Goal: Task Accomplishment & Management: Manage account settings

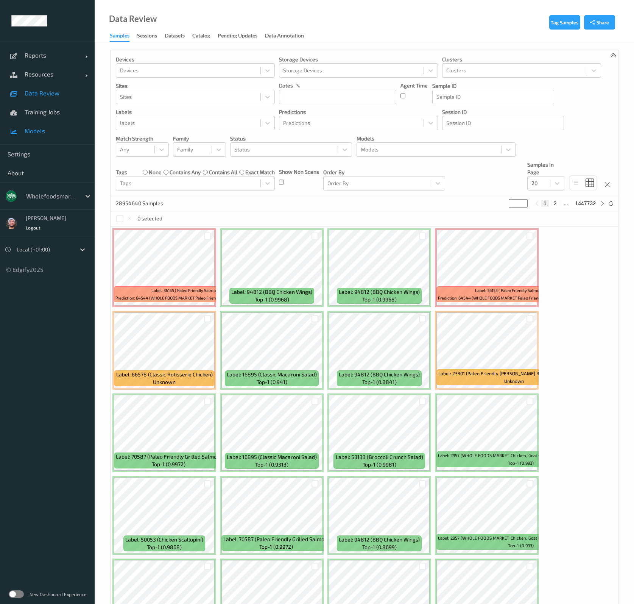
click at [44, 132] on span "Models" at bounding box center [56, 131] width 62 height 8
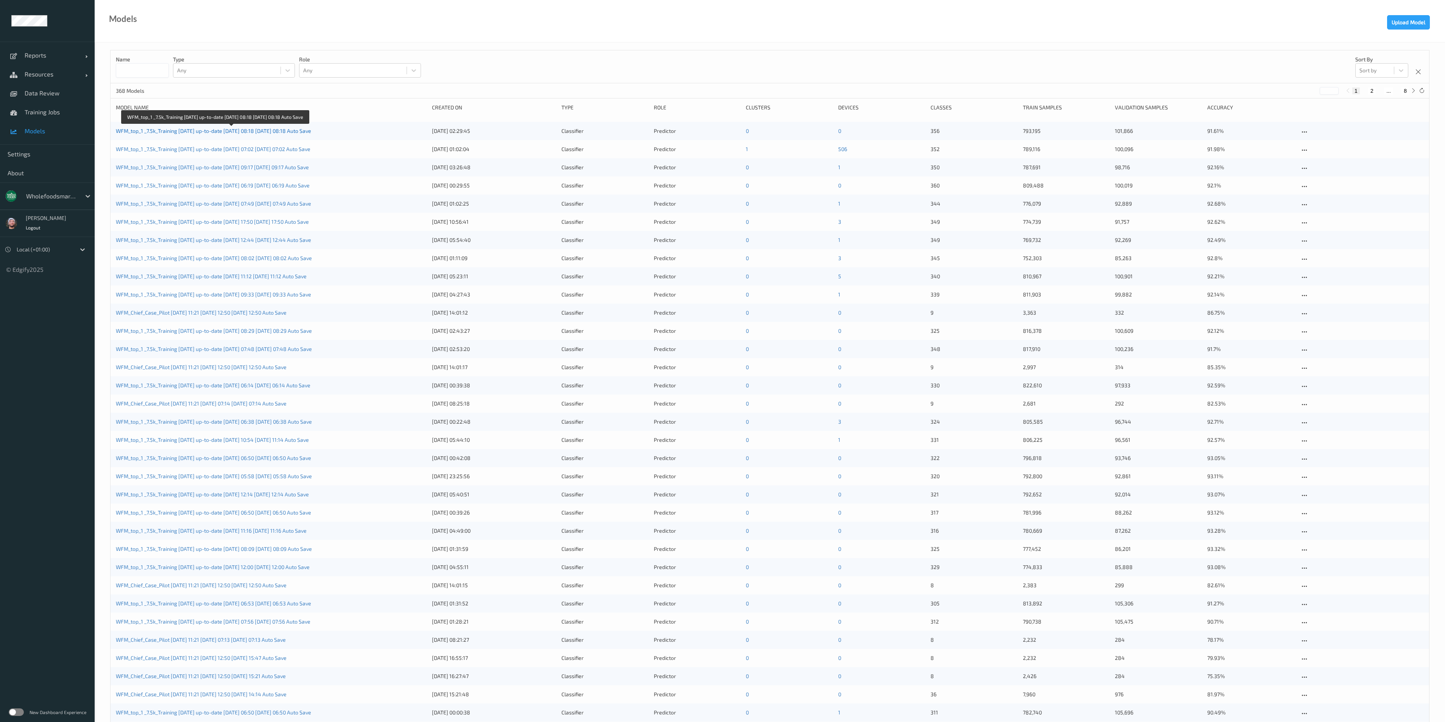
click at [161, 131] on link "WFM_top_1 _7.5k_Training 2025-09-01 up-to-date 2025-09-16 08:18 2025-09-16 08:1…" at bounding box center [213, 131] width 195 height 6
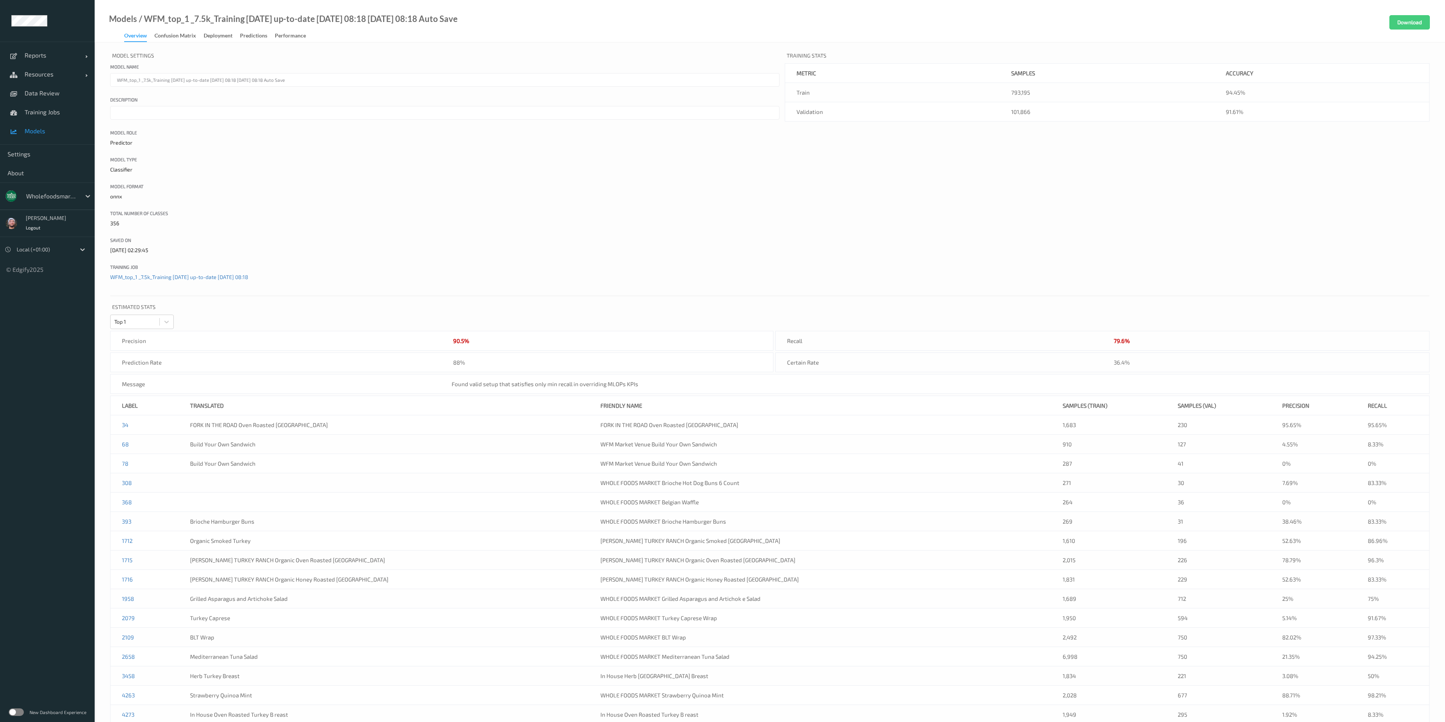
click at [72, 134] on span "Models" at bounding box center [56, 131] width 62 height 8
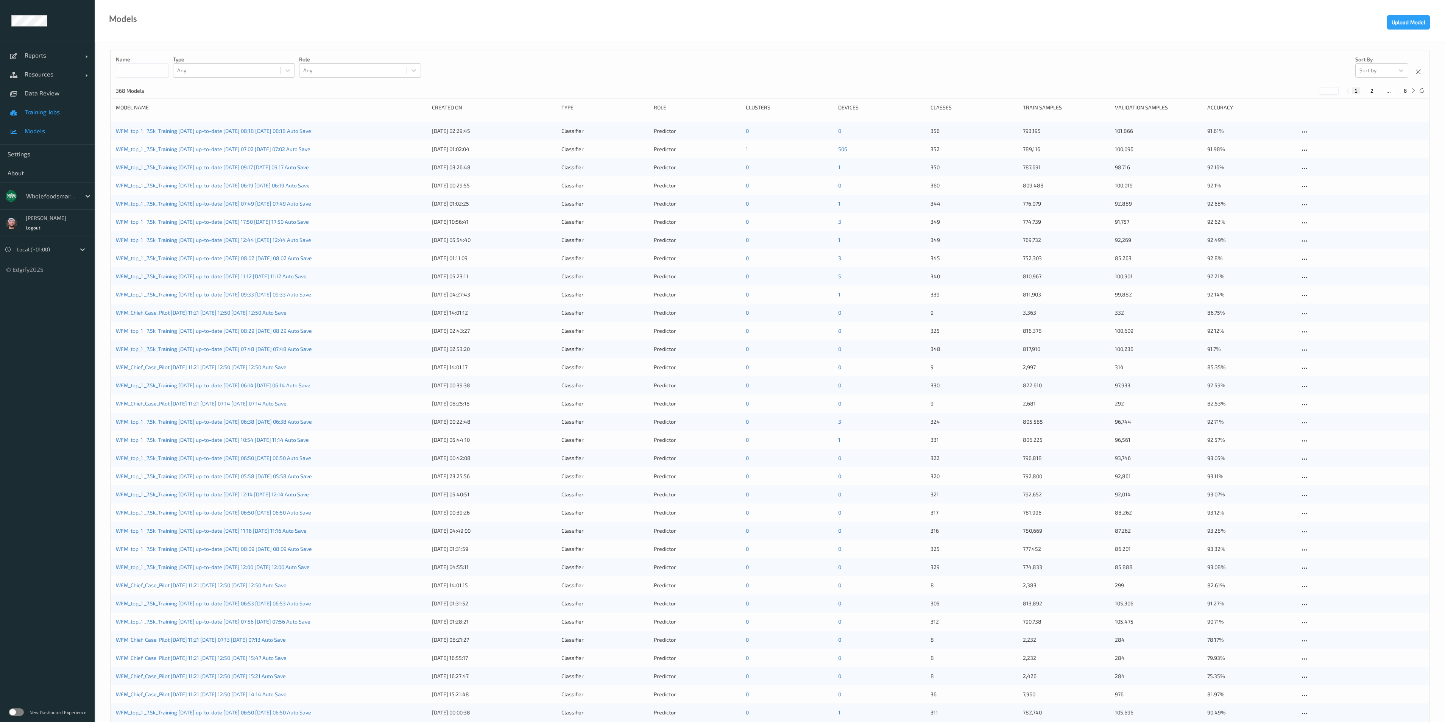
click at [62, 113] on span "Training Jobs" at bounding box center [56, 112] width 62 height 8
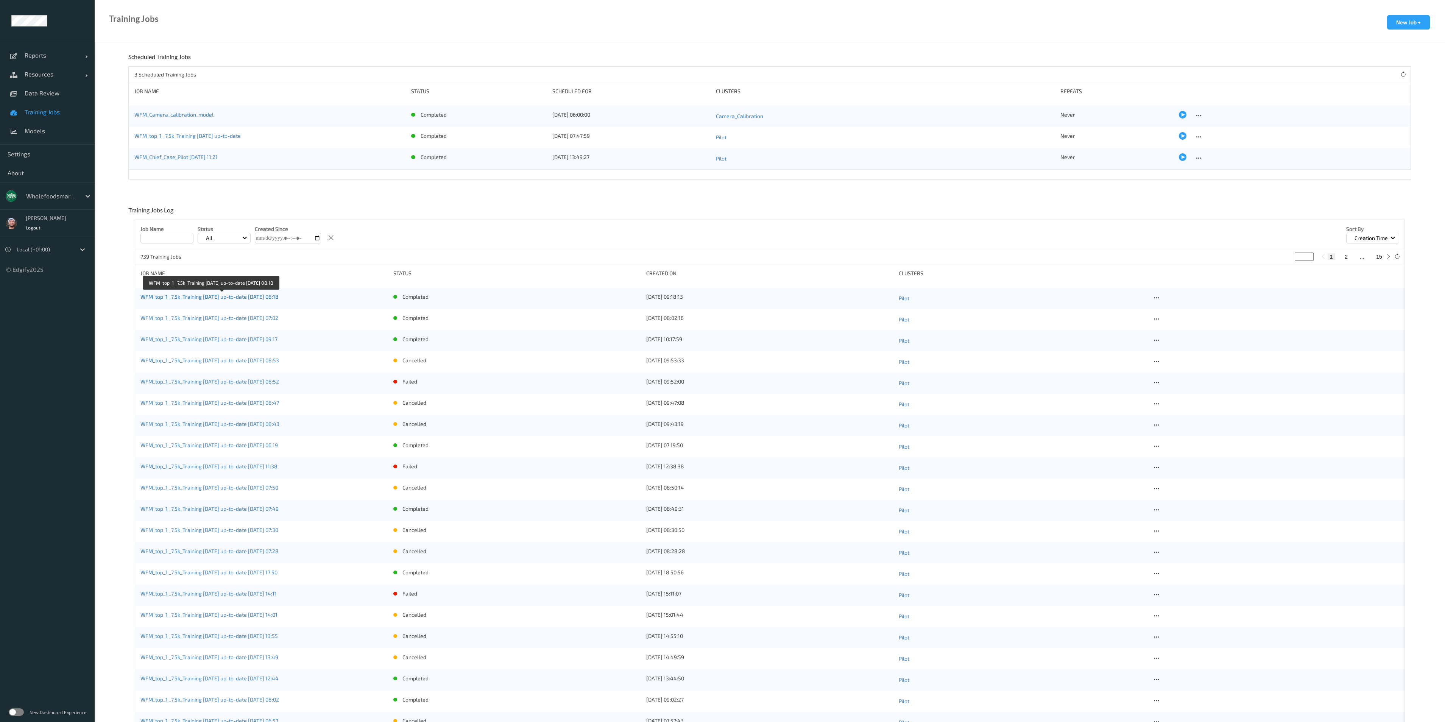
click at [239, 298] on link "WFM_top_1 _7.5k_Training 2025-09-01 up-to-date 2025-09-16 08:18" at bounding box center [209, 296] width 138 height 6
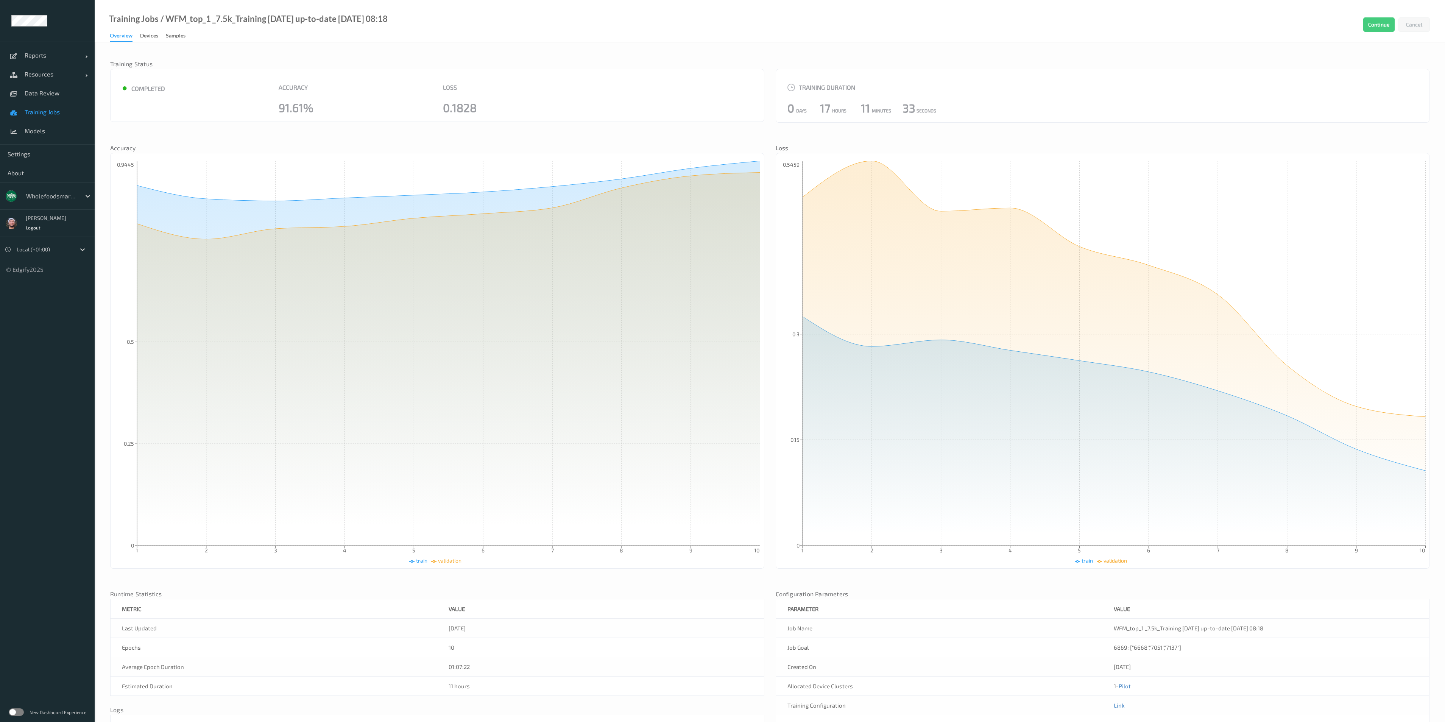
click at [80, 116] on link "Training Jobs" at bounding box center [47, 112] width 95 height 19
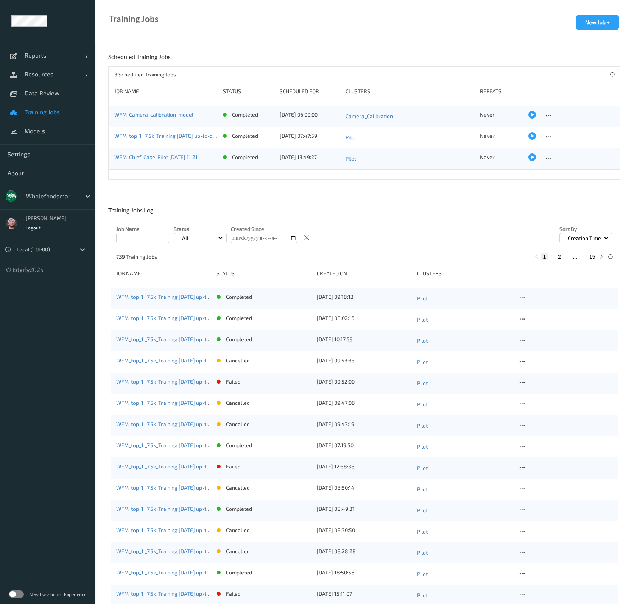
click at [31, 199] on div at bounding box center [51, 196] width 51 height 9
type input "bonu"
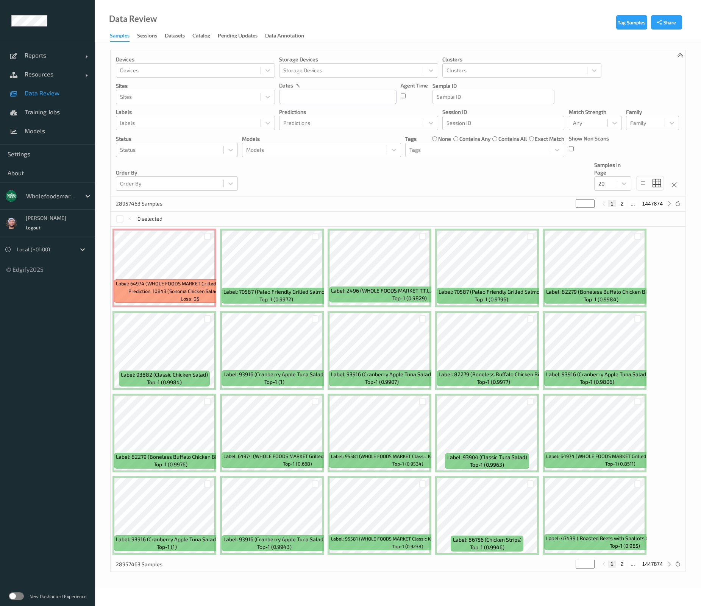
click at [392, 195] on div "Devices Devices Storage Devices Storage Devices Clusters Clusters Sites Sites d…" at bounding box center [398, 123] width 574 height 146
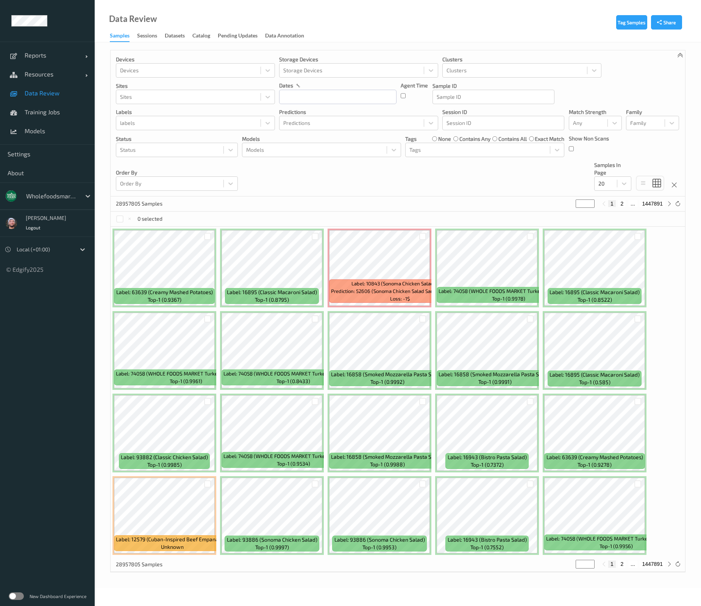
click at [61, 197] on div at bounding box center [51, 196] width 51 height 9
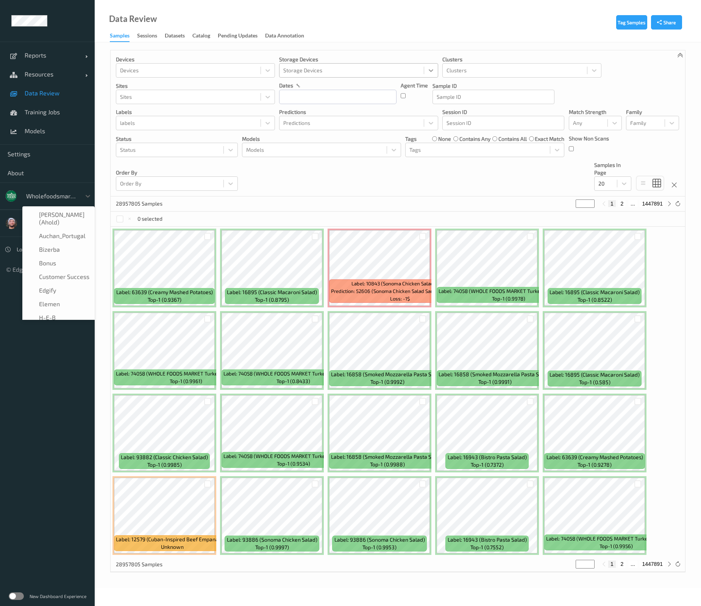
scroll to position [159, 0]
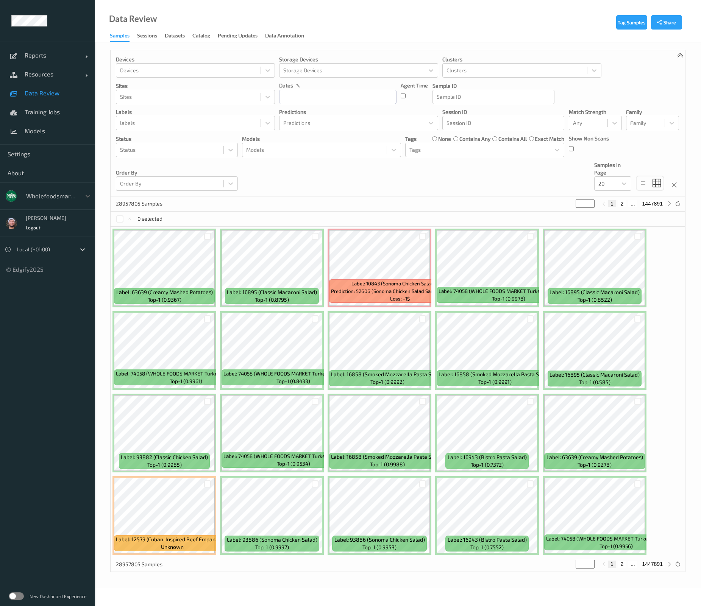
click at [49, 195] on div at bounding box center [51, 196] width 51 height 9
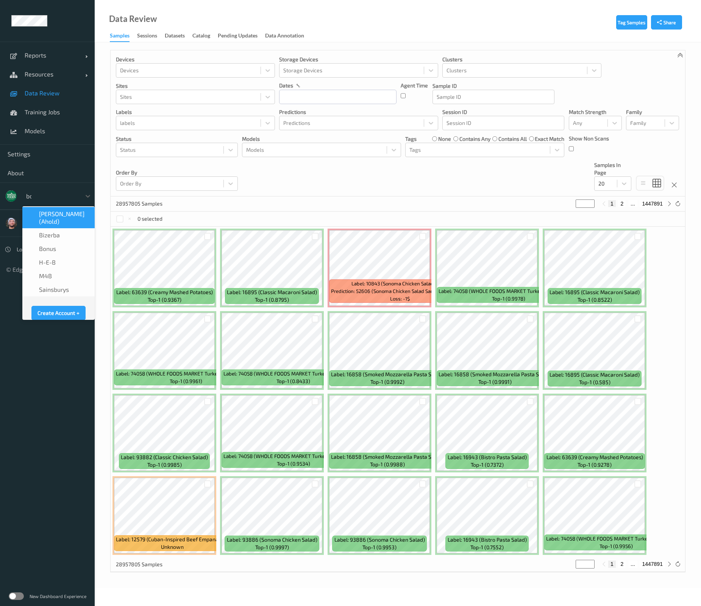
scroll to position [0, 0]
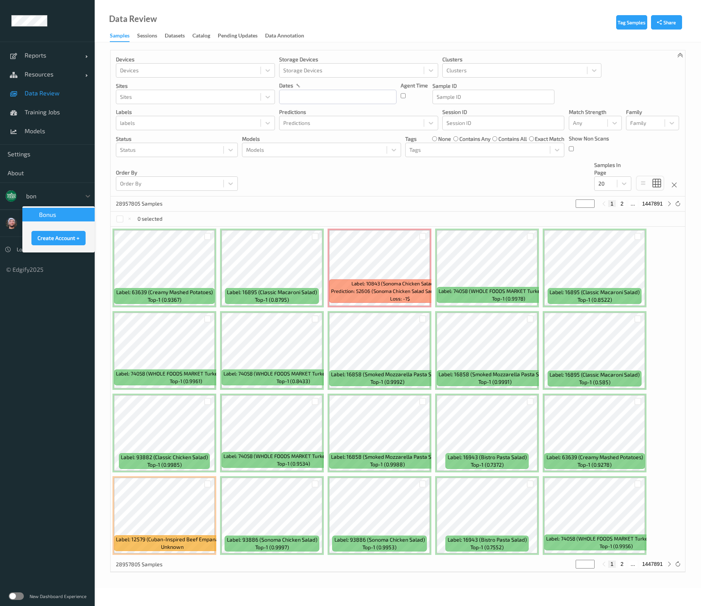
type input "bonu"
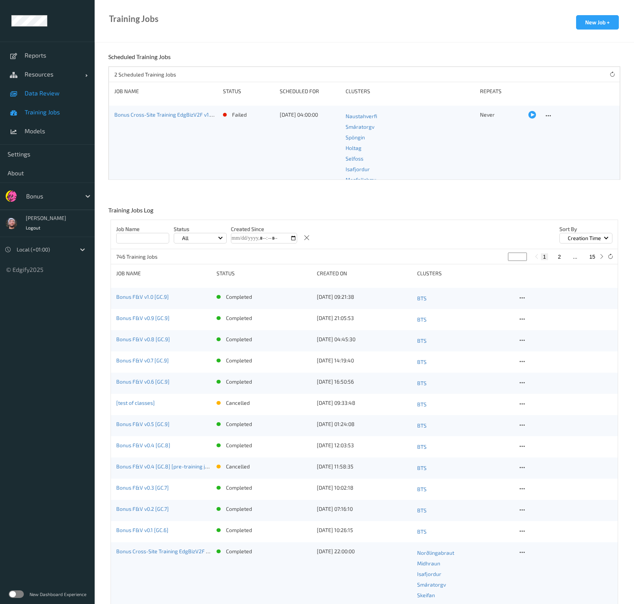
click at [44, 92] on span "Data Review" at bounding box center [56, 93] width 62 height 8
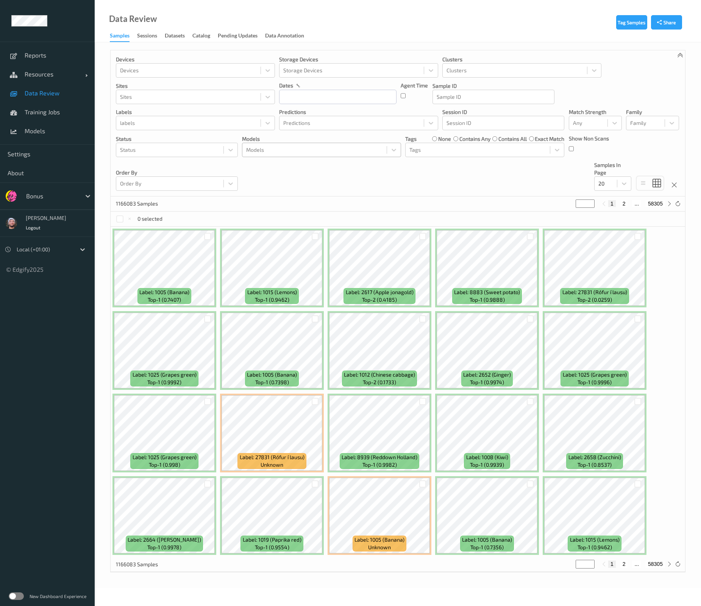
click at [302, 156] on div "Models" at bounding box center [314, 150] width 144 height 12
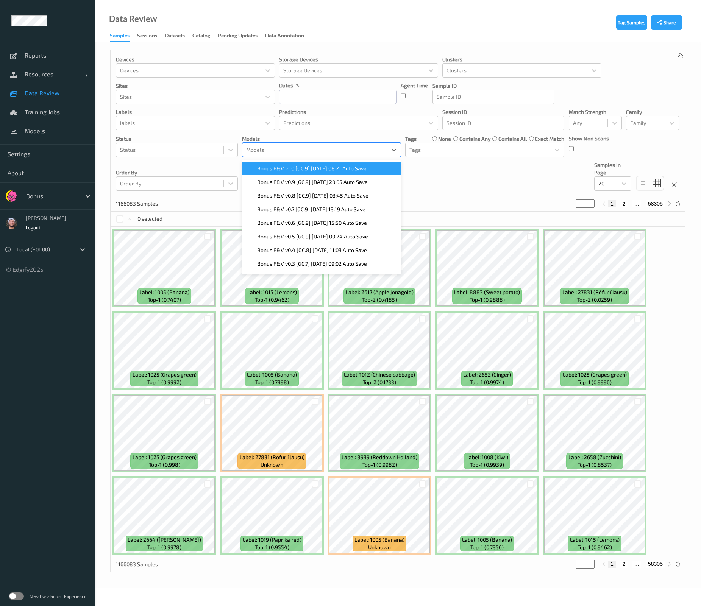
click at [311, 173] on div "Bonus F&V v1.0 [GC.9] 2025-09-25 08:21 Auto Save" at bounding box center [321, 169] width 159 height 14
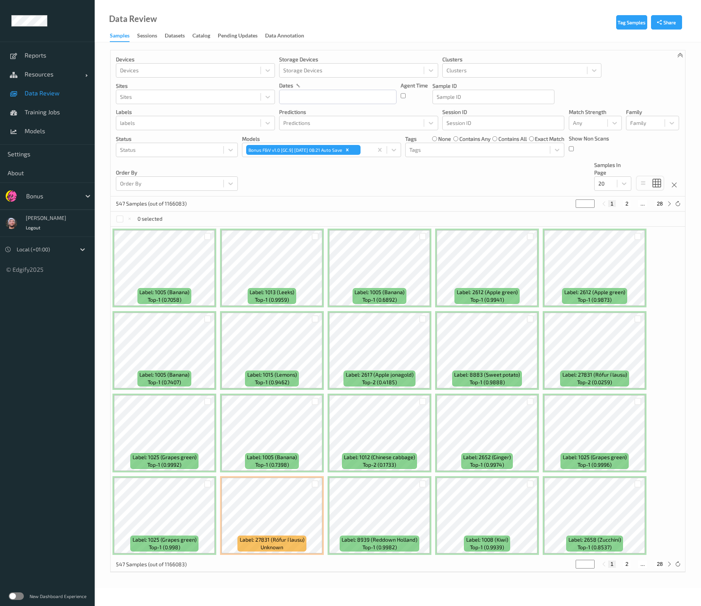
click at [493, 179] on div "Devices Devices Storage Devices Storage Devices Clusters Clusters Sites Sites d…" at bounding box center [398, 123] width 574 height 146
click at [83, 95] on span "Data Review" at bounding box center [56, 93] width 62 height 8
click at [150, 151] on div at bounding box center [170, 149] width 100 height 9
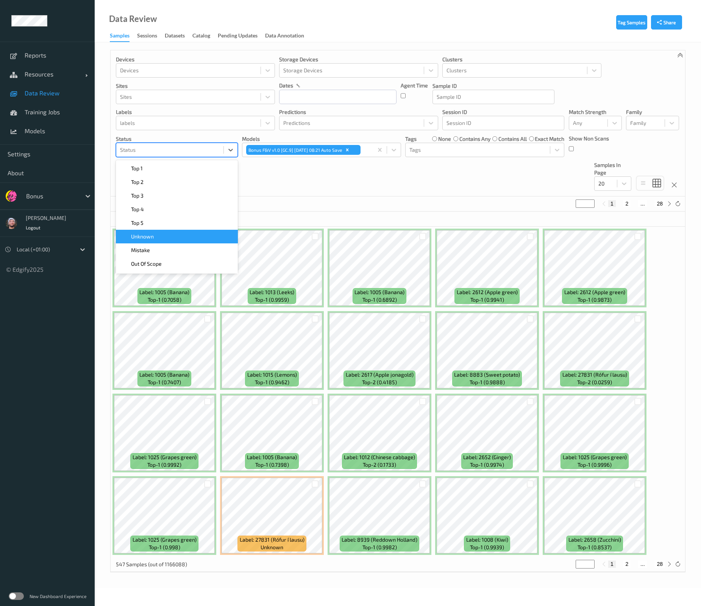
click at [168, 240] on div "Unknown" at bounding box center [176, 237] width 113 height 8
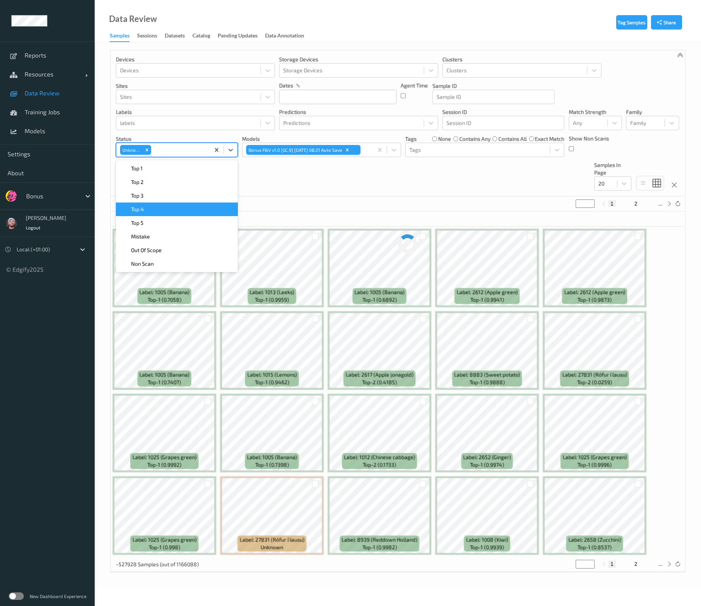
click at [277, 182] on div "Devices Devices Storage Devices Storage Devices Clusters Clusters Sites Sites d…" at bounding box center [398, 123] width 574 height 146
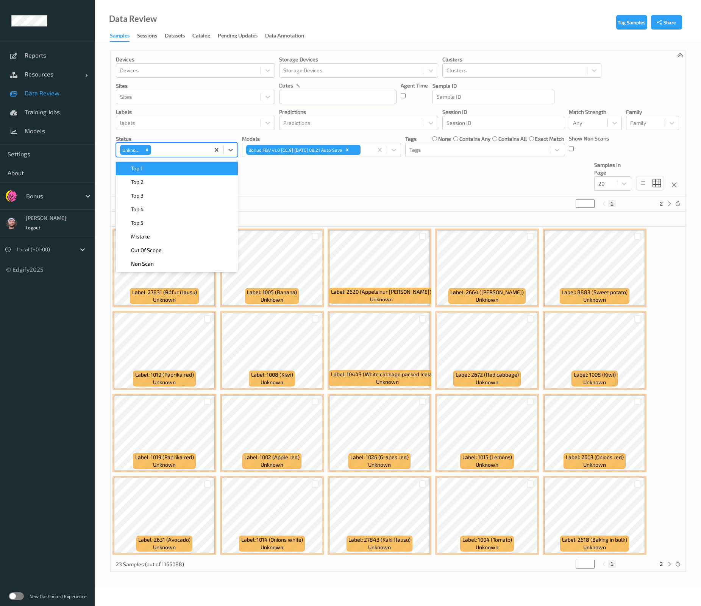
click at [174, 152] on div at bounding box center [179, 149] width 53 height 9
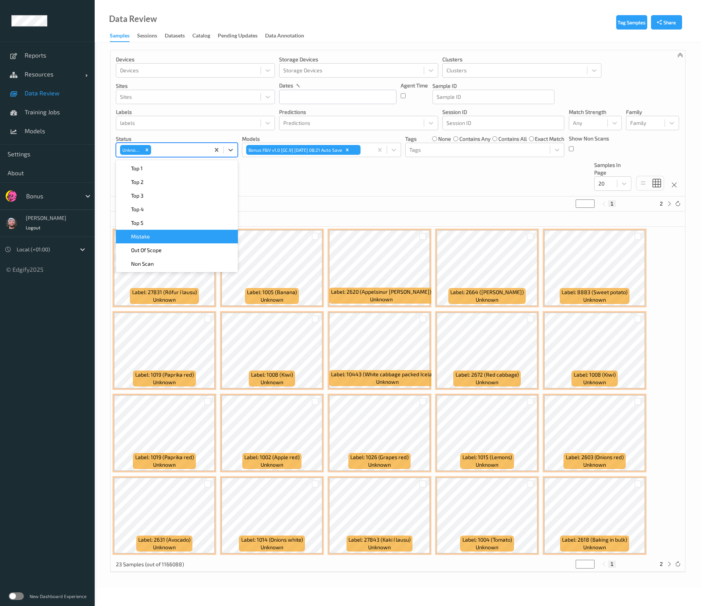
click at [167, 235] on div "Mistake" at bounding box center [176, 237] width 113 height 8
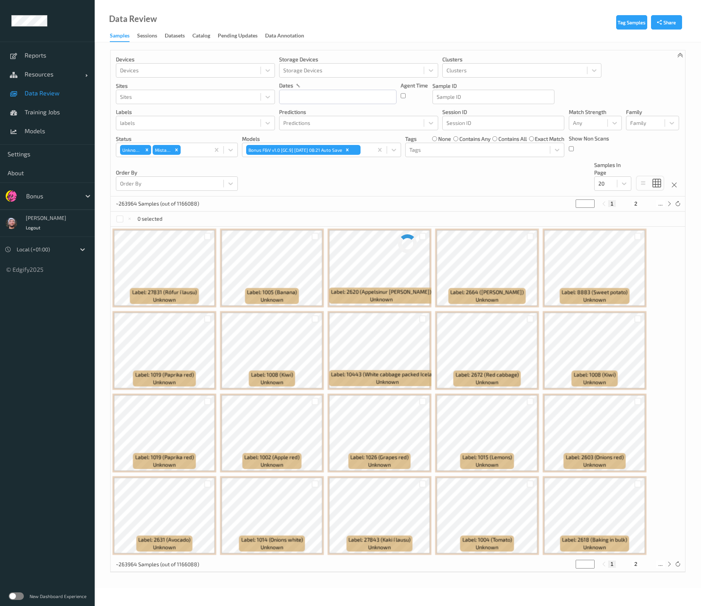
click at [299, 181] on div "Devices Devices Storage Devices Storage Devices Clusters Clusters Sites Sites d…" at bounding box center [398, 123] width 574 height 146
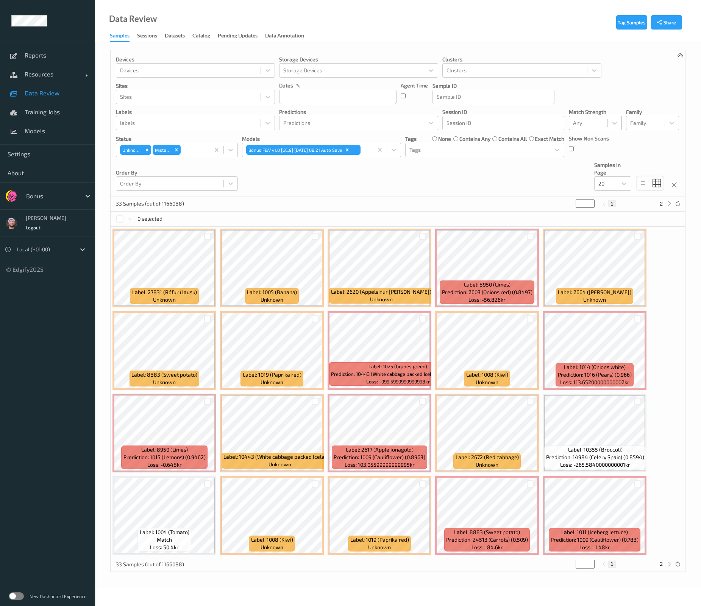
click at [594, 125] on div at bounding box center [588, 122] width 31 height 9
click at [612, 160] on span "Alert non-match" at bounding box center [600, 158] width 33 height 15
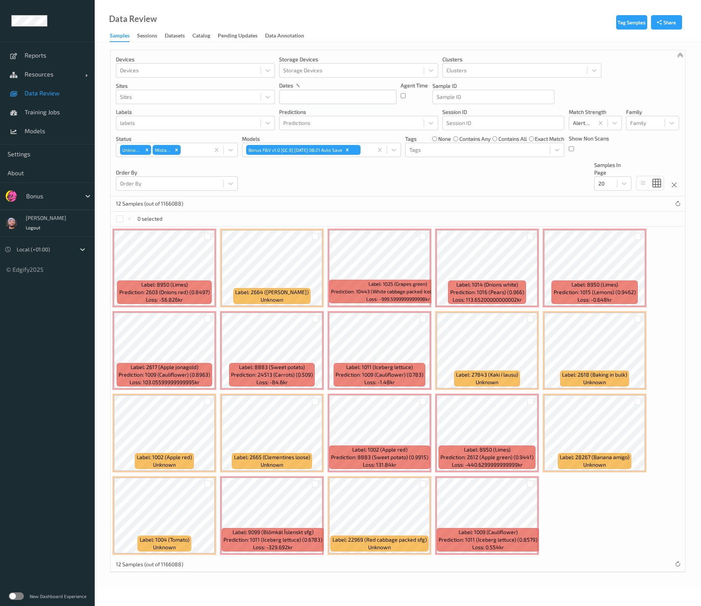
click at [511, 180] on div "Devices Devices Storage Devices Storage Devices Clusters Clusters Sites Sites d…" at bounding box center [398, 123] width 574 height 146
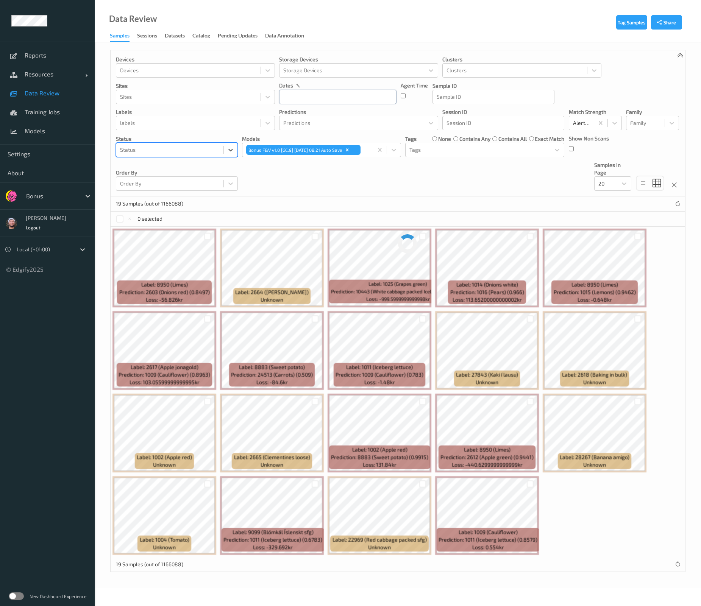
click at [341, 96] on input "text" at bounding box center [337, 97] width 117 height 14
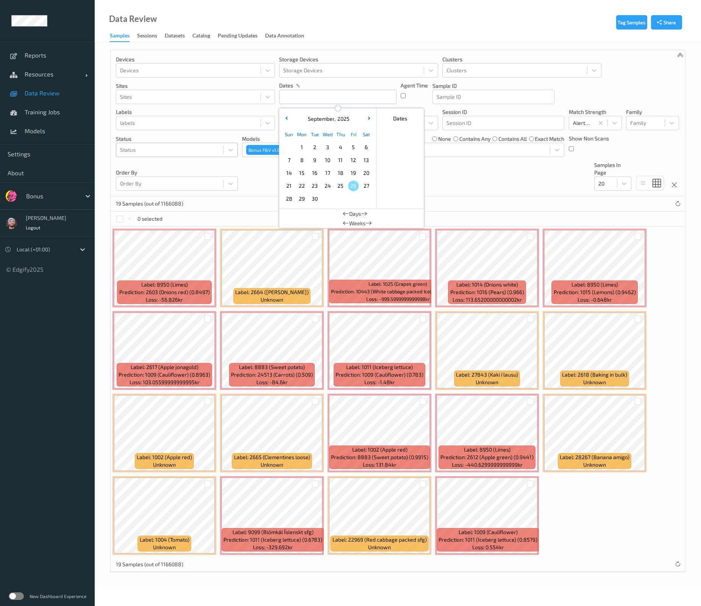
click at [352, 183] on span "26" at bounding box center [353, 186] width 11 height 11
drag, startPoint x: 352, startPoint y: 183, endPoint x: 410, endPoint y: 189, distance: 58.2
click at [352, 183] on span "26" at bounding box center [353, 186] width 11 height 11
type input "26/09/2025 00:00 -> 26/09/2025 23:59"
click at [514, 184] on div "Devices Devices Storage Devices Storage Devices Clusters Clusters Sites Sites d…" at bounding box center [398, 123] width 574 height 146
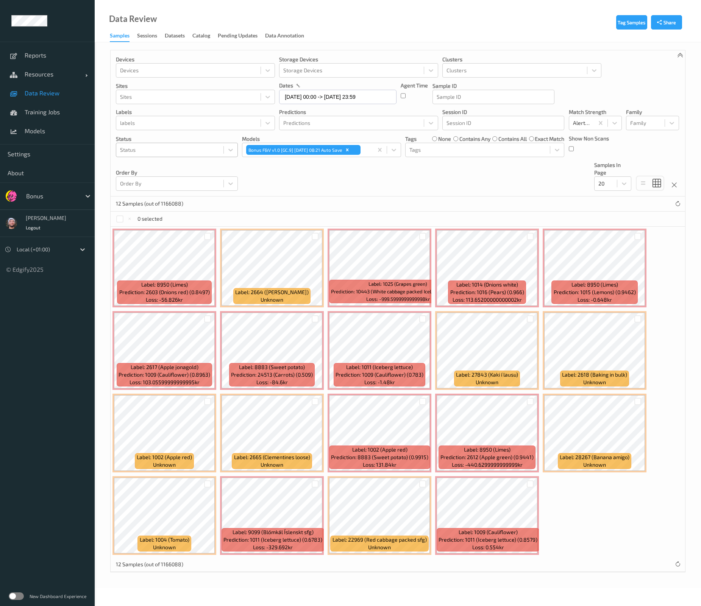
click at [185, 150] on div at bounding box center [170, 149] width 100 height 9
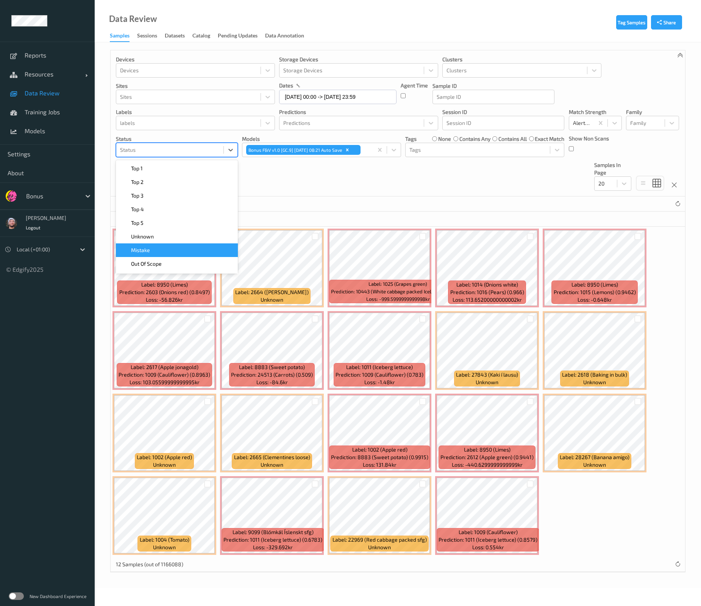
click at [191, 254] on div "Mistake" at bounding box center [176, 250] width 113 height 8
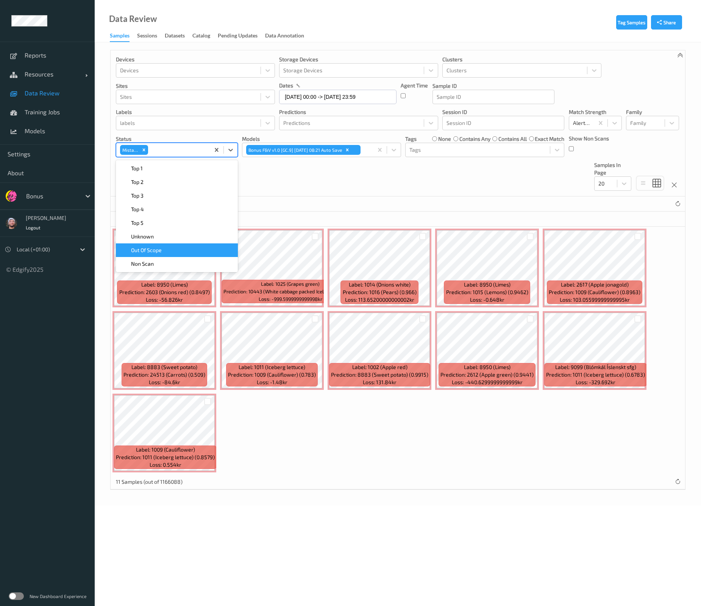
click at [413, 200] on div "11 Samples (out of 1166088)" at bounding box center [398, 203] width 574 height 15
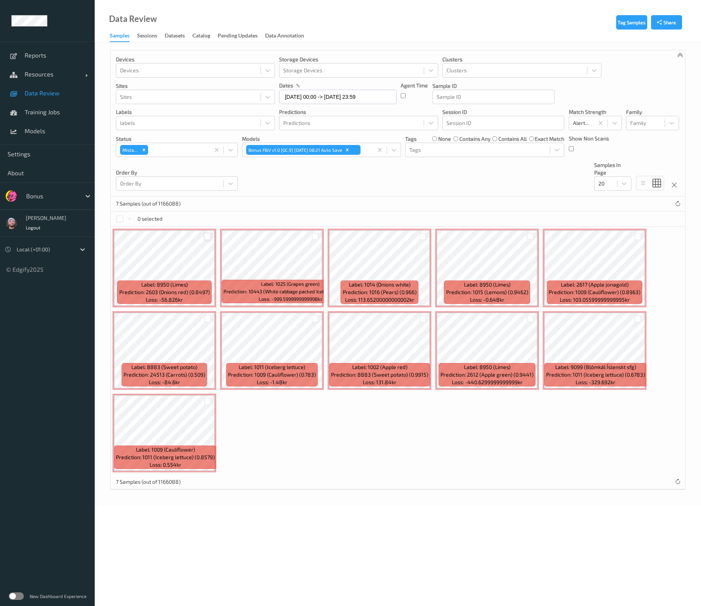
click at [206, 235] on div at bounding box center [207, 236] width 7 height 7
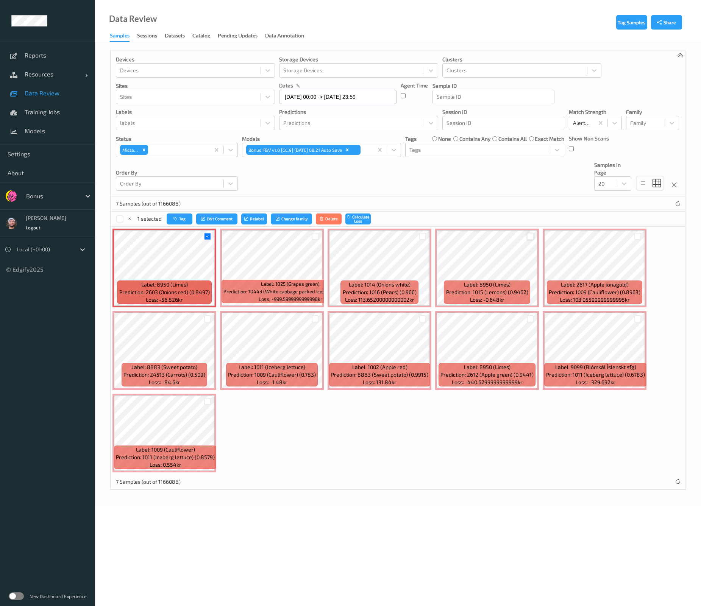
click at [531, 236] on div at bounding box center [530, 236] width 7 height 7
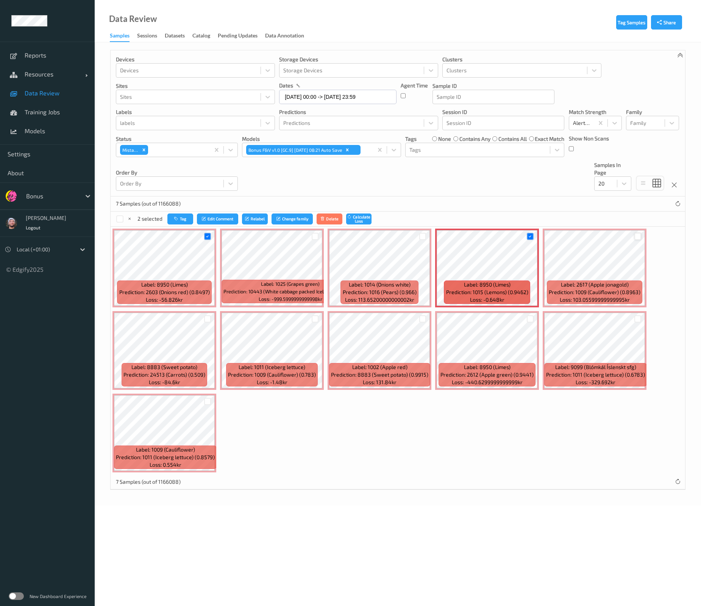
click at [637, 238] on div at bounding box center [637, 236] width 7 height 7
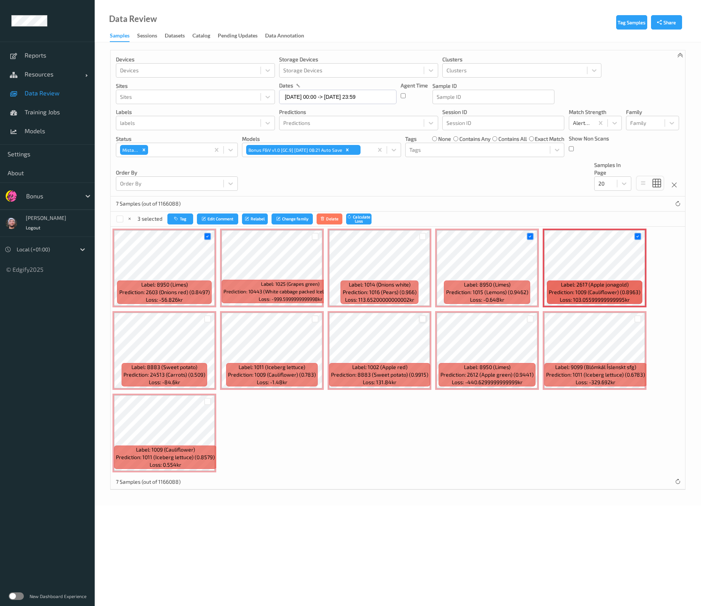
click at [424, 318] on div at bounding box center [422, 318] width 7 height 7
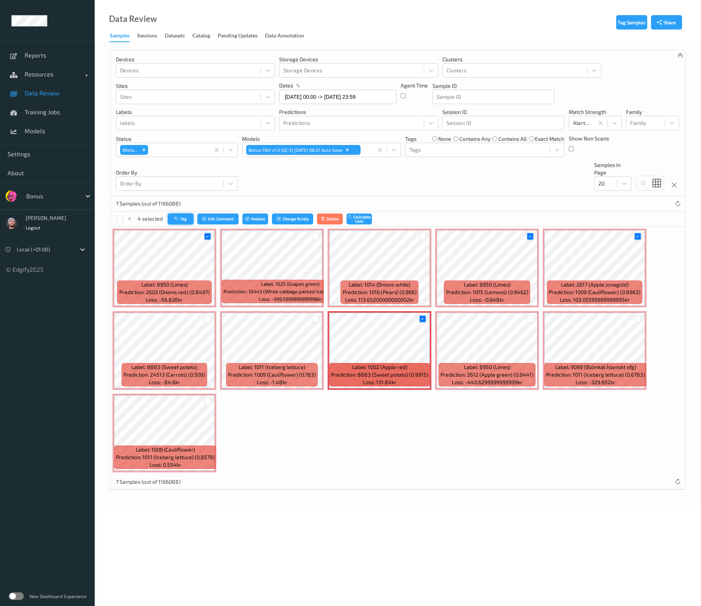
click at [182, 223] on button "Tag" at bounding box center [181, 219] width 26 height 11
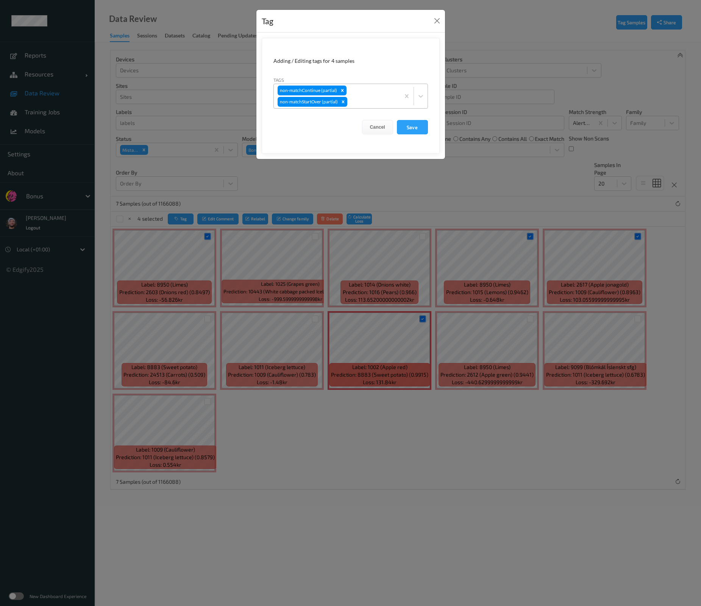
click at [359, 95] on div "non-matchContinue (partial) non-matchStartOver (partial)" at bounding box center [337, 96] width 126 height 24
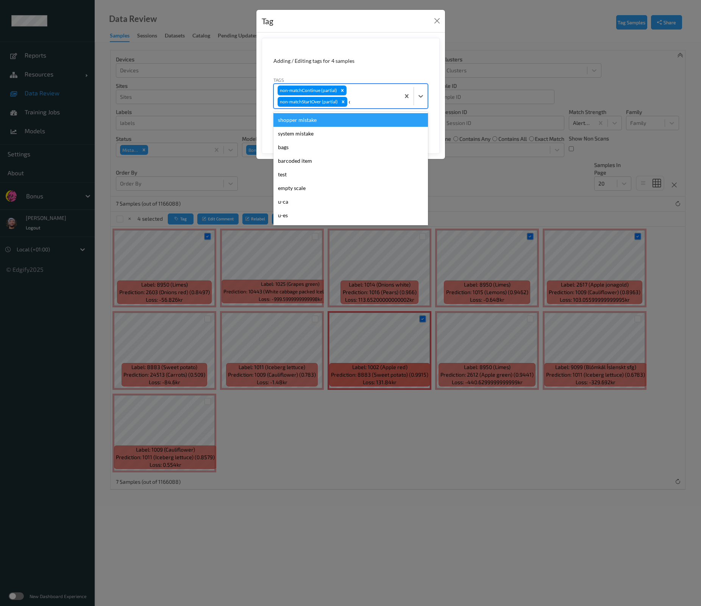
type input "ca"
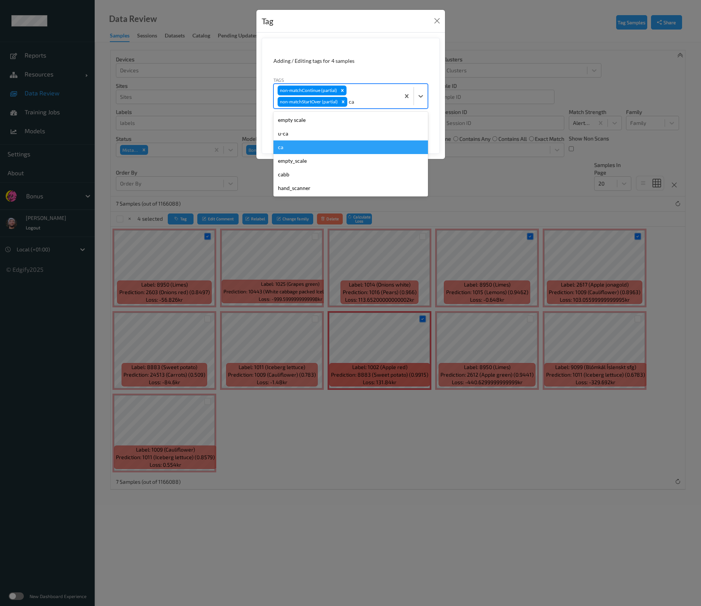
click at [326, 145] on div "ca" at bounding box center [350, 147] width 154 height 14
type input "s"
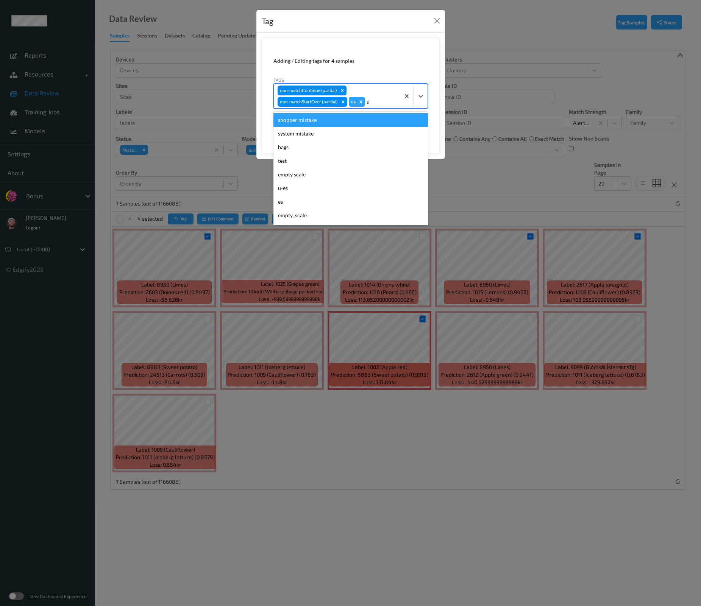
click at [334, 124] on div "shopper mistake" at bounding box center [350, 120] width 154 height 14
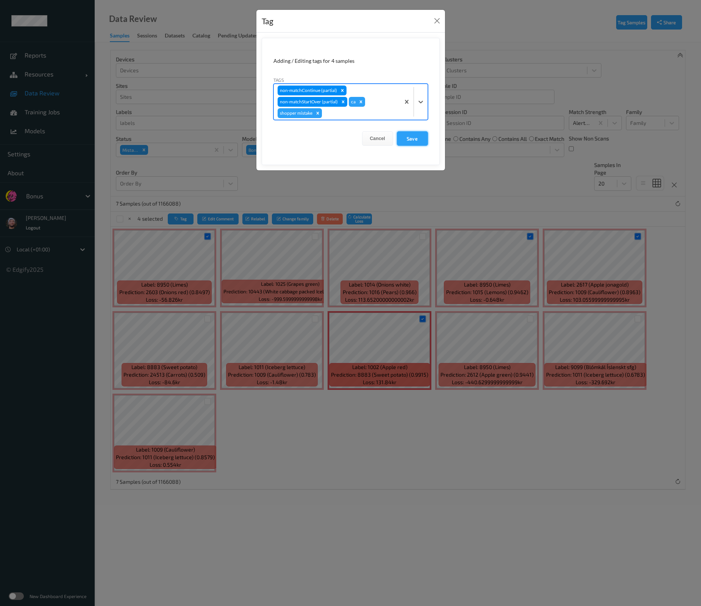
click at [407, 134] on button "Save" at bounding box center [412, 138] width 31 height 14
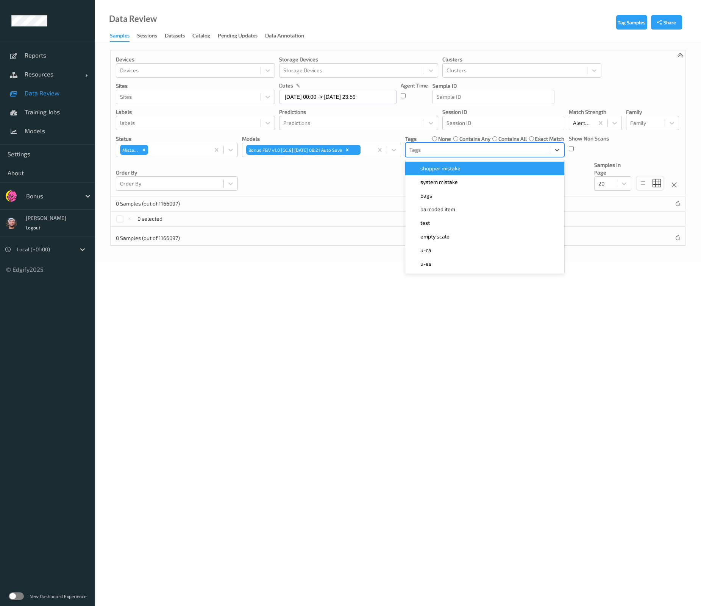
click at [429, 150] on div at bounding box center [477, 149] width 137 height 9
type input "ca"
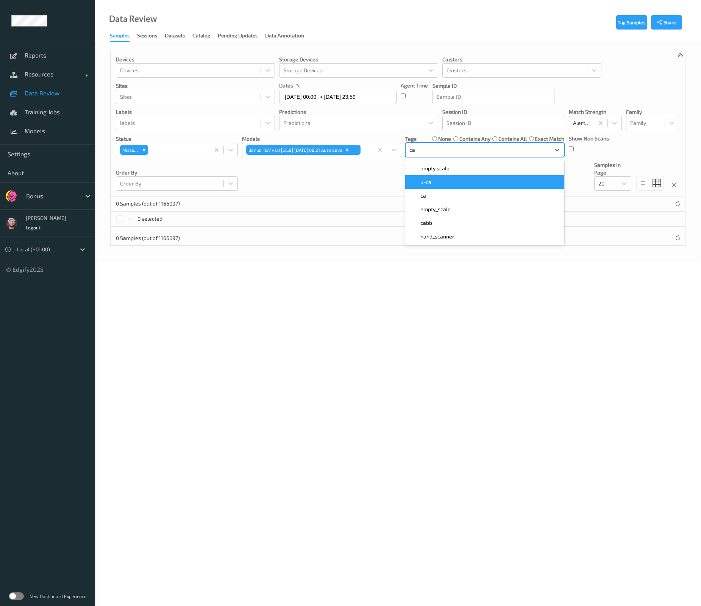
click at [429, 193] on div "ca" at bounding box center [485, 196] width 150 height 8
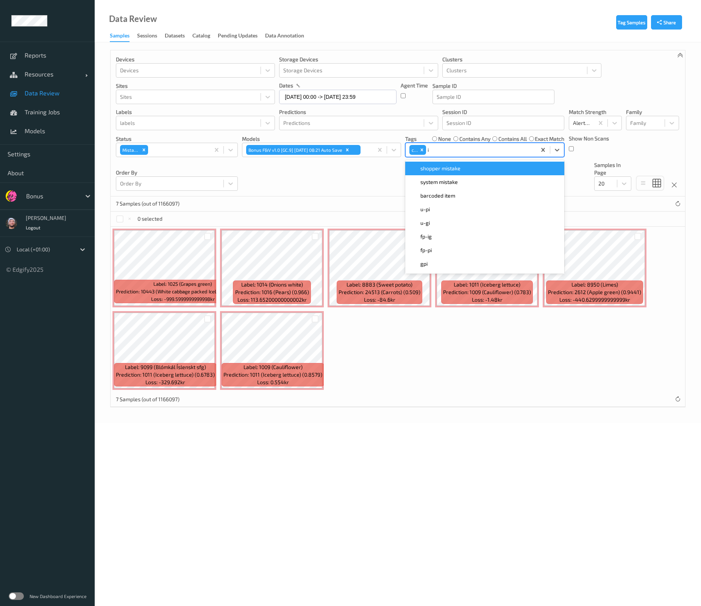
type input "ig"
click at [441, 167] on div "fp-ig" at bounding box center [485, 169] width 150 height 8
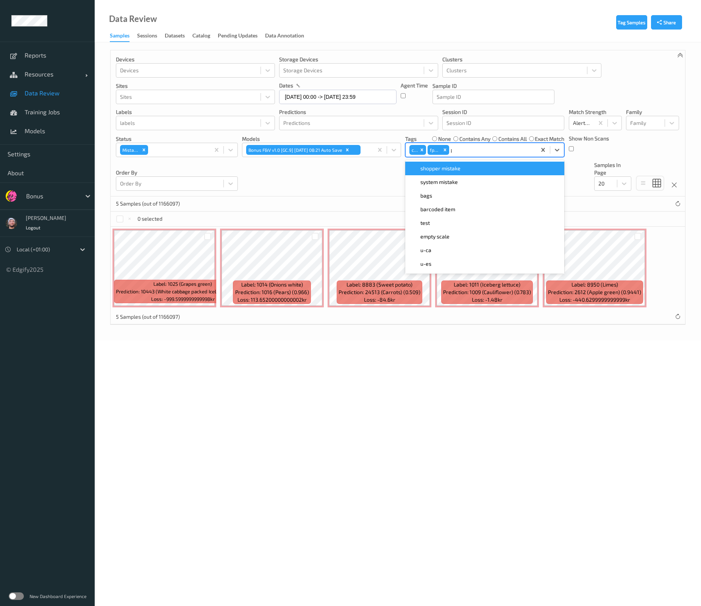
type input "pi"
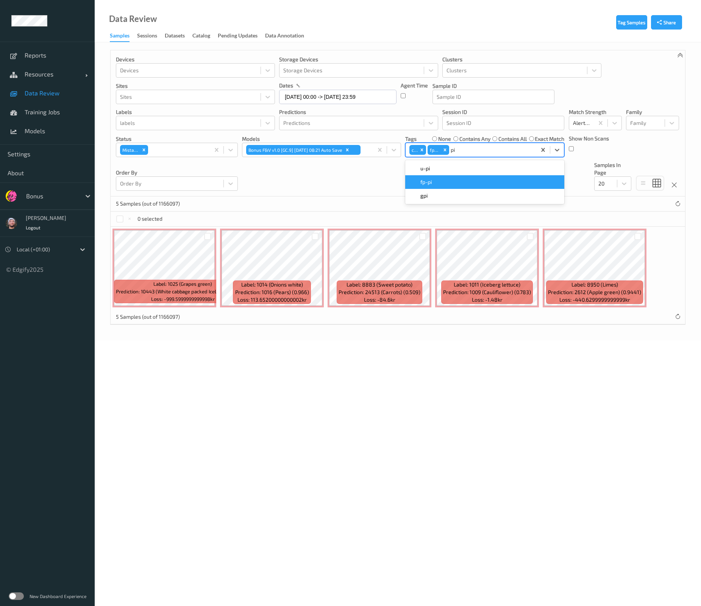
click at [438, 180] on div "fp-pi" at bounding box center [485, 182] width 150 height 8
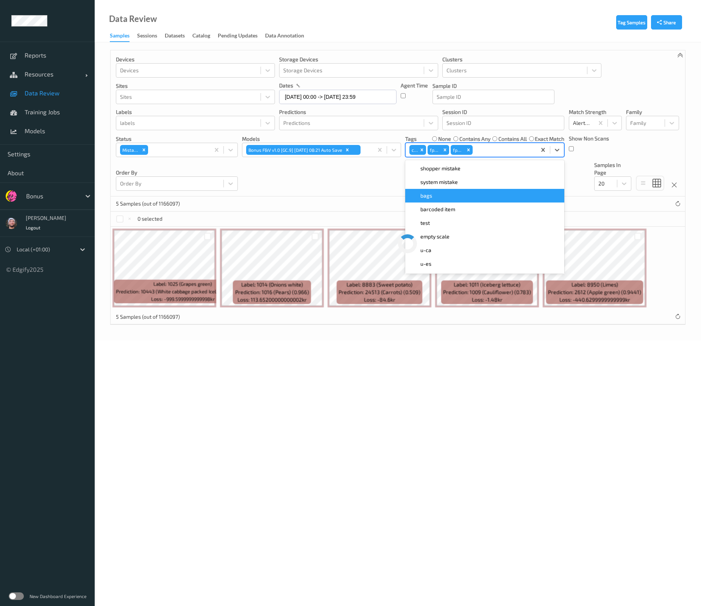
click at [368, 186] on div "Devices Devices Storage Devices Storage Devices Clusters Clusters Sites Sites d…" at bounding box center [398, 123] width 574 height 146
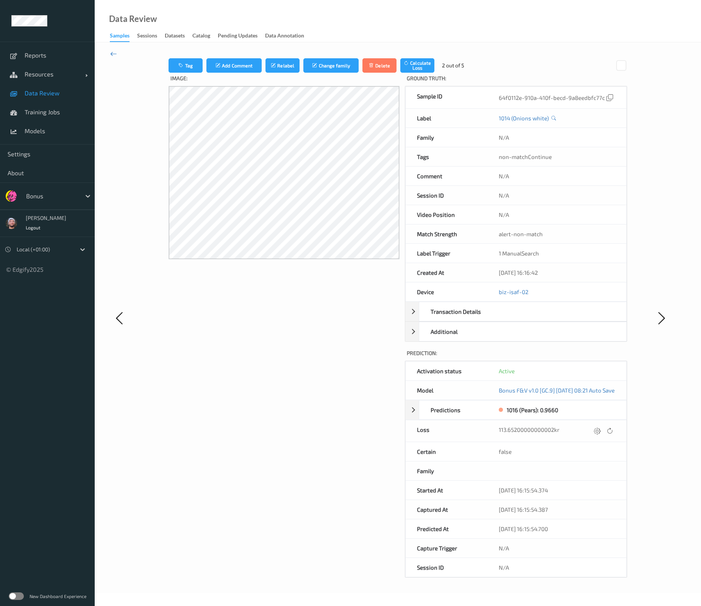
click at [115, 53] on icon at bounding box center [113, 54] width 7 height 8
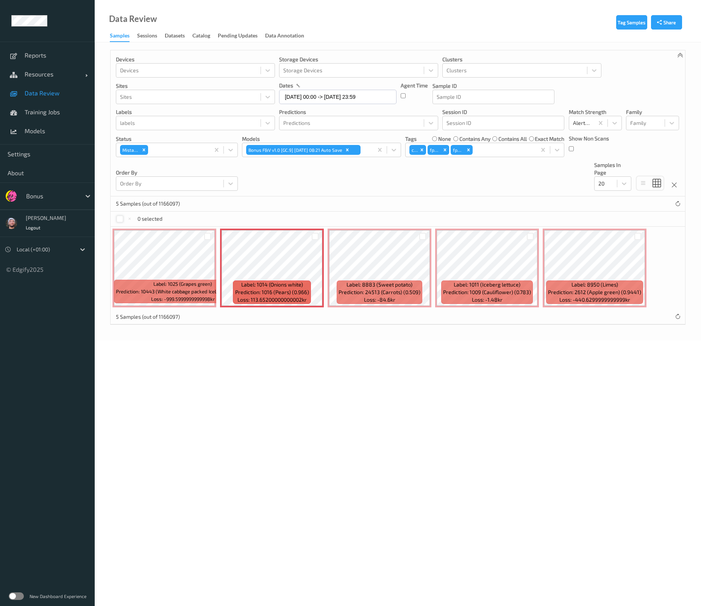
click at [121, 218] on div at bounding box center [119, 218] width 7 height 7
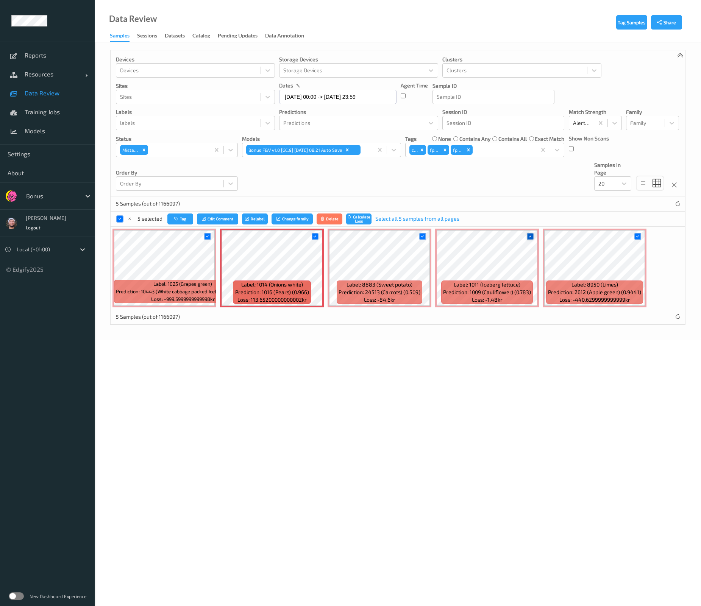
click at [532, 237] on icon at bounding box center [529, 236] width 5 height 5
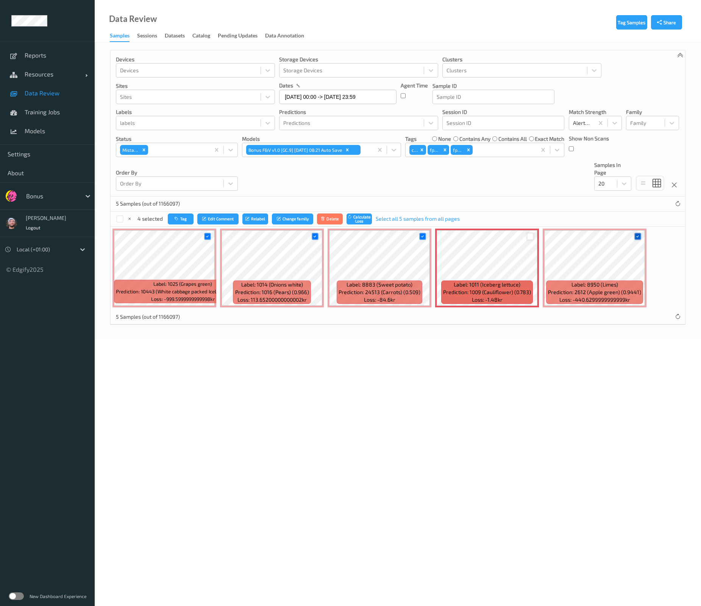
click at [638, 237] on icon at bounding box center [637, 236] width 5 height 5
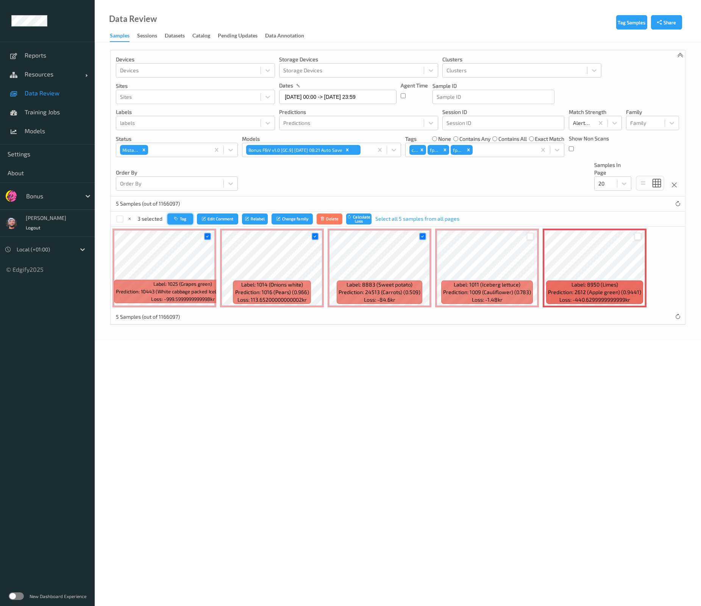
click at [191, 219] on button "Tag" at bounding box center [180, 219] width 26 height 11
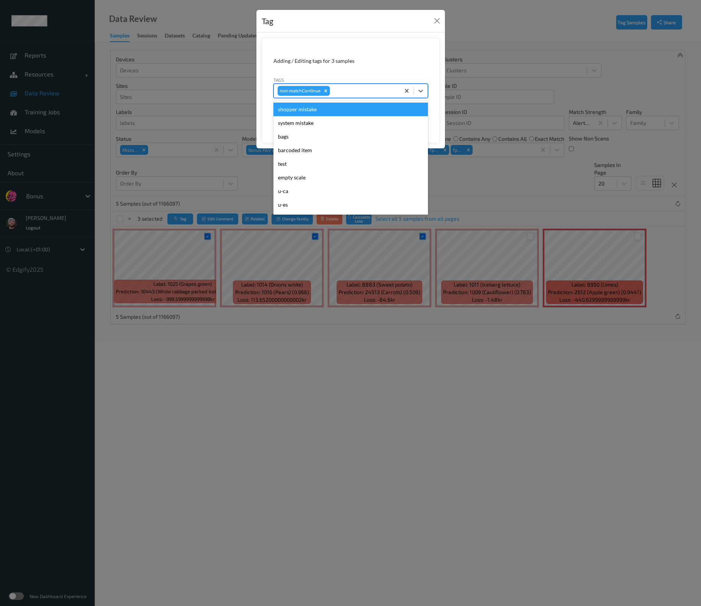
click at [383, 92] on div at bounding box center [363, 90] width 65 height 9
type input "i"
type input "pi"
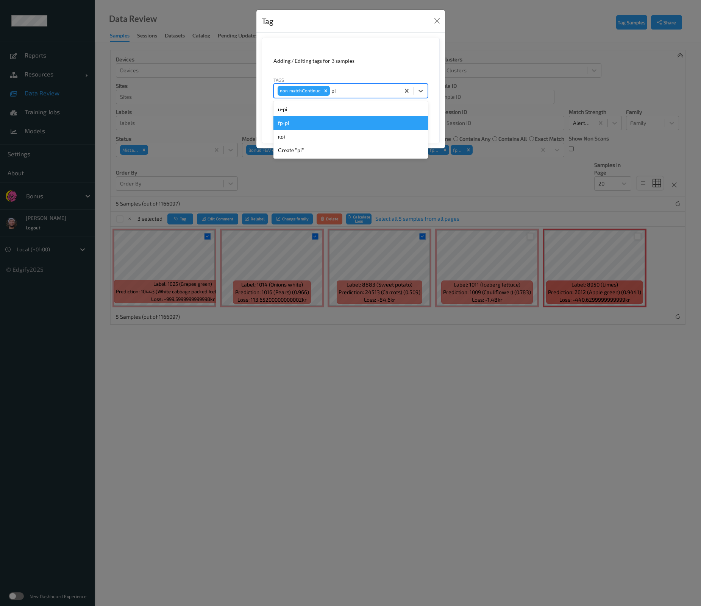
click at [346, 119] on div "fp-pi" at bounding box center [350, 123] width 154 height 14
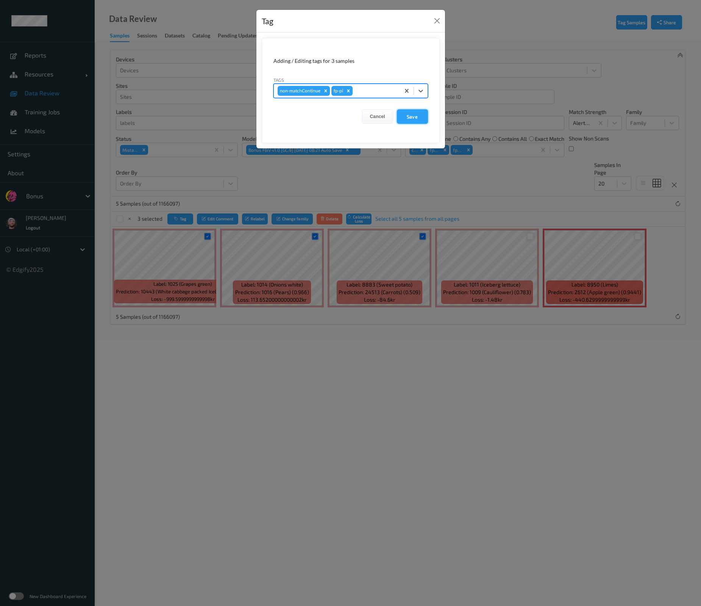
click at [412, 114] on button "Save" at bounding box center [412, 116] width 31 height 14
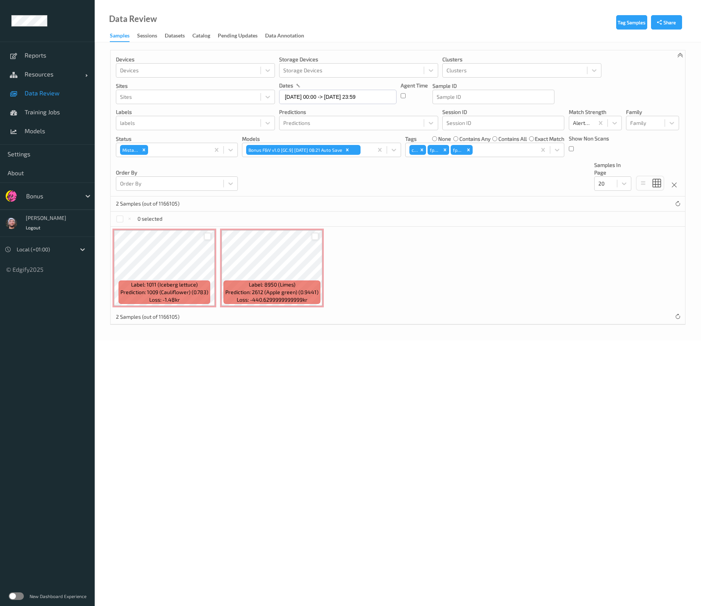
click at [115, 217] on div "0 selected" at bounding box center [398, 219] width 574 height 15
click at [115, 218] on div "0 selected" at bounding box center [398, 219] width 574 height 15
click at [122, 218] on div at bounding box center [119, 218] width 7 height 7
click at [184, 216] on button "Tag" at bounding box center [180, 219] width 26 height 11
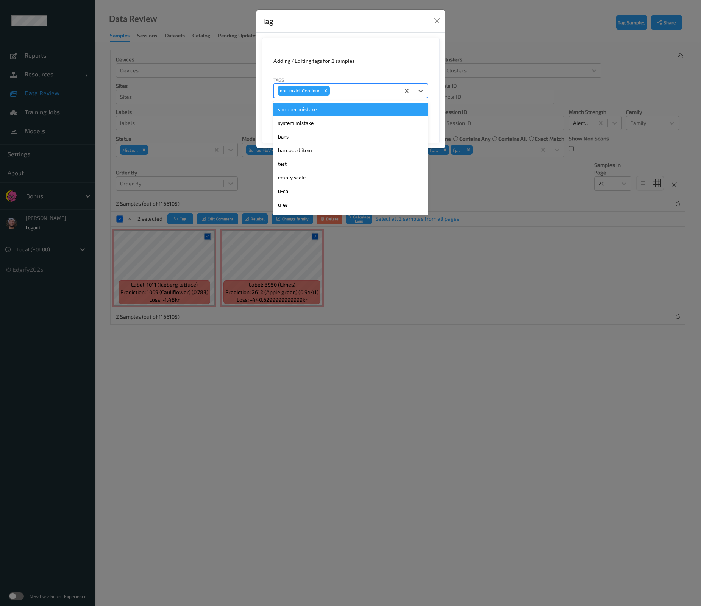
click at [348, 94] on div at bounding box center [363, 90] width 65 height 9
type input "if"
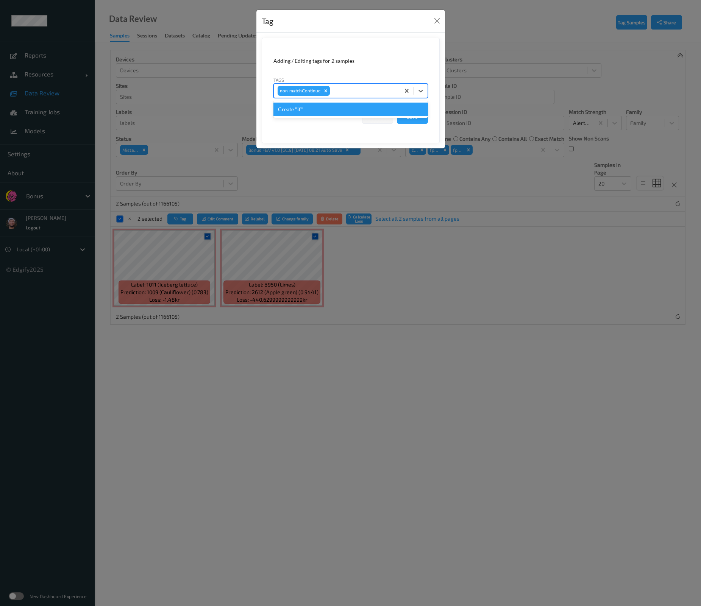
click at [354, 90] on div at bounding box center [363, 90] width 65 height 9
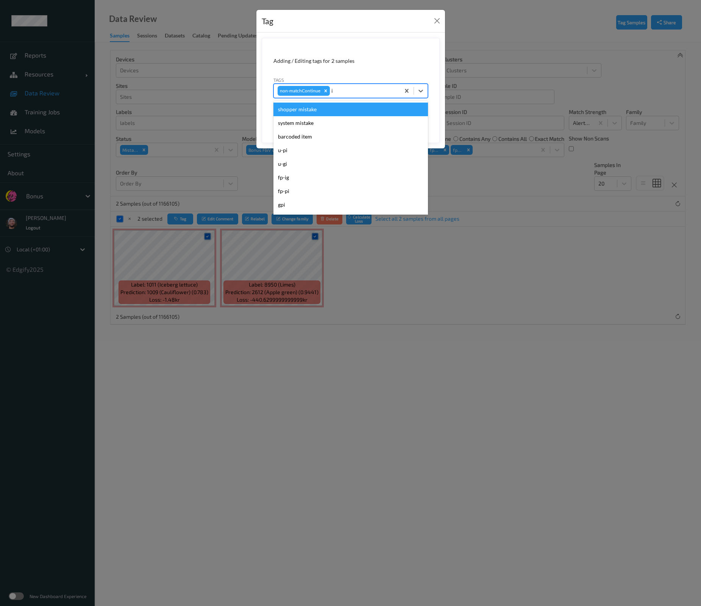
type input "ig"
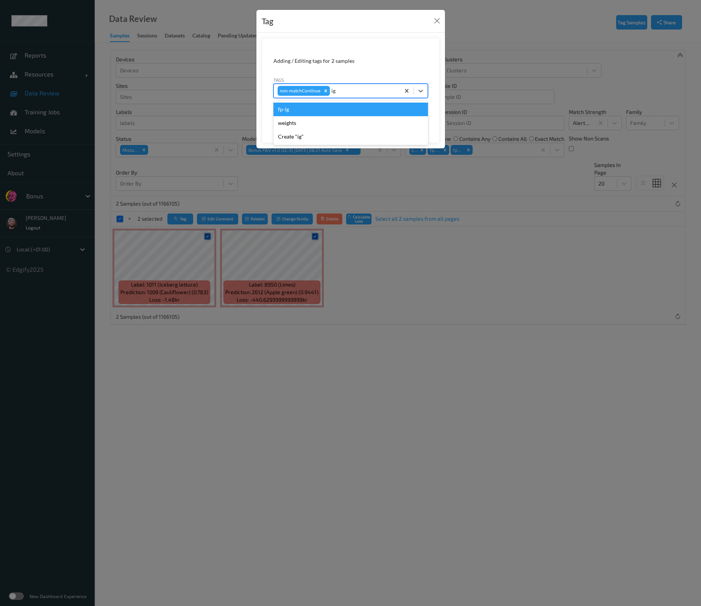
click at [330, 107] on div "fp-ig" at bounding box center [350, 110] width 154 height 14
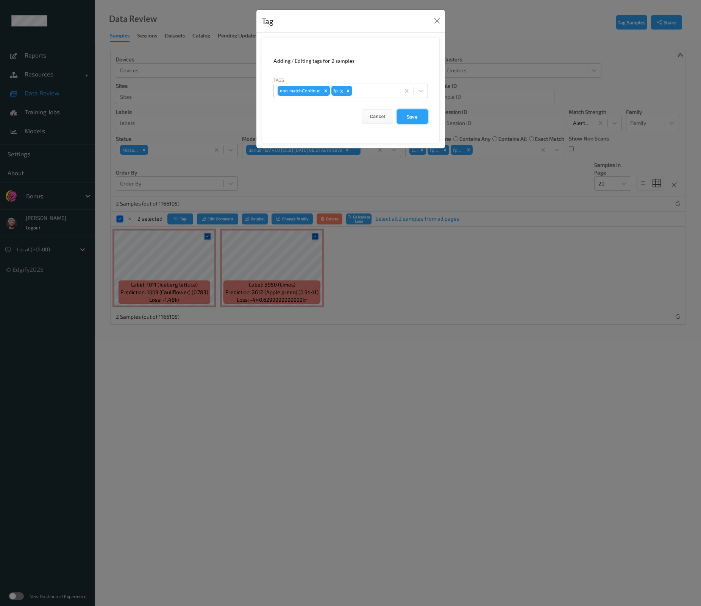
click at [408, 115] on button "Save" at bounding box center [412, 116] width 31 height 14
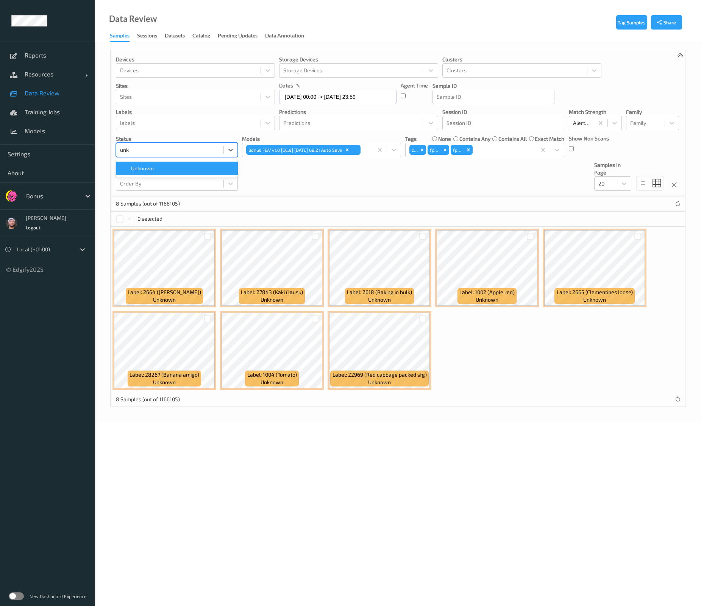
type input "unk"
click at [405, 485] on body "Reports Resources Devices Clusters Sites Data Review Training Jobs Models Setti…" at bounding box center [350, 303] width 701 height 606
click at [207, 236] on div at bounding box center [207, 236] width 7 height 7
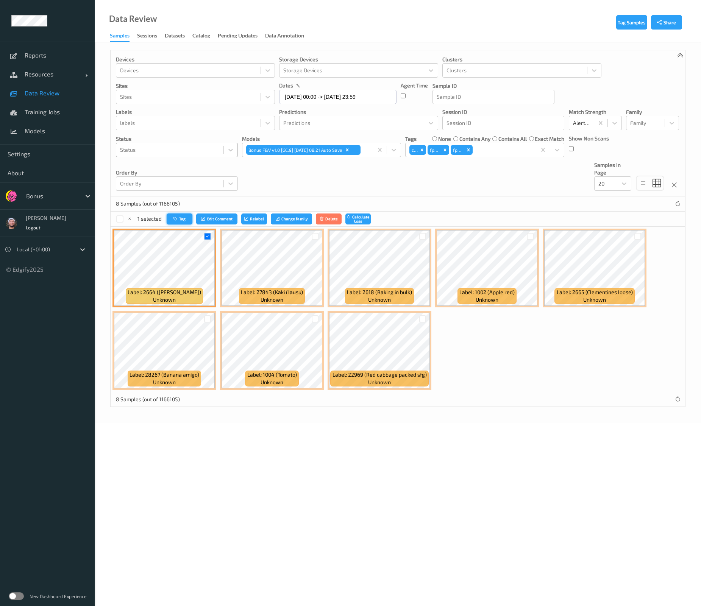
click at [176, 217] on icon "button" at bounding box center [176, 219] width 6 height 5
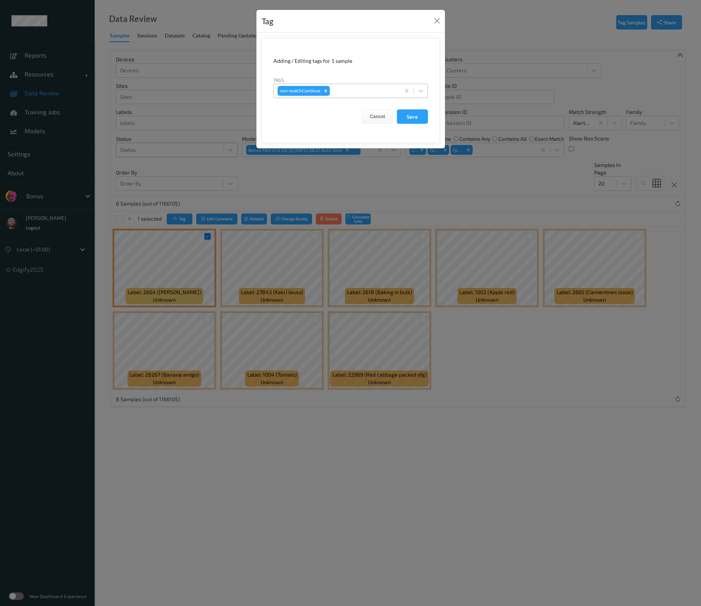
click at [363, 93] on div at bounding box center [363, 90] width 65 height 9
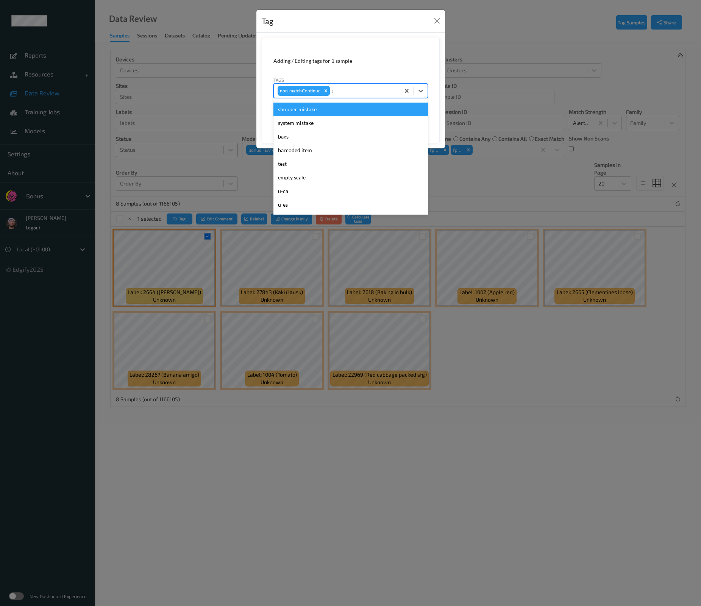
type input "pi"
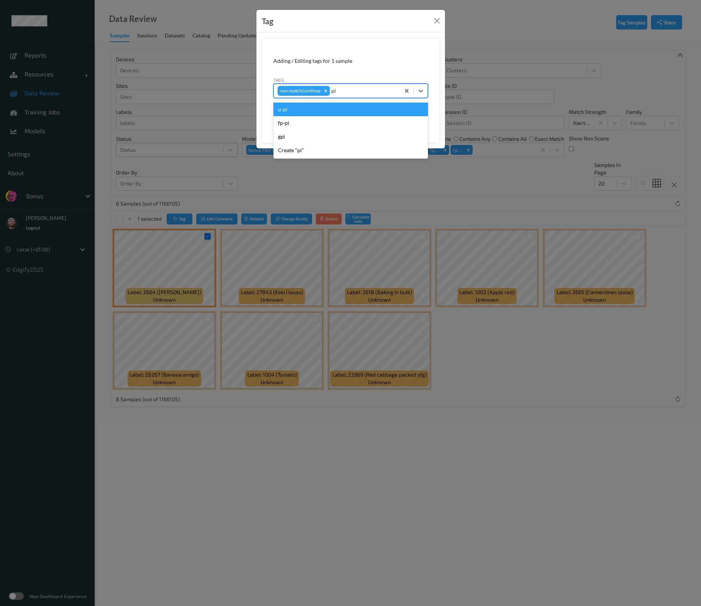
click at [318, 110] on div "u-pi" at bounding box center [350, 110] width 154 height 14
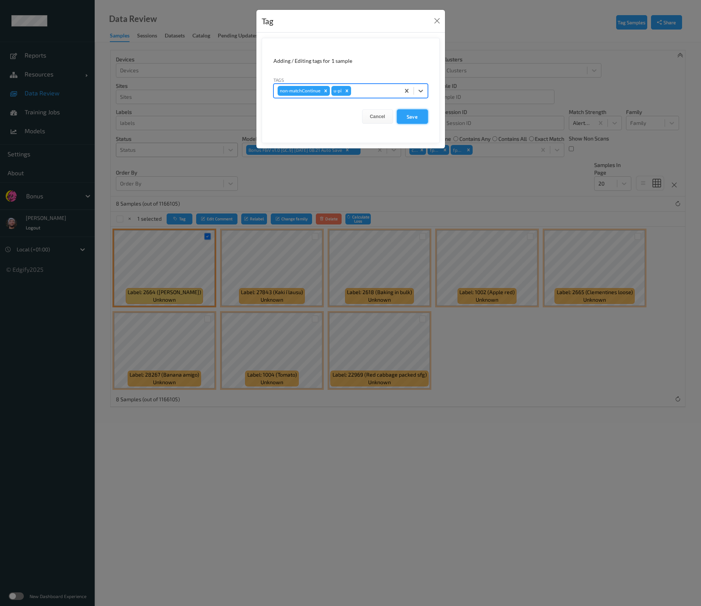
click at [422, 112] on button "Save" at bounding box center [412, 116] width 31 height 14
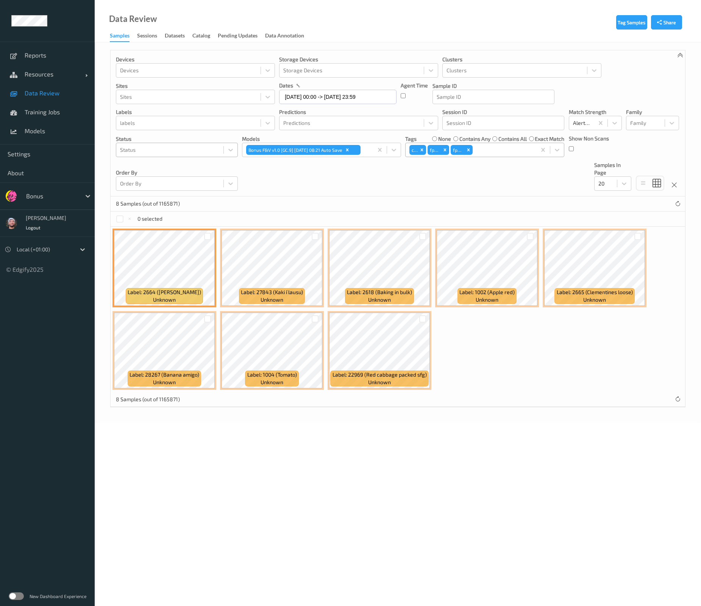
click at [509, 148] on div at bounding box center [503, 149] width 59 height 9
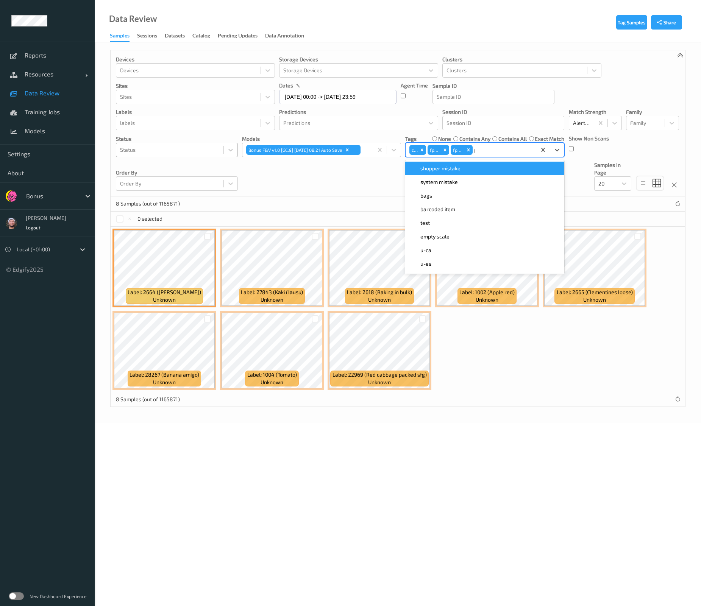
type input "pi"
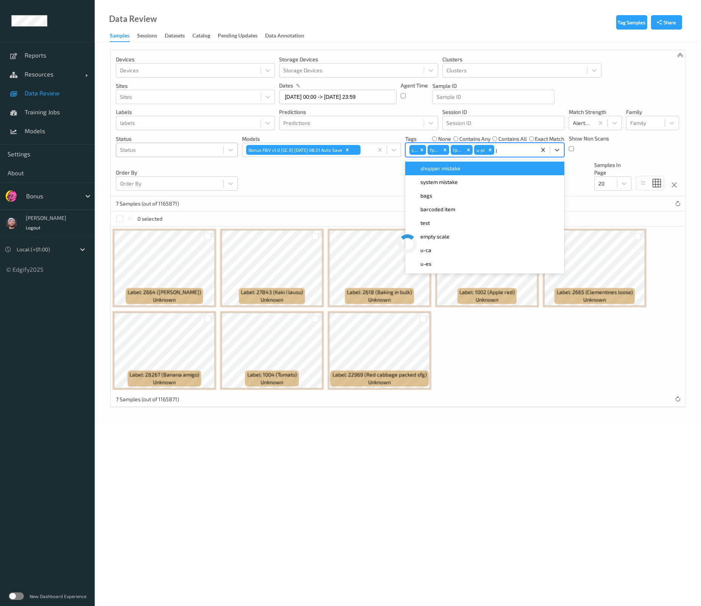
type input "gi"
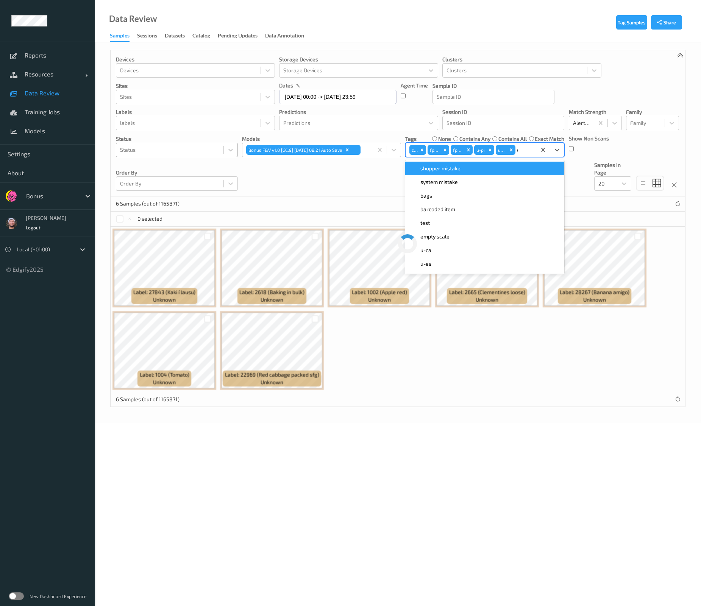
type input "ca"
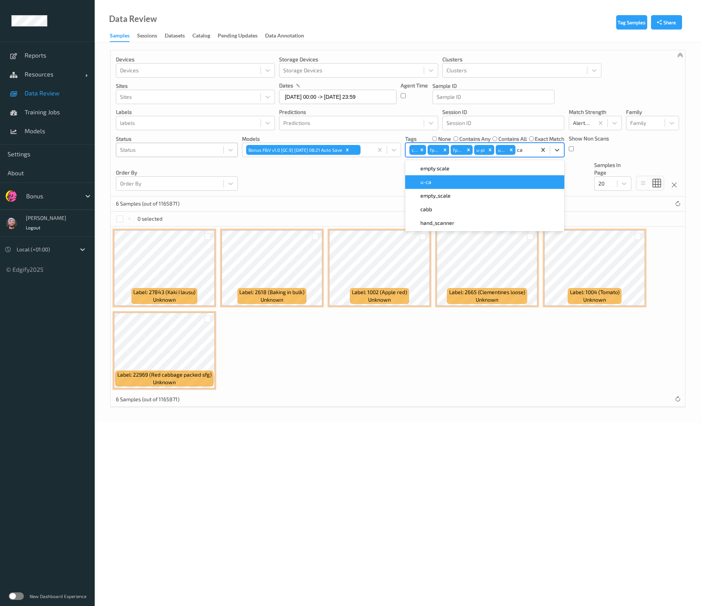
click at [442, 184] on div "u-ca" at bounding box center [485, 182] width 150 height 8
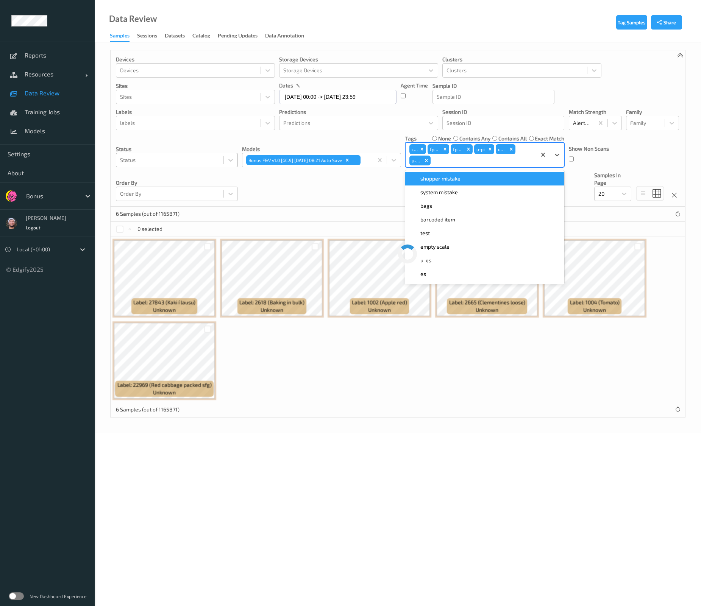
click at [342, 195] on div "Devices Devices Storage Devices Storage Devices Clusters Clusters Sites Sites d…" at bounding box center [398, 128] width 574 height 156
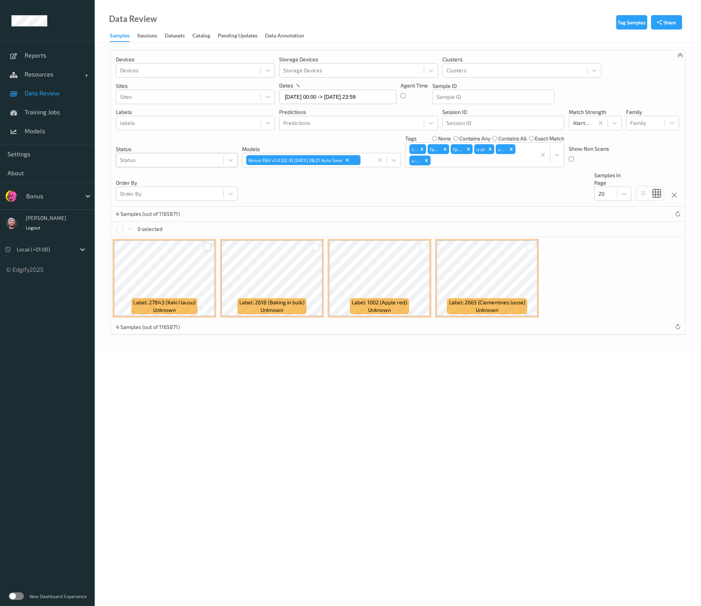
click at [209, 244] on div at bounding box center [207, 246] width 7 height 7
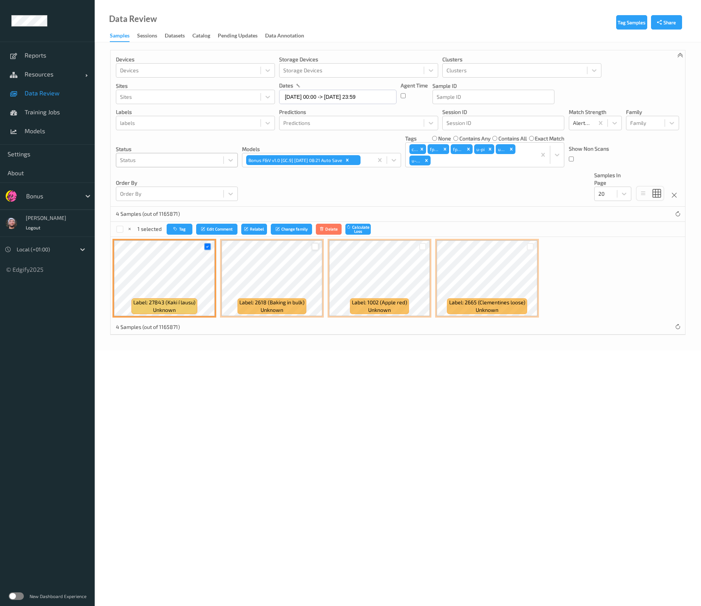
click at [313, 245] on div at bounding box center [315, 246] width 7 height 7
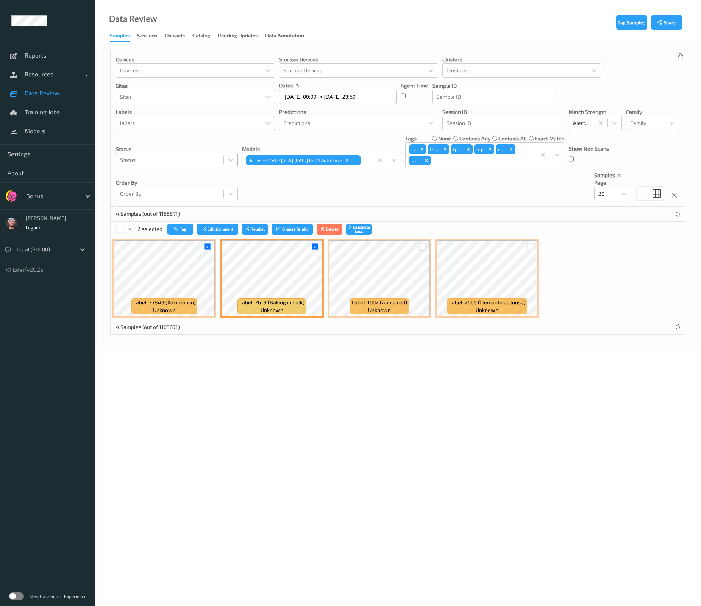
click at [426, 245] on div at bounding box center [422, 246] width 14 height 12
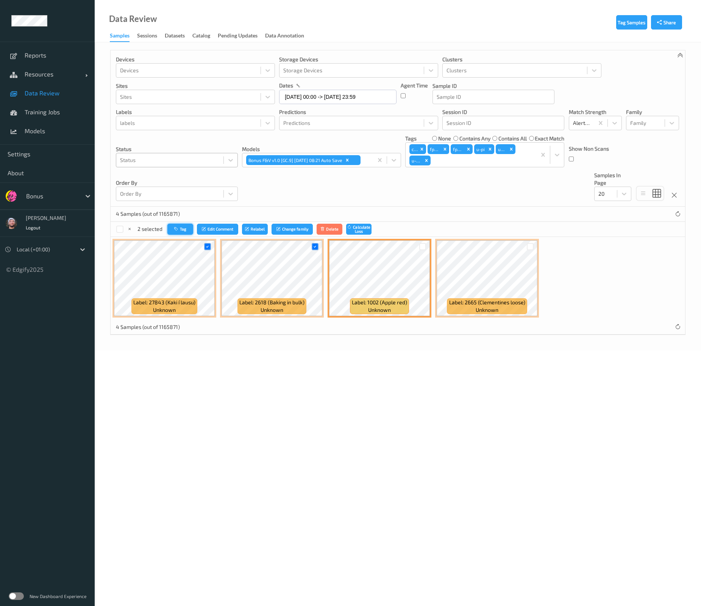
click at [182, 224] on button "Tag" at bounding box center [180, 229] width 26 height 11
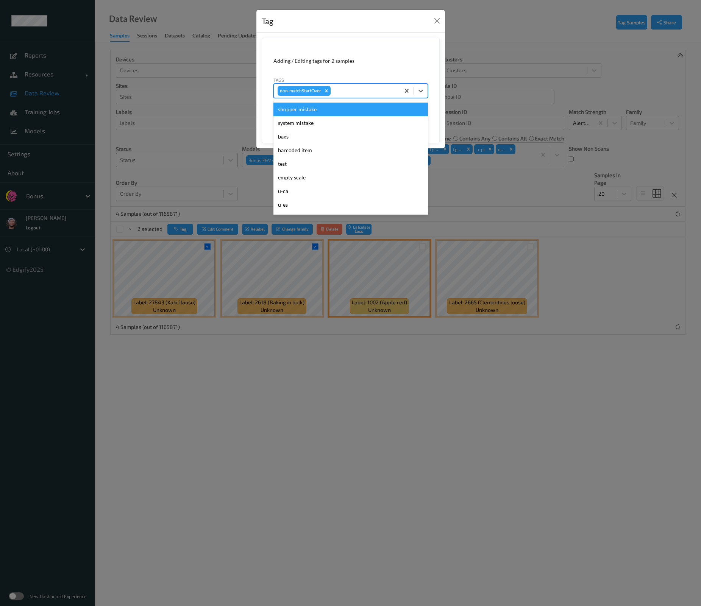
click at [371, 95] on div at bounding box center [364, 90] width 64 height 9
type input "ca"
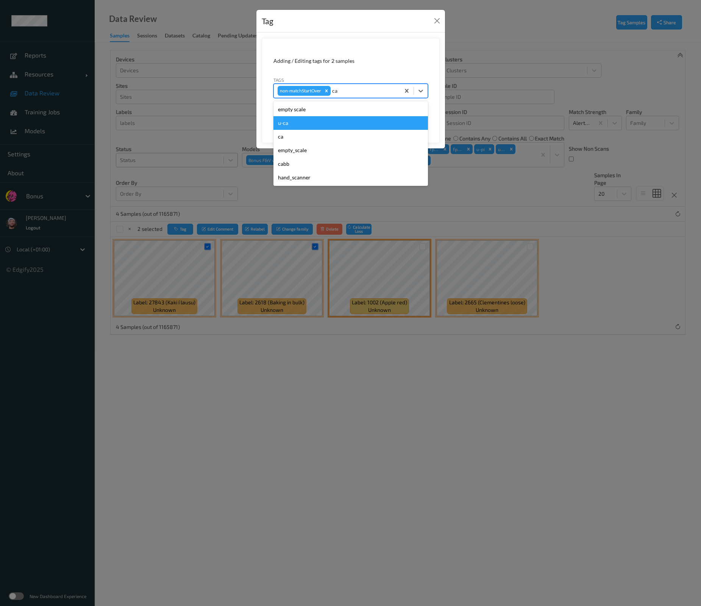
click at [342, 122] on div "u-ca" at bounding box center [350, 123] width 154 height 14
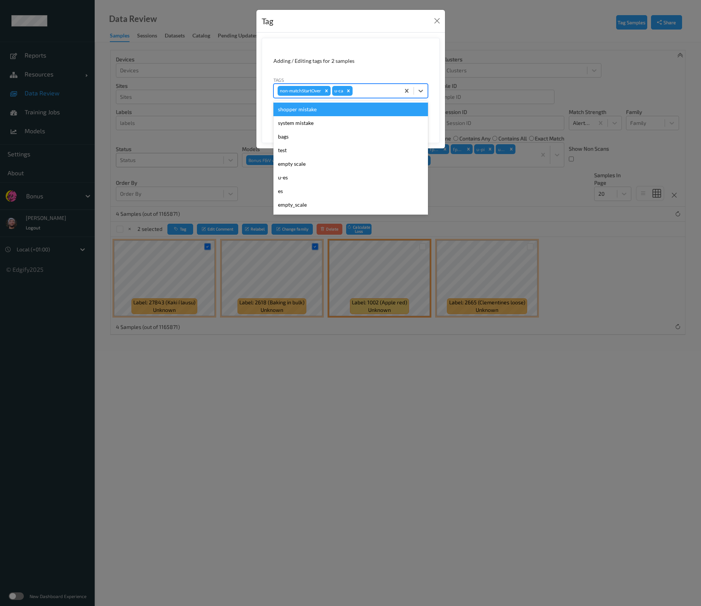
type input "s"
click at [346, 105] on div "shopper mistake" at bounding box center [350, 110] width 154 height 14
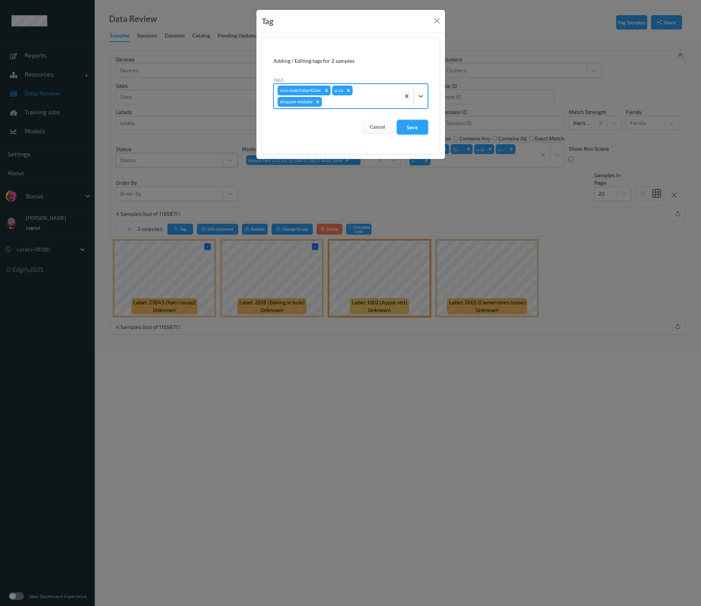
click at [403, 124] on button "Save" at bounding box center [412, 127] width 31 height 14
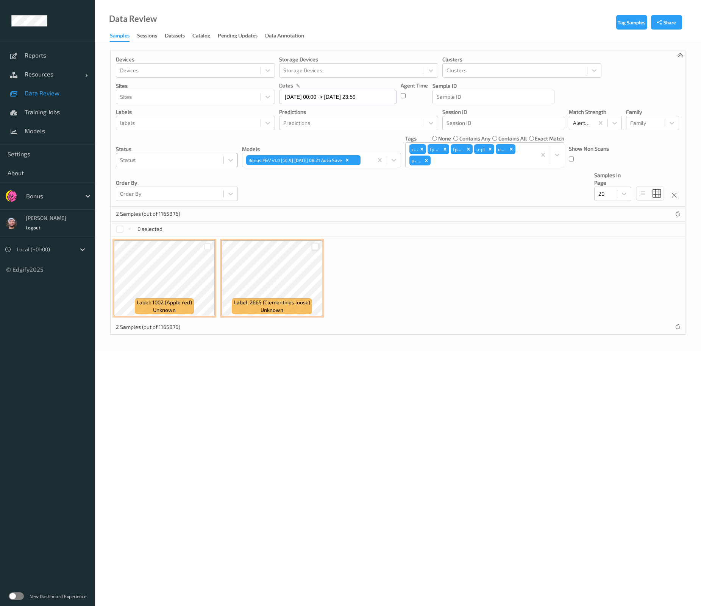
click at [315, 246] on div at bounding box center [315, 246] width 7 height 7
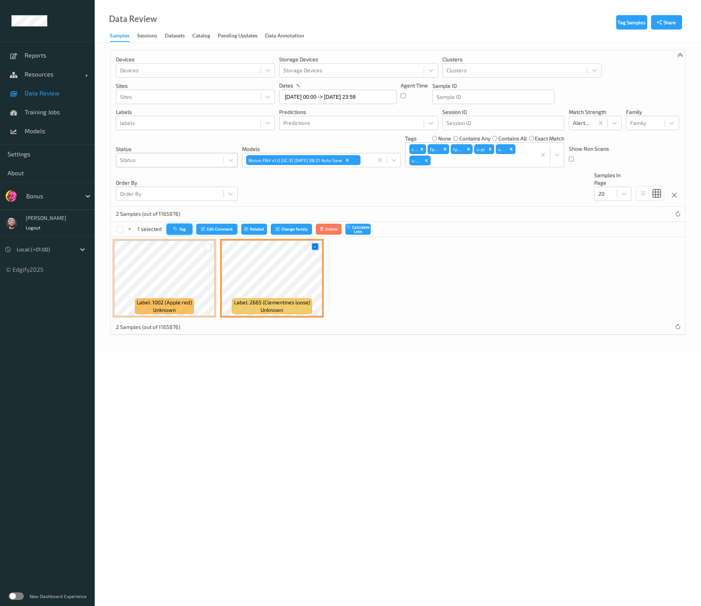
click at [187, 231] on button "Tag" at bounding box center [180, 229] width 26 height 11
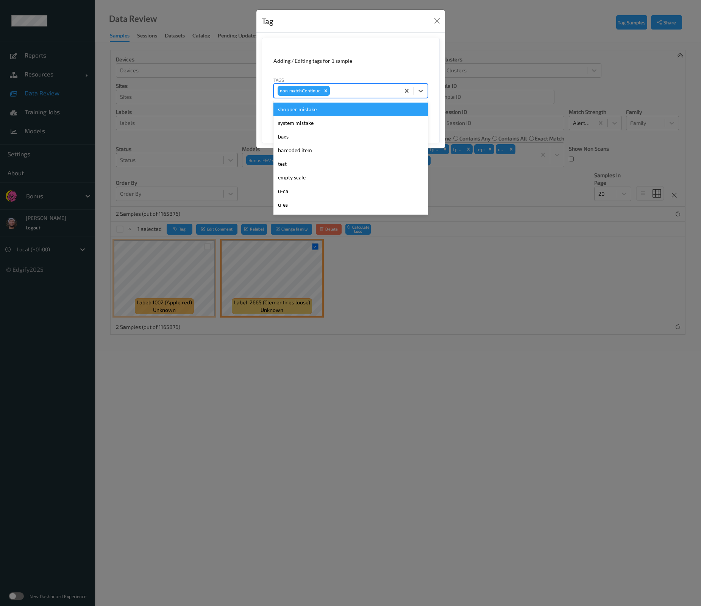
click at [337, 89] on div at bounding box center [363, 90] width 65 height 9
type input "gi"
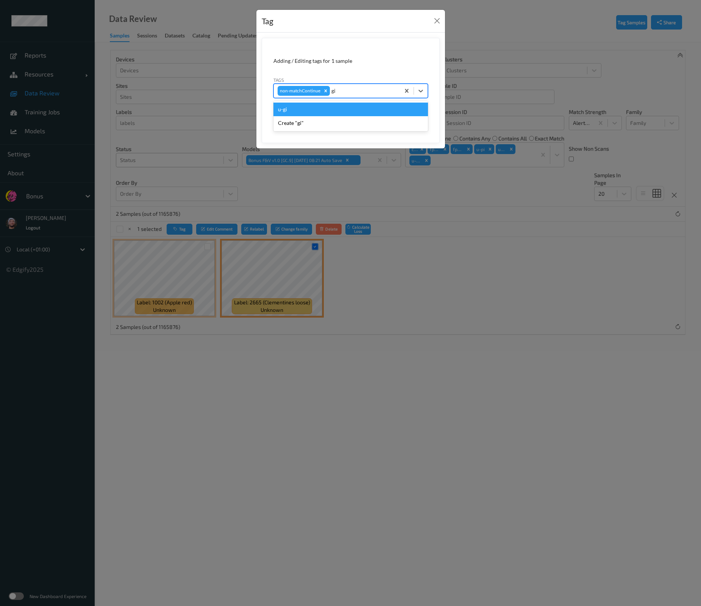
click at [345, 111] on div "u-gi" at bounding box center [350, 110] width 154 height 14
click at [410, 116] on button "Save" at bounding box center [412, 116] width 31 height 14
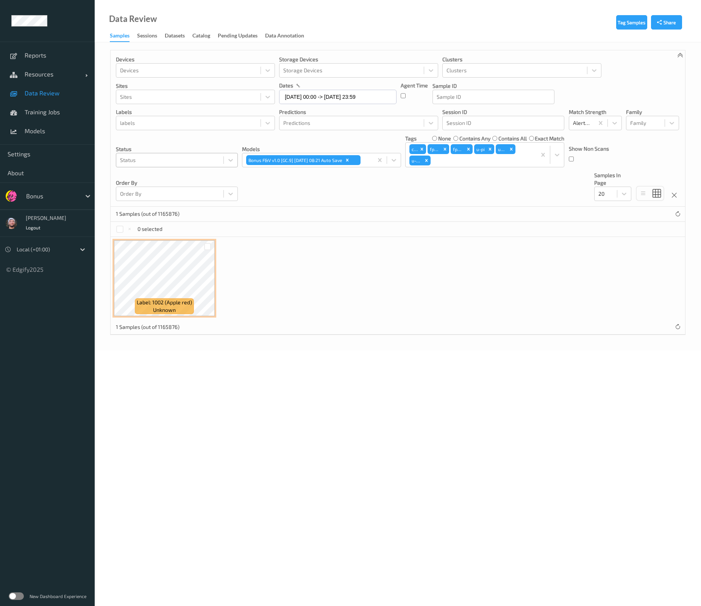
click at [60, 94] on span "Data Review" at bounding box center [56, 93] width 62 height 8
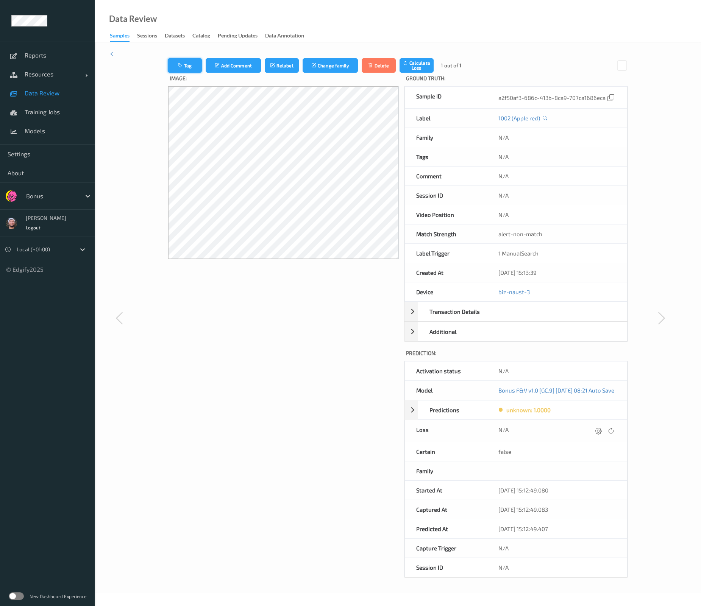
click at [181, 69] on button "Tag" at bounding box center [185, 65] width 34 height 14
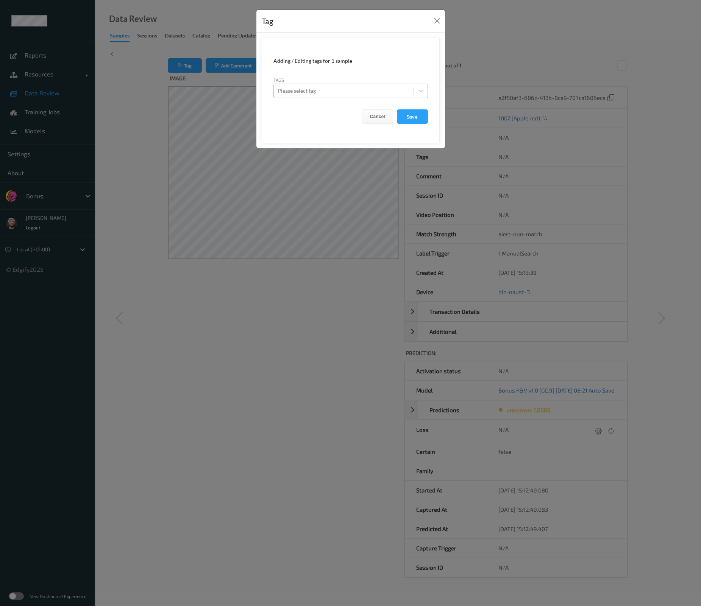
click at [325, 94] on div at bounding box center [343, 90] width 132 height 9
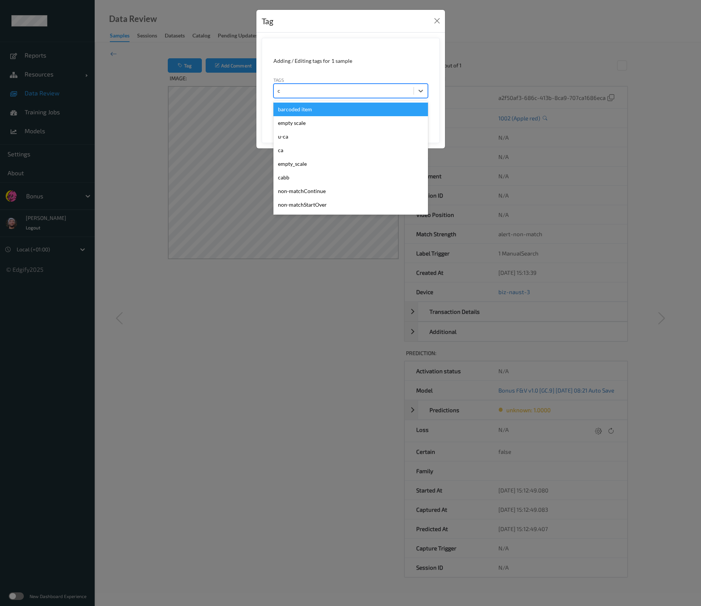
type input "ca"
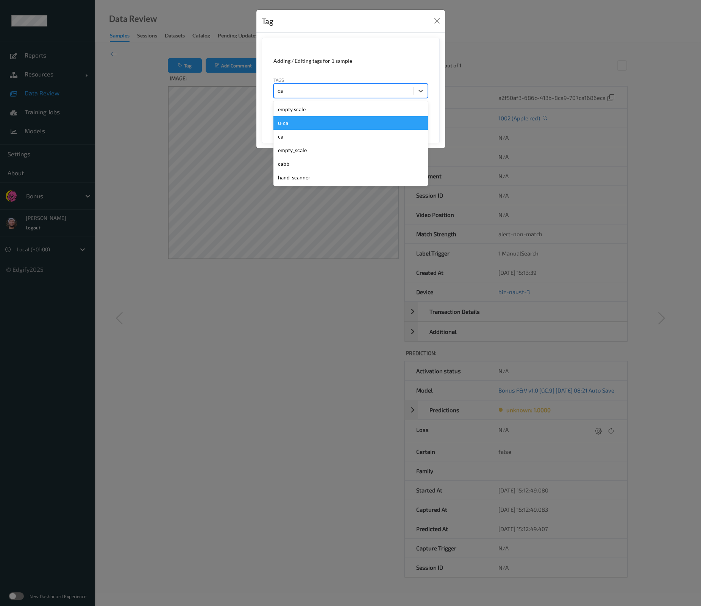
click at [282, 125] on div "u-ca" at bounding box center [350, 123] width 154 height 14
type input "s"
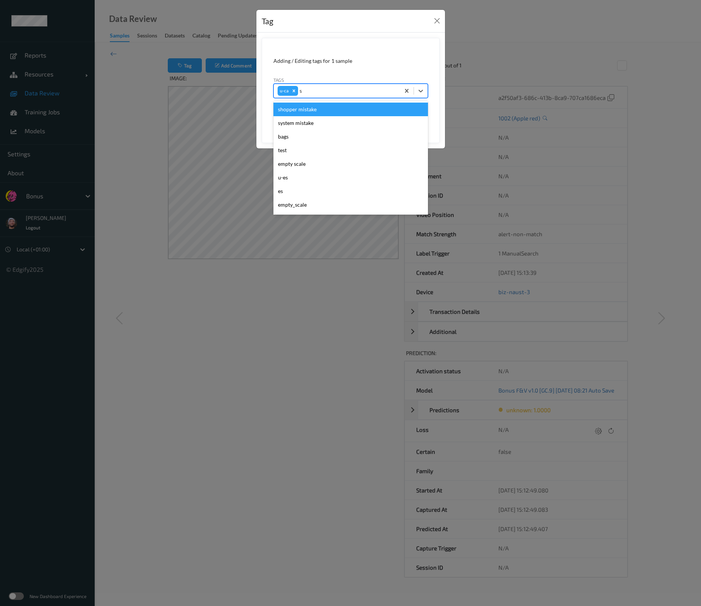
click at [297, 111] on div "shopper mistake" at bounding box center [350, 110] width 154 height 14
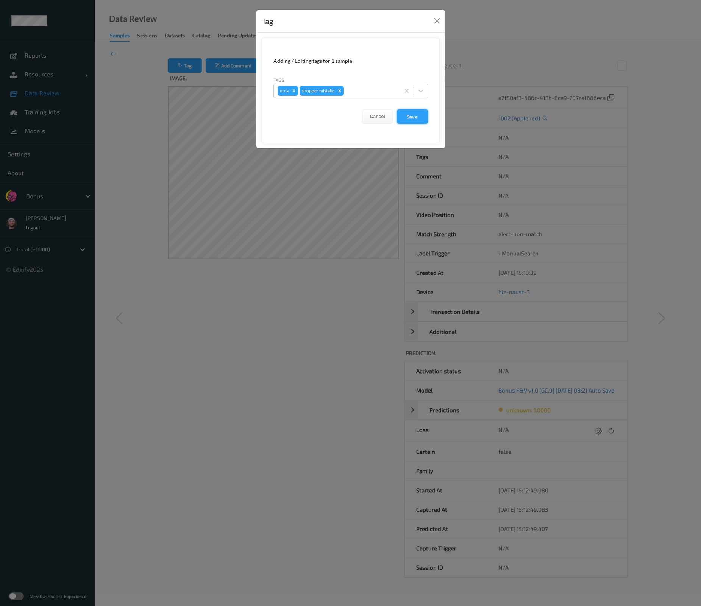
click at [414, 116] on button "Save" at bounding box center [412, 116] width 31 height 14
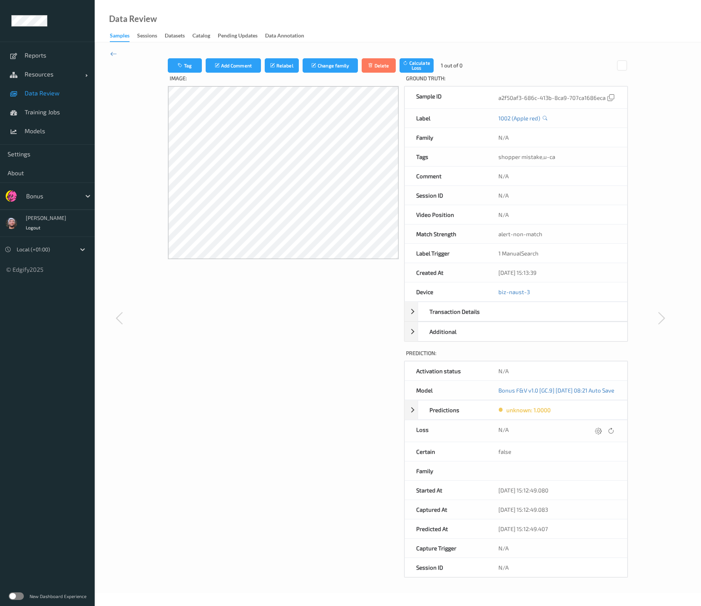
drag, startPoint x: 182, startPoint y: 565, endPoint x: 203, endPoint y: 508, distance: 60.6
click at [182, 565] on div "Image:" at bounding box center [283, 325] width 231 height 505
click at [52, 205] on div "Bonus" at bounding box center [47, 195] width 95 height 27
click at [55, 199] on div at bounding box center [51, 196] width 51 height 9
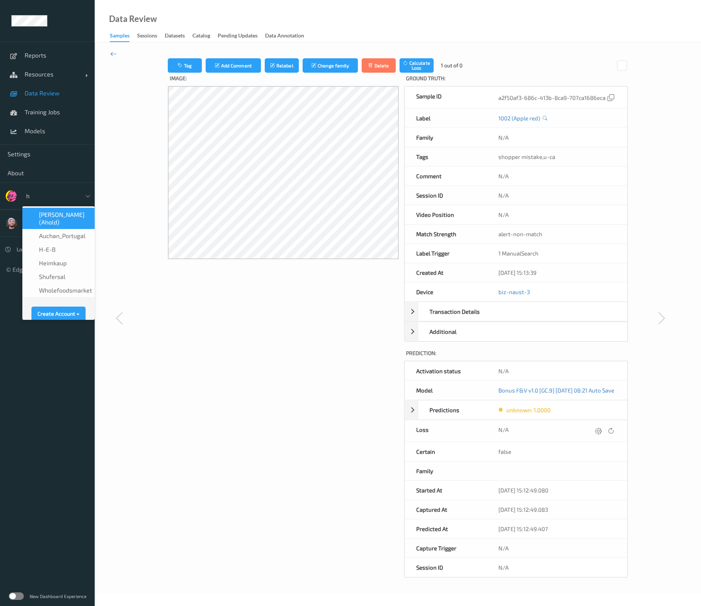
type input "h-"
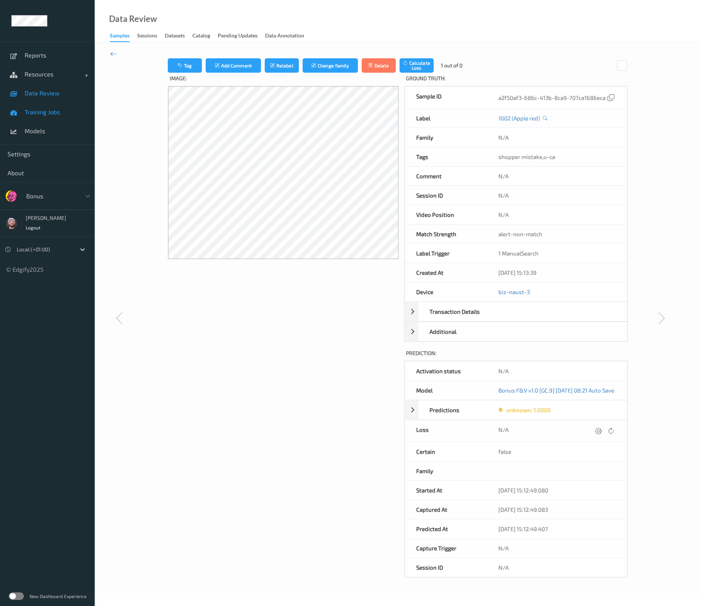
click at [60, 113] on span "Training Jobs" at bounding box center [56, 112] width 62 height 8
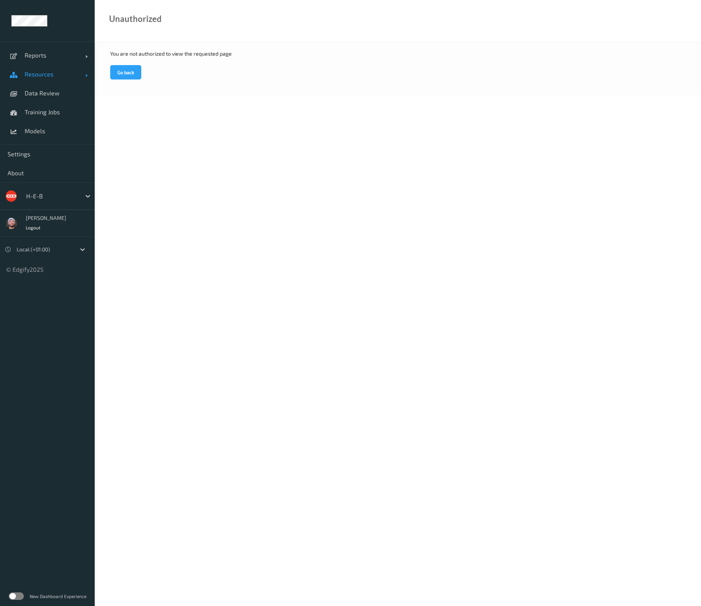
click at [59, 70] on link "Resources" at bounding box center [47, 74] width 95 height 19
click at [42, 98] on link "Devices" at bounding box center [47, 93] width 95 height 19
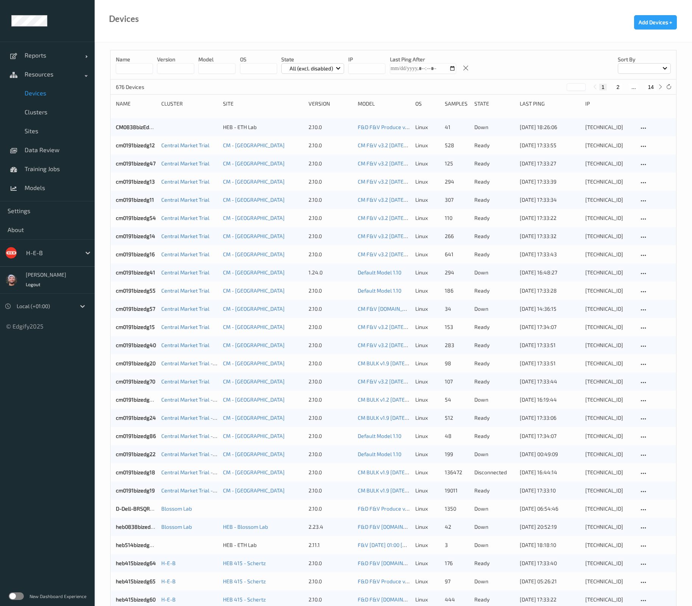
click at [652, 86] on button "14" at bounding box center [650, 87] width 11 height 7
type input "**"
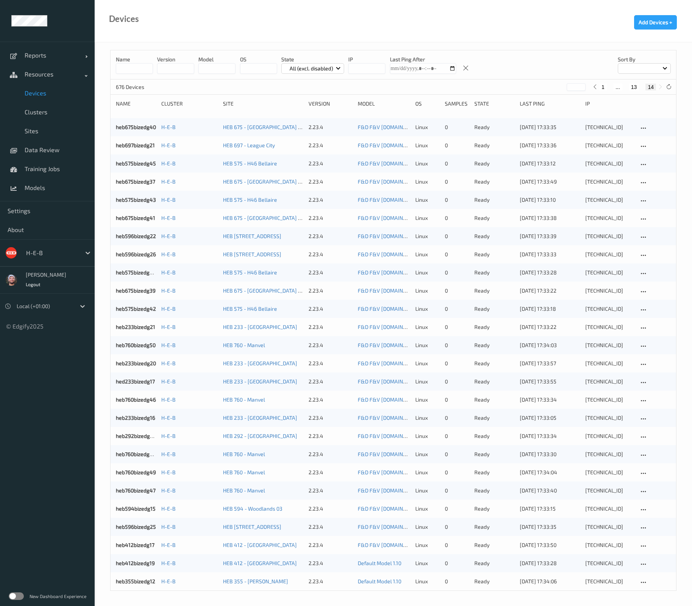
scroll to position [0, 0]
drag, startPoint x: 140, startPoint y: 508, endPoint x: 103, endPoint y: 504, distance: 38.2
click at [103, 504] on div "Name version model OS State All (excl. disabled) IP Last Ping After Sort by 676…" at bounding box center [393, 324] width 597 height 564
click at [568, 53] on div "Name version model OS State All (excl. disabled) IP Last Ping After Sort by" at bounding box center [394, 64] width 566 height 29
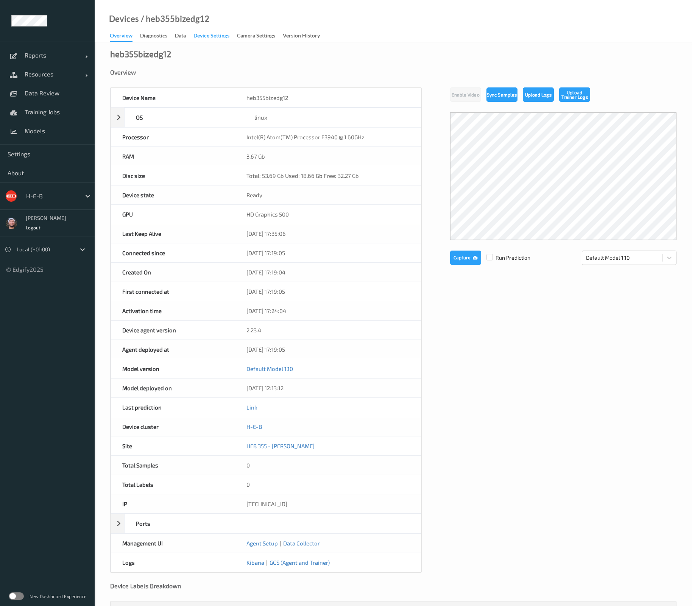
click at [227, 39] on div "Device Settings" at bounding box center [211, 36] width 36 height 9
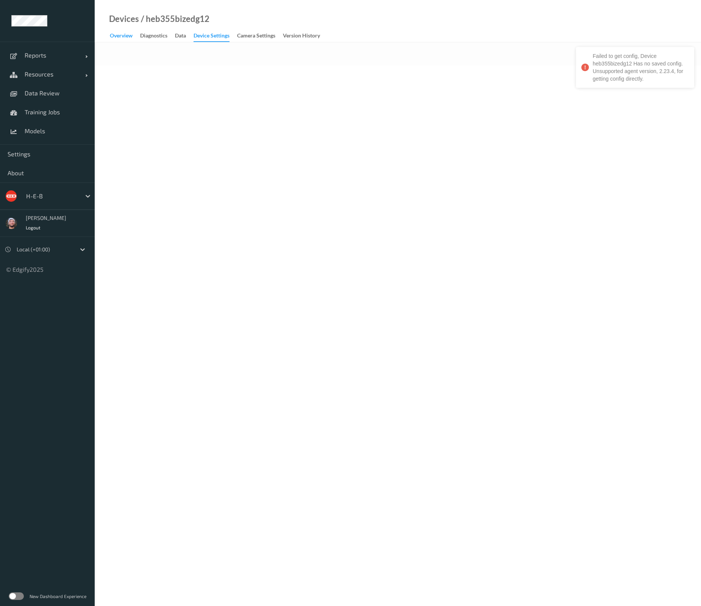
click at [127, 36] on div "Overview" at bounding box center [121, 36] width 23 height 9
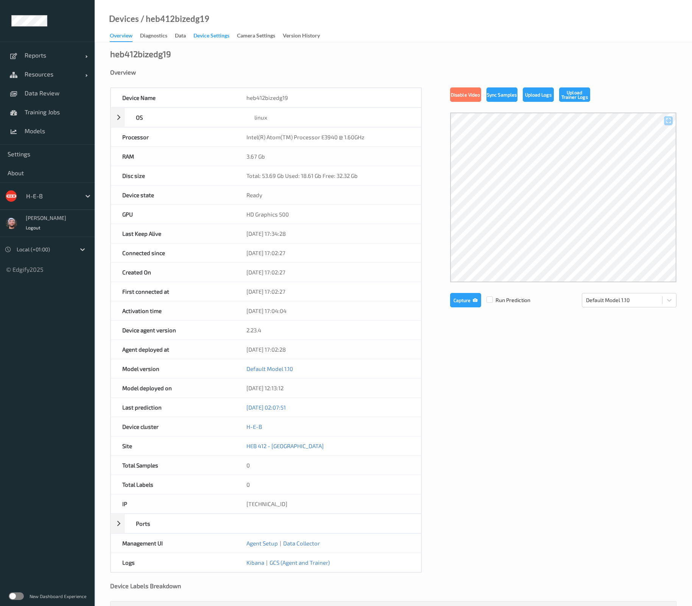
click at [212, 40] on div "Device Settings" at bounding box center [211, 36] width 36 height 9
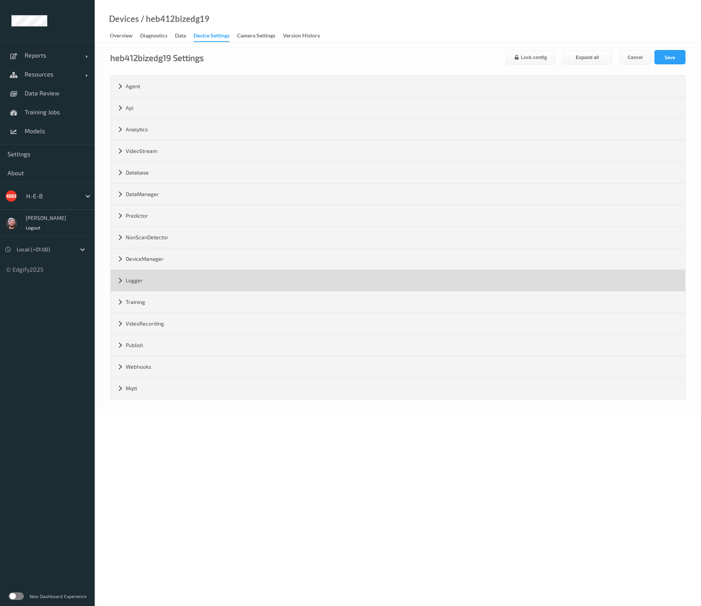
click at [164, 286] on div "Logger" at bounding box center [398, 280] width 574 height 21
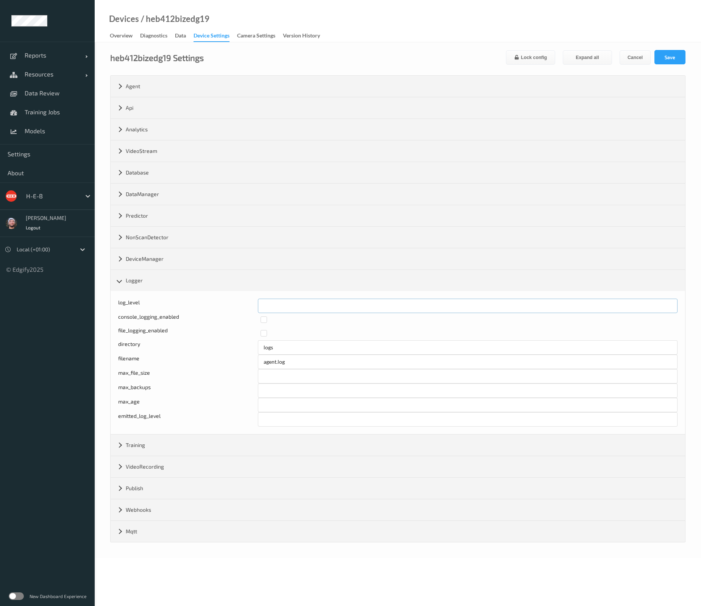
click at [221, 303] on div "log_level *" at bounding box center [397, 306] width 559 height 14
type input "*"
click at [680, 63] on button "Save" at bounding box center [669, 57] width 31 height 14
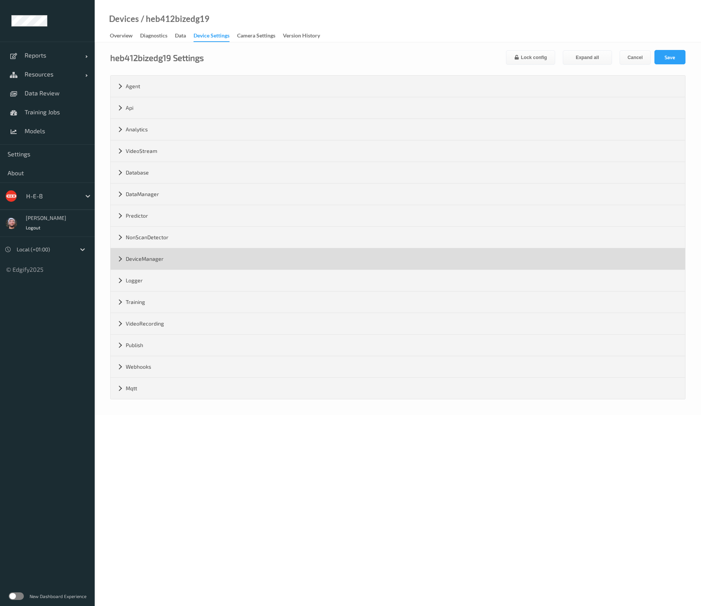
click at [239, 267] on div "DeviceManager" at bounding box center [398, 258] width 574 height 21
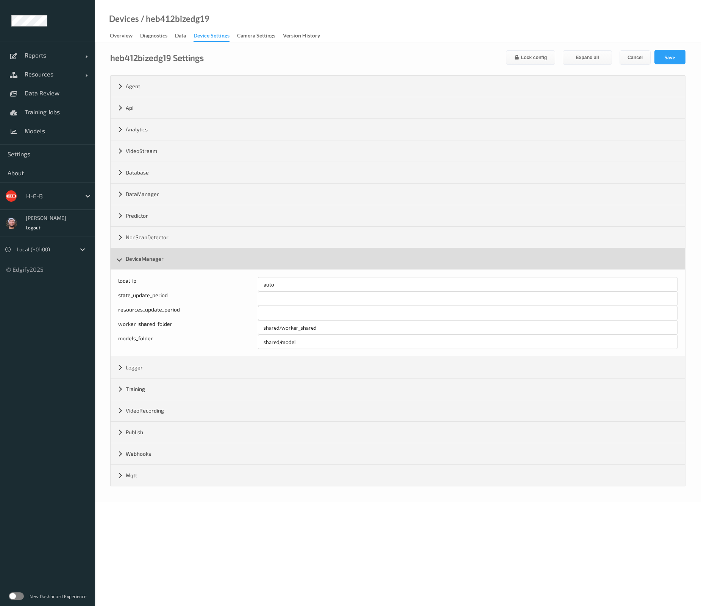
click at [204, 264] on div "DeviceManager" at bounding box center [398, 258] width 574 height 21
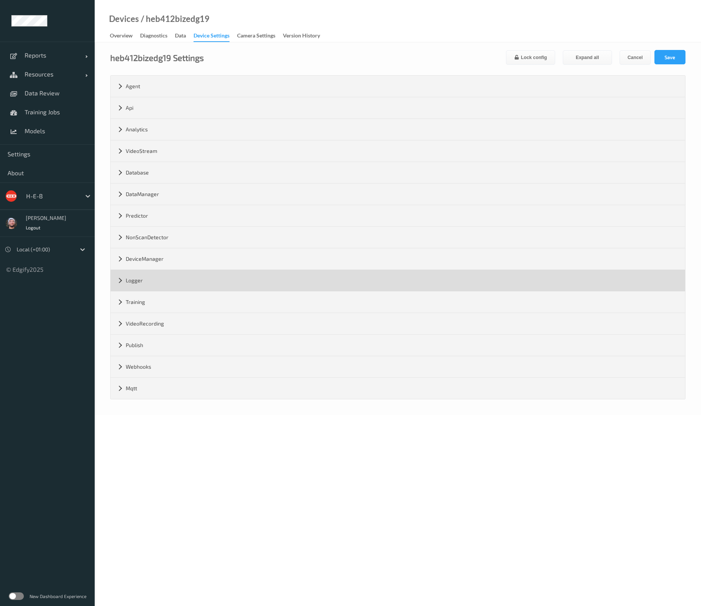
click at [182, 288] on div "Logger" at bounding box center [398, 280] width 574 height 21
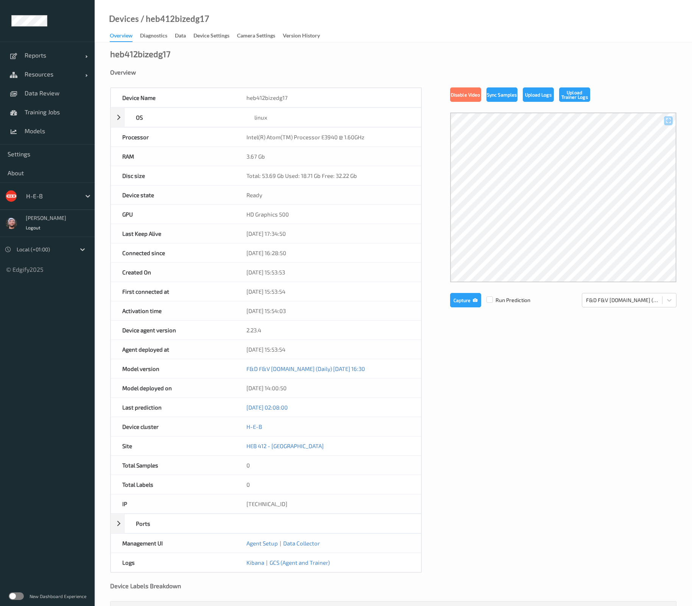
click at [218, 28] on div "Devices / heb412bizedg17 Overview Diagnostics Data Device Settings Camera Setti…" at bounding box center [393, 21] width 597 height 42
click at [216, 32] on div "Device Settings" at bounding box center [211, 36] width 36 height 9
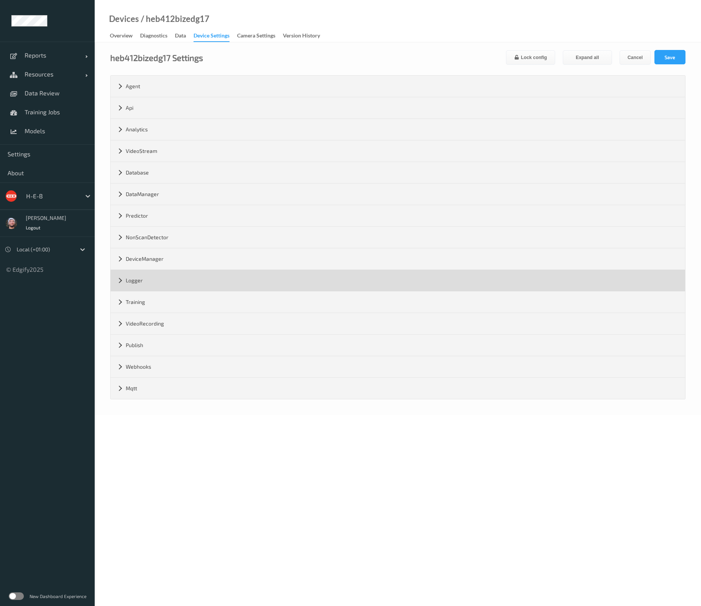
click at [157, 277] on div "Logger" at bounding box center [398, 280] width 574 height 21
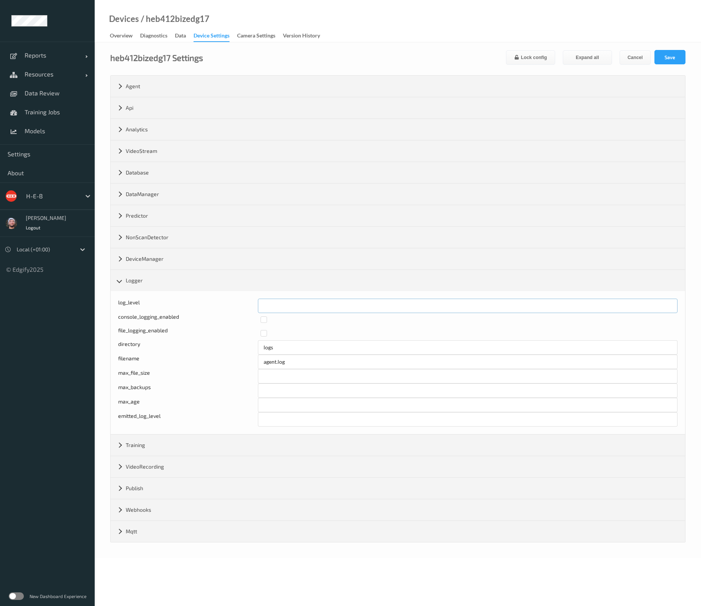
click at [198, 306] on div "log_level *" at bounding box center [397, 306] width 559 height 14
type input "*"
click at [675, 55] on button "Save" at bounding box center [669, 57] width 31 height 14
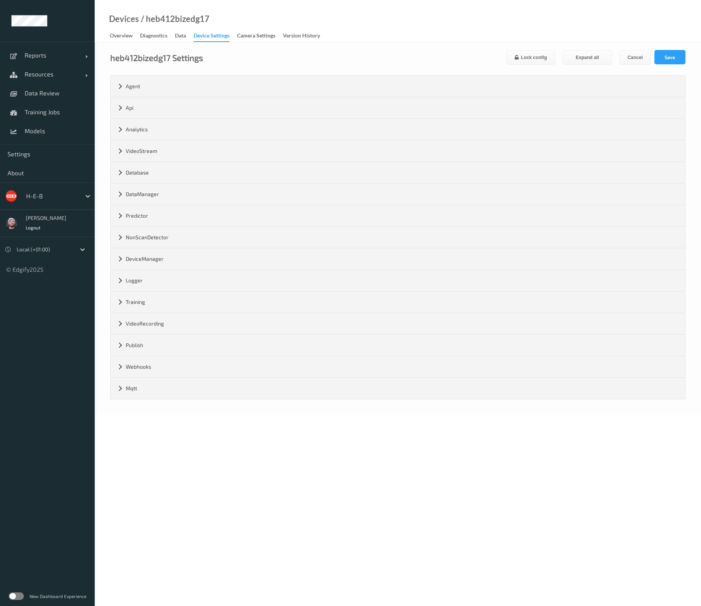
click at [235, 17] on div "Devices / heb412bizedg17 Overview Diagnostics Data Device Settings Camera Setti…" at bounding box center [398, 21] width 606 height 42
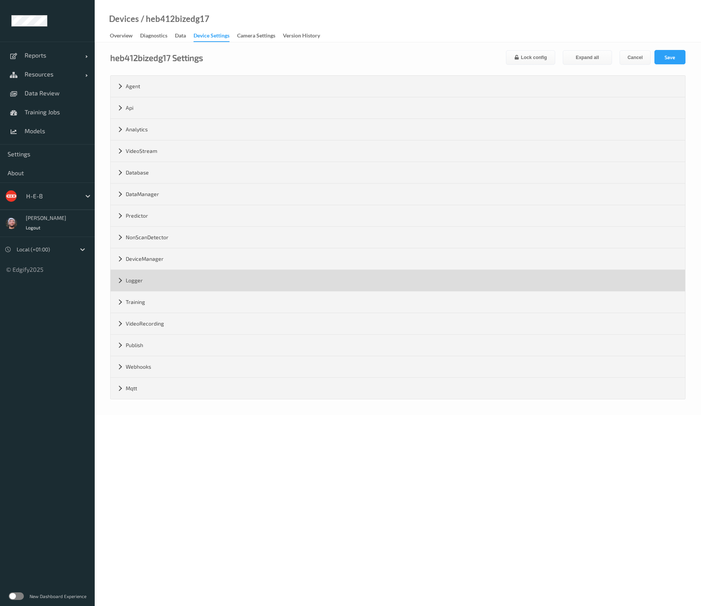
click at [134, 284] on div "Logger" at bounding box center [398, 280] width 574 height 21
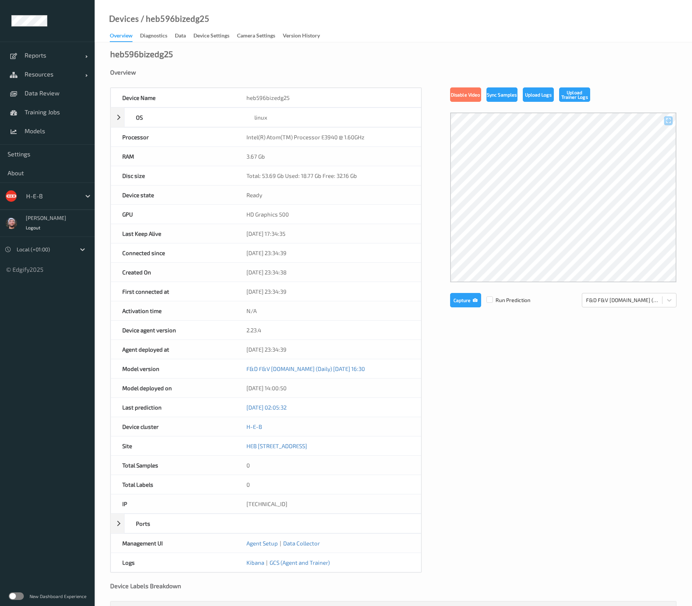
drag, startPoint x: 205, startPoint y: 40, endPoint x: 225, endPoint y: 152, distance: 113.8
click at [205, 40] on div "Device Settings" at bounding box center [211, 36] width 36 height 9
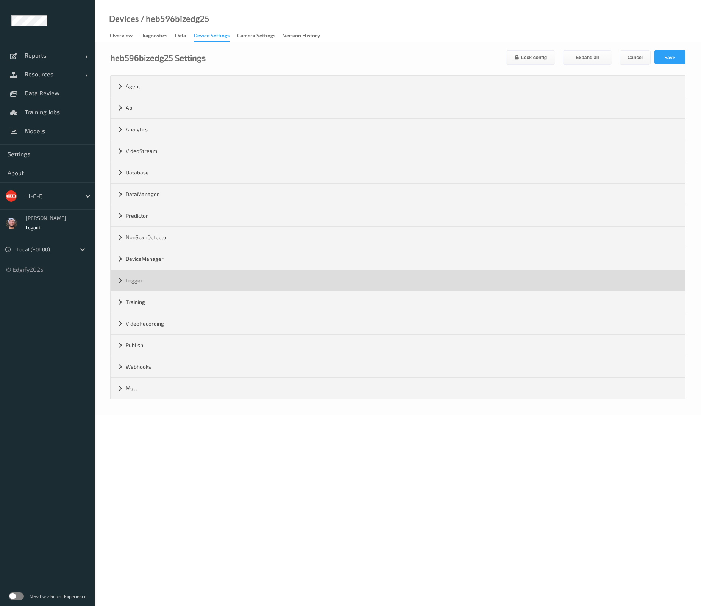
click at [142, 287] on div "Logger" at bounding box center [398, 280] width 574 height 21
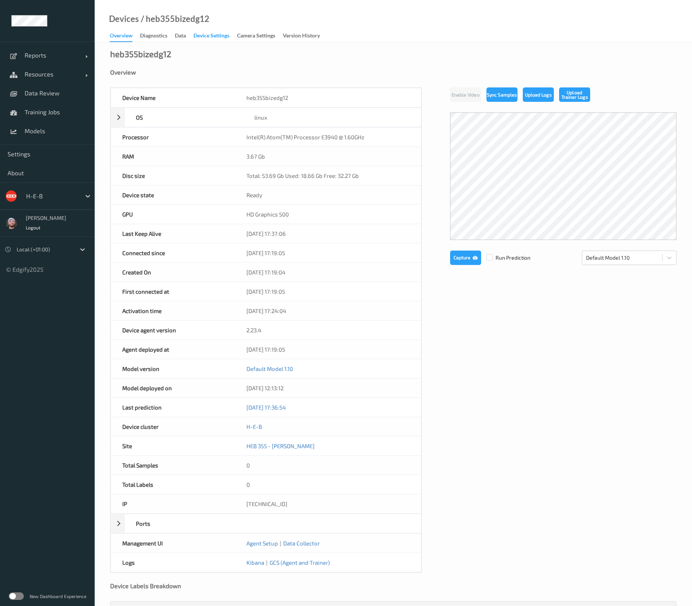
click at [207, 38] on div "Device Settings" at bounding box center [211, 36] width 36 height 9
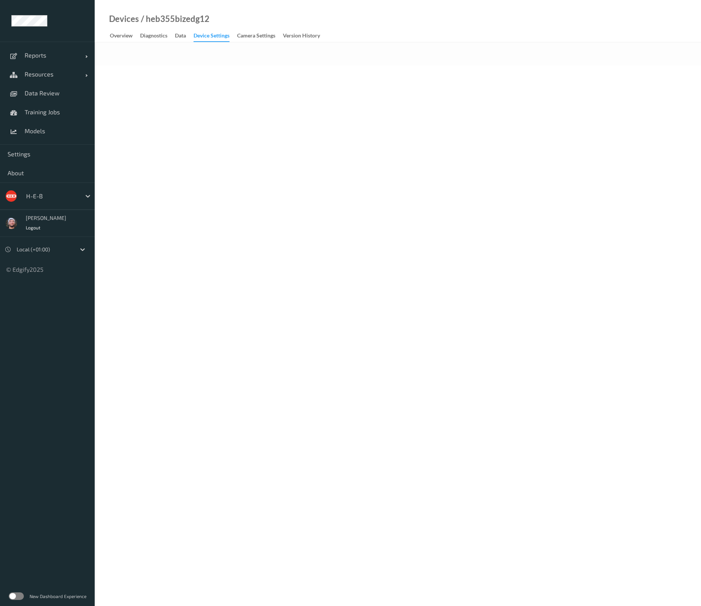
click at [130, 37] on div "Overview" at bounding box center [121, 36] width 23 height 9
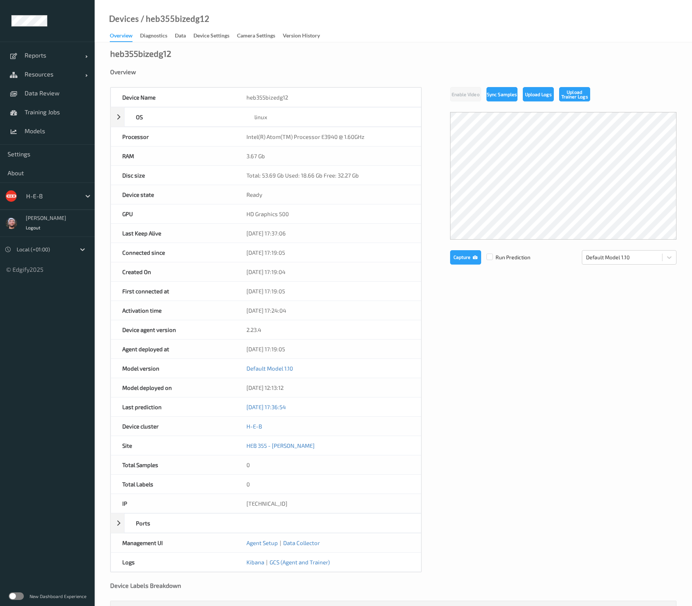
scroll to position [33, 0]
click at [392, 70] on div "Overview" at bounding box center [393, 73] width 566 height 8
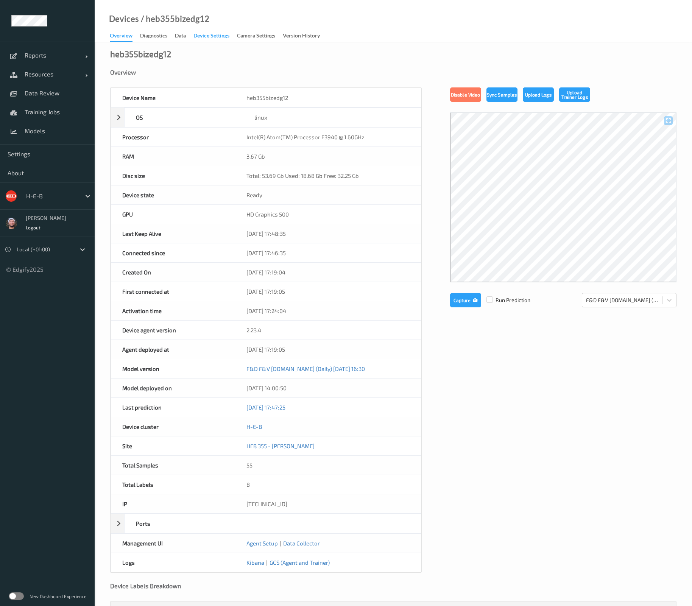
click at [206, 34] on div "Device Settings" at bounding box center [211, 36] width 36 height 9
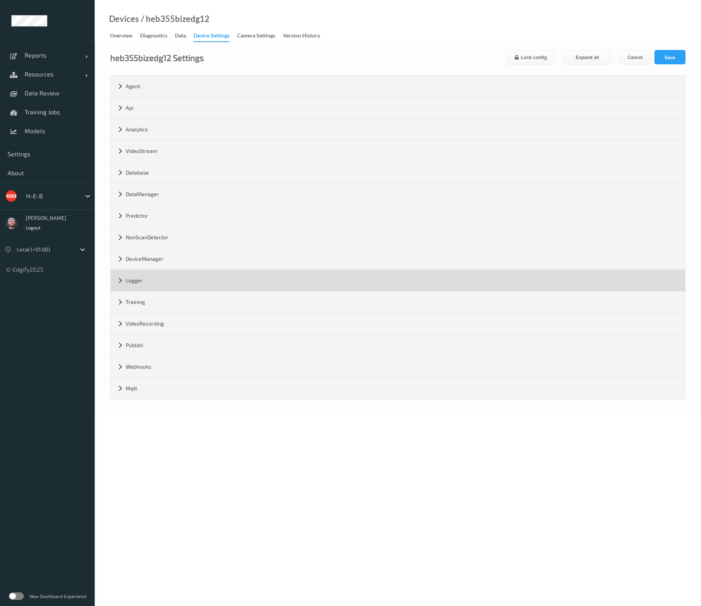
click at [177, 274] on div "Logger" at bounding box center [398, 280] width 574 height 21
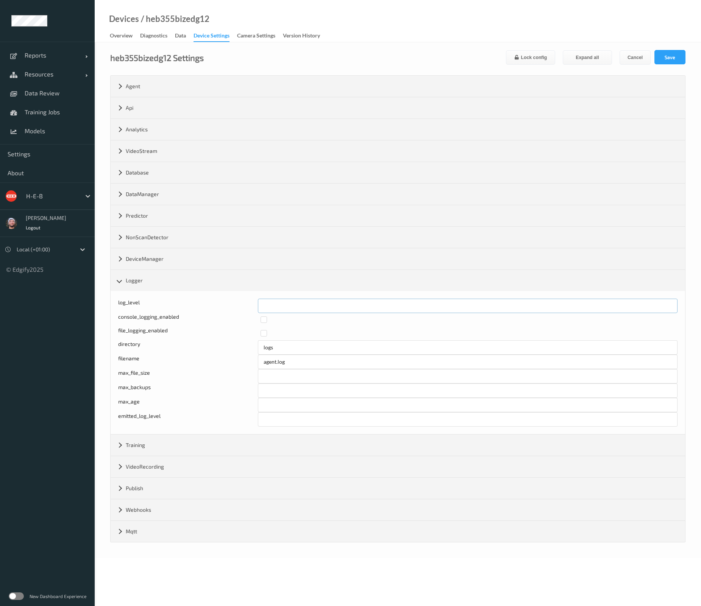
click at [204, 306] on div "log_level *" at bounding box center [397, 306] width 559 height 14
type input "*"
click at [666, 55] on button "Save" at bounding box center [669, 57] width 31 height 14
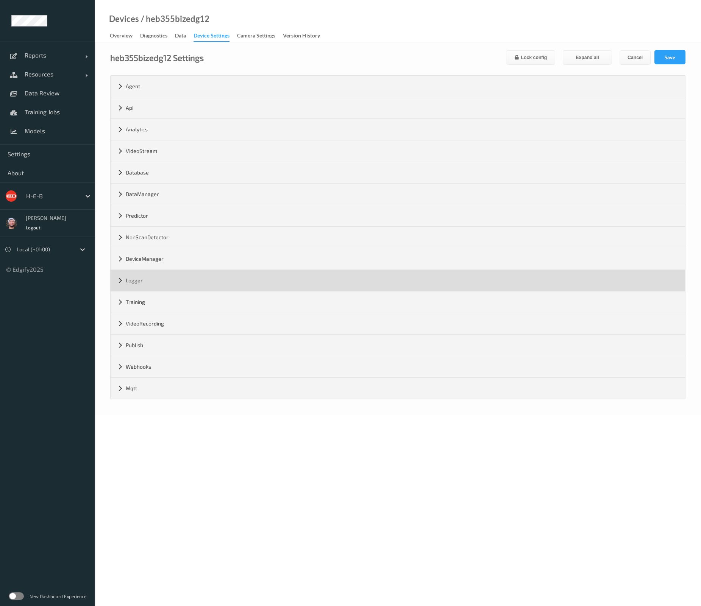
click at [136, 282] on div "Logger" at bounding box center [398, 280] width 574 height 21
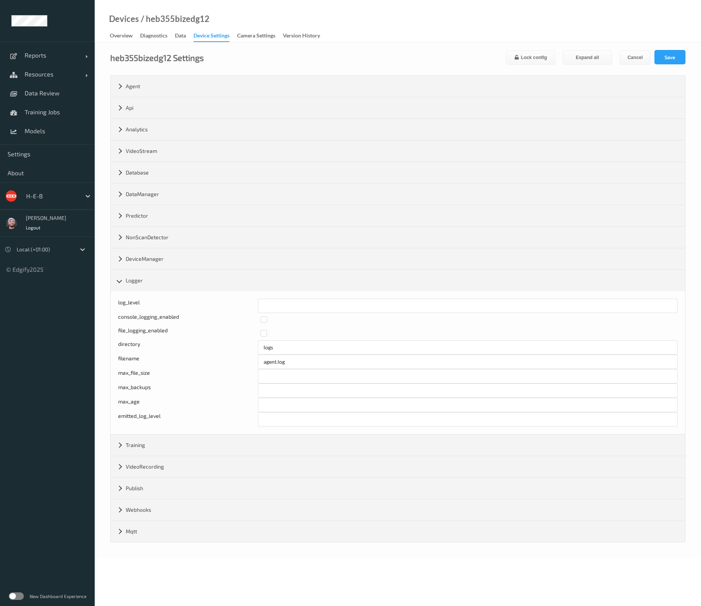
click at [407, 61] on div "heb355bizedg12 Settings Lock config Expand all Cancel Save" at bounding box center [397, 57] width 575 height 15
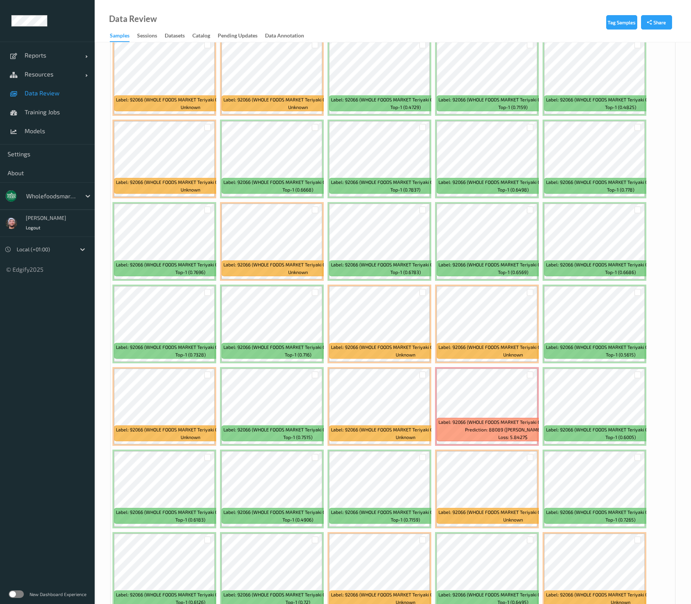
scroll to position [284, 0]
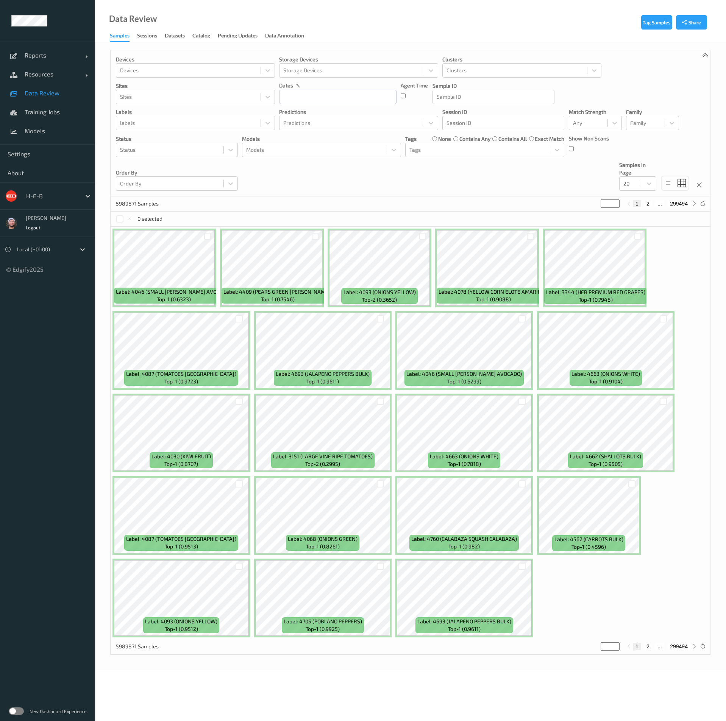
click at [50, 199] on div at bounding box center [51, 196] width 51 height 9
type input "bonus"
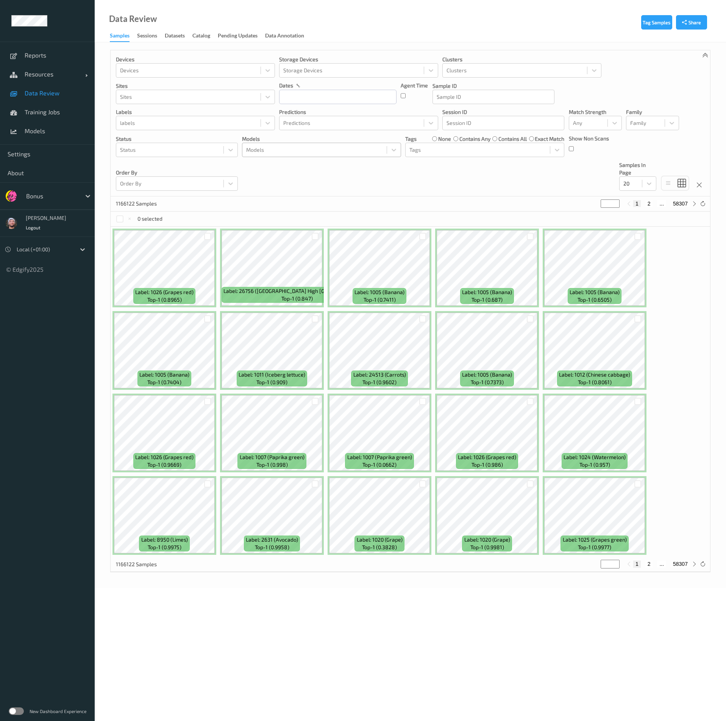
click at [306, 143] on div "Models" at bounding box center [321, 150] width 159 height 14
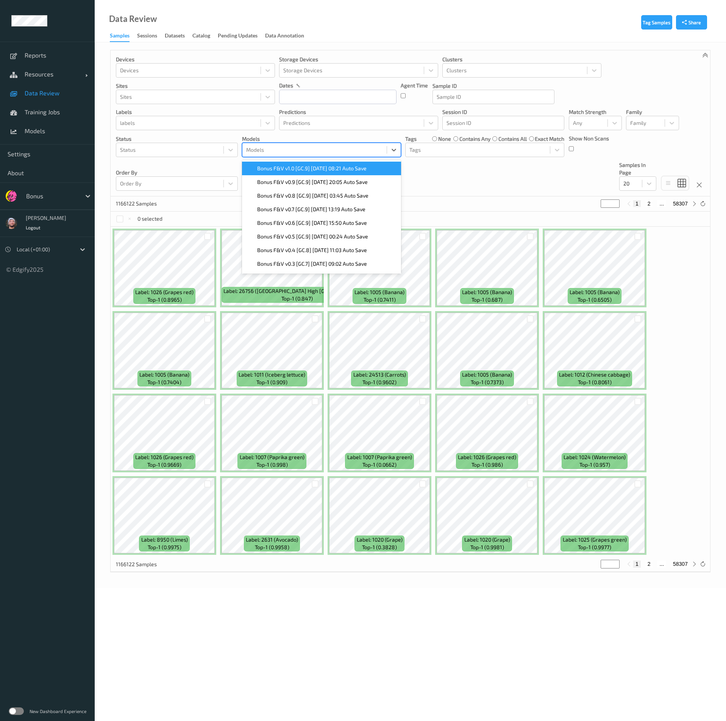
click at [288, 168] on span "Bonus F&V v1.0 [GC.9] [DATE] 08:21 Auto Save" at bounding box center [311, 169] width 109 height 8
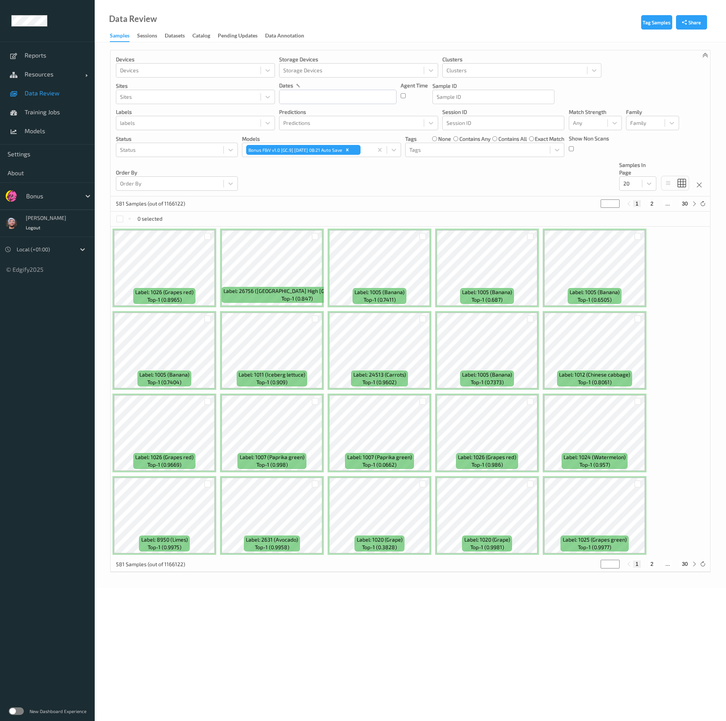
click at [471, 178] on div "Devices Devices Storage Devices Storage Devices Clusters Clusters Sites Sites d…" at bounding box center [410, 123] width 599 height 146
click at [163, 156] on div "Status" at bounding box center [169, 150] width 107 height 12
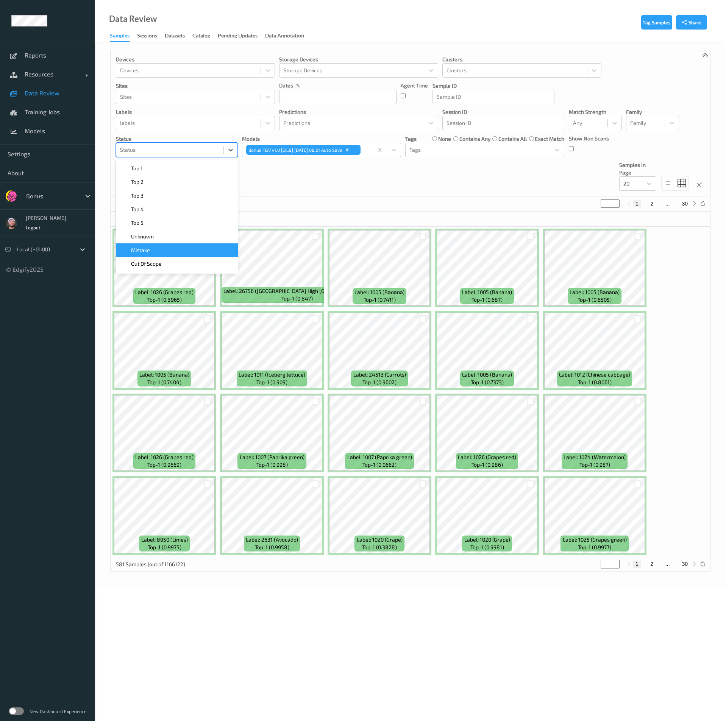
click at [174, 250] on div "Mistake" at bounding box center [176, 250] width 113 height 8
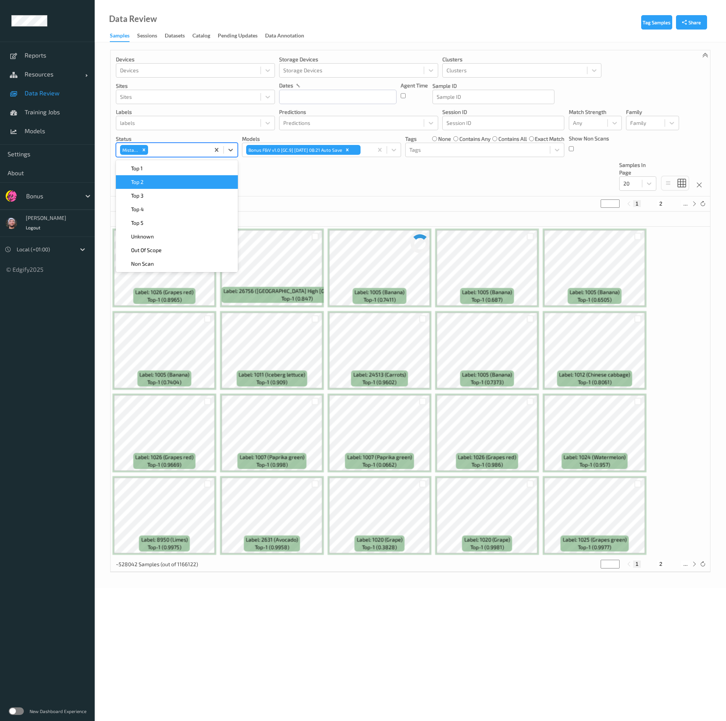
click at [293, 186] on div "Devices Devices Storage Devices Storage Devices Clusters Clusters Sites Sites d…" at bounding box center [410, 123] width 599 height 146
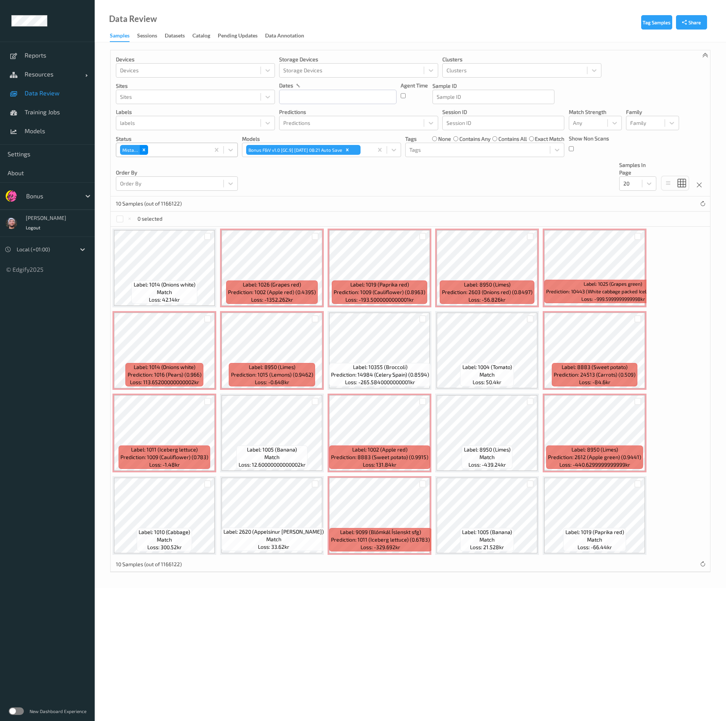
click at [142, 149] on icon "Remove Mistake" at bounding box center [143, 149] width 5 height 5
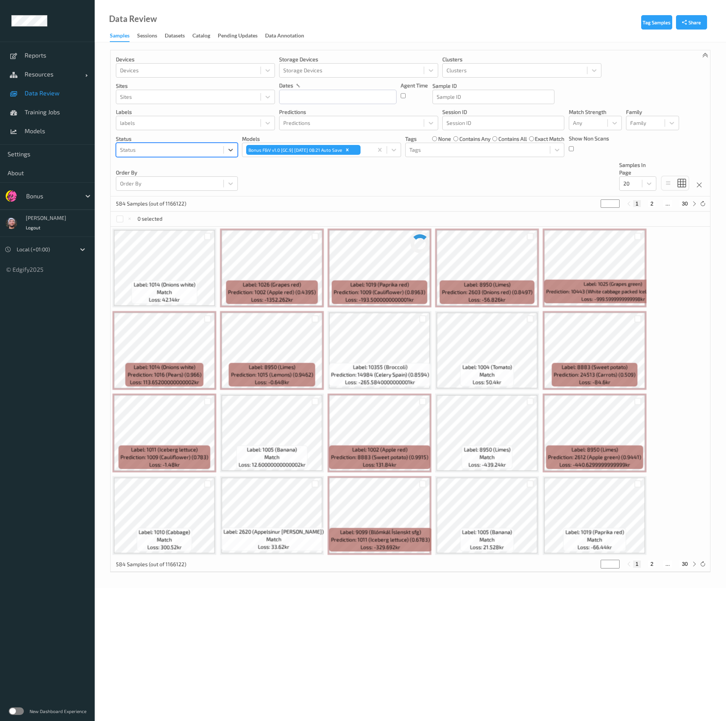
click at [175, 153] on div at bounding box center [170, 149] width 100 height 9
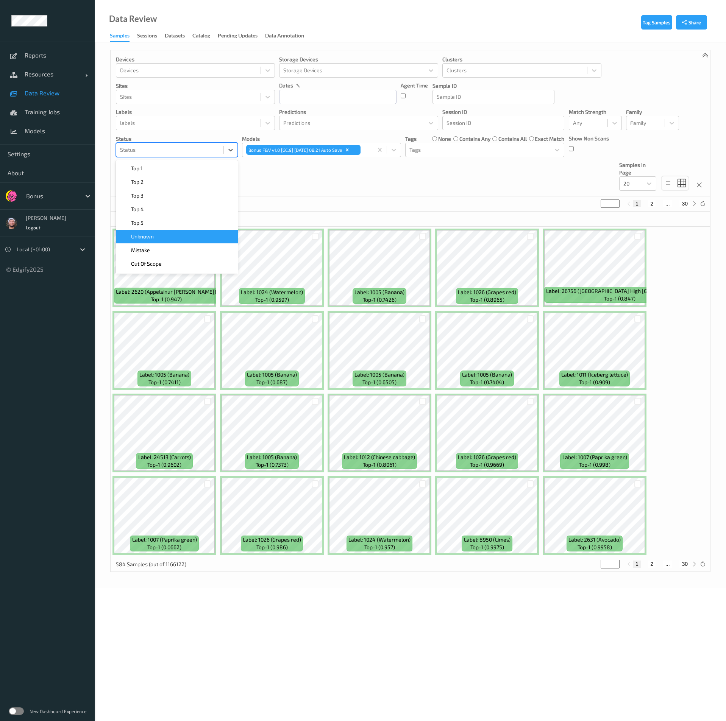
click at [179, 239] on div "Unknown" at bounding box center [176, 237] width 113 height 8
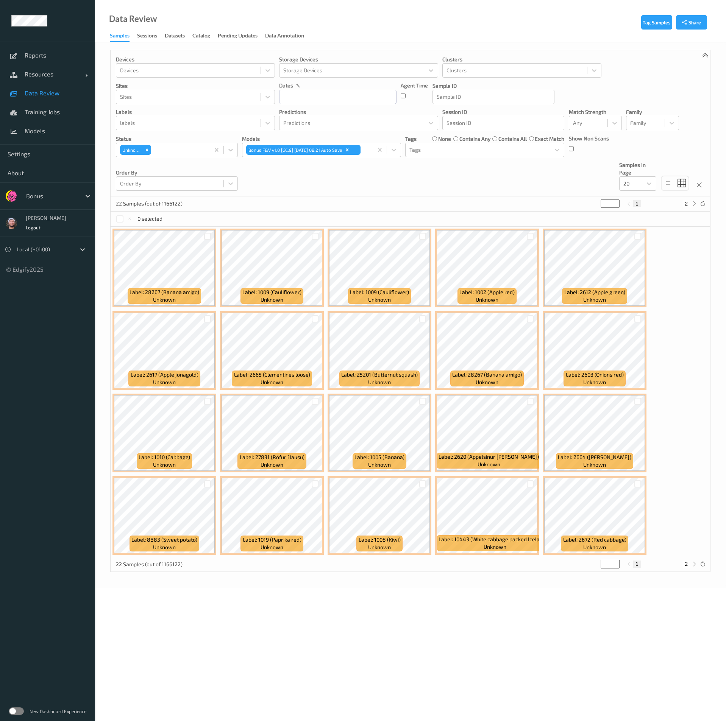
click at [45, 95] on span "Data Review" at bounding box center [56, 93] width 62 height 8
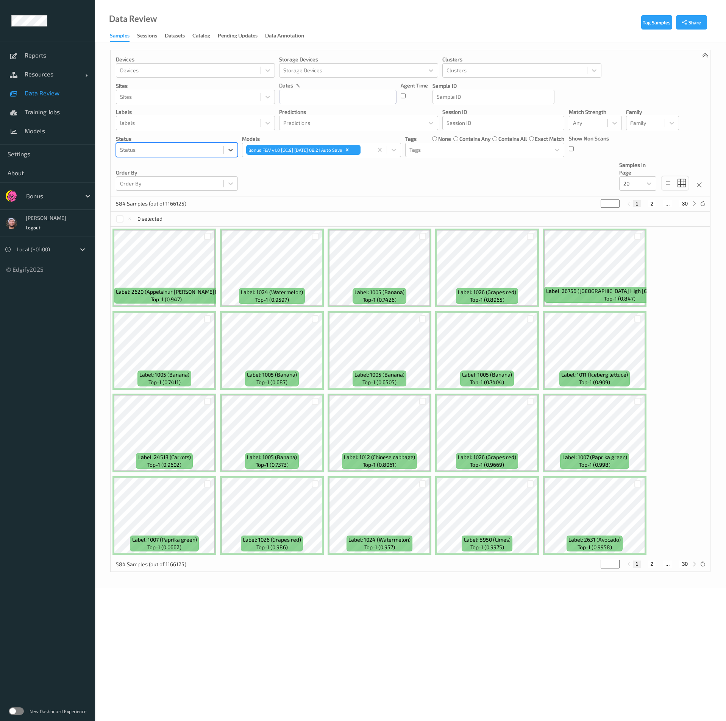
click at [185, 150] on div at bounding box center [170, 149] width 100 height 9
click at [158, 245] on div "Mistake" at bounding box center [177, 250] width 122 height 14
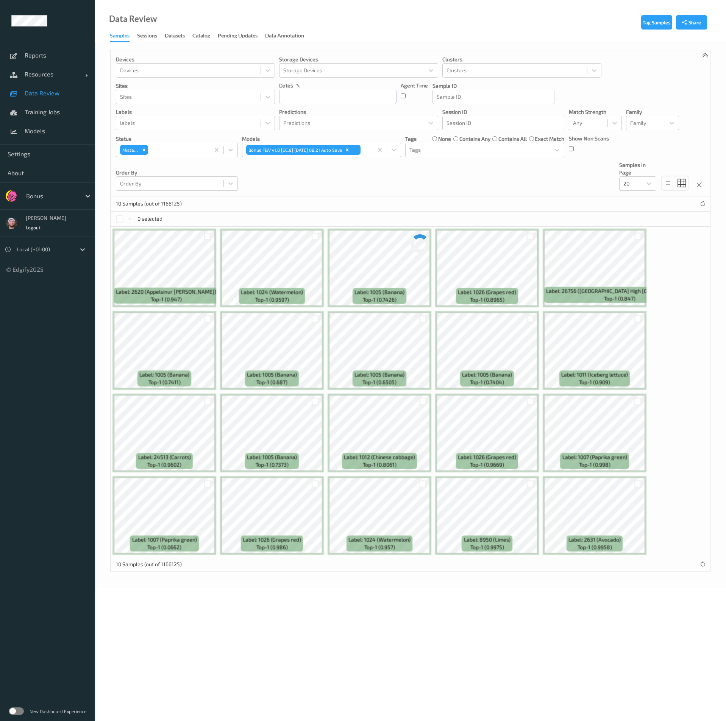
click at [363, 203] on div "10 Samples (out of 1166125)" at bounding box center [410, 203] width 599 height 15
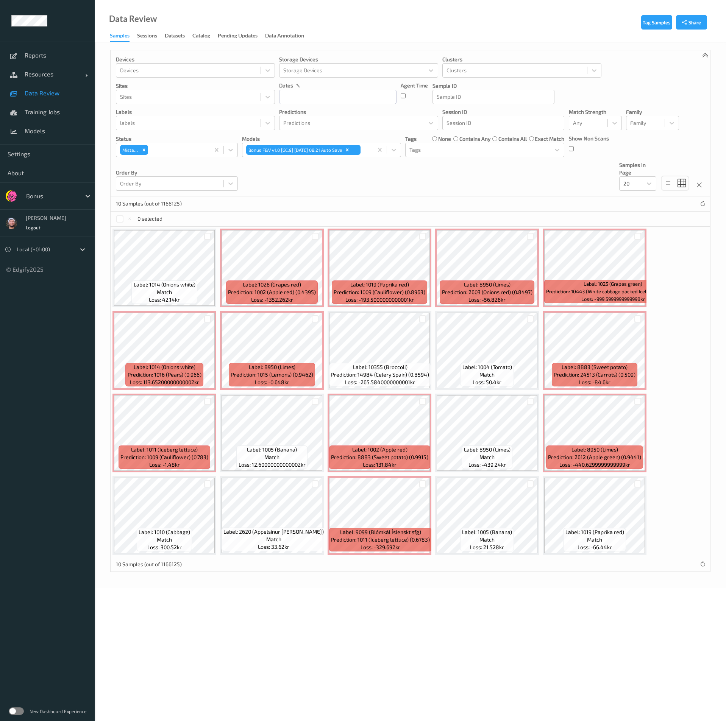
click at [66, 192] on div at bounding box center [51, 196] width 51 height 9
type input "vt"
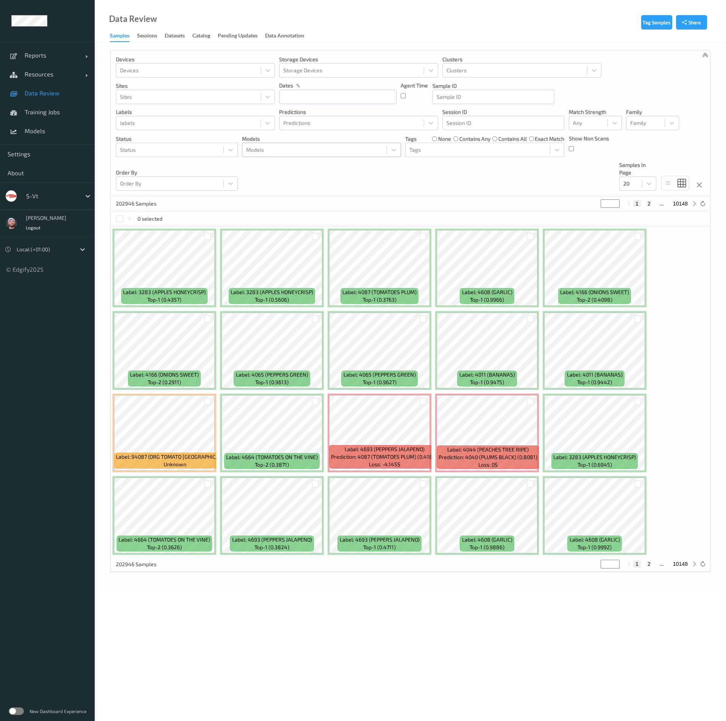
click at [257, 151] on div at bounding box center [314, 149] width 137 height 9
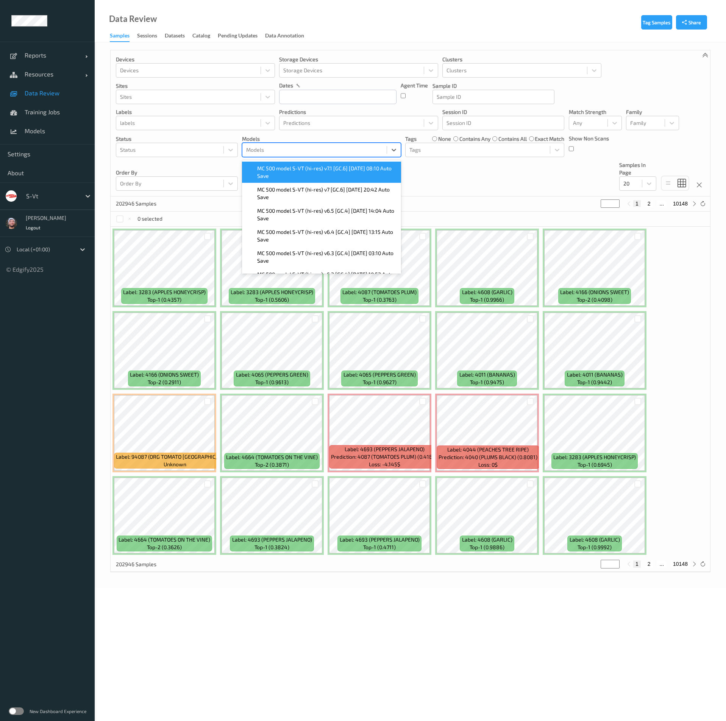
click at [287, 174] on span "MC 500 model S-VT (hi-res) v7.1 [GC.6] [DATE] 08:10 Auto Save" at bounding box center [326, 172] width 139 height 15
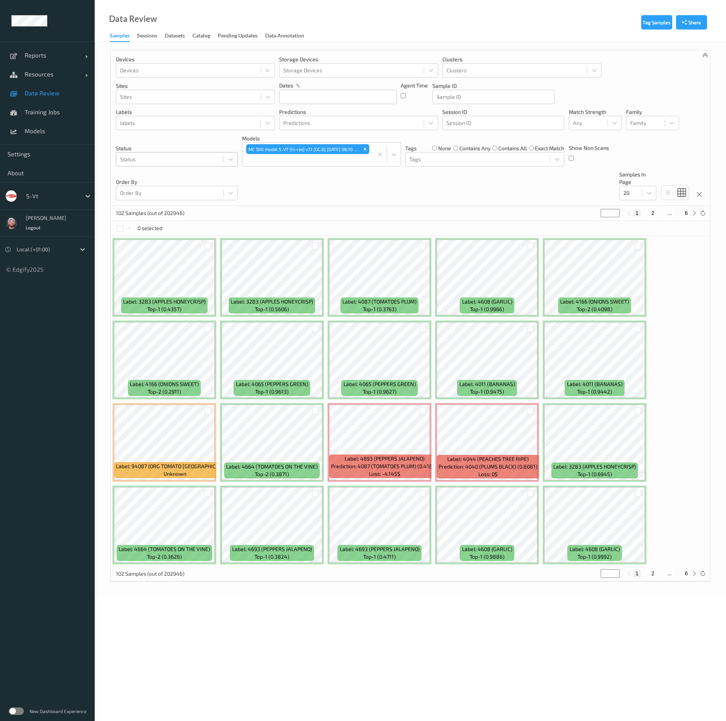
click at [136, 159] on div at bounding box center [170, 159] width 100 height 9
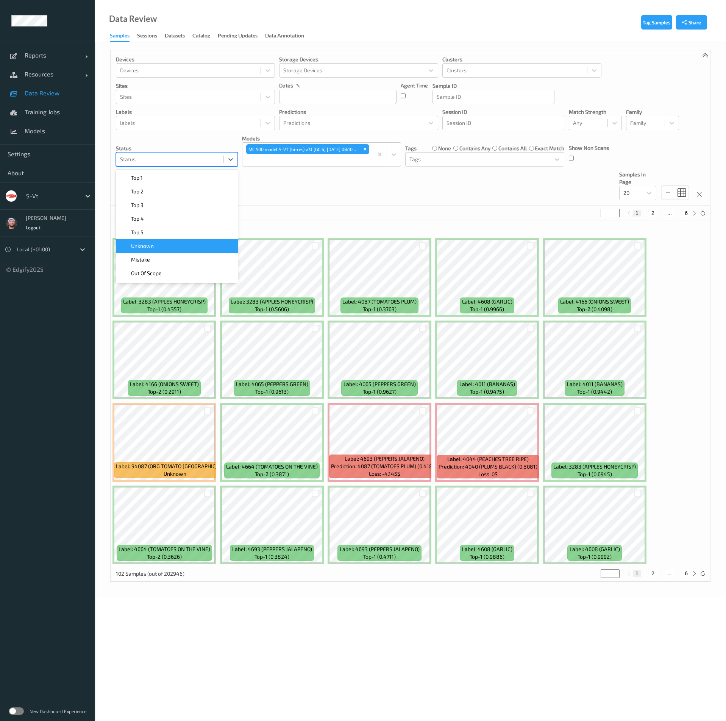
click at [146, 246] on span "Unknown" at bounding box center [142, 246] width 23 height 8
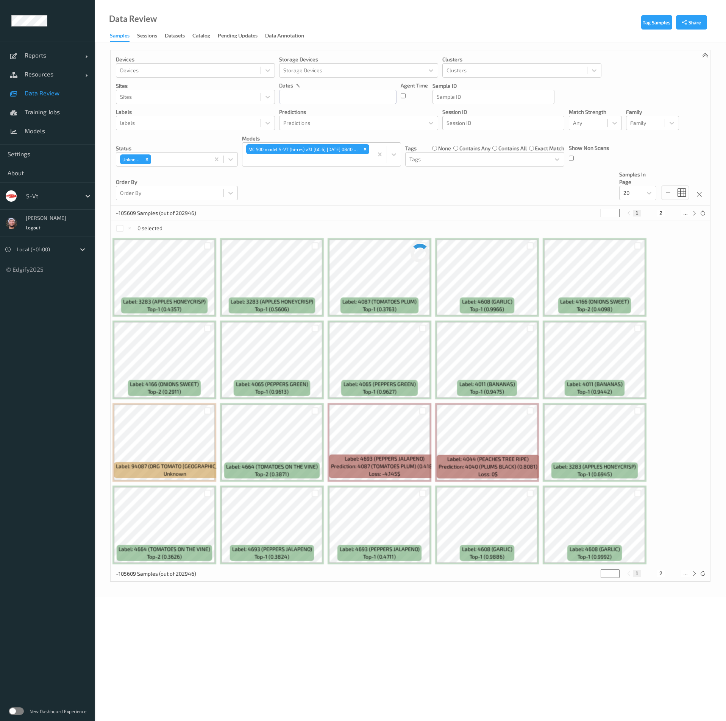
click at [383, 189] on div "Devices Devices Storage Devices Storage Devices Clusters Clusters Sites Sites d…" at bounding box center [410, 128] width 599 height 156
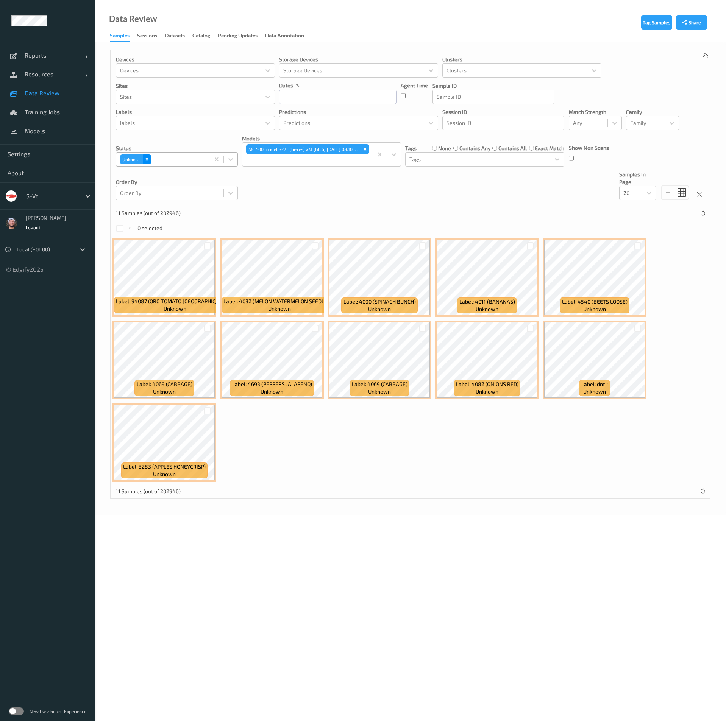
click at [148, 158] on icon "Remove Unknown" at bounding box center [147, 159] width 3 height 3
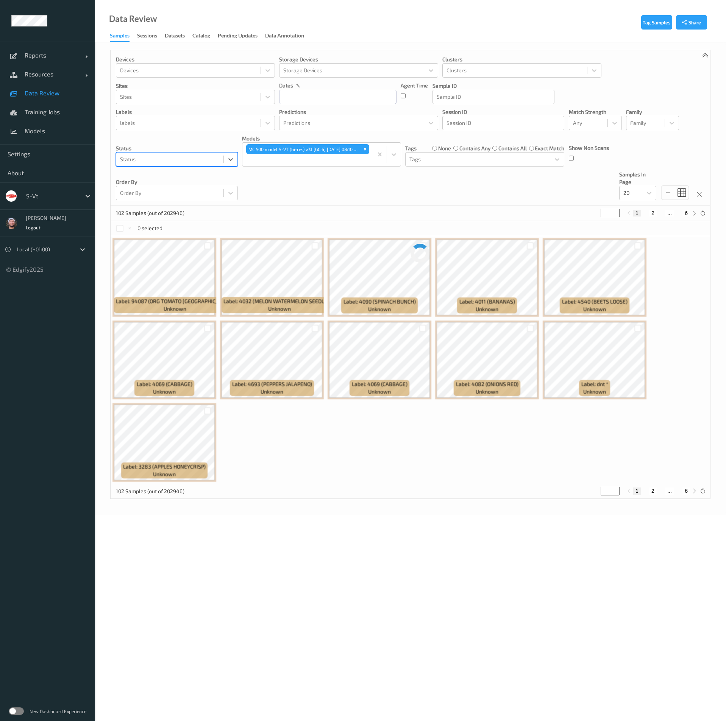
click at [163, 159] on div at bounding box center [170, 159] width 100 height 9
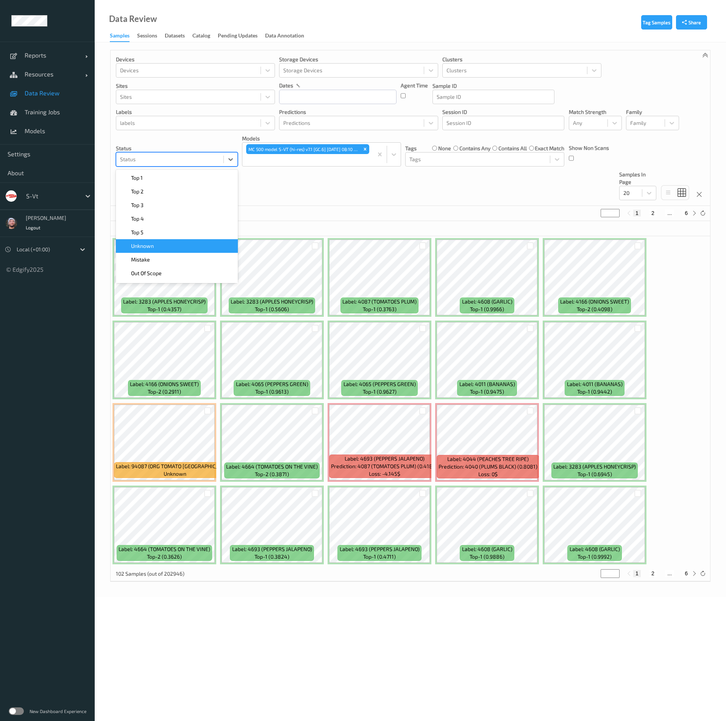
click at [154, 258] on div "Mistake" at bounding box center [176, 260] width 113 height 8
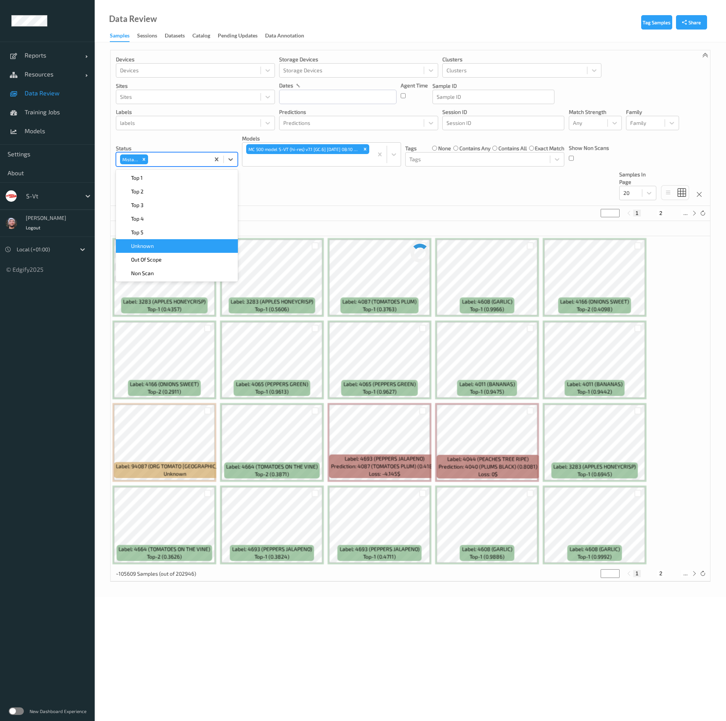
click at [359, 189] on div "Devices Devices Storage Devices Storage Devices Clusters Clusters Sites Sites d…" at bounding box center [410, 128] width 599 height 156
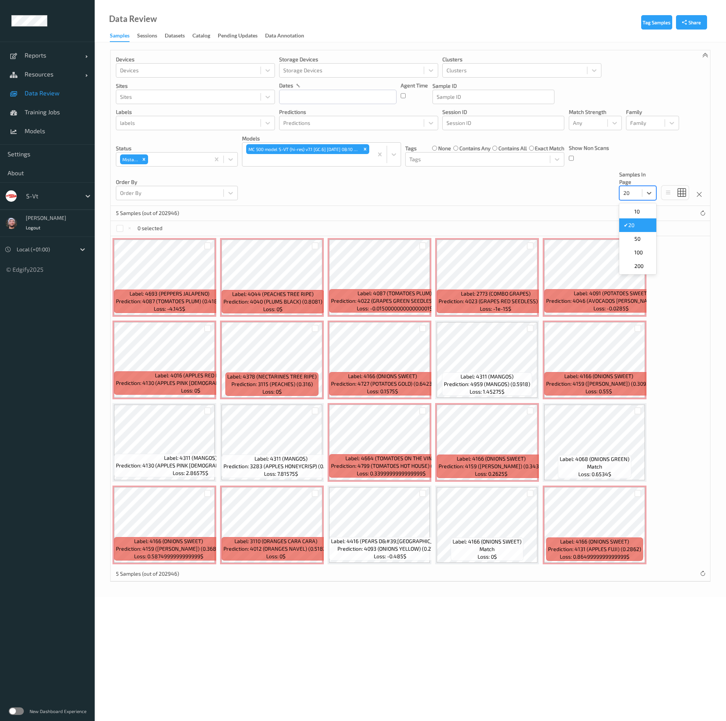
click at [633, 194] on div at bounding box center [630, 193] width 15 height 9
drag, startPoint x: 644, startPoint y: 258, endPoint x: 645, endPoint y: 266, distance: 8.0
click at [645, 266] on div "10 ✔  20    50    100    200" at bounding box center [637, 238] width 37 height 71
click at [645, 266] on div "200" at bounding box center [638, 266] width 28 height 8
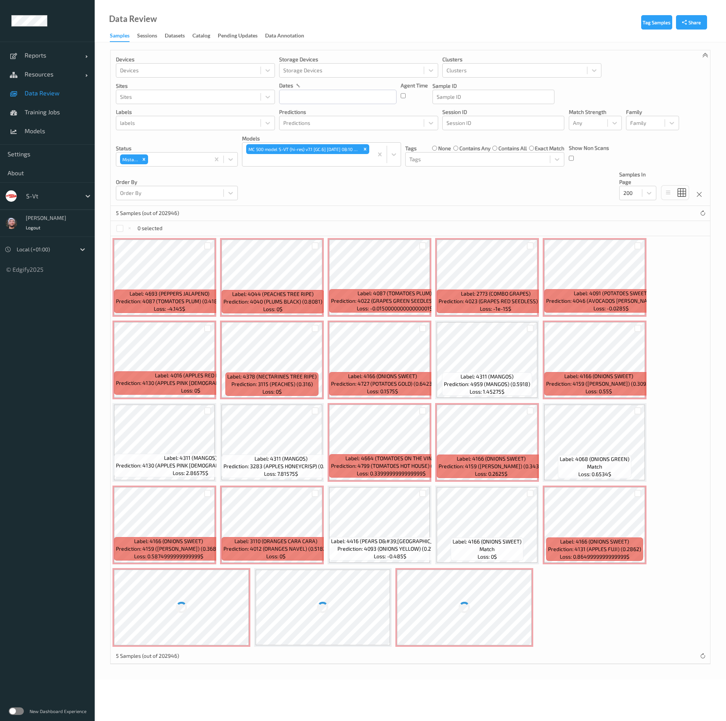
drag, startPoint x: 517, startPoint y: 211, endPoint x: 510, endPoint y: 214, distance: 7.0
click at [516, 211] on div "5 Samples (out of 202946)" at bounding box center [410, 213] width 599 height 15
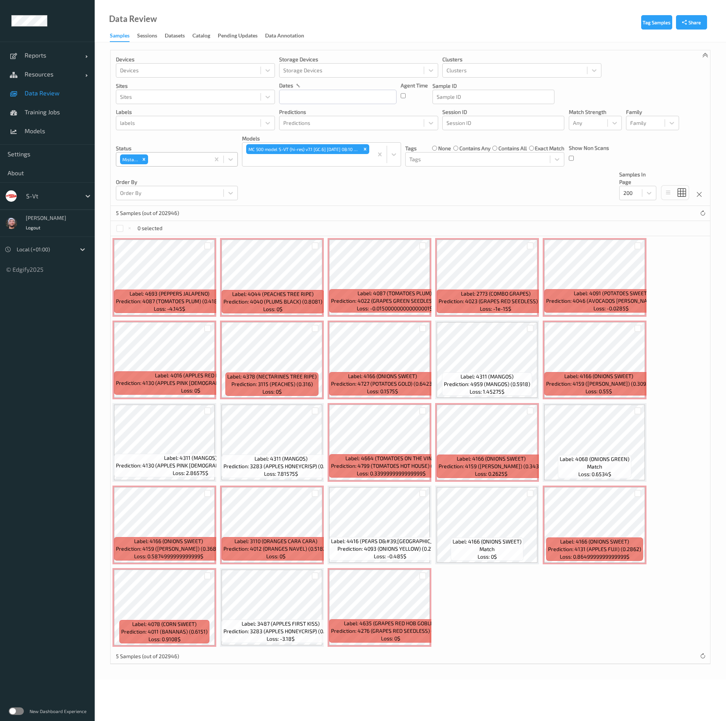
click at [192, 157] on div at bounding box center [178, 159] width 56 height 9
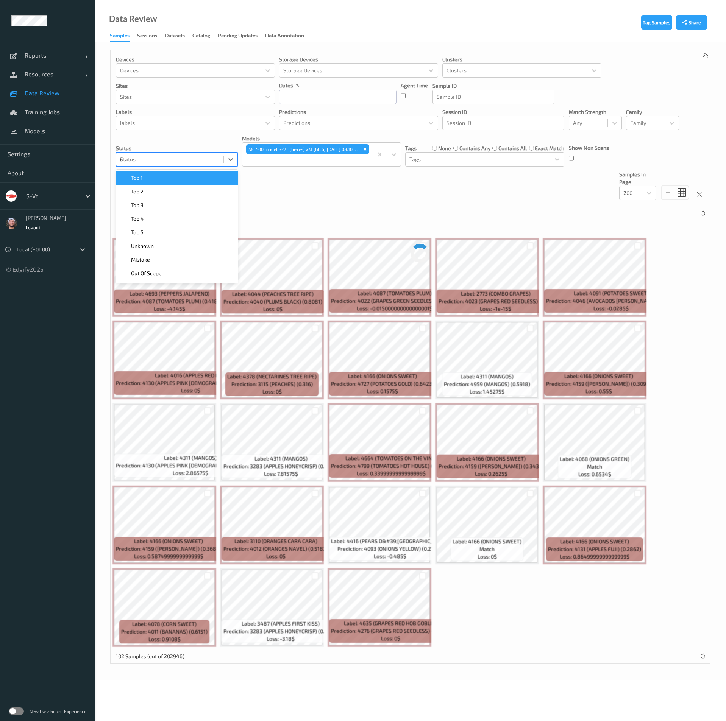
type input "unkn"
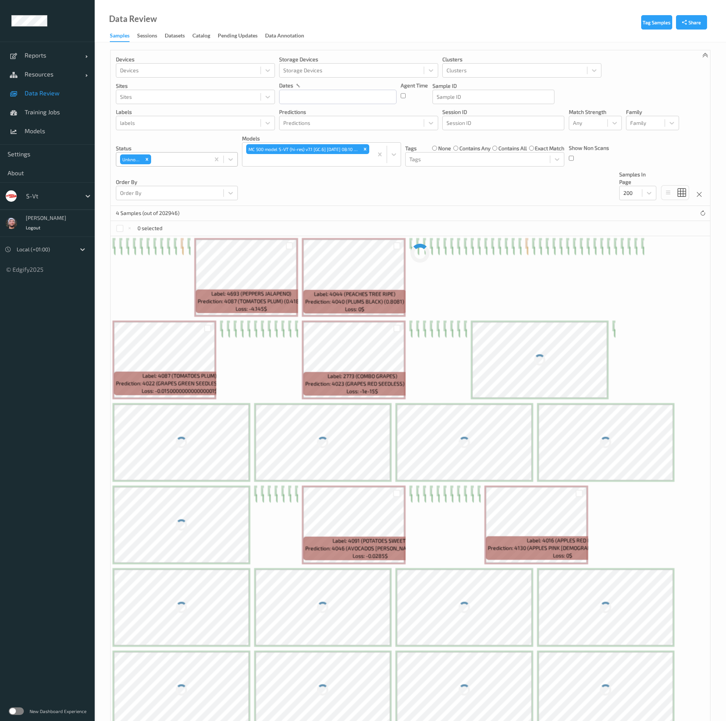
click at [358, 187] on div "Devices Devices Storage Devices Storage Devices Clusters Clusters Sites Sites d…" at bounding box center [410, 128] width 599 height 156
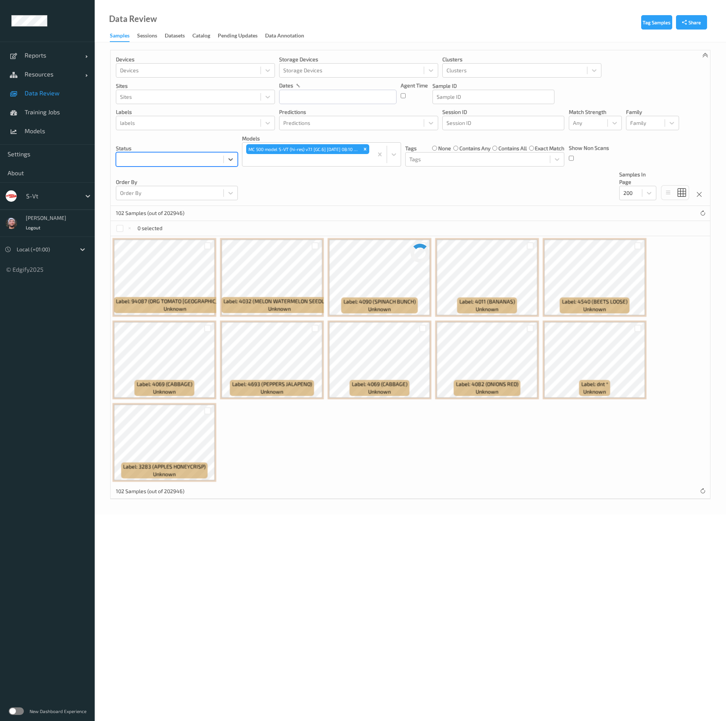
click at [373, 193] on div "Devices Devices Storage Devices Storage Devices Clusters Clusters Sites Sites d…" at bounding box center [410, 128] width 599 height 156
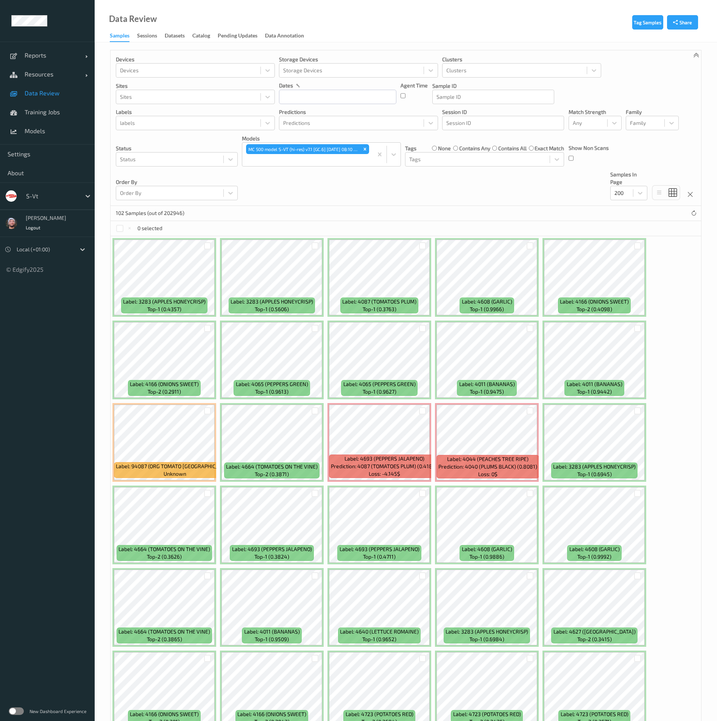
click at [538, 189] on div "Devices Devices Storage Devices Storage Devices Clusters Clusters Sites Sites d…" at bounding box center [406, 128] width 591 height 156
click at [65, 97] on link "Data Review" at bounding box center [47, 93] width 95 height 19
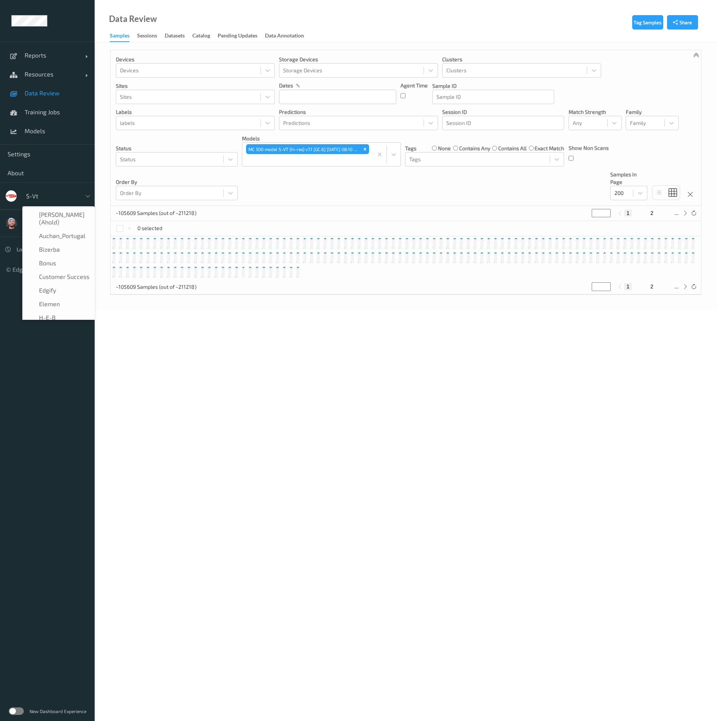
click at [61, 195] on div at bounding box center [51, 196] width 51 height 9
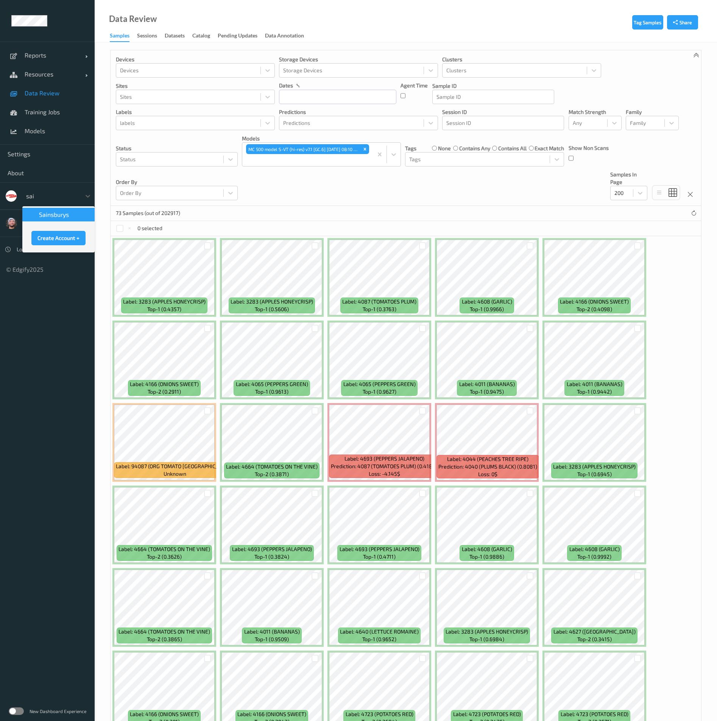
type input "sain"
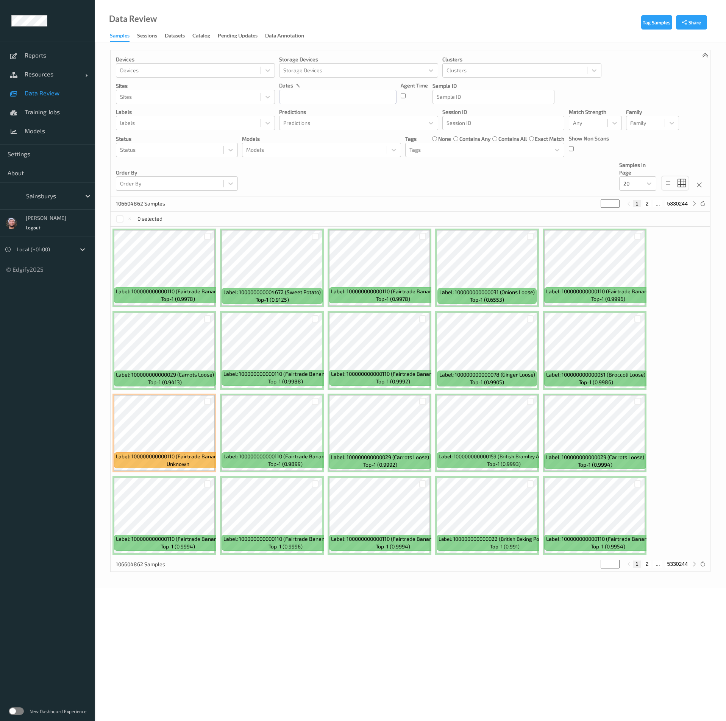
click at [505, 204] on div "106604862 Samples * 1 2 ... 5330244" at bounding box center [410, 203] width 599 height 15
click at [284, 90] on input "text" at bounding box center [337, 97] width 117 height 14
click at [208, 108] on div "[DATE] Sun Mon Tue Wed Thu Fri Sat 1 2 3 4 5 6 7 8 9 10 11 12 13 14 15 16 17 18…" at bounding box center [159, 100] width 97 height 100
click at [302, 146] on span "1" at bounding box center [301, 147] width 11 height 11
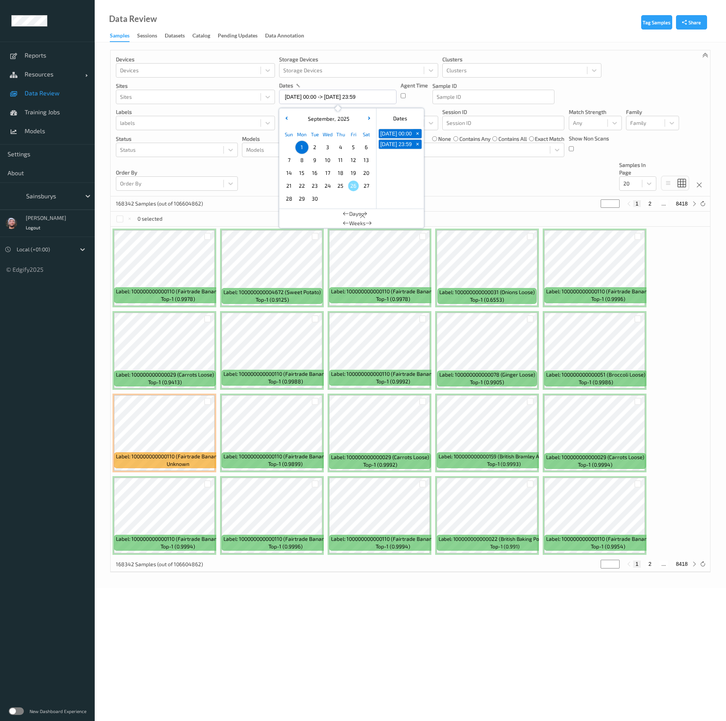
click at [471, 190] on div "Devices Devices Storage Devices Storage Devices Clusters Clusters Sites Sites d…" at bounding box center [410, 123] width 599 height 146
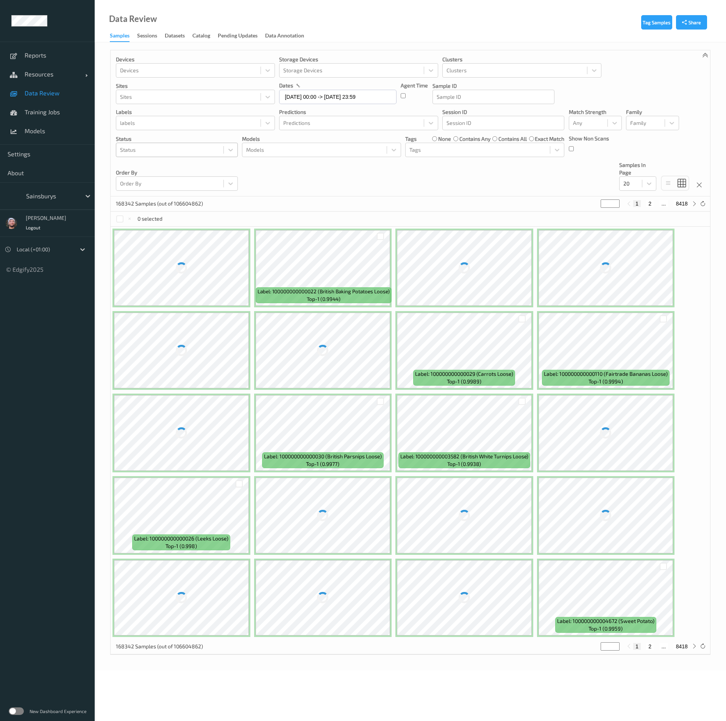
click at [186, 153] on div at bounding box center [170, 149] width 100 height 9
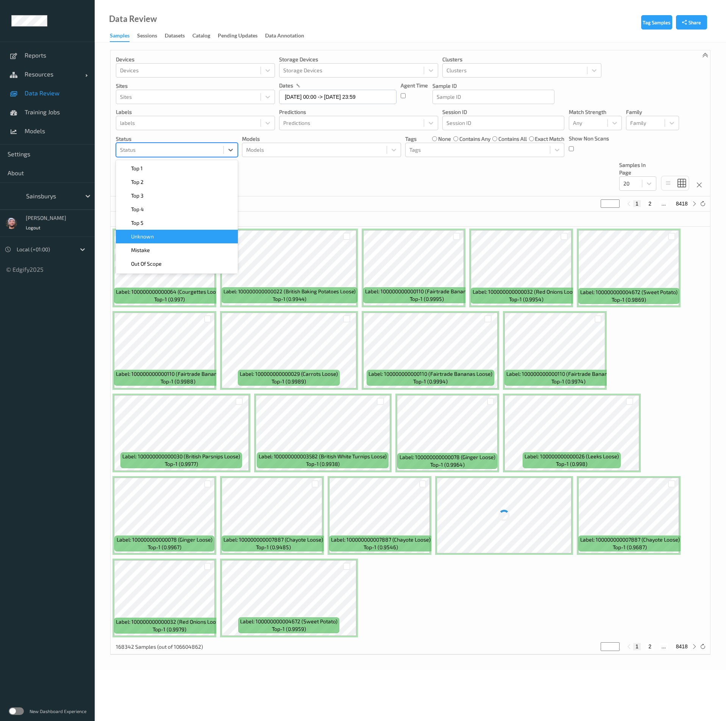
click at [172, 239] on div "Unknown" at bounding box center [176, 237] width 113 height 8
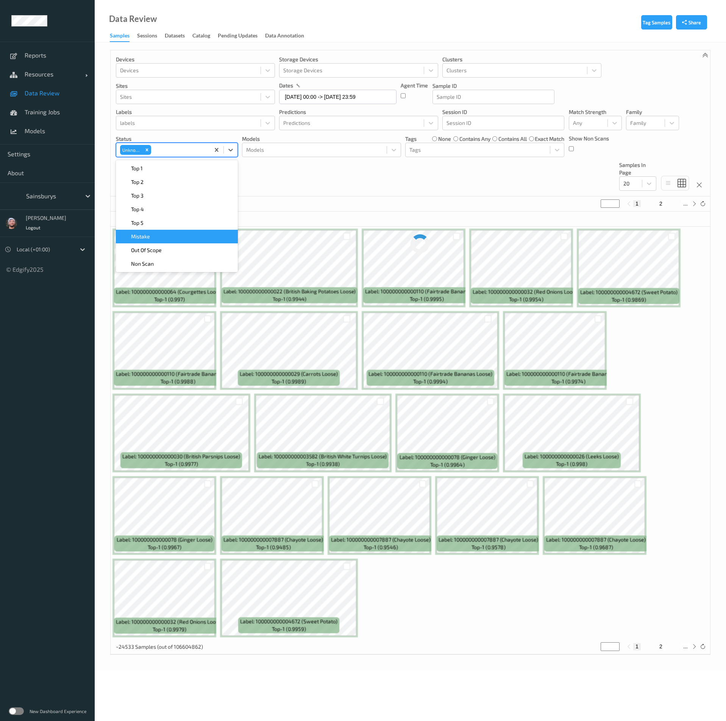
click at [432, 190] on div "Devices Devices Storage Devices Storage Devices Clusters Clusters Sites Sites d…" at bounding box center [410, 123] width 599 height 146
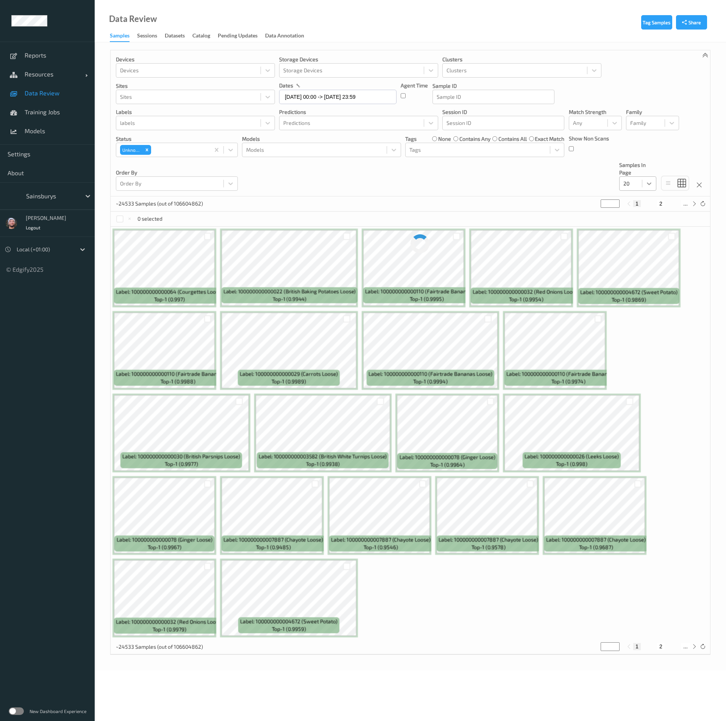
click at [645, 181] on div at bounding box center [649, 184] width 14 height 14
click at [640, 257] on span "200" at bounding box center [638, 257] width 9 height 8
click at [557, 197] on div "1487 Samples (out of 106604862) * 1 2 ... 75" at bounding box center [410, 203] width 599 height 15
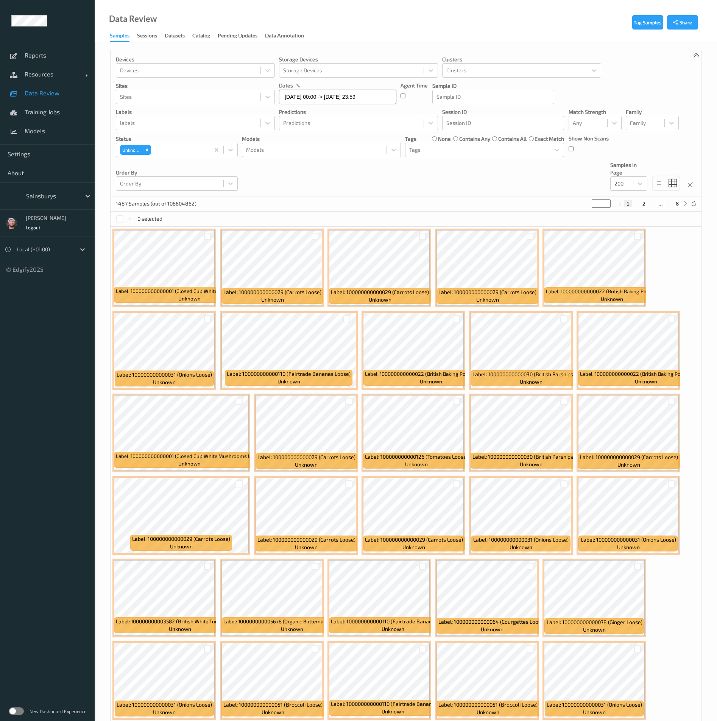
click at [338, 103] on input "01/09/2025 00:00 -> 01/09/2025 23:59" at bounding box center [337, 97] width 117 height 14
click at [337, 186] on span "25" at bounding box center [340, 186] width 11 height 11
type input "25/09/2025 00:00 -> 25/09/2025 23:59"
click at [435, 186] on div "Devices Devices Storage Devices Storage Devices Clusters Clusters Sites Sites d…" at bounding box center [406, 123] width 591 height 146
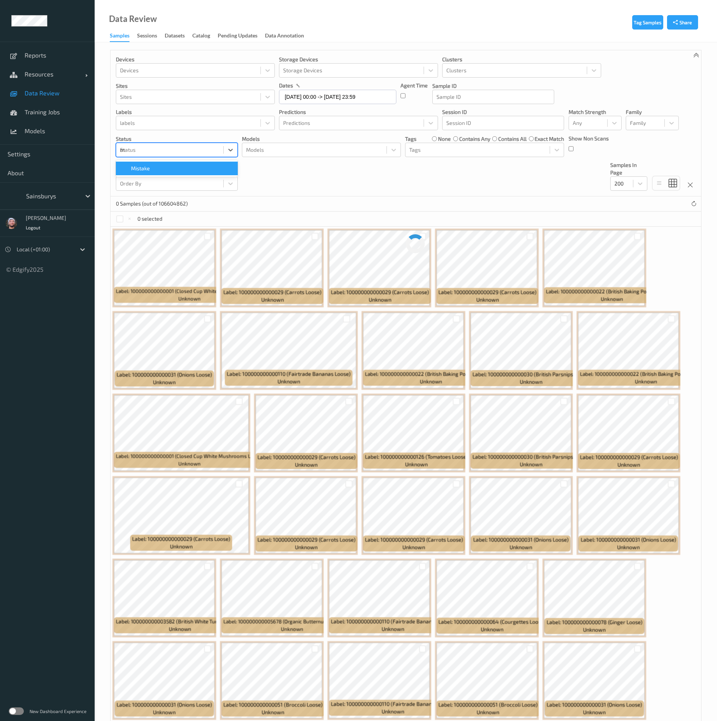
type input "mi"
click at [180, 167] on div "Mistake" at bounding box center [176, 169] width 113 height 8
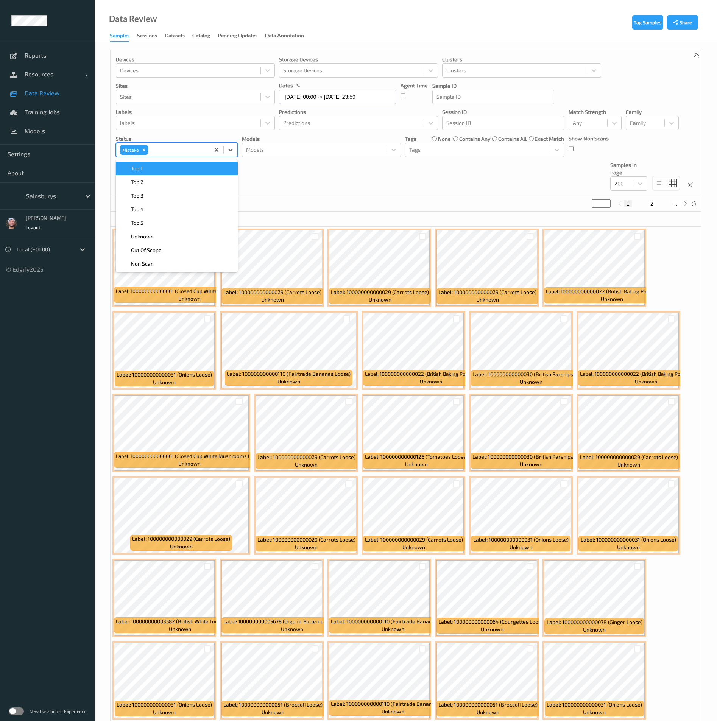
click at [376, 188] on div "Devices Devices Storage Devices Storage Devices Clusters Clusters Sites Sites d…" at bounding box center [406, 123] width 591 height 146
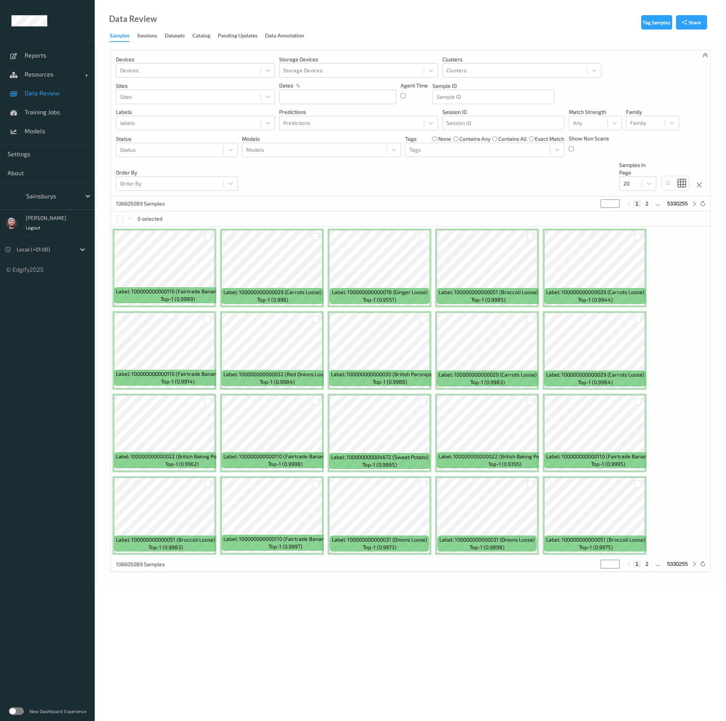
click at [52, 190] on div "Sainsburys" at bounding box center [51, 196] width 59 height 12
type input "bonus"
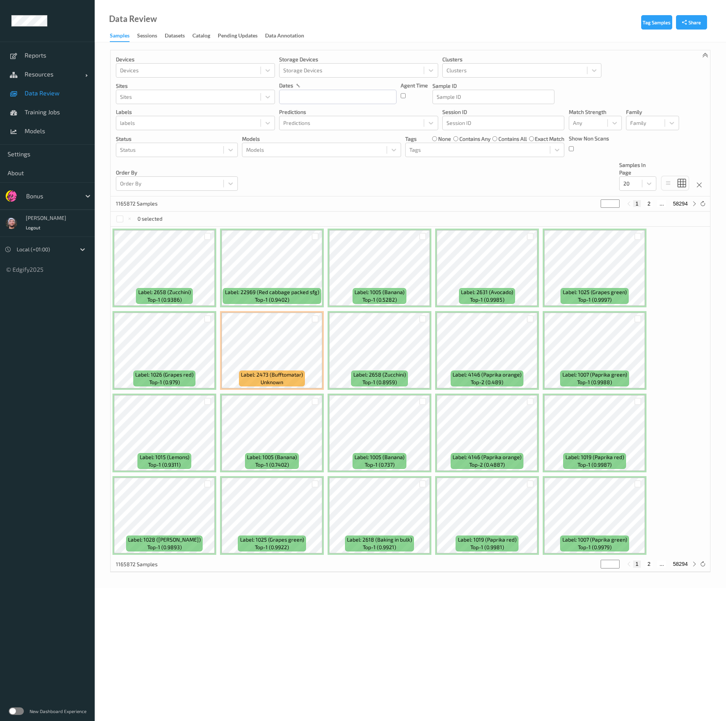
click at [477, 178] on div "Devices Devices Storage Devices Storage Devices Clusters Clusters Sites Sites d…" at bounding box center [410, 123] width 599 height 146
click at [576, 168] on div "Devices Devices Storage Devices Storage Devices Clusters Clusters Sites Sites d…" at bounding box center [410, 123] width 599 height 146
click at [55, 92] on span "Data Review" at bounding box center [56, 93] width 62 height 8
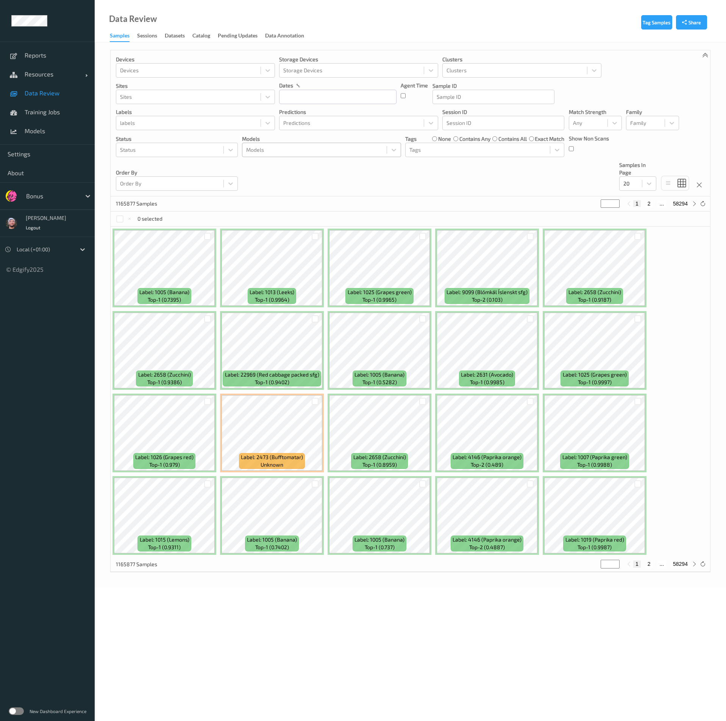
click at [259, 151] on div at bounding box center [314, 149] width 137 height 9
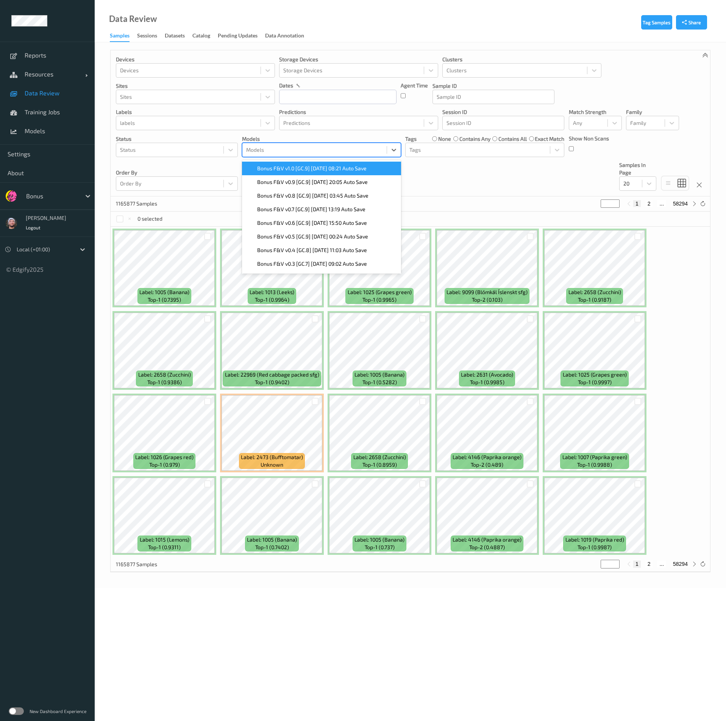
drag, startPoint x: 284, startPoint y: 172, endPoint x: 708, endPoint y: 202, distance: 425.1
click at [284, 172] on span "Bonus F&V v1.0 [GC.9] [DATE] 08:21 Auto Save" at bounding box center [311, 169] width 109 height 8
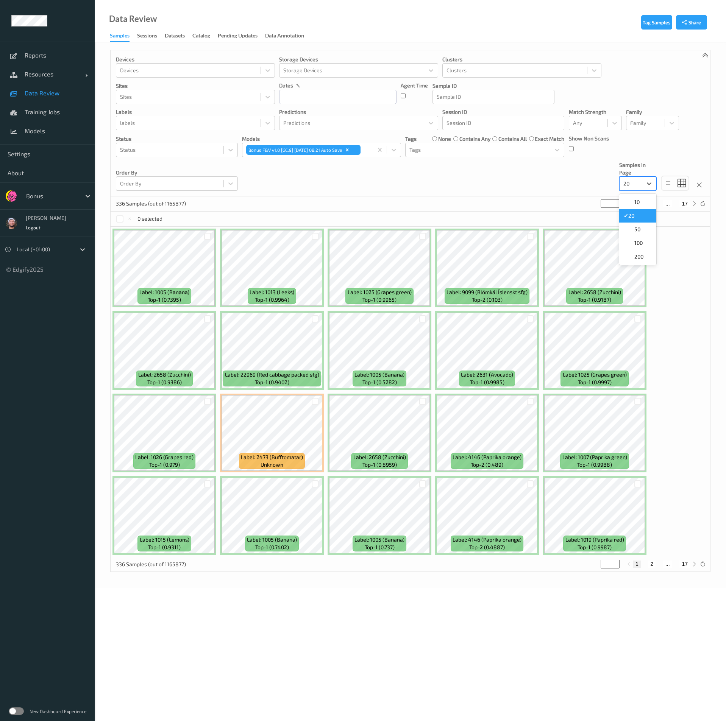
click at [636, 189] on div "20" at bounding box center [630, 184] width 22 height 12
click at [262, 150] on div at bounding box center [314, 149] width 137 height 9
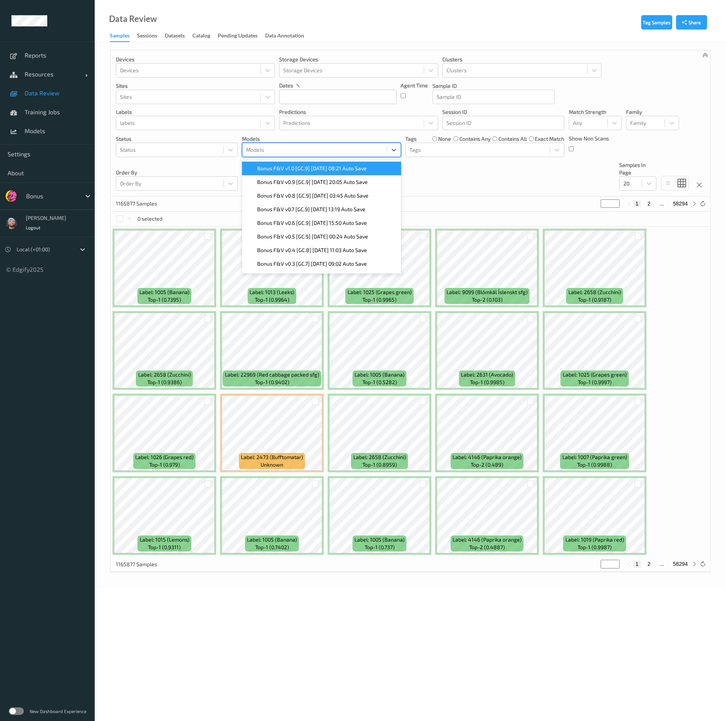
click at [281, 167] on span "Bonus F&V v1.0 [GC.9] 2025-09-25 08:21 Auto Save" at bounding box center [311, 169] width 109 height 8
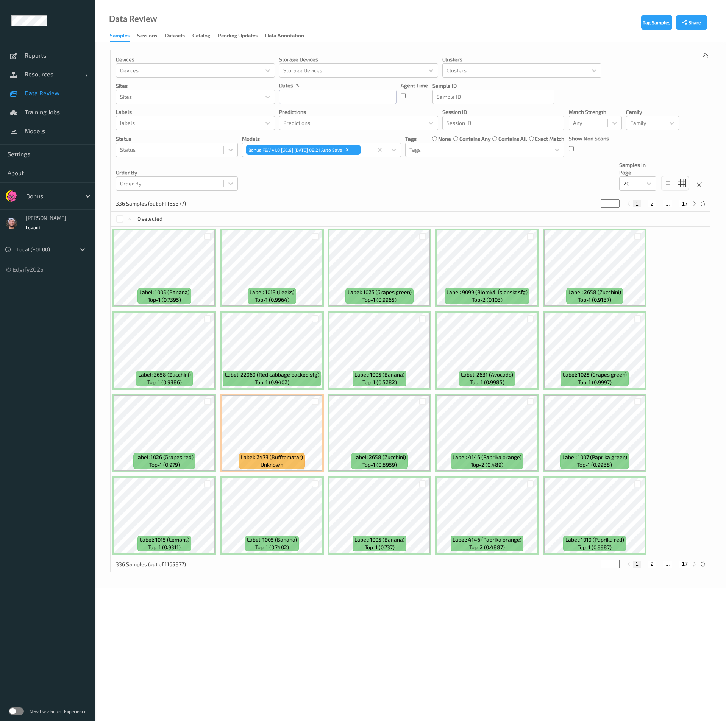
click at [362, 174] on div "Devices Devices Storage Devices Storage Devices Clusters Clusters Sites Sites d…" at bounding box center [410, 123] width 599 height 146
click at [530, 193] on div "Devices Devices Storage Devices Storage Devices Clusters Clusters Sites Sites d…" at bounding box center [410, 123] width 599 height 146
click at [72, 130] on span "Models" at bounding box center [56, 131] width 62 height 8
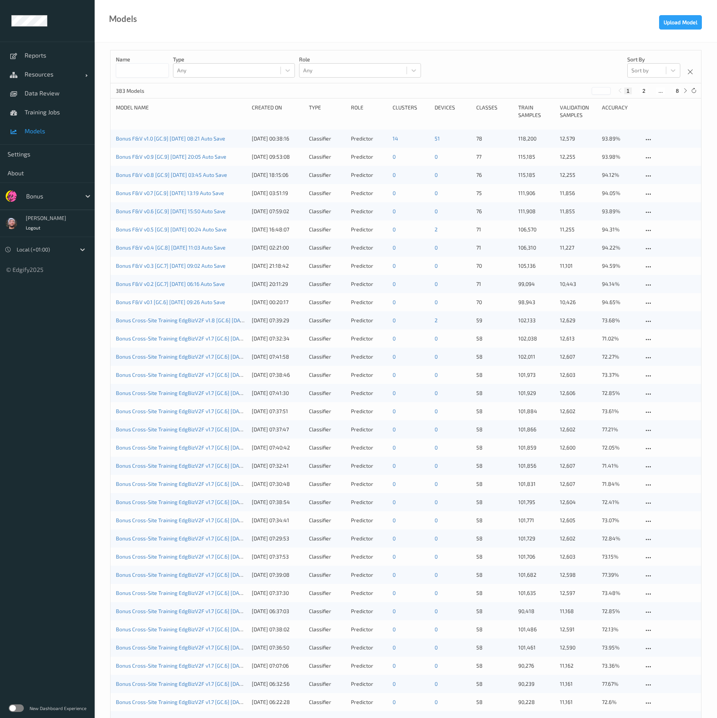
click at [60, 200] on div at bounding box center [51, 196] width 51 height 9
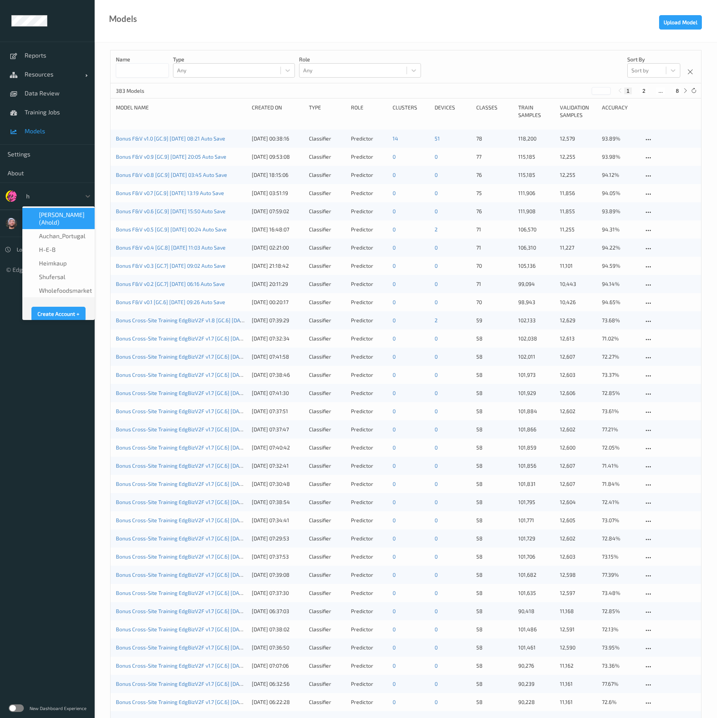
type input "h-"
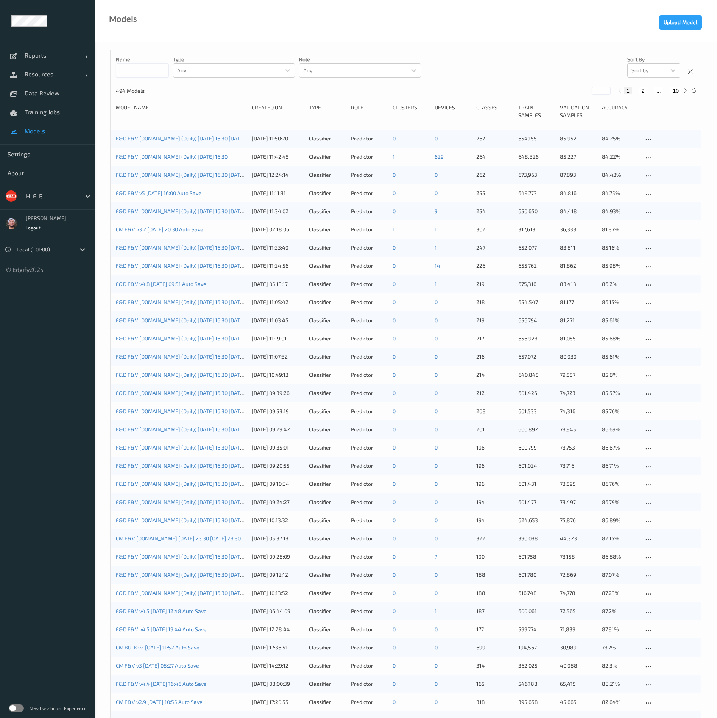
click at [678, 91] on button "10" at bounding box center [675, 90] width 11 height 7
type input "**"
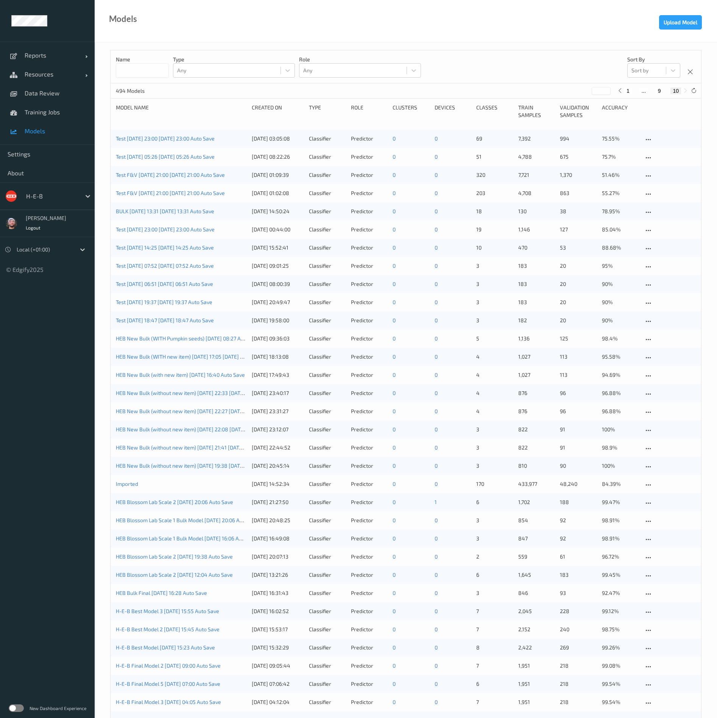
click at [45, 193] on div at bounding box center [51, 196] width 51 height 9
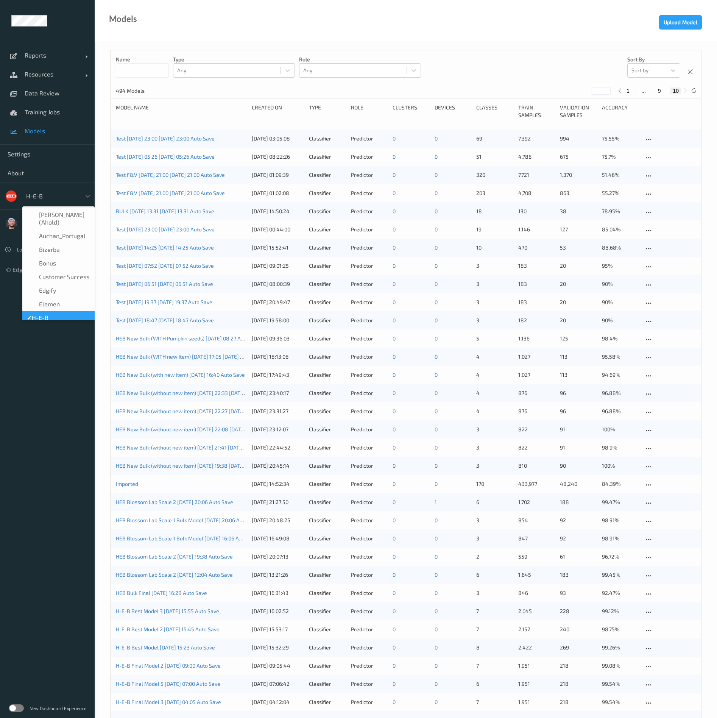
scroll to position [9, 0]
click at [72, 305] on div "✔  H-E-B" at bounding box center [58, 309] width 63 height 8
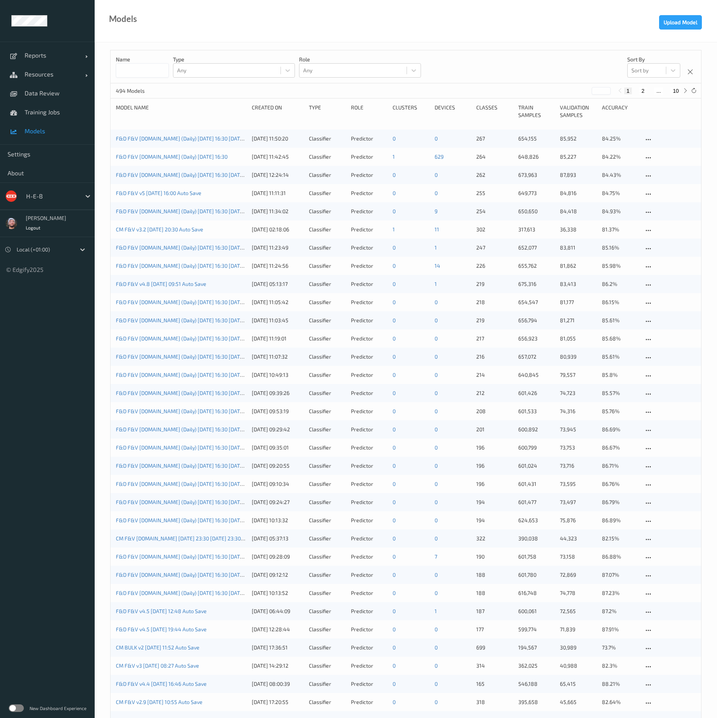
click at [679, 94] on button "10" at bounding box center [675, 90] width 11 height 7
type input "**"
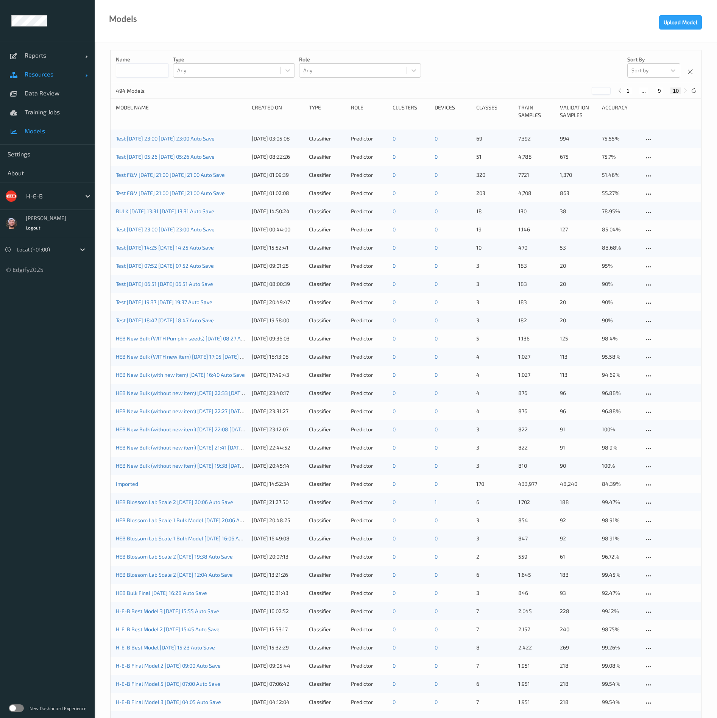
click at [55, 66] on link "Resources" at bounding box center [47, 74] width 95 height 19
click at [58, 61] on link "Reports" at bounding box center [47, 55] width 95 height 19
click at [52, 82] on link "Default Report" at bounding box center [47, 74] width 95 height 19
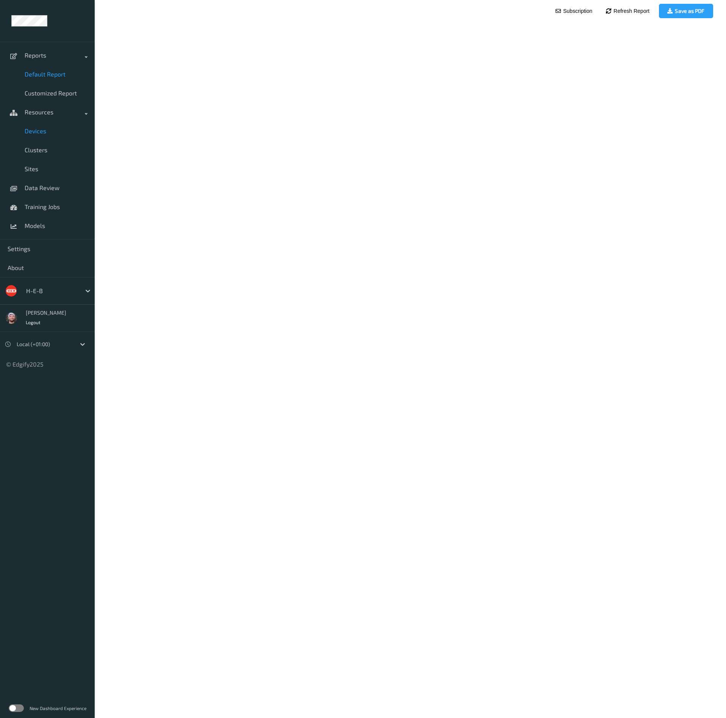
click at [46, 136] on link "Devices" at bounding box center [47, 131] width 95 height 19
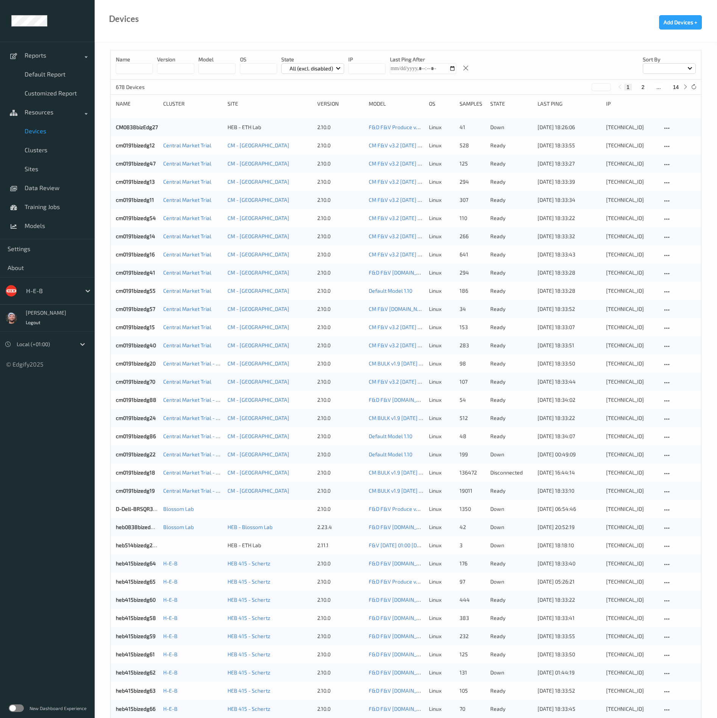
click at [675, 88] on button "14" at bounding box center [675, 87] width 11 height 7
type input "**"
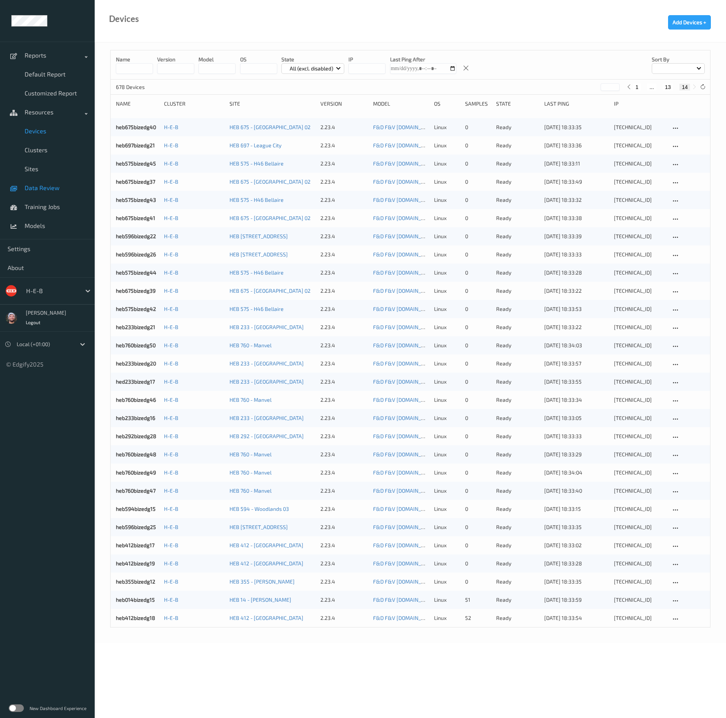
click at [43, 179] on link "Data Review" at bounding box center [47, 187] width 95 height 19
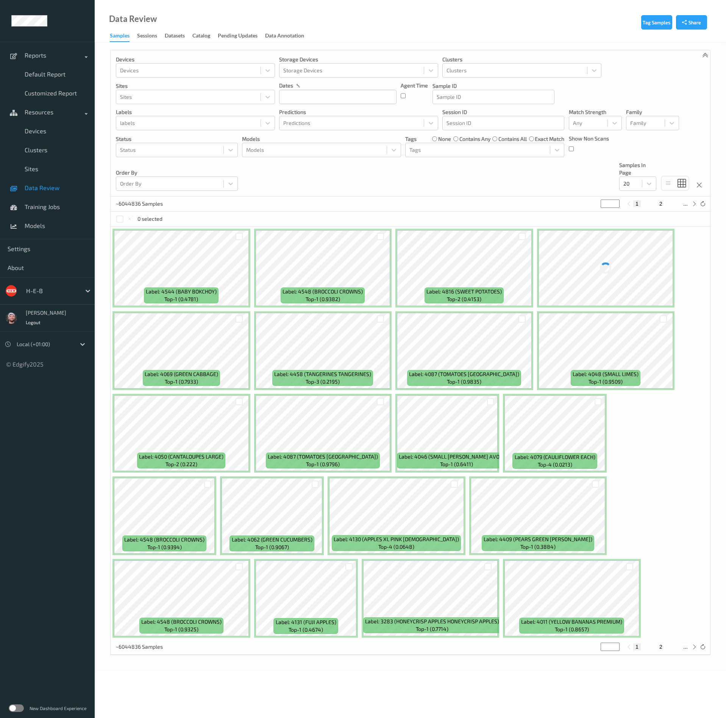
click at [49, 189] on span "Data Review" at bounding box center [56, 188] width 62 height 8
click at [675, 140] on div "Devices Devices Storage Devices Storage Devices Clusters Clusters Sites Sites d…" at bounding box center [410, 123] width 599 height 146
click at [49, 291] on div at bounding box center [51, 290] width 51 height 9
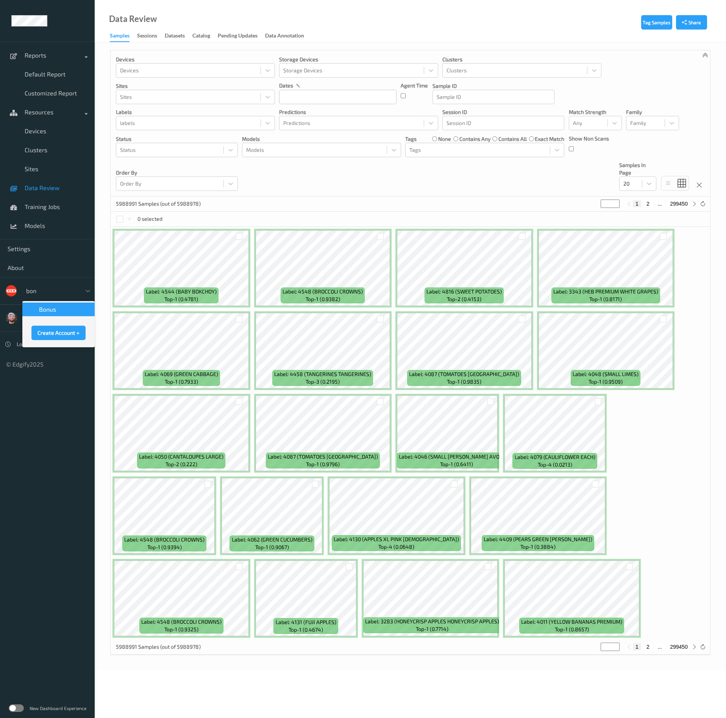
type input "bonu"
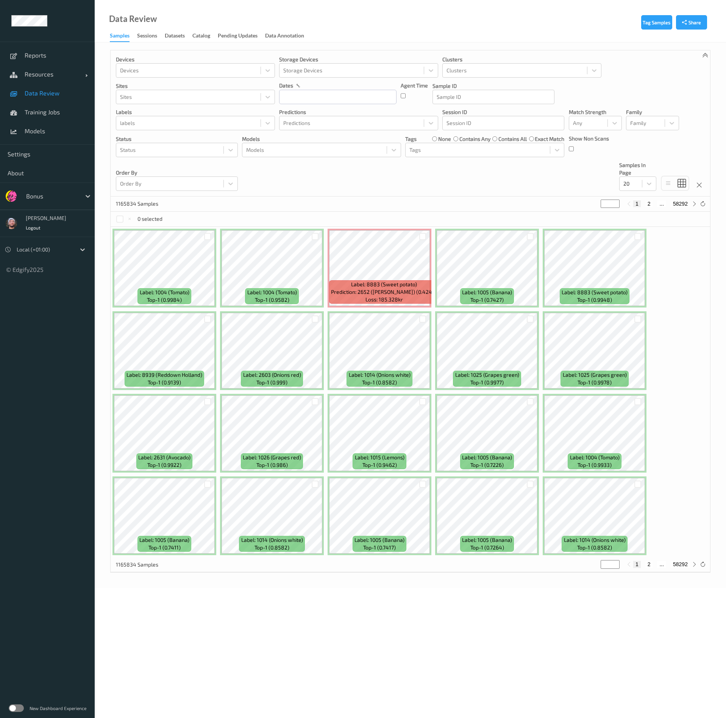
click at [521, 167] on div "Devices Devices Storage Devices Storage Devices Clusters Clusters Sites Sites d…" at bounding box center [410, 123] width 599 height 146
click at [48, 96] on span "Data Review" at bounding box center [56, 93] width 62 height 8
click at [464, 178] on div "Devices Devices Storage Devices Storage Devices Clusters Clusters Sites Sites d…" at bounding box center [410, 123] width 599 height 146
click at [43, 203] on div "Bonus" at bounding box center [58, 196] width 72 height 14
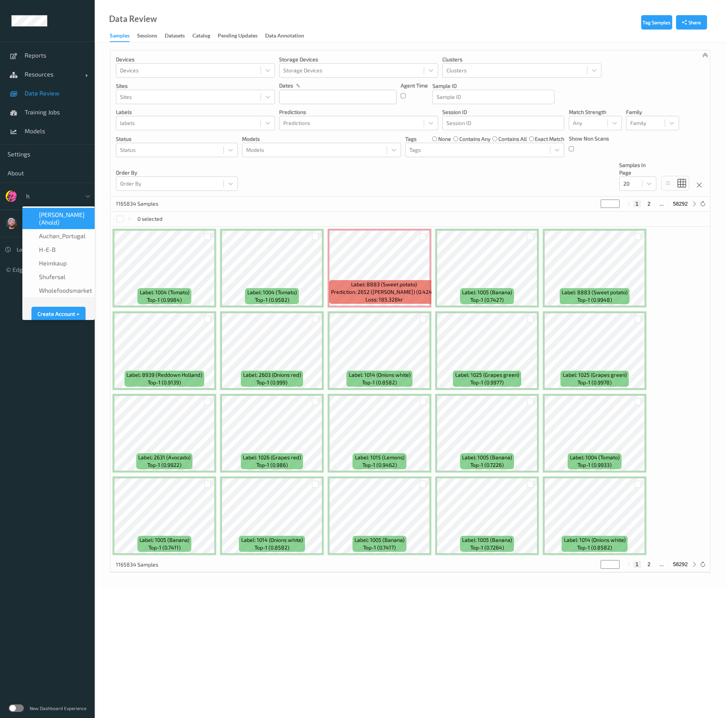
type input "h-"
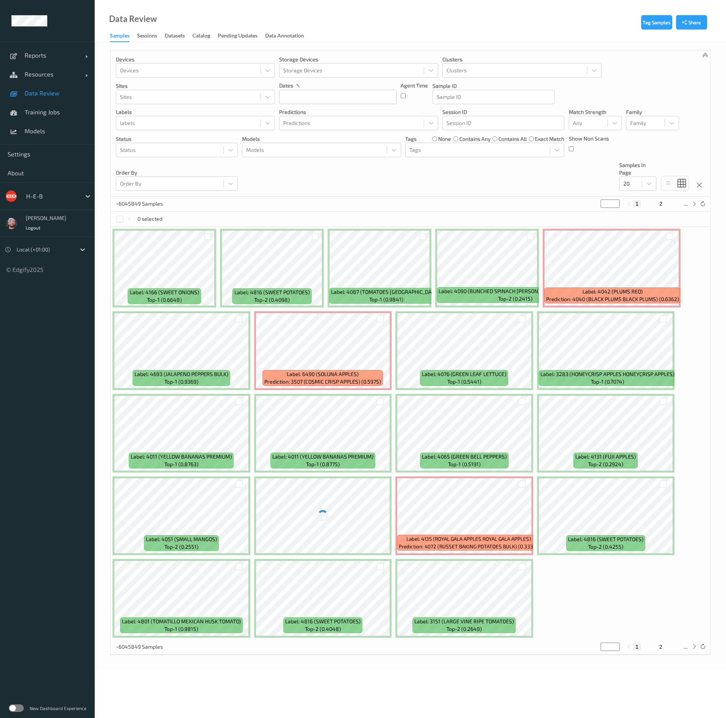
drag, startPoint x: 66, startPoint y: 75, endPoint x: 59, endPoint y: 91, distance: 18.3
click at [66, 75] on span "Resources" at bounding box center [55, 74] width 61 height 8
click at [58, 93] on span "Devices" at bounding box center [56, 93] width 62 height 8
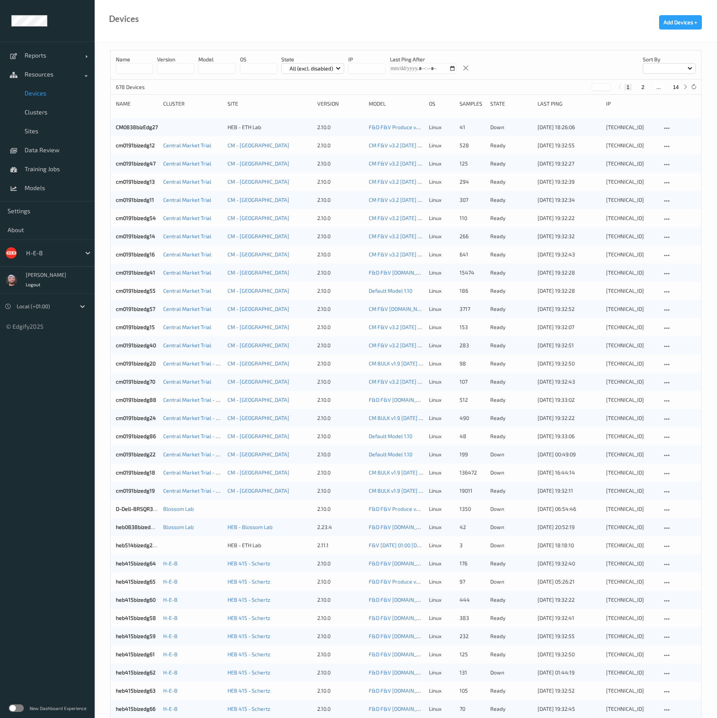
click at [672, 84] on button "14" at bounding box center [675, 87] width 11 height 7
type input "**"
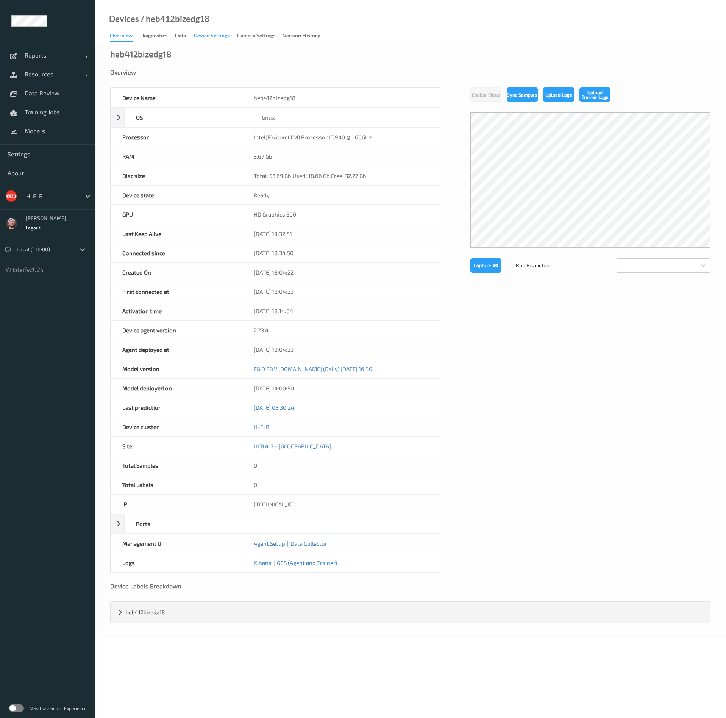
click at [219, 34] on div "Device Settings" at bounding box center [211, 36] width 36 height 9
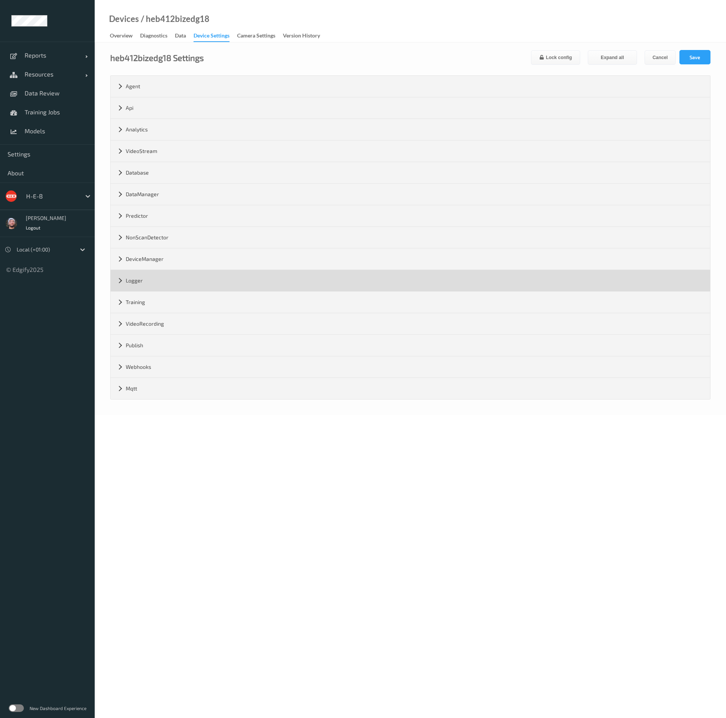
click at [153, 275] on div "Logger" at bounding box center [410, 280] width 599 height 21
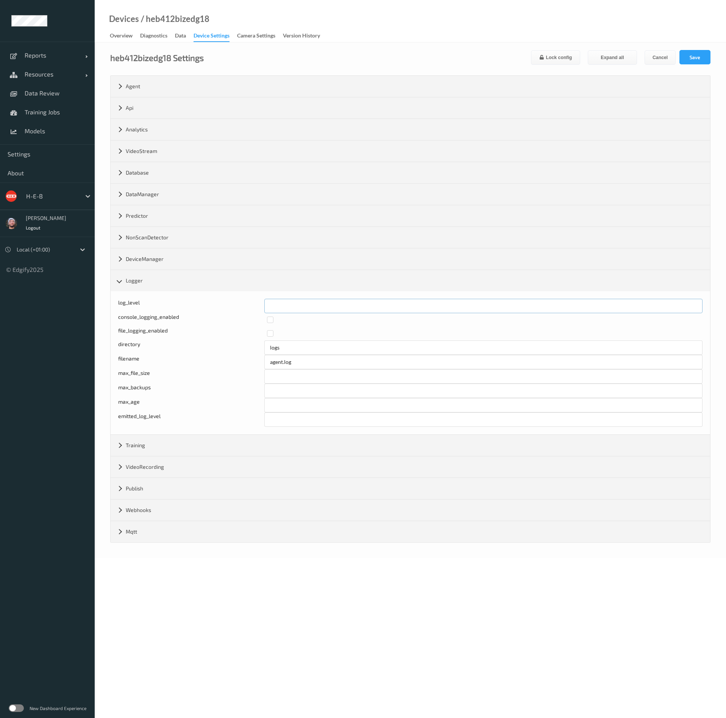
drag, startPoint x: 296, startPoint y: 303, endPoint x: 229, endPoint y: 295, distance: 67.1
click at [229, 295] on div "log_level * console_logging_enabled file_logging_enabled directory logs filenam…" at bounding box center [410, 362] width 599 height 143
type input "*"
click at [694, 59] on button "Save" at bounding box center [694, 57] width 31 height 14
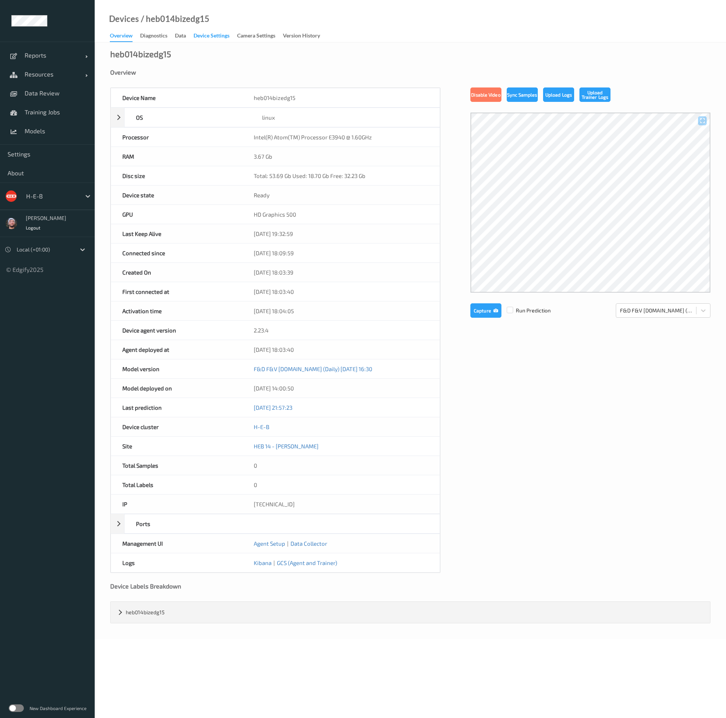
click at [216, 32] on div "Device Settings" at bounding box center [211, 36] width 36 height 9
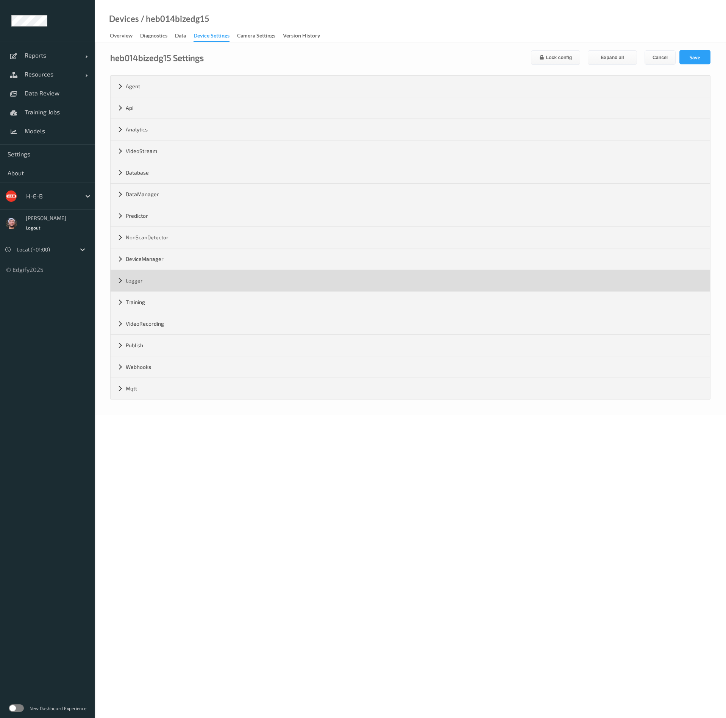
click at [149, 288] on div "Logger" at bounding box center [410, 280] width 599 height 21
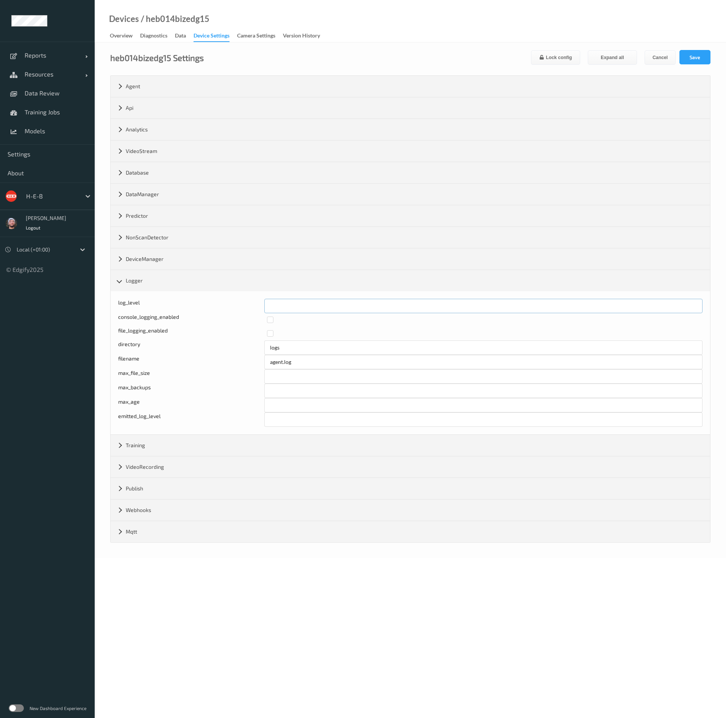
drag, startPoint x: 269, startPoint y: 310, endPoint x: 256, endPoint y: 309, distance: 13.3
click at [256, 309] on div "log_level *" at bounding box center [410, 306] width 584 height 14
type input "*"
click at [691, 39] on div "Devices / heb014bizedg15 Overview Diagnostics Data Device Settings Camera Setti…" at bounding box center [410, 21] width 631 height 42
click at [691, 47] on div "heb014bizedg15 Settings Lock config Expand all Cancel Save Agent version 2.23.4…" at bounding box center [410, 300] width 631 height 516
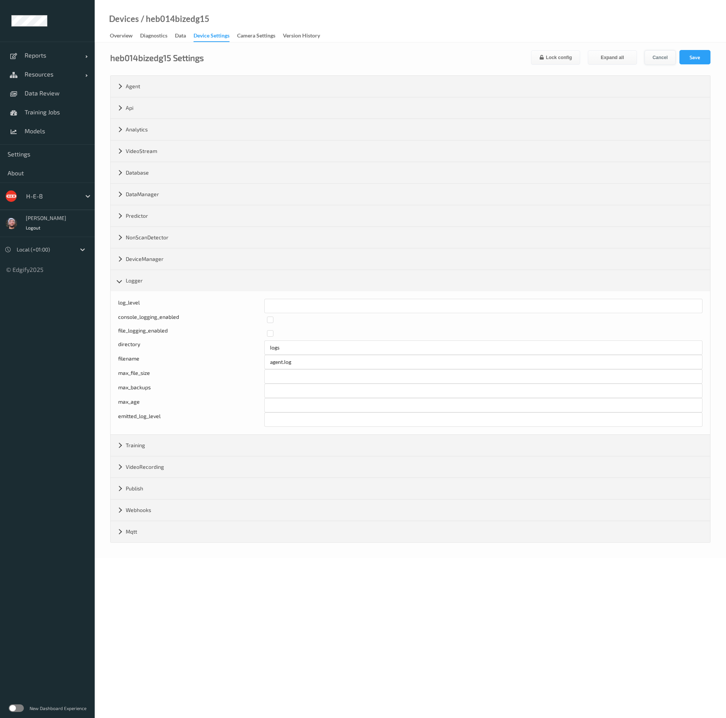
drag, startPoint x: 687, startPoint y: 59, endPoint x: 663, endPoint y: 56, distance: 24.0
click at [688, 58] on button "Save" at bounding box center [694, 57] width 31 height 14
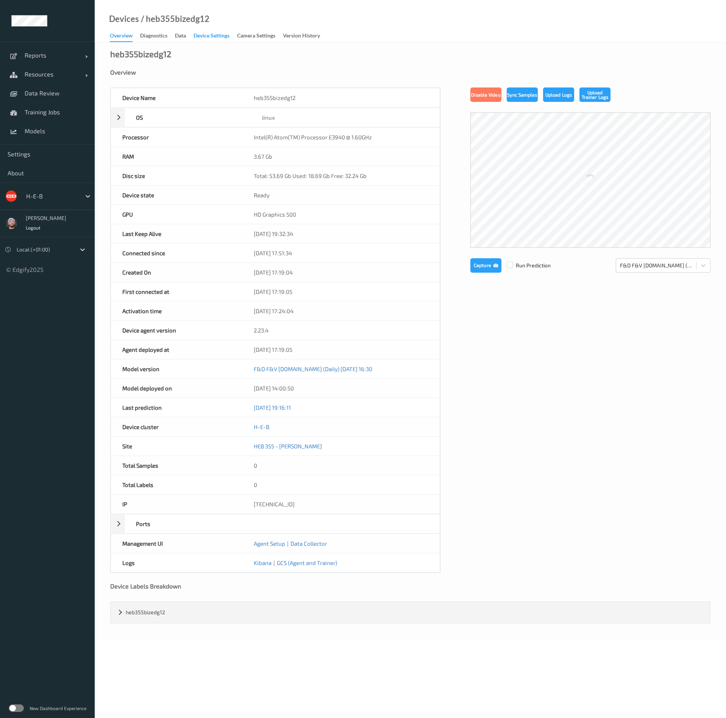
click at [226, 35] on div "Device Settings" at bounding box center [211, 36] width 36 height 9
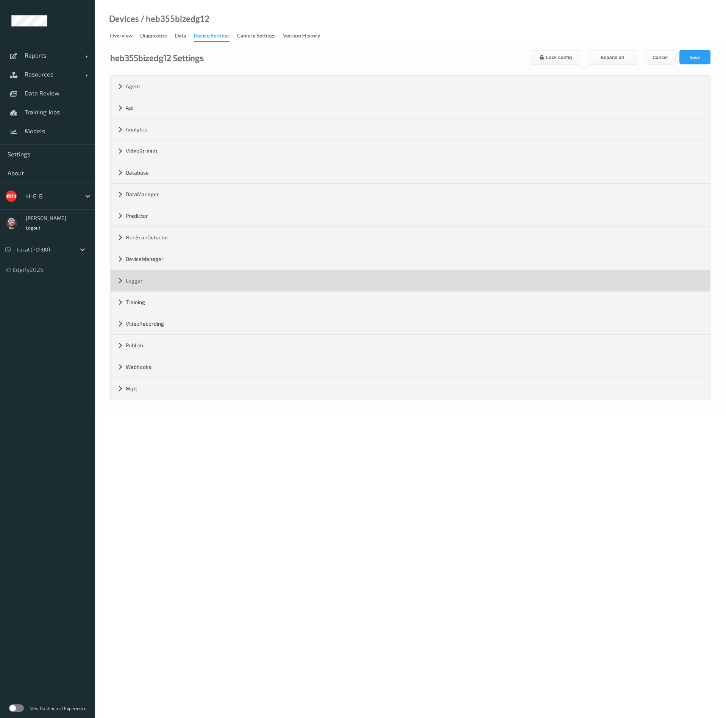
click at [146, 276] on div "Logger" at bounding box center [410, 280] width 599 height 21
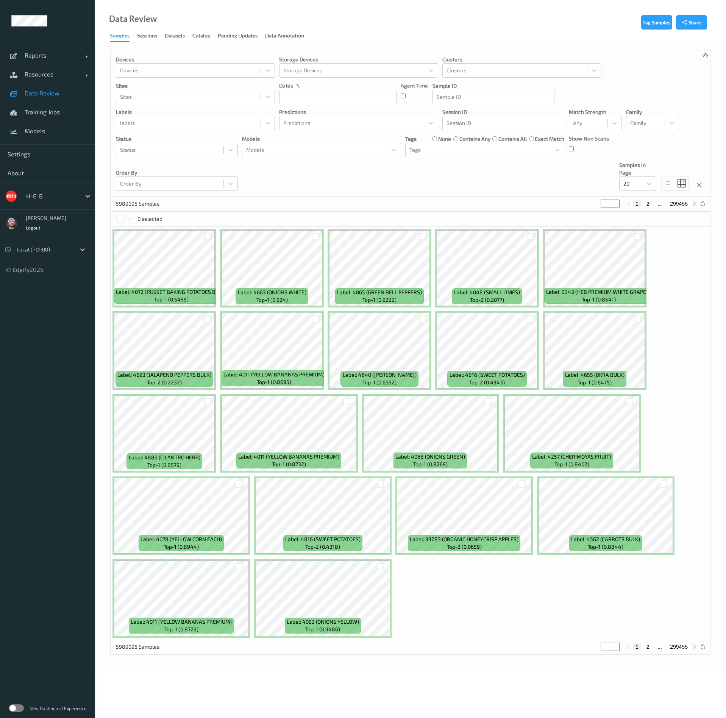
click at [430, 184] on div "Devices Devices Storage Devices Storage Devices Clusters Clusters Sites Sites d…" at bounding box center [410, 123] width 599 height 146
click at [42, 196] on div at bounding box center [51, 196] width 51 height 9
type input "f"
type input "rema"
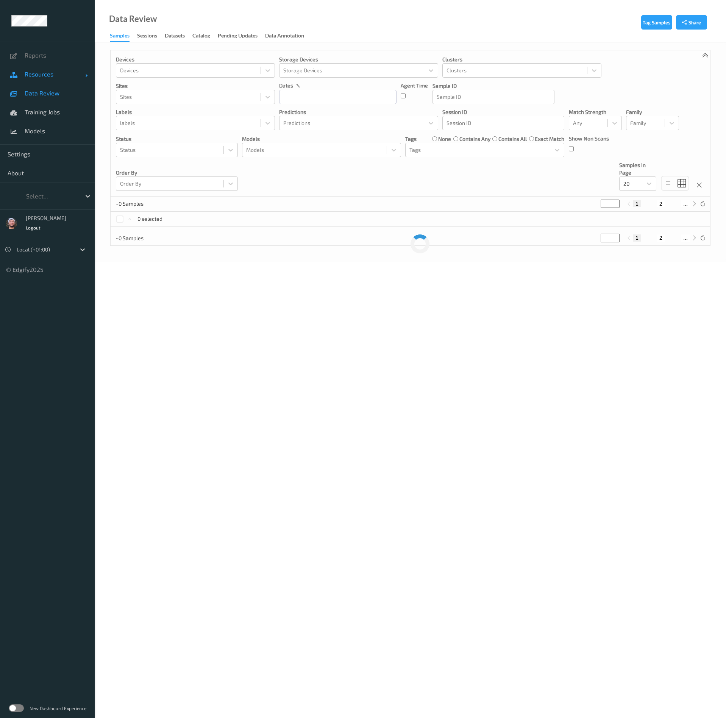
click at [53, 72] on span "Resources" at bounding box center [55, 74] width 61 height 8
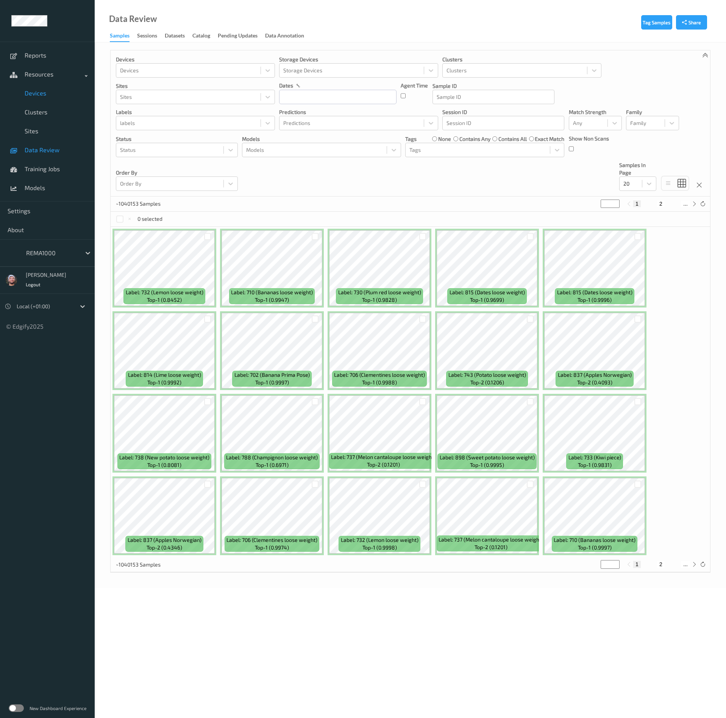
click at [42, 95] on span "Devices" at bounding box center [56, 93] width 62 height 8
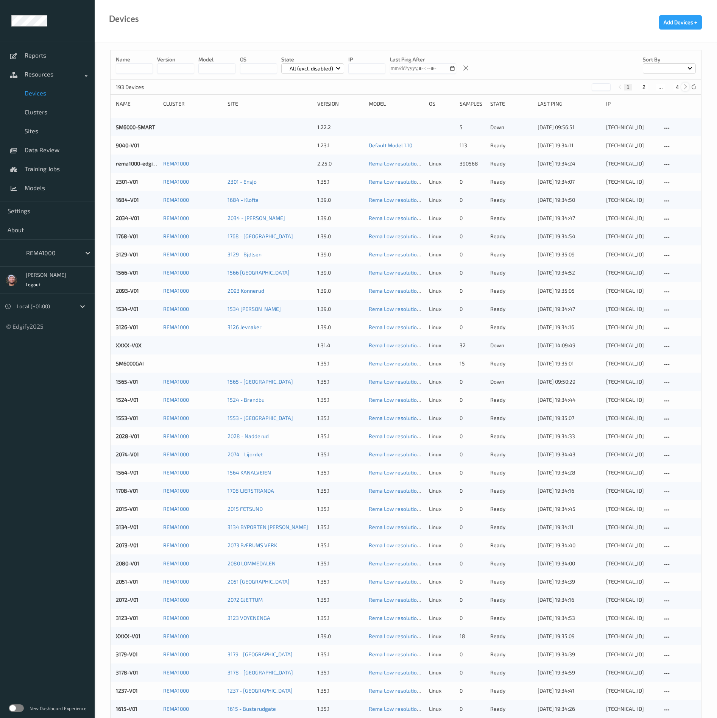
click at [681, 86] on div at bounding box center [685, 87] width 8 height 8
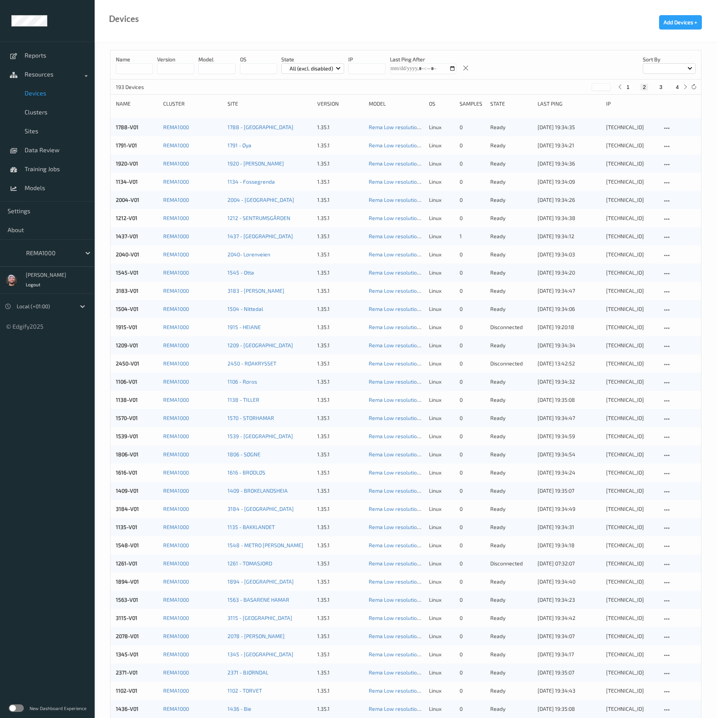
click at [677, 91] on div "193 Devices * 1 2 3 4" at bounding box center [406, 87] width 591 height 15
click at [677, 89] on button "4" at bounding box center [677, 87] width 8 height 7
type input "*"
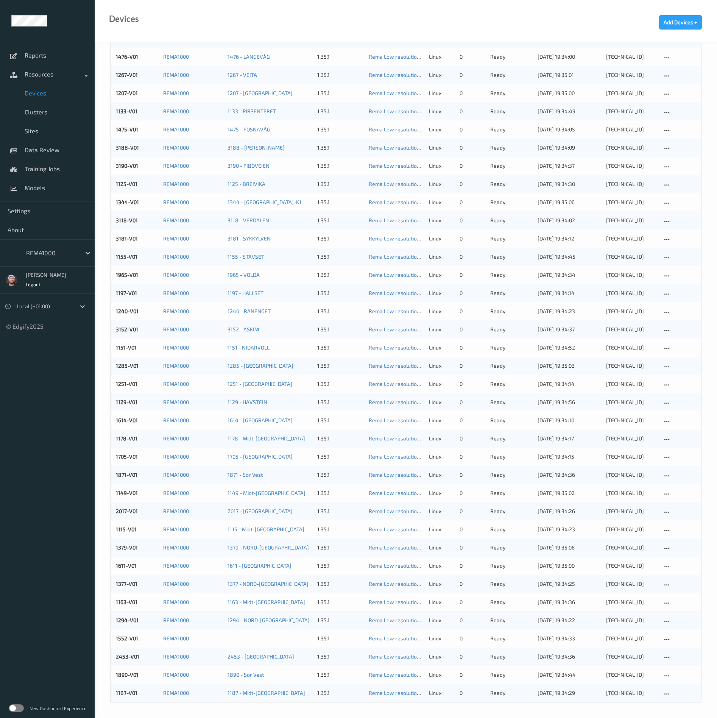
click at [57, 243] on div "REMA1000" at bounding box center [47, 252] width 95 height 27
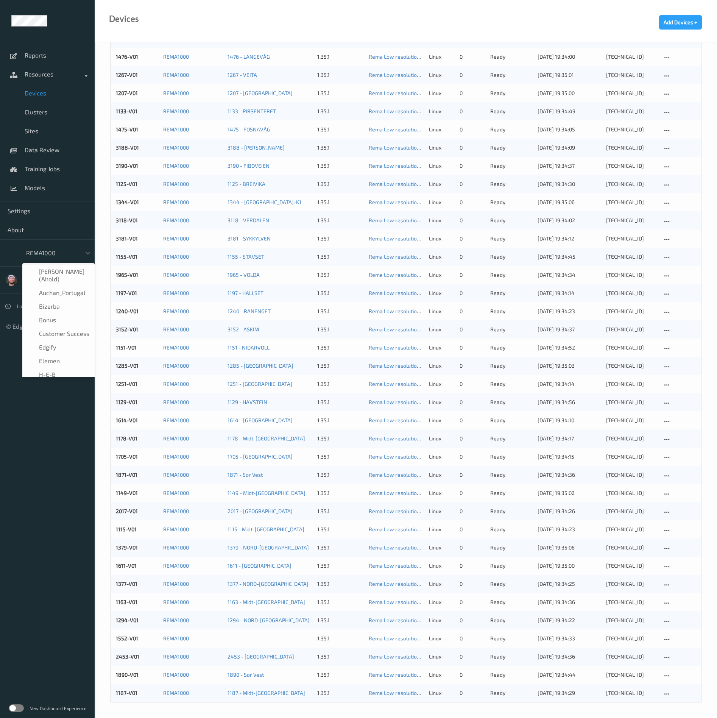
click at [52, 249] on div at bounding box center [51, 252] width 51 height 9
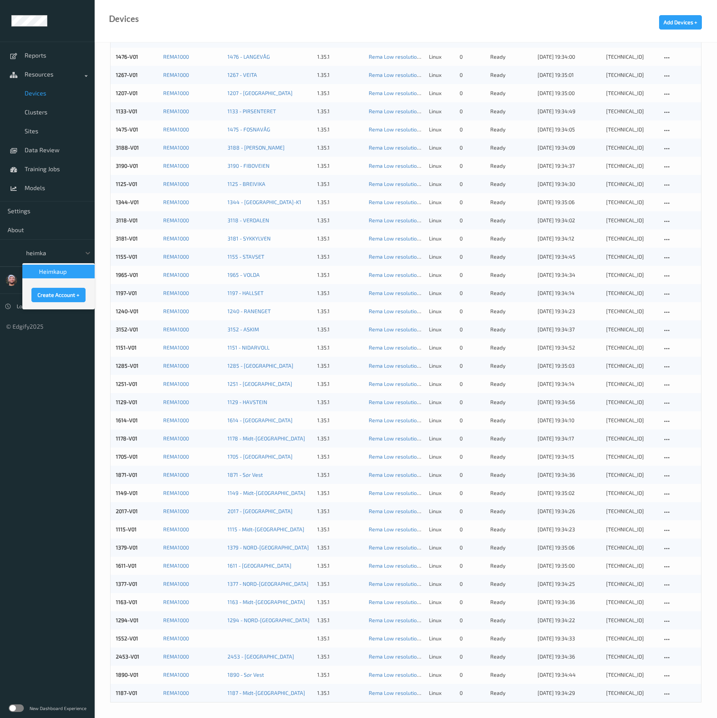
type input "heimkau"
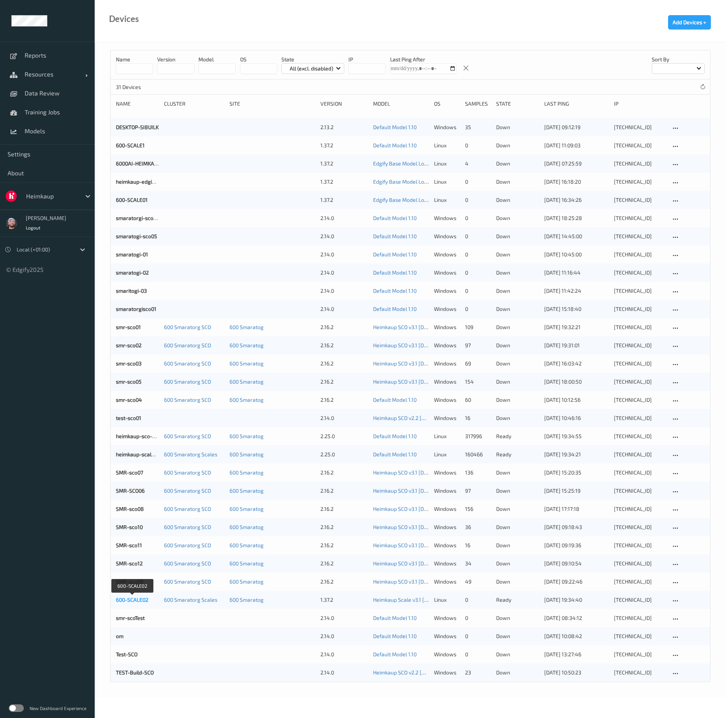
click at [134, 599] on link "600-SCALE02" at bounding box center [132, 599] width 33 height 6
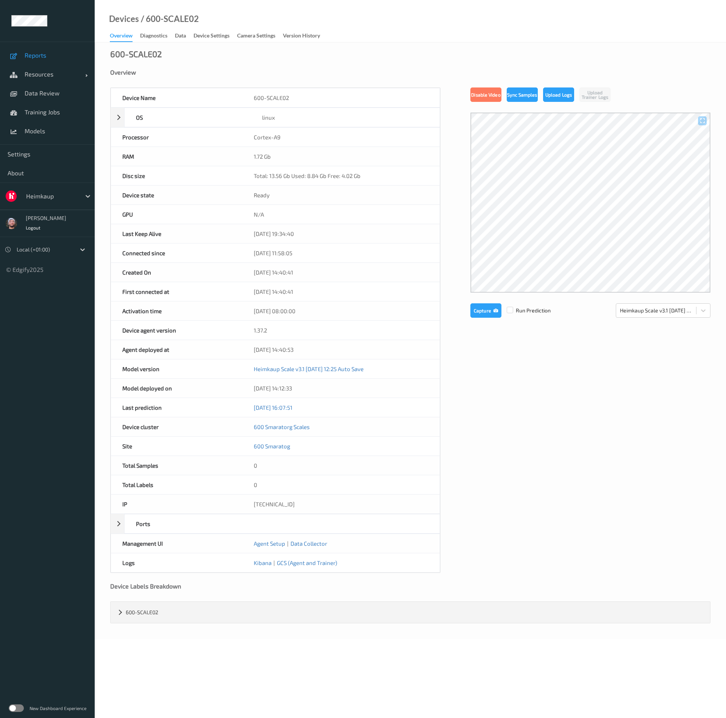
click at [60, 53] on span "Reports" at bounding box center [56, 55] width 62 height 8
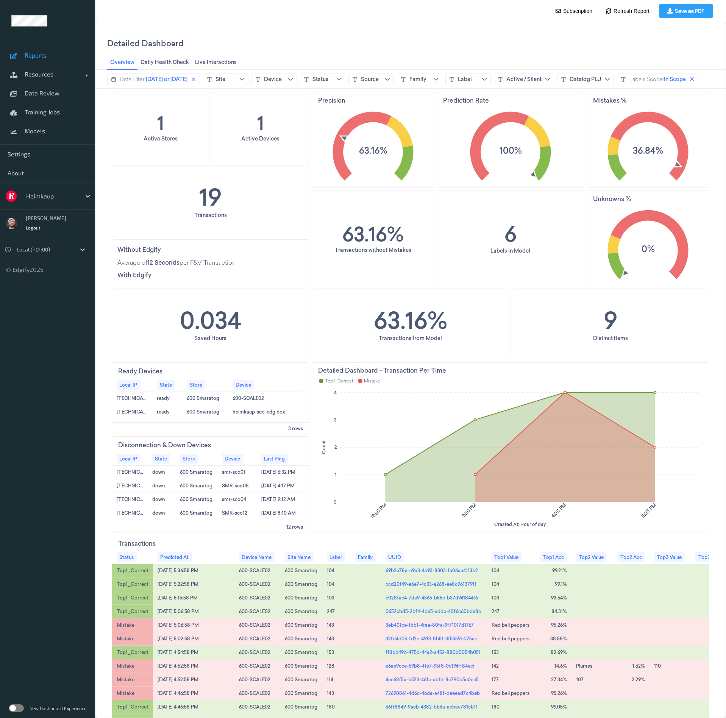
scroll to position [114, 0]
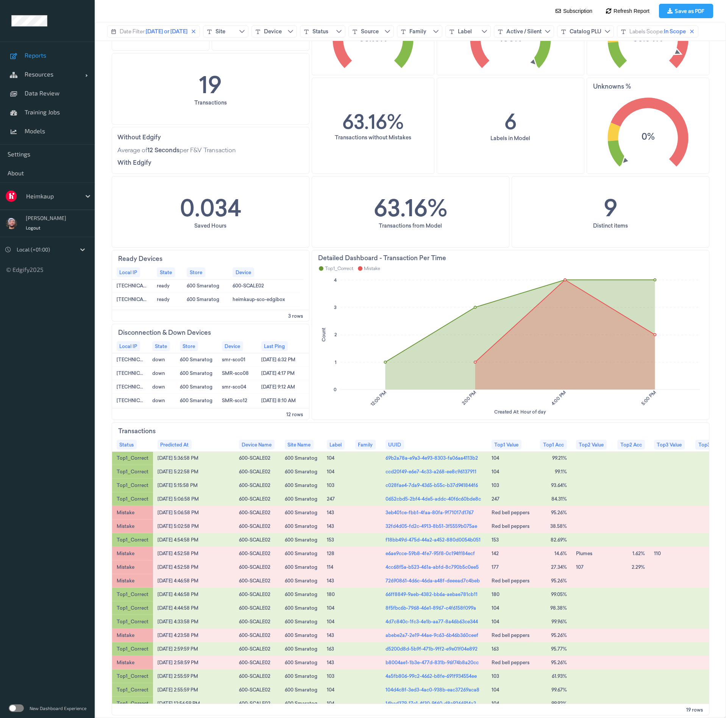
click at [455, 263] on div "1 Active Stores 1 Active Devices Precision 63.16% Prediction Rate 100% Mistakes…" at bounding box center [410, 348] width 597 height 738
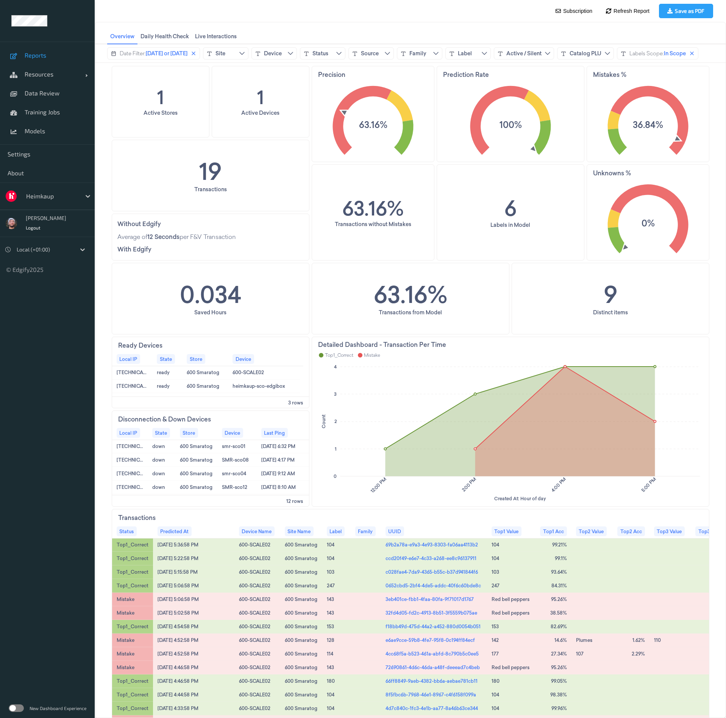
scroll to position [0, 0]
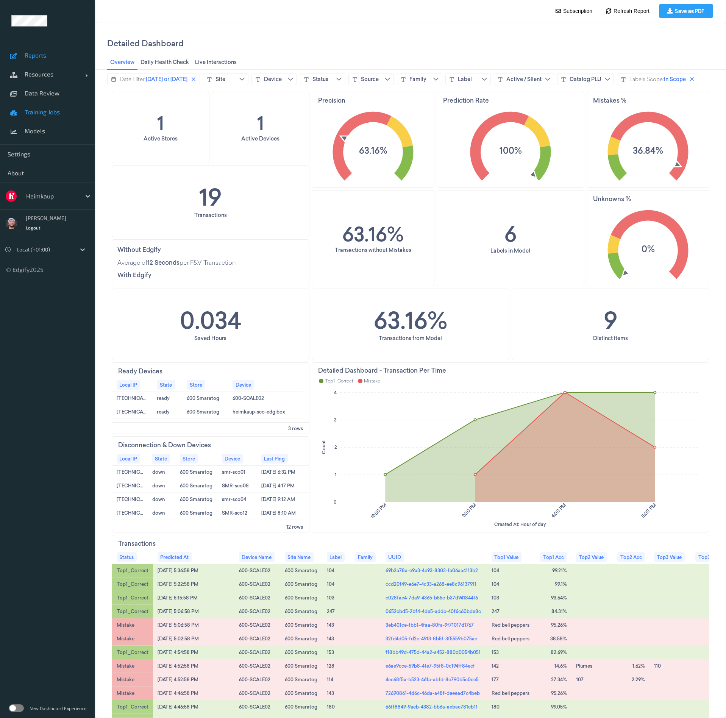
click at [52, 103] on link "Training Jobs" at bounding box center [47, 112] width 95 height 19
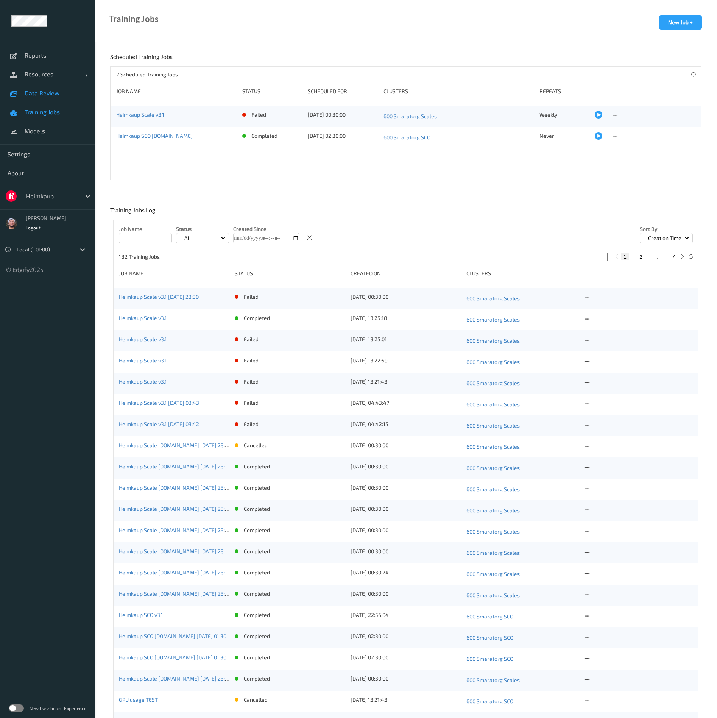
click at [49, 98] on link "Data Review" at bounding box center [47, 93] width 95 height 19
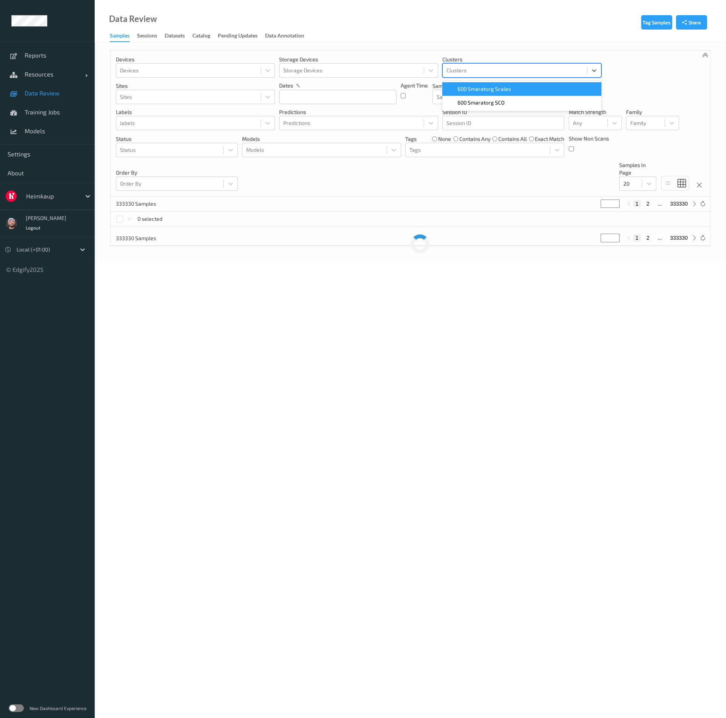
click at [469, 70] on div at bounding box center [514, 70] width 137 height 9
click at [177, 73] on div at bounding box center [188, 70] width 137 height 9
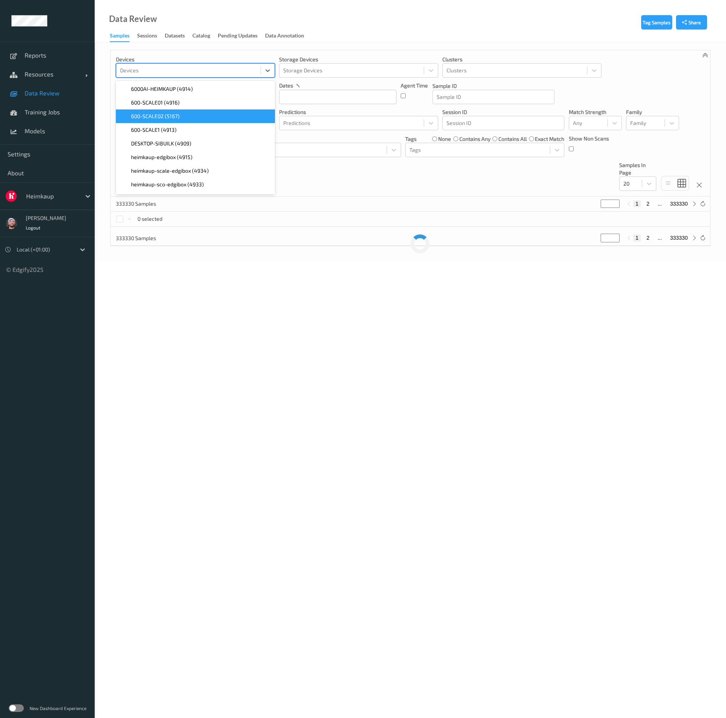
click at [153, 115] on span "600-SCALE02 (5167)" at bounding box center [155, 116] width 48 height 8
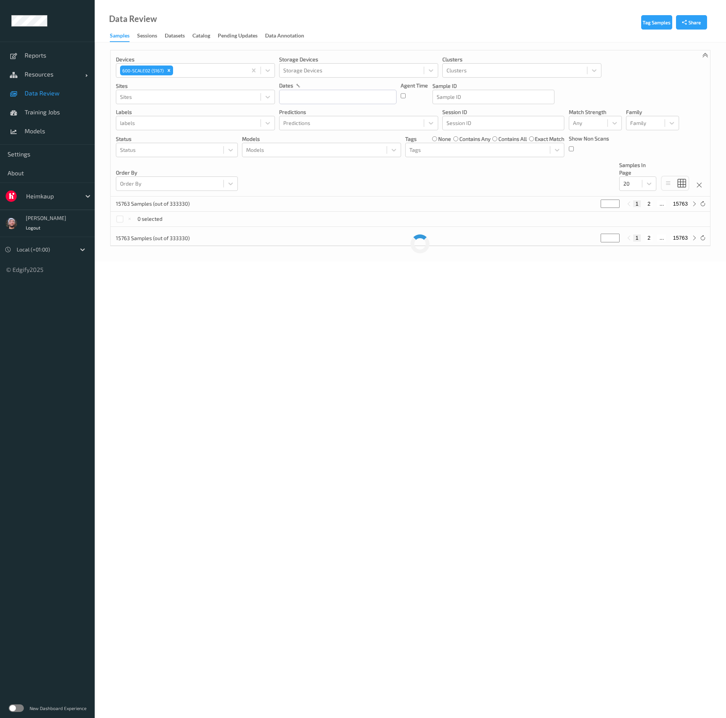
click at [346, 195] on div "Devices 600-SCALE02 (5167) Storage Devices Storage Devices Clusters Clusters Si…" at bounding box center [410, 123] width 599 height 146
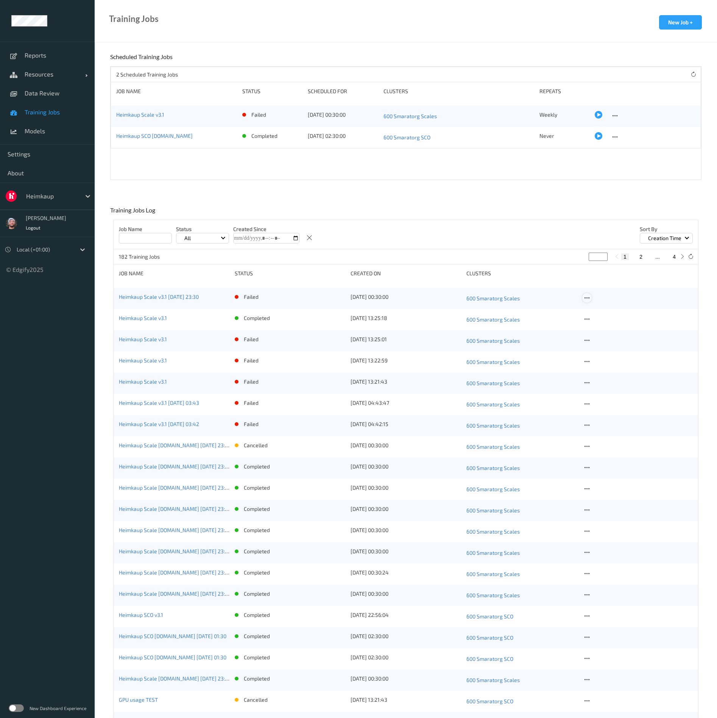
click at [588, 297] on icon at bounding box center [587, 298] width 6 height 7
click at [605, 341] on div "Delete Job" at bounding box center [606, 337] width 21 height 7
click at [585, 298] on div at bounding box center [586, 297] width 9 height 9
click at [597, 309] on div "View Config" at bounding box center [608, 309] width 24 height 7
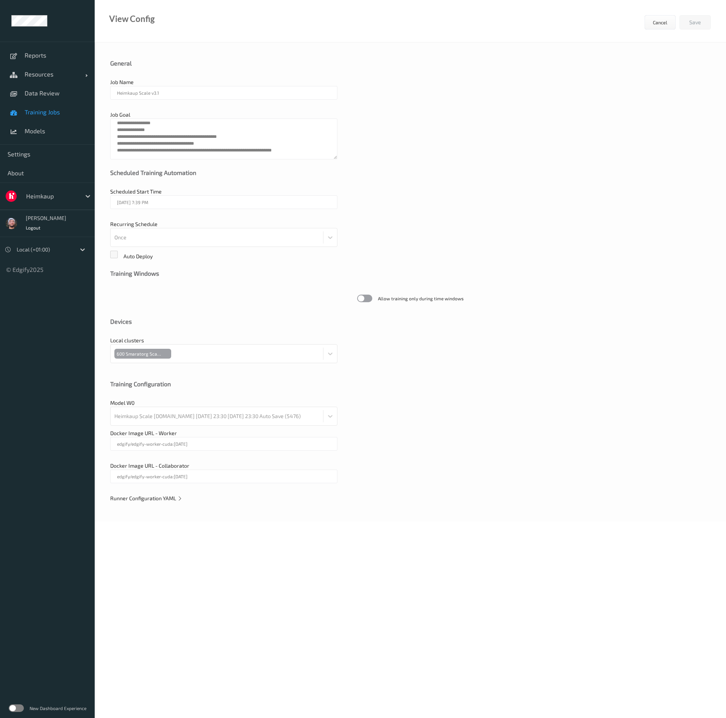
click at [173, 497] on span "Runner Configuration YAML" at bounding box center [146, 498] width 72 height 6
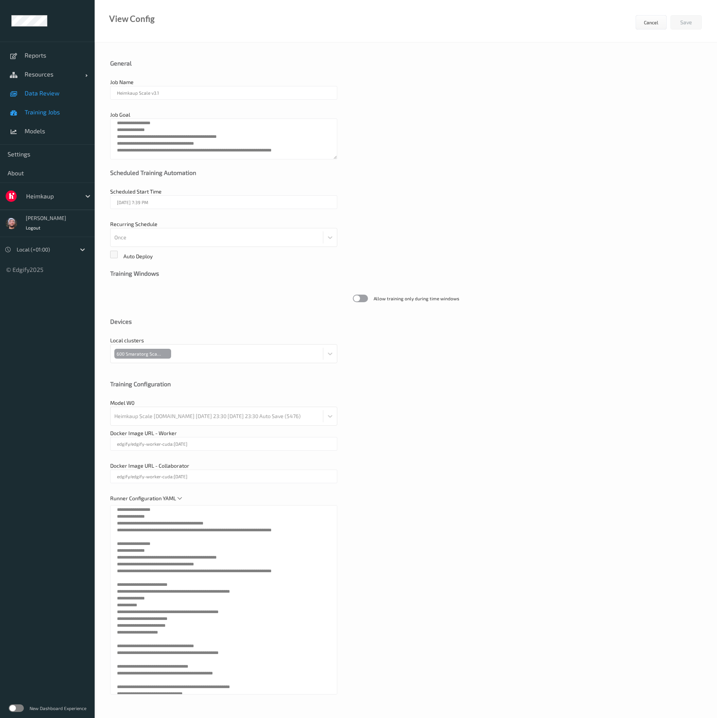
click at [57, 95] on span "Data Review" at bounding box center [56, 93] width 62 height 8
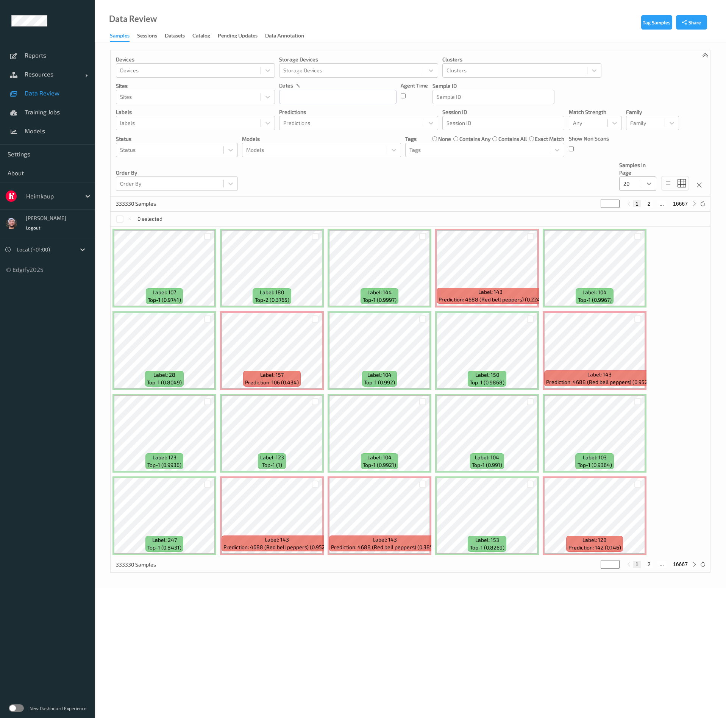
click at [646, 180] on icon at bounding box center [649, 184] width 8 height 8
click at [315, 146] on div at bounding box center [314, 149] width 137 height 9
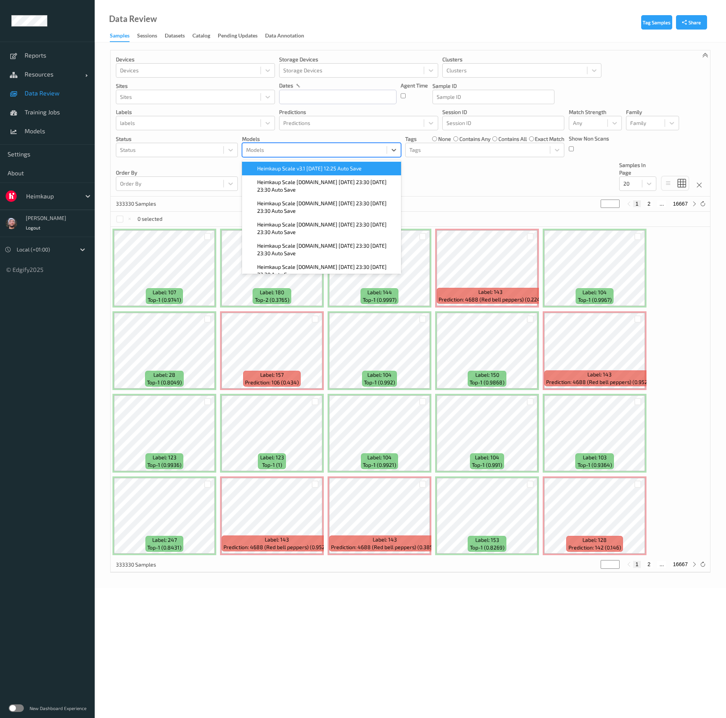
click at [306, 165] on span "Heimkaup Scale v3.1 2025-09-17 12:25 Auto Save" at bounding box center [309, 169] width 104 height 8
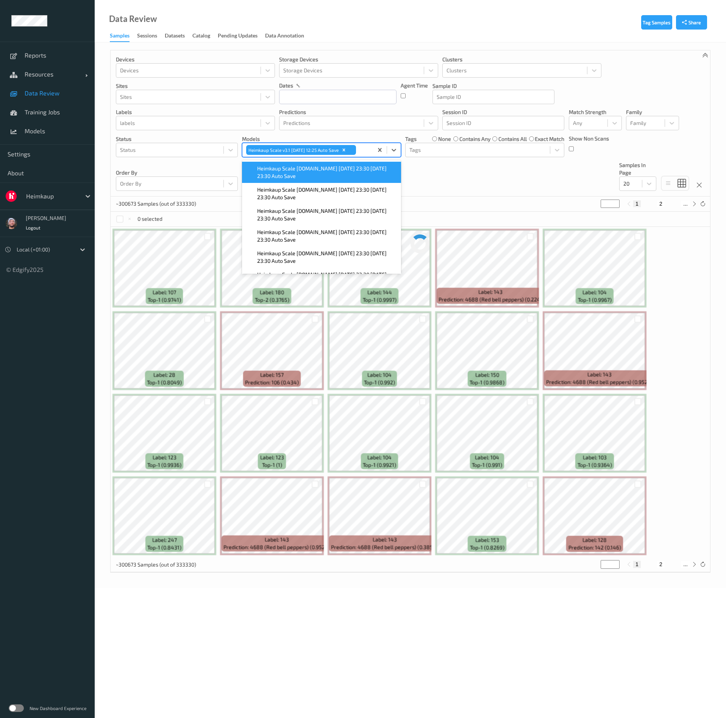
click at [474, 176] on div "Devices Devices Storage Devices Storage Devices Clusters Clusters Sites Sites d…" at bounding box center [410, 123] width 599 height 146
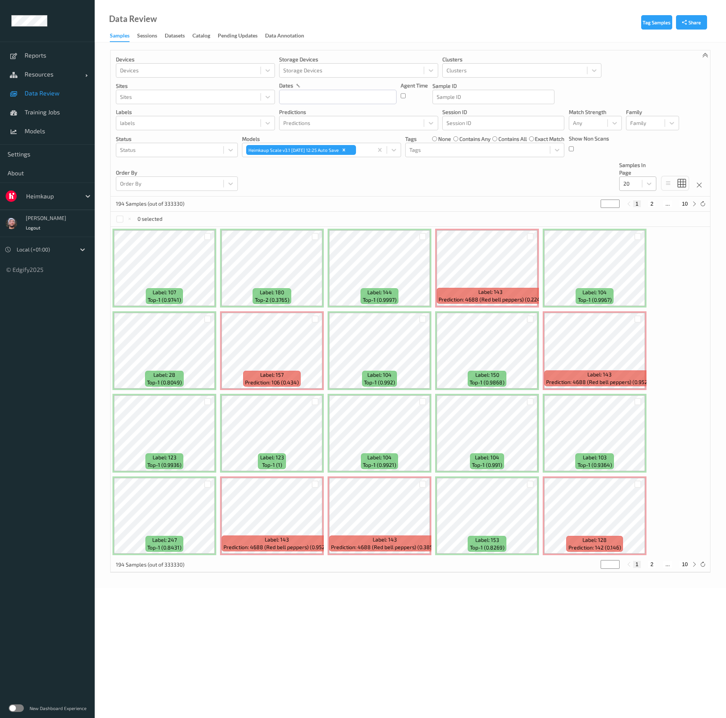
click at [638, 187] on div at bounding box center [630, 183] width 15 height 9
click at [647, 258] on div "200" at bounding box center [638, 257] width 28 height 8
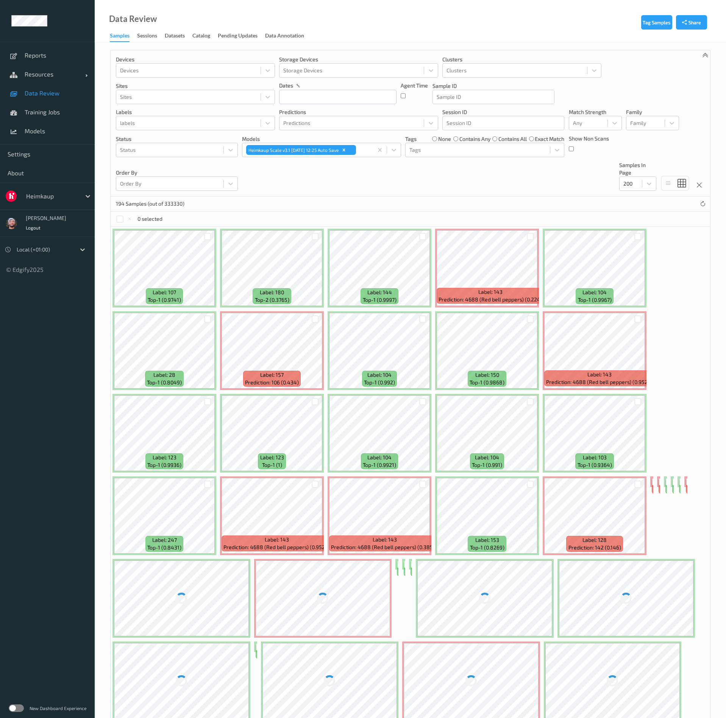
click at [472, 180] on div "Devices Devices Storage Devices Storage Devices Clusters Clusters Sites Sites d…" at bounding box center [410, 123] width 599 height 146
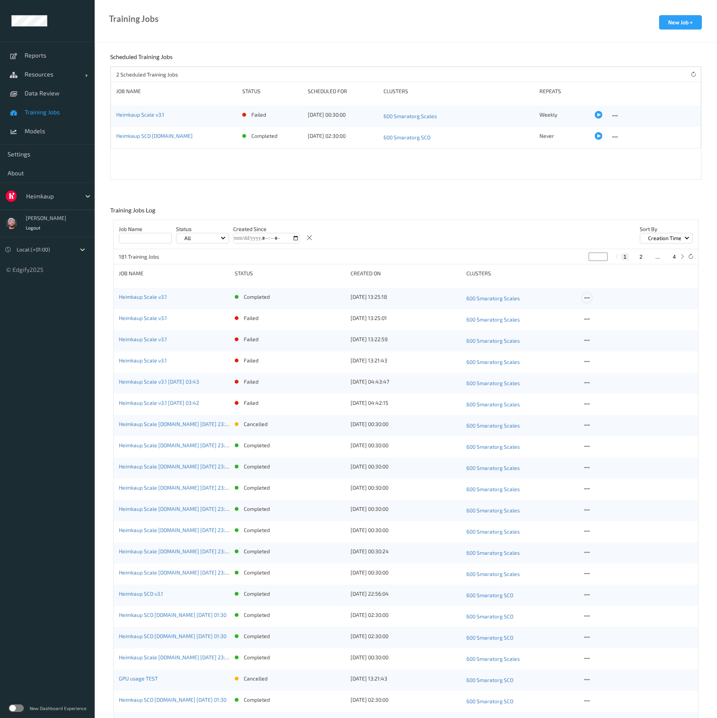
click at [585, 297] on icon at bounding box center [587, 298] width 6 height 7
click at [605, 324] on div "Copy Job" at bounding box center [605, 323] width 18 height 7
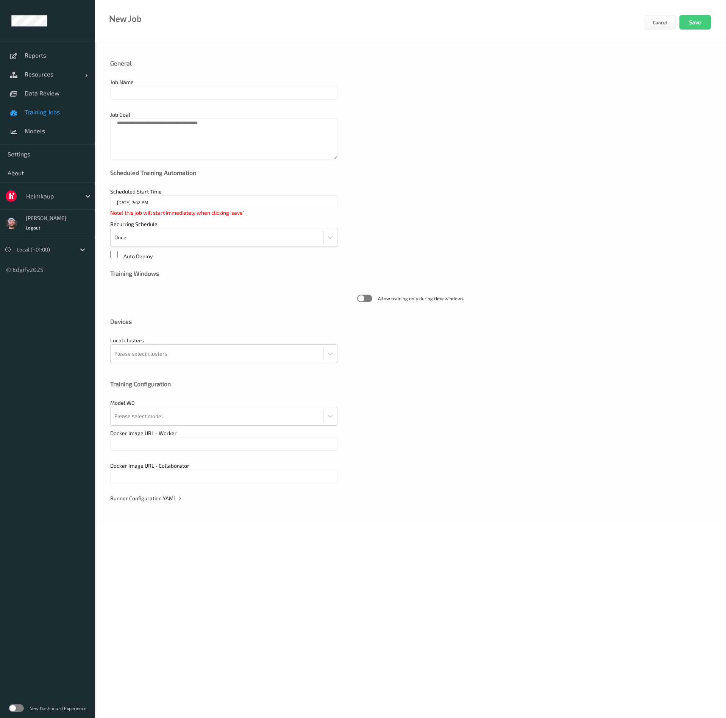
type input "Heimkaup Scale v3.1"
type textarea "**********"
type input "edgify/edgify-worker-cuda:2.5.20"
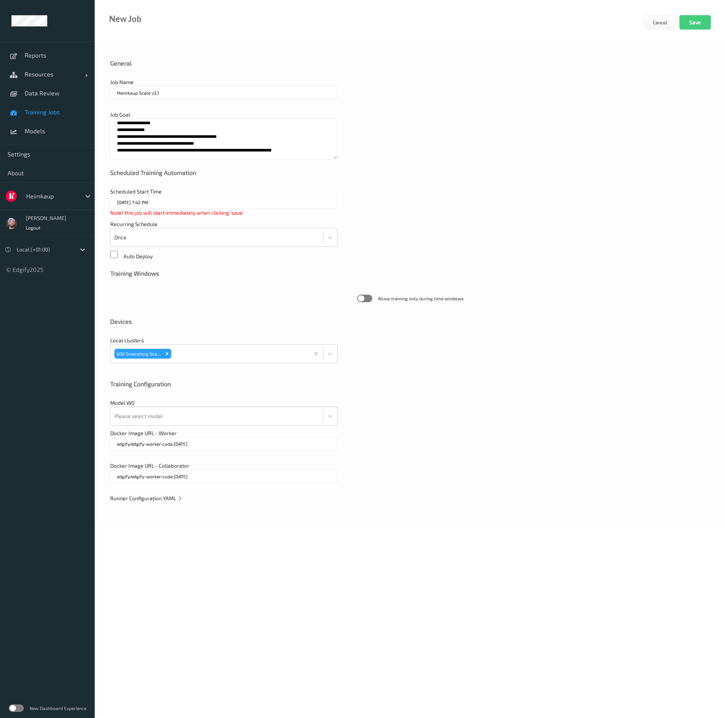
click at [167, 498] on span "Runner Configuration YAML" at bounding box center [146, 498] width 72 height 6
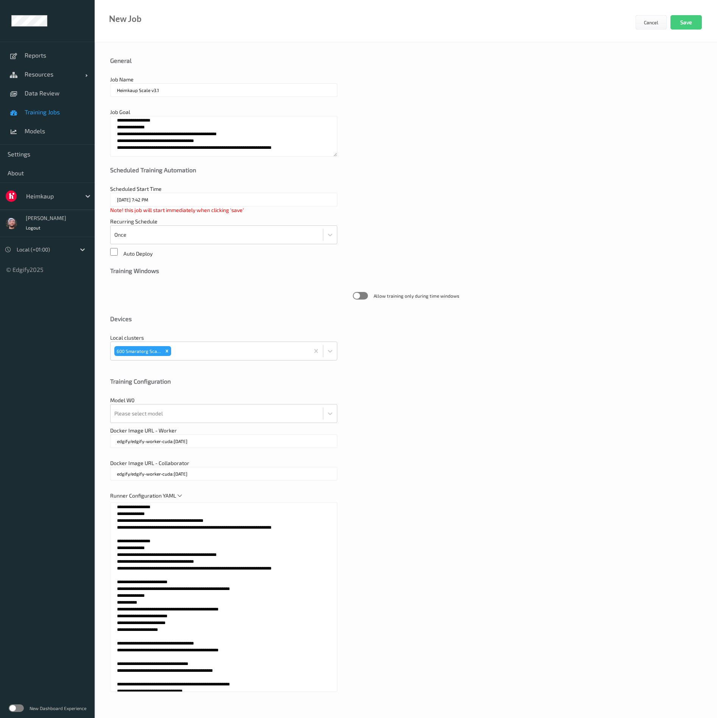
scroll to position [3, 0]
click at [288, 542] on textarea at bounding box center [223, 596] width 227 height 189
paste textarea "**********"
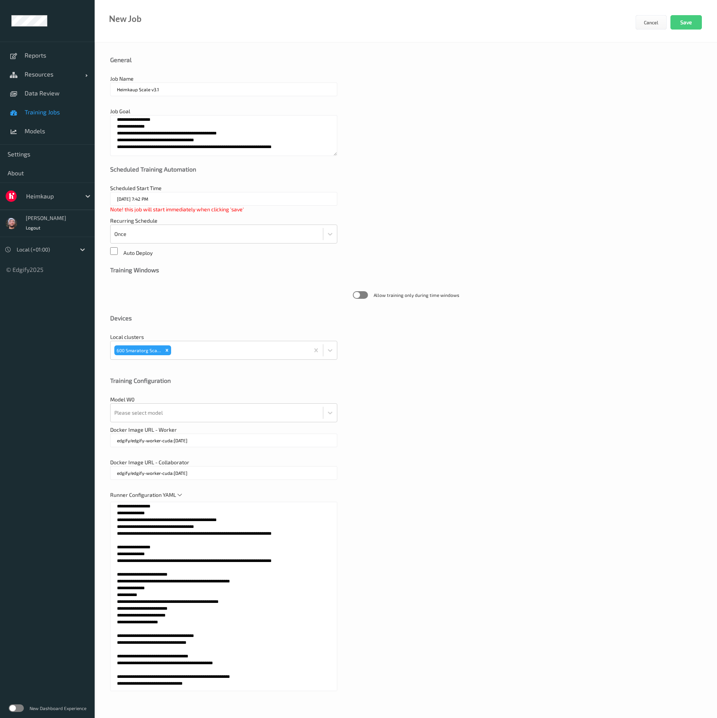
scroll to position [0, 0]
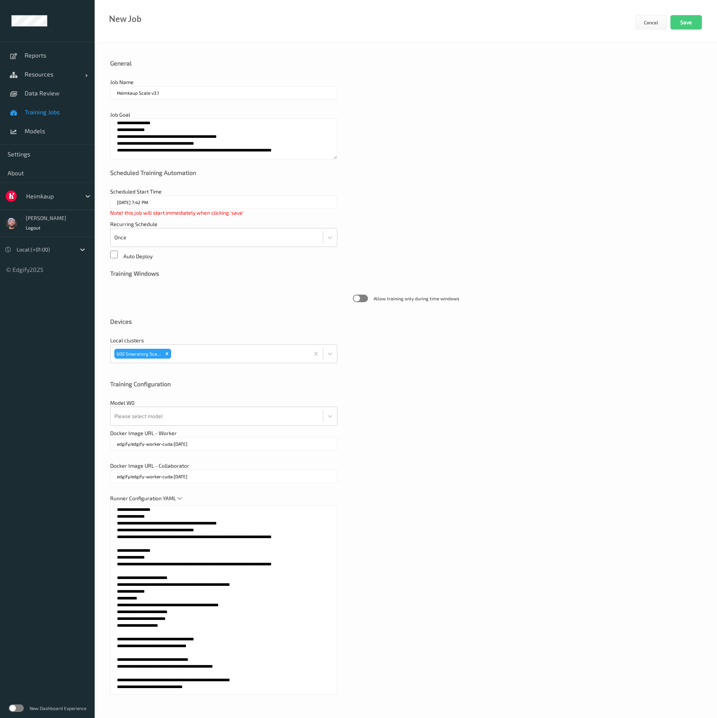
type textarea "**********"
click at [253, 151] on textarea "**********" at bounding box center [223, 138] width 227 height 41
paste textarea
type textarea "**********"
click at [178, 95] on input "Heimkaup Scale v3.1" at bounding box center [223, 93] width 227 height 14
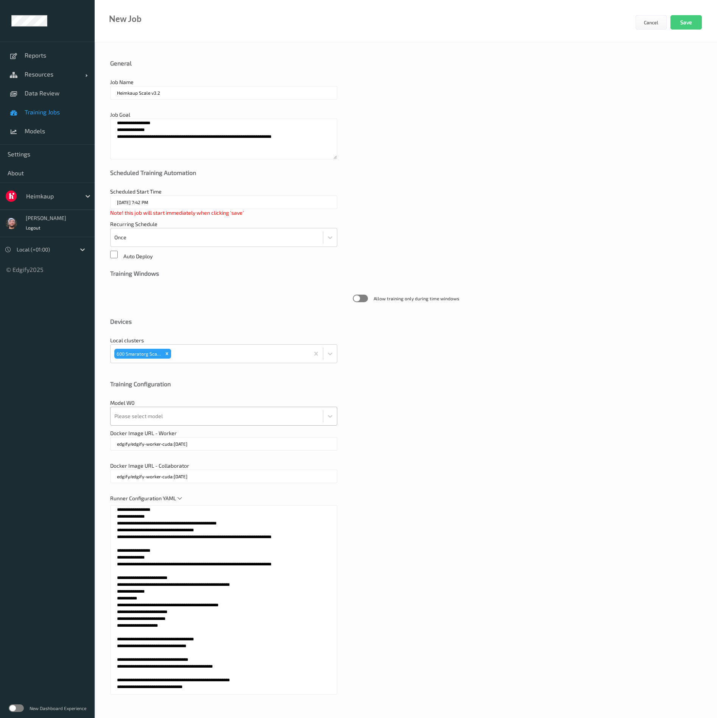
type input "Heimkaup Scale v3.2"
click at [262, 411] on div at bounding box center [216, 415] width 205 height 15
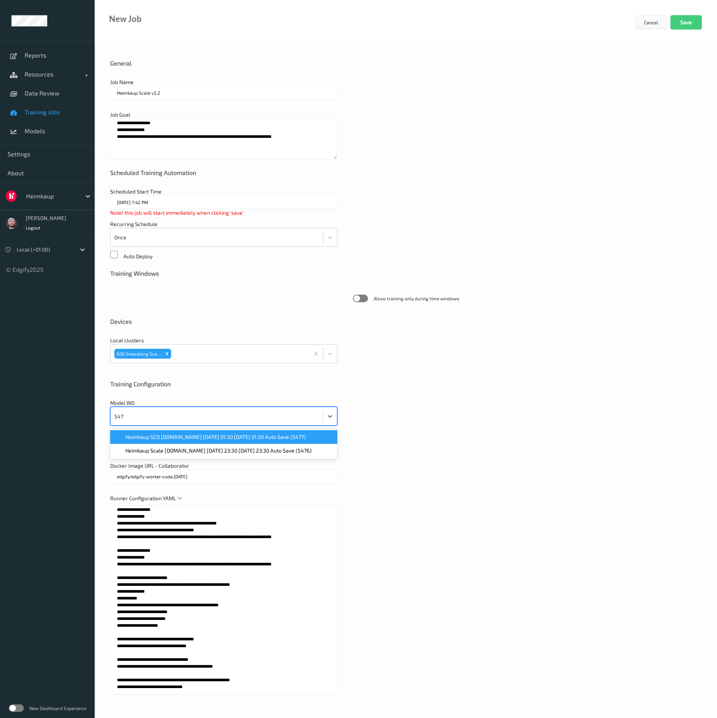
type input "5476"
click at [181, 436] on span "Heimkaup Scale v2.6.ST 2025-05-05 23:30 2025-05-05 23:30 Auto Save (5476)" at bounding box center [218, 437] width 186 height 8
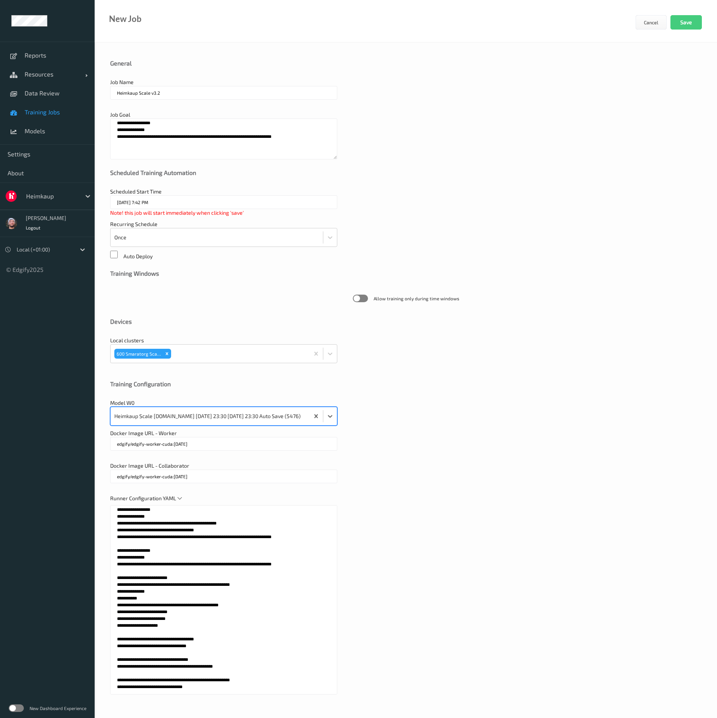
click at [468, 448] on div "Docker Image URL - Worker edgify/edgify-worker-cuda:2.5.20" at bounding box center [405, 443] width 591 height 29
click at [401, 147] on div "**********" at bounding box center [405, 135] width 591 height 48
click at [487, 561] on div "Runner Configuration YAML" at bounding box center [405, 597] width 591 height 207
click at [244, 567] on textarea at bounding box center [223, 599] width 227 height 189
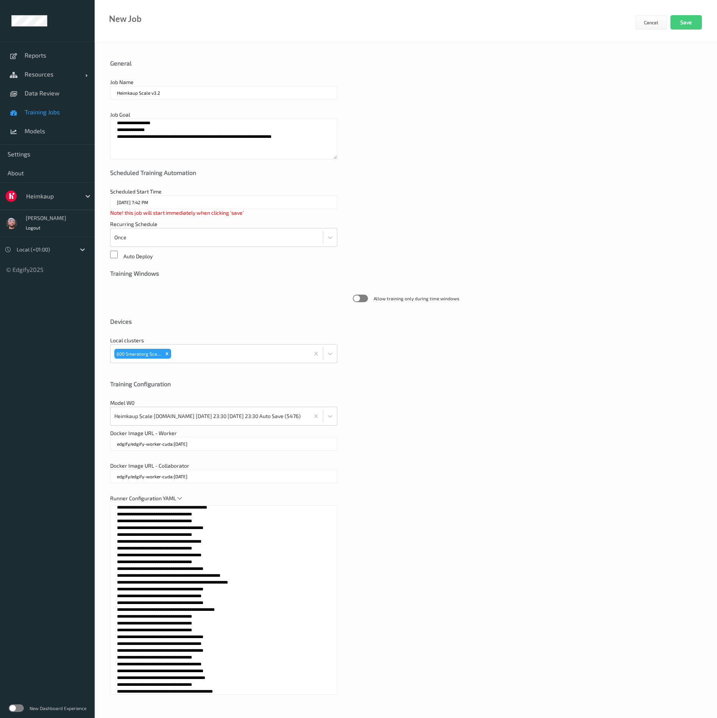
click at [395, 580] on div "Runner Configuration YAML" at bounding box center [405, 597] width 591 height 207
click at [271, 634] on textarea at bounding box center [223, 599] width 227 height 189
paste textarea "*********"
type textarea "**********"
click at [410, 614] on div "Runner Configuration YAML" at bounding box center [405, 597] width 591 height 207
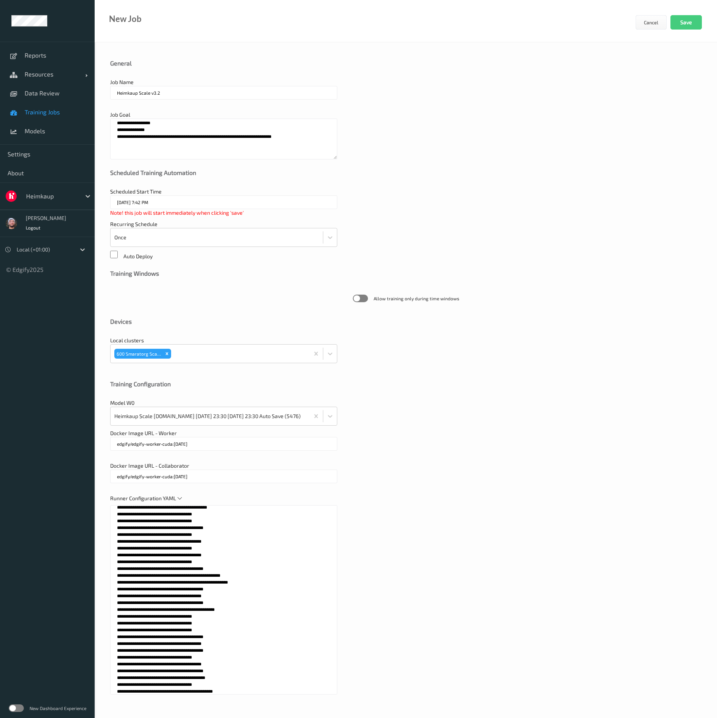
click at [463, 561] on div "Runner Configuration YAML" at bounding box center [405, 597] width 591 height 207
click at [266, 564] on textarea at bounding box center [223, 599] width 227 height 189
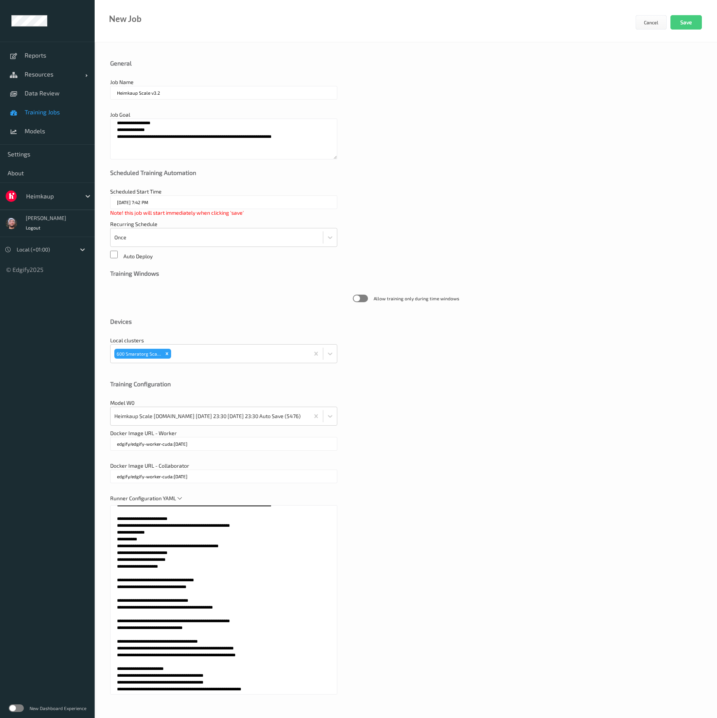
scroll to position [173, 0]
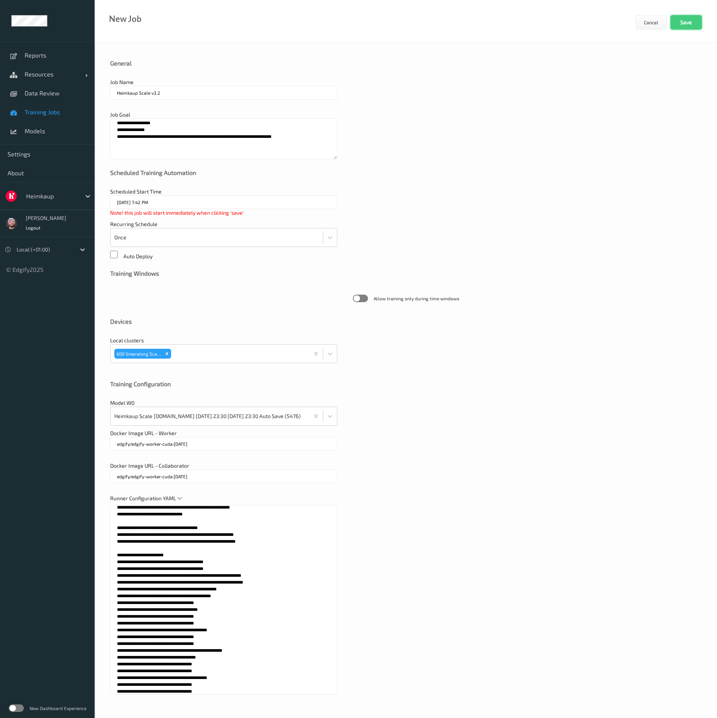
click at [694, 23] on button "Save" at bounding box center [685, 22] width 31 height 14
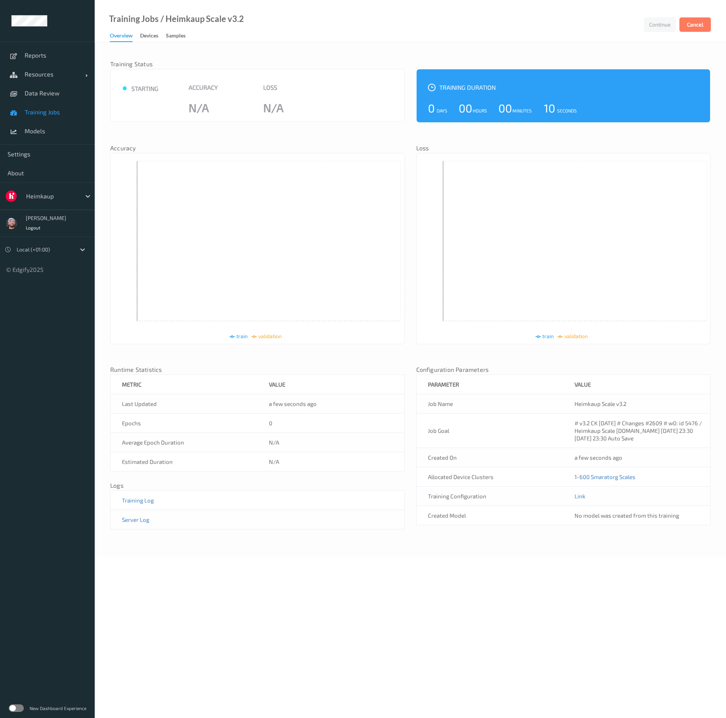
click at [50, 108] on link "Training Jobs" at bounding box center [47, 112] width 95 height 19
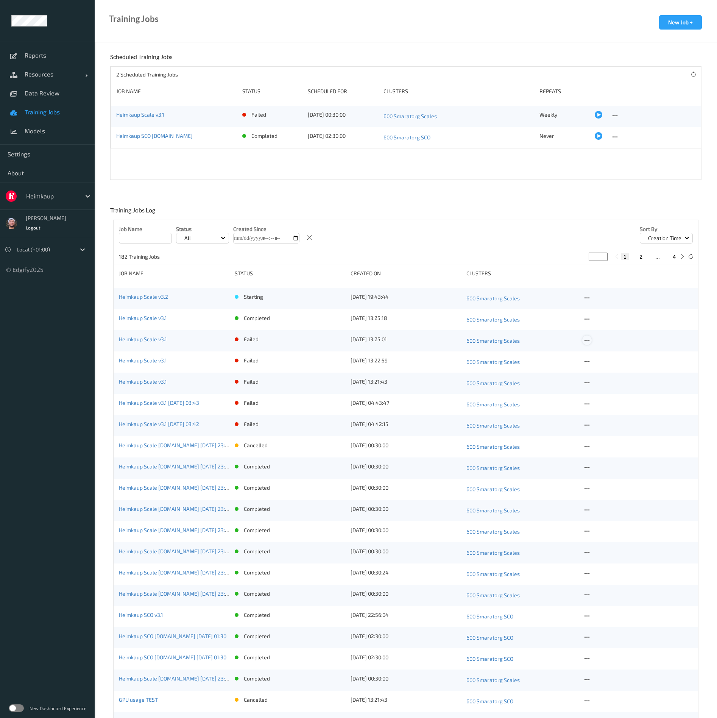
click at [588, 341] on icon at bounding box center [587, 340] width 6 height 7
click at [601, 377] on div "Delete Job" at bounding box center [606, 380] width 21 height 7
click at [589, 341] on icon at bounding box center [587, 340] width 6 height 7
click at [603, 381] on div "Delete Job" at bounding box center [606, 380] width 21 height 7
click at [587, 341] on icon at bounding box center [587, 340] width 6 height 7
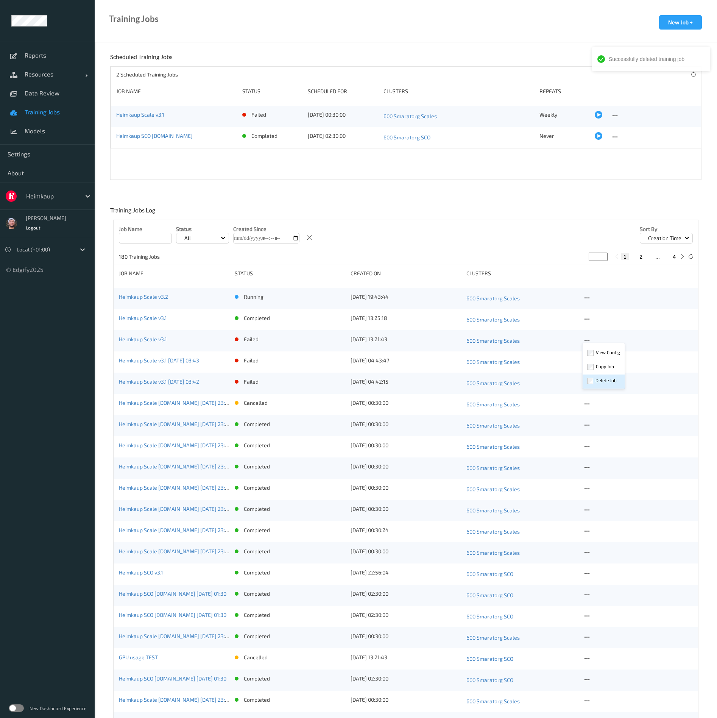
click at [595, 379] on div "Delete Job" at bounding box center [604, 381] width 42 height 14
click at [587, 340] on icon at bounding box center [587, 340] width 6 height 7
click at [599, 377] on div "Delete Job" at bounding box center [606, 380] width 21 height 7
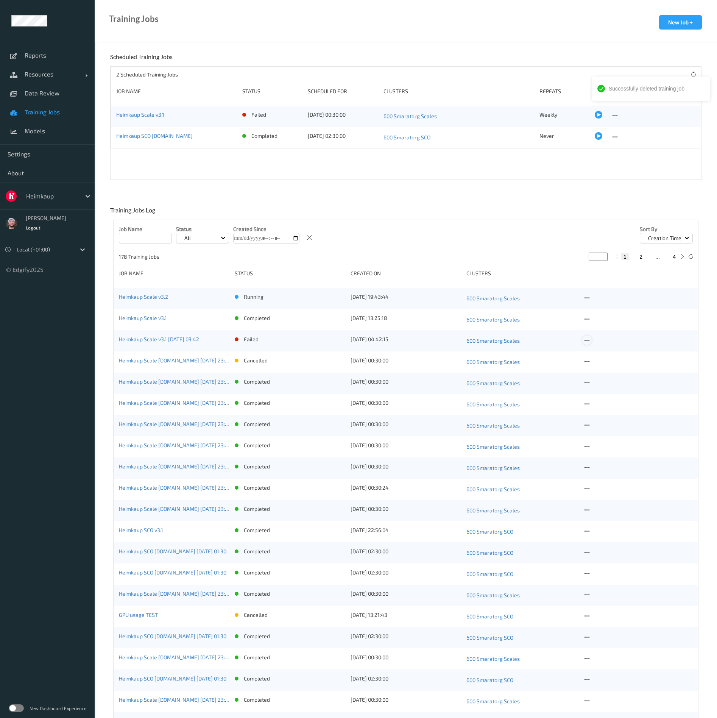
click at [588, 340] on icon at bounding box center [587, 340] width 6 height 7
click at [599, 377] on div "Delete Job" at bounding box center [606, 380] width 21 height 7
click at [587, 343] on icon at bounding box center [587, 340] width 6 height 7
click at [596, 380] on div "Delete Job" at bounding box center [606, 380] width 21 height 7
click at [613, 114] on icon at bounding box center [615, 115] width 6 height 7
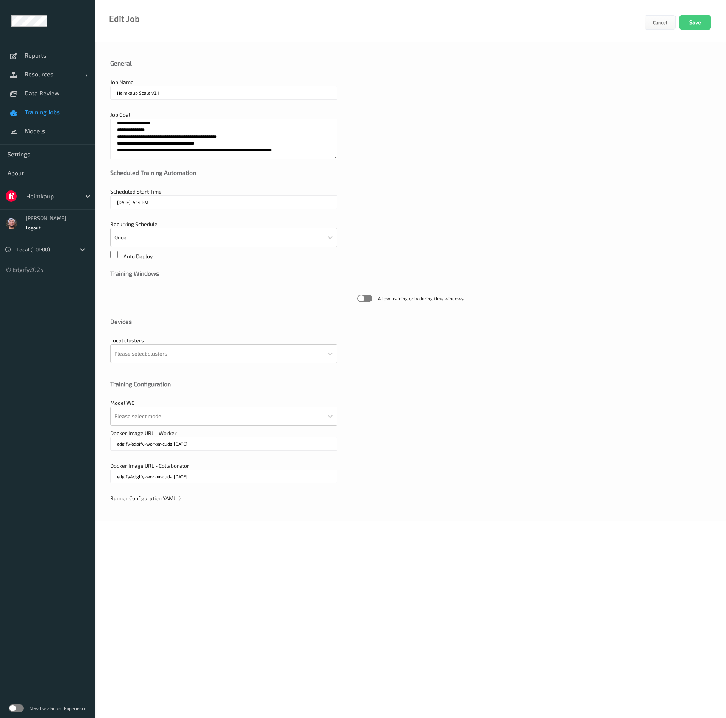
type input "27/09/2025 12:30 AM"
click at [161, 495] on span "Runner Configuration YAML" at bounding box center [146, 498] width 72 height 6
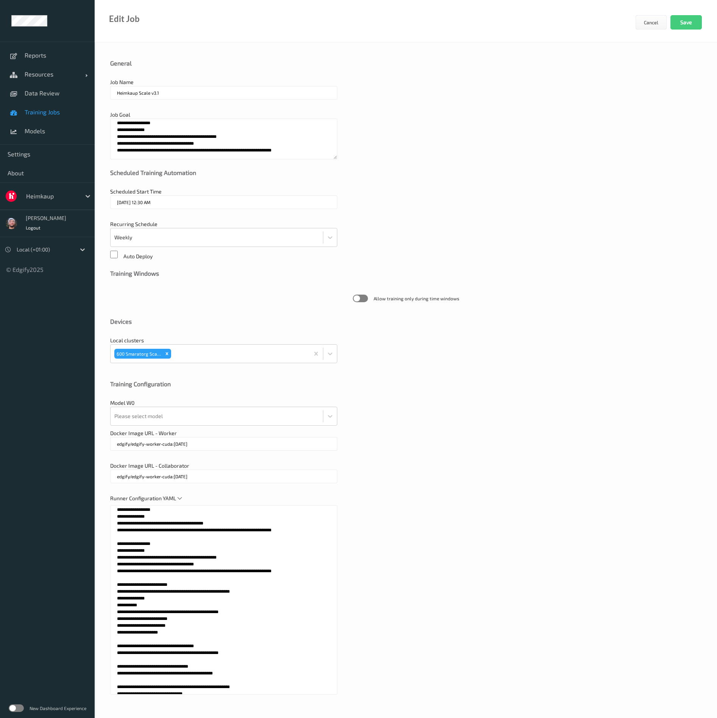
click at [214, 561] on textarea at bounding box center [223, 599] width 227 height 189
paste textarea "**********"
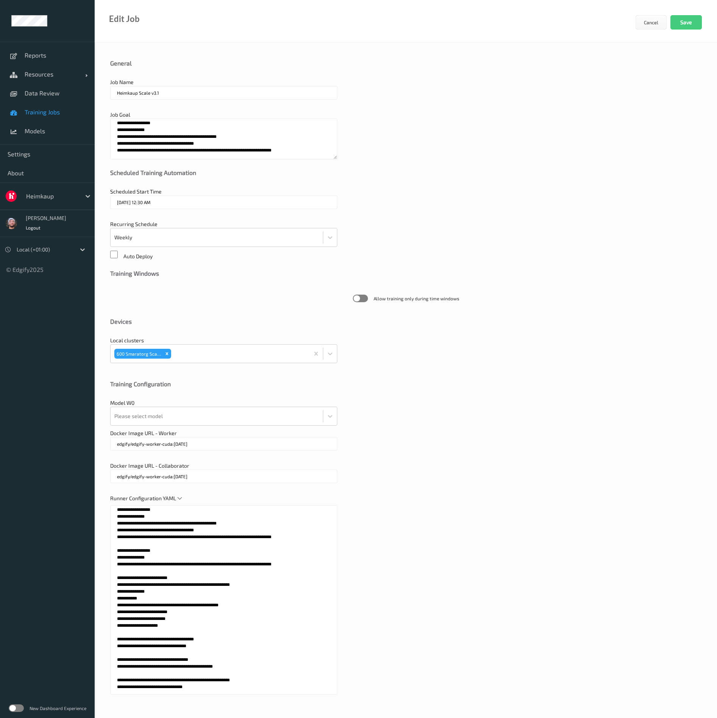
drag, startPoint x: 309, startPoint y: 565, endPoint x: 101, endPoint y: 550, distance: 208.0
click at [101, 550] on div "**********" at bounding box center [406, 381] width 622 height 679
type textarea "**********"
click at [231, 141] on textarea "**********" at bounding box center [223, 138] width 227 height 41
paste textarea
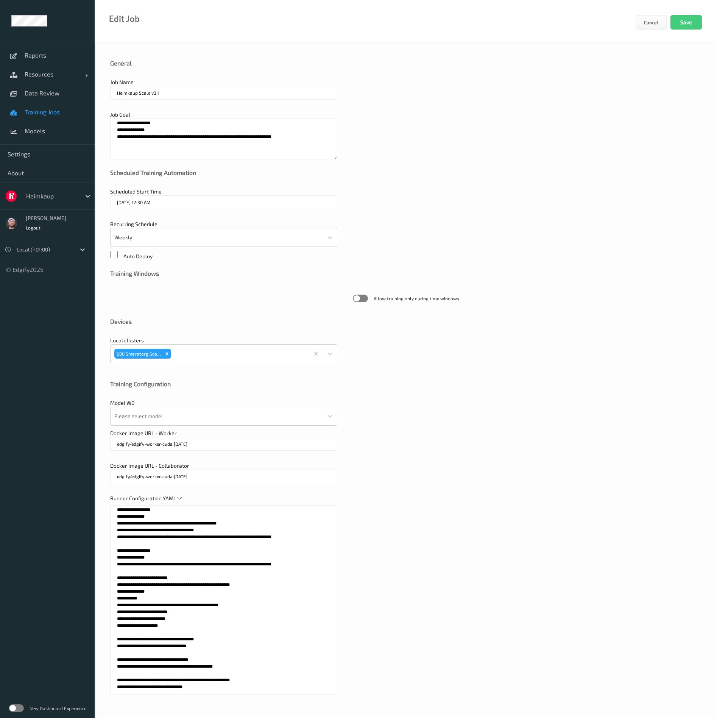
type textarea "**********"
click at [177, 96] on input "Heimkaup Scale v3.1" at bounding box center [223, 93] width 227 height 14
type input "Heimkaup Scale v3.2"
click at [209, 416] on div at bounding box center [216, 415] width 205 height 15
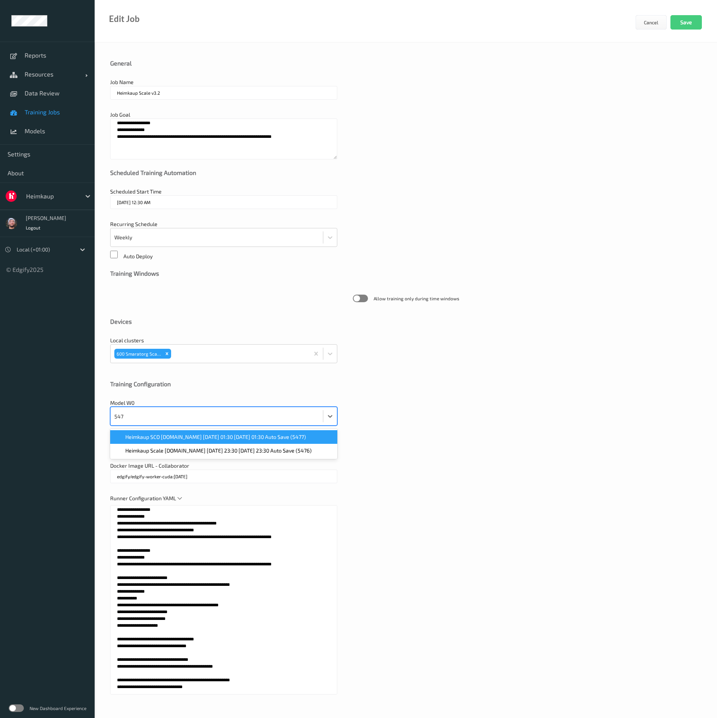
type input "5476"
click at [204, 437] on span "Heimkaup Scale v2.6.ST 2025-05-05 23:30 2025-05-05 23:30 Auto Save (5476)" at bounding box center [218, 437] width 186 height 8
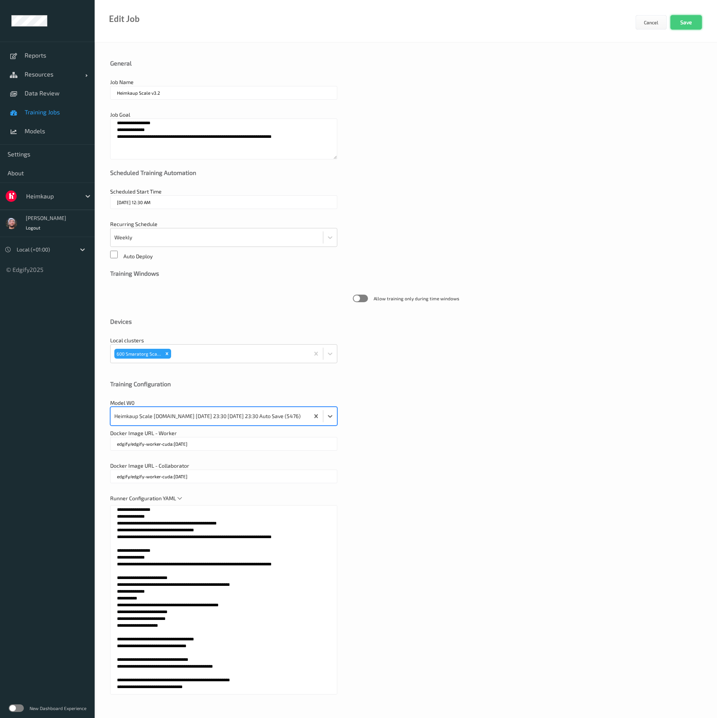
click at [693, 23] on button "Save" at bounding box center [685, 22] width 31 height 14
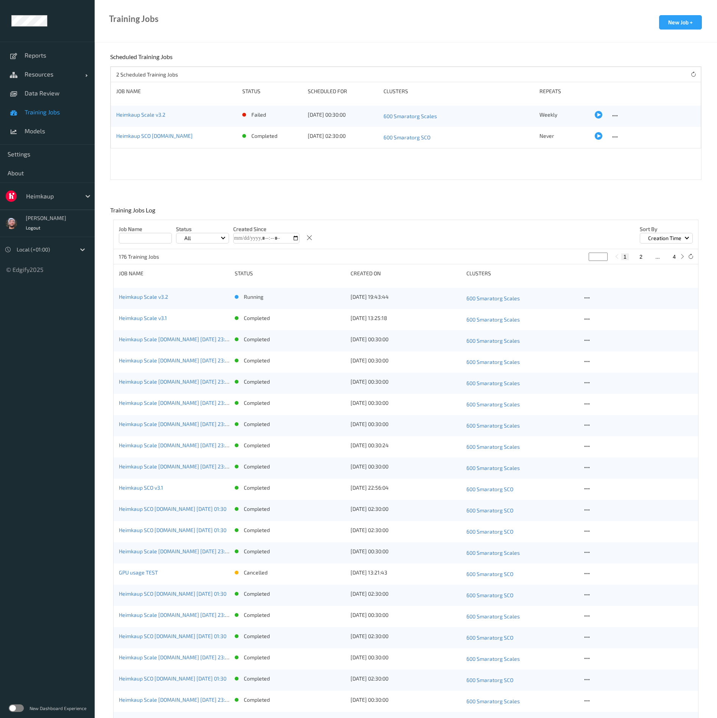
click at [410, 193] on div "Training Jobs New Job + Scheduled Training Jobs 2 Scheduled Training Jobs Job N…" at bounding box center [406, 700] width 622 height 1295
click at [385, 176] on div "2 Scheduled Training Jobs Job Name Status Scheduled for Clusters Repeats Heimka…" at bounding box center [405, 123] width 591 height 114
click at [346, 173] on div "2 Scheduled Training Jobs Job Name Status Scheduled for Clusters Repeats Heimka…" at bounding box center [405, 123] width 591 height 114
click at [49, 171] on span "About" at bounding box center [48, 173] width 80 height 8
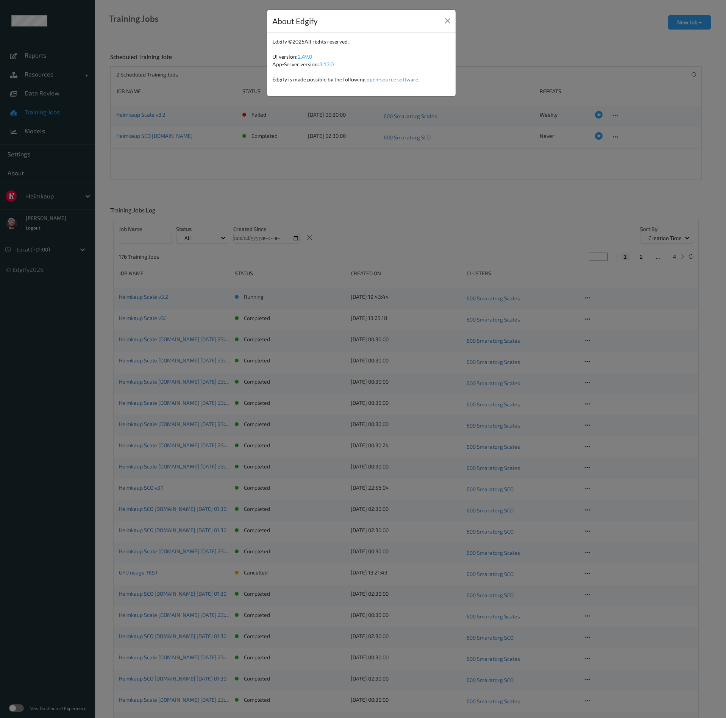
click at [45, 194] on div "About Edgify Edgify © 2025 All rights reserved. UI version: 2.49.0 App-Server v…" at bounding box center [363, 359] width 726 height 718
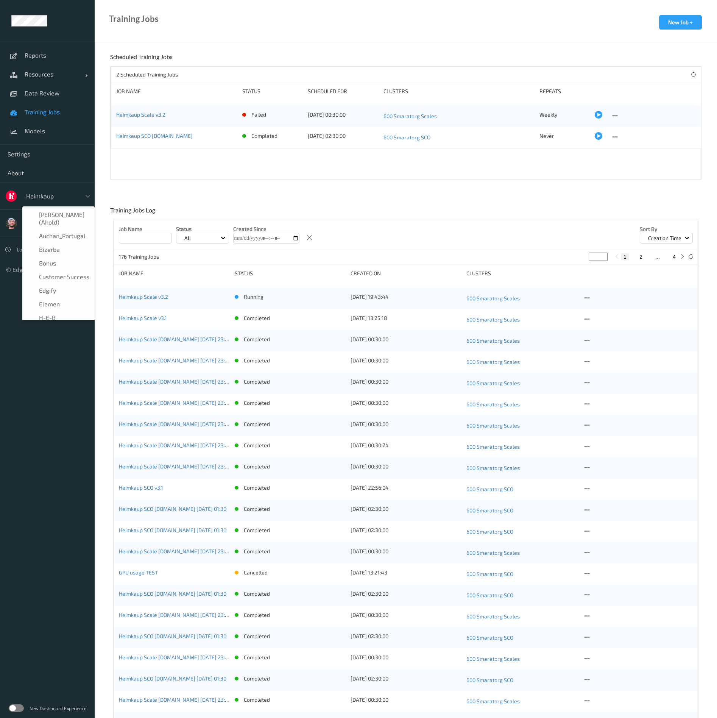
click at [45, 194] on div at bounding box center [51, 196] width 51 height 9
click at [60, 282] on div "Elemen" at bounding box center [58, 281] width 63 height 8
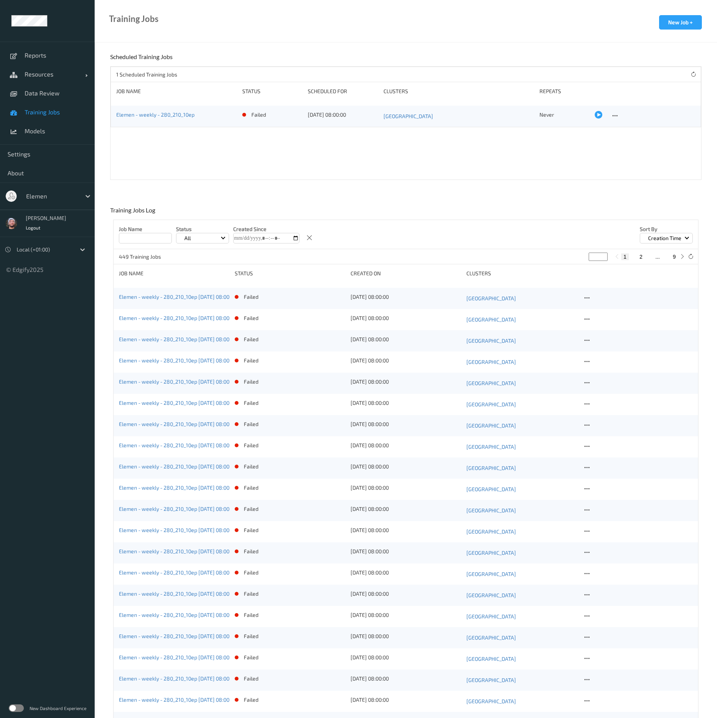
click at [54, 98] on link "Data Review" at bounding box center [47, 93] width 95 height 19
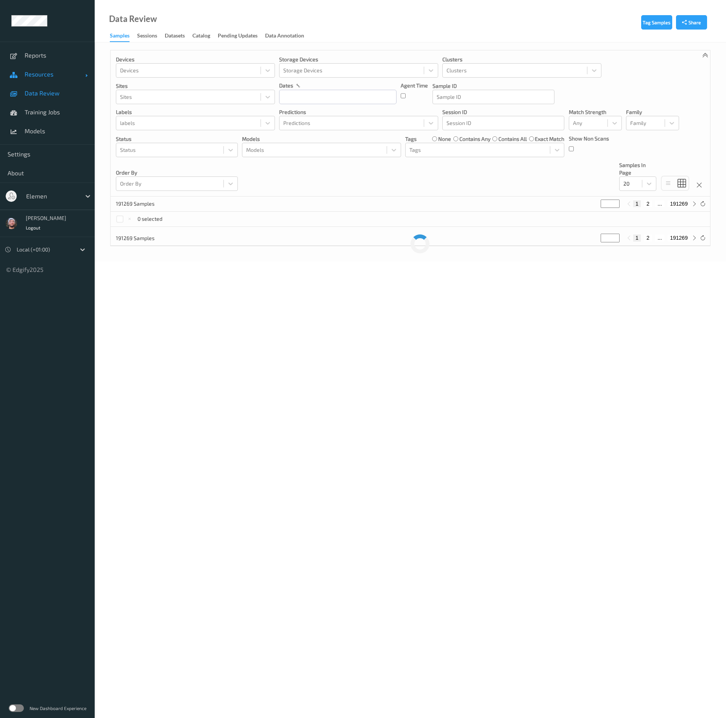
click at [50, 83] on link "Resources" at bounding box center [47, 74] width 95 height 19
click at [42, 97] on link "Devices" at bounding box center [47, 93] width 95 height 19
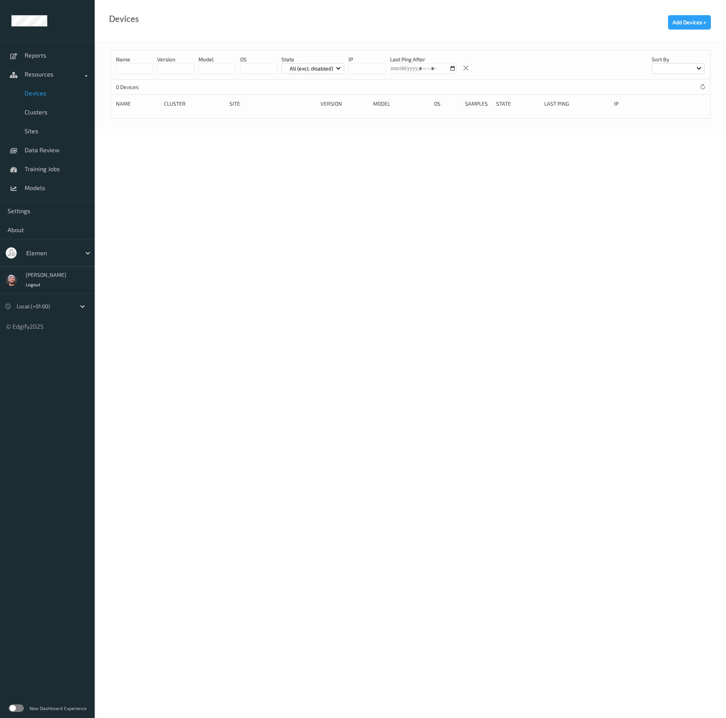
click at [36, 92] on span "Devices" at bounding box center [56, 93] width 62 height 8
click at [48, 45] on div "Reports Resources Devices Clusters Sites Data Review Training Jobs Models" at bounding box center [47, 122] width 95 height 160
click at [34, 28] on div "Reports Resources Devices Clusters Sites Data Review Training Jobs Models Setti…" at bounding box center [47, 165] width 95 height 330
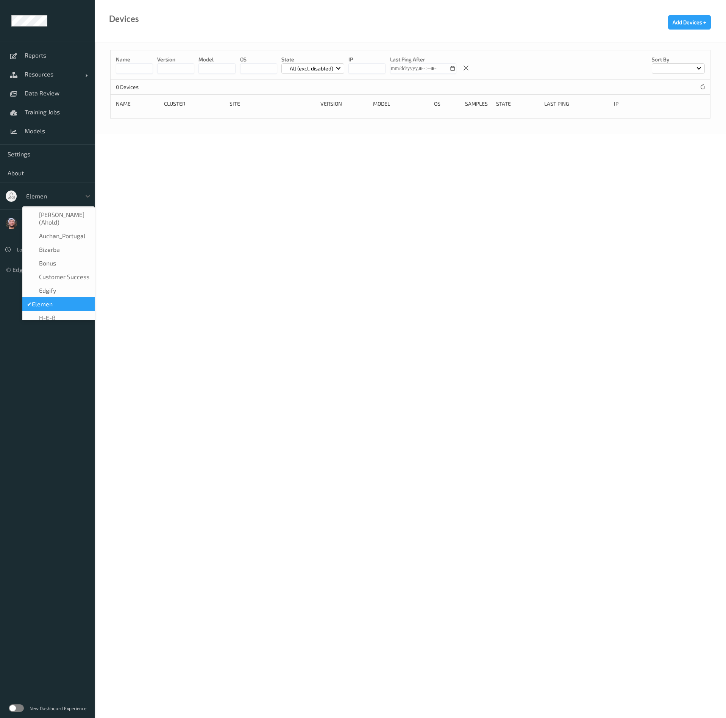
click at [52, 195] on div at bounding box center [51, 196] width 51 height 9
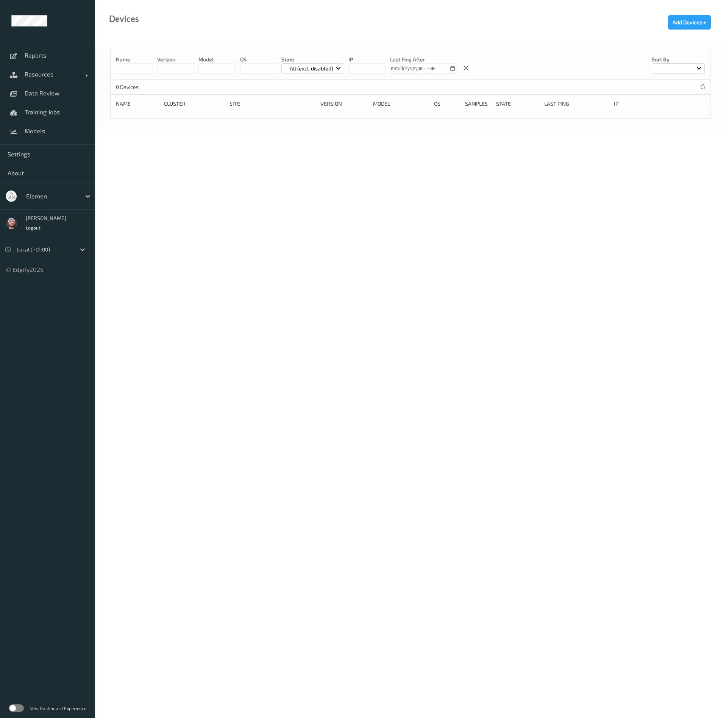
click at [57, 193] on div at bounding box center [51, 196] width 51 height 9
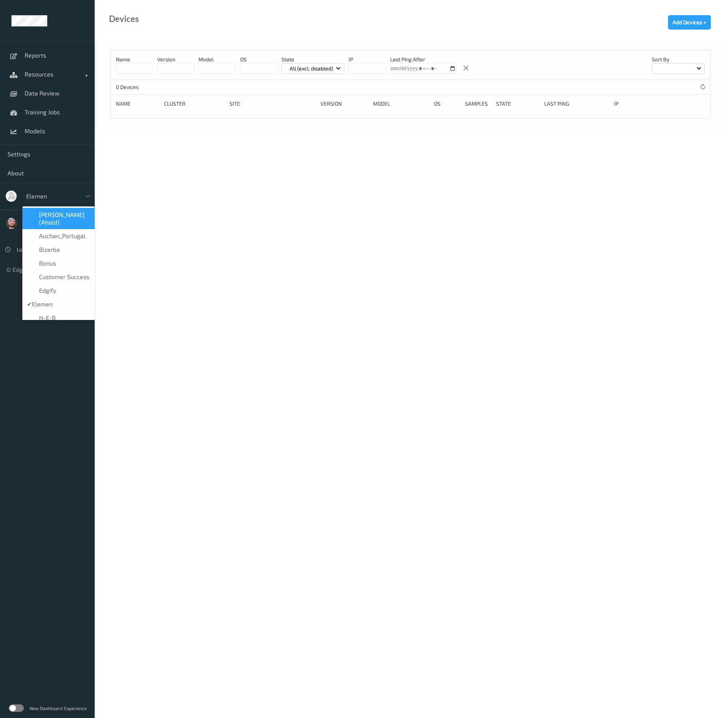
click at [63, 216] on span "[PERSON_NAME] (Ahold)" at bounding box center [64, 218] width 51 height 15
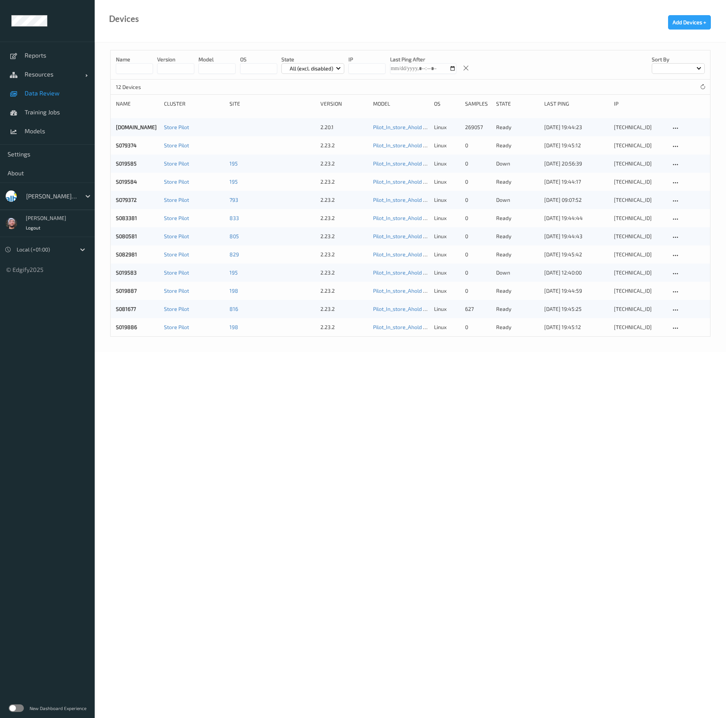
click at [60, 94] on span "Data Review" at bounding box center [56, 93] width 62 height 8
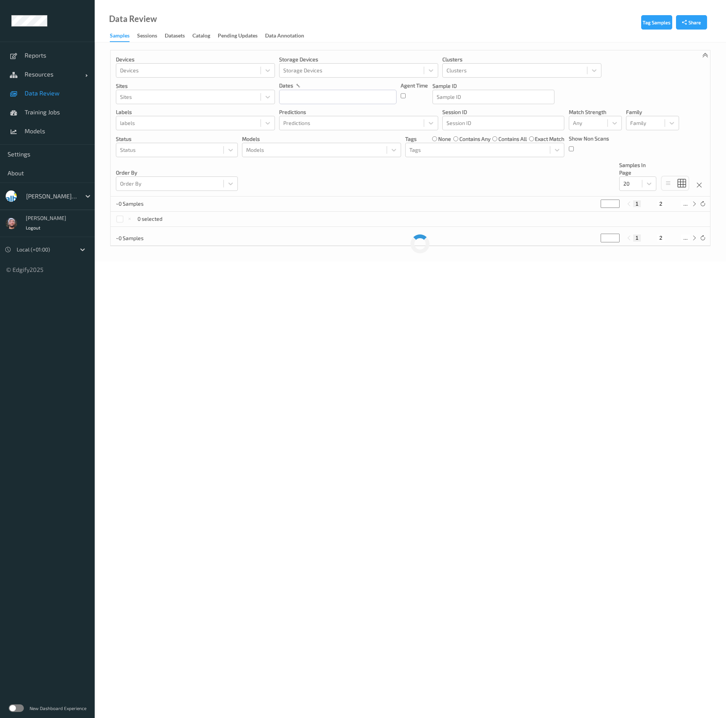
click at [55, 200] on div at bounding box center [51, 196] width 51 height 9
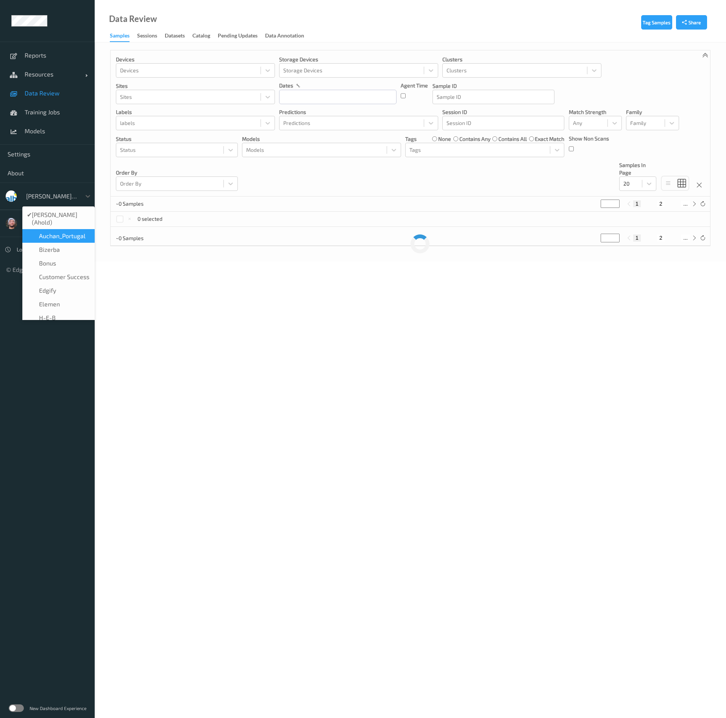
click at [55, 232] on div "Auchan_Portugal" at bounding box center [58, 236] width 72 height 14
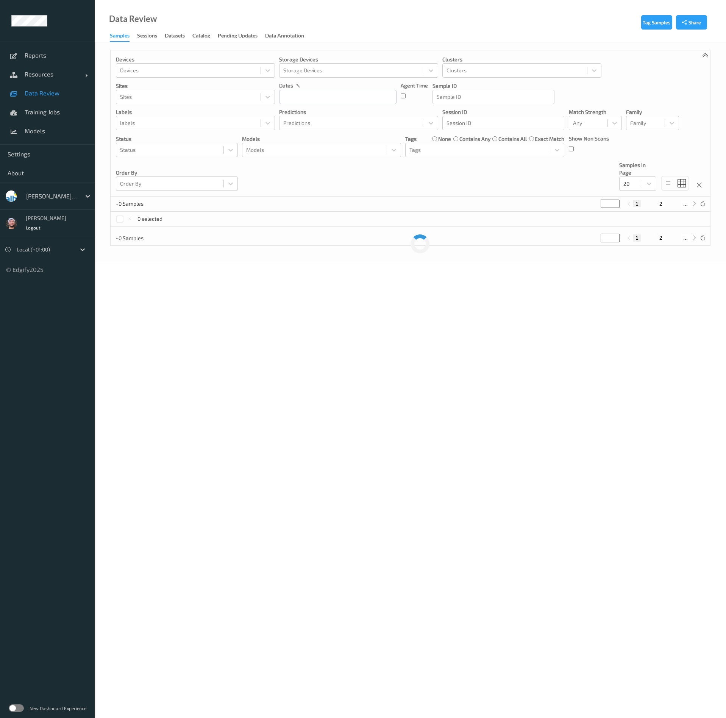
click at [48, 191] on div "[PERSON_NAME] (Ahold)" at bounding box center [51, 196] width 59 height 12
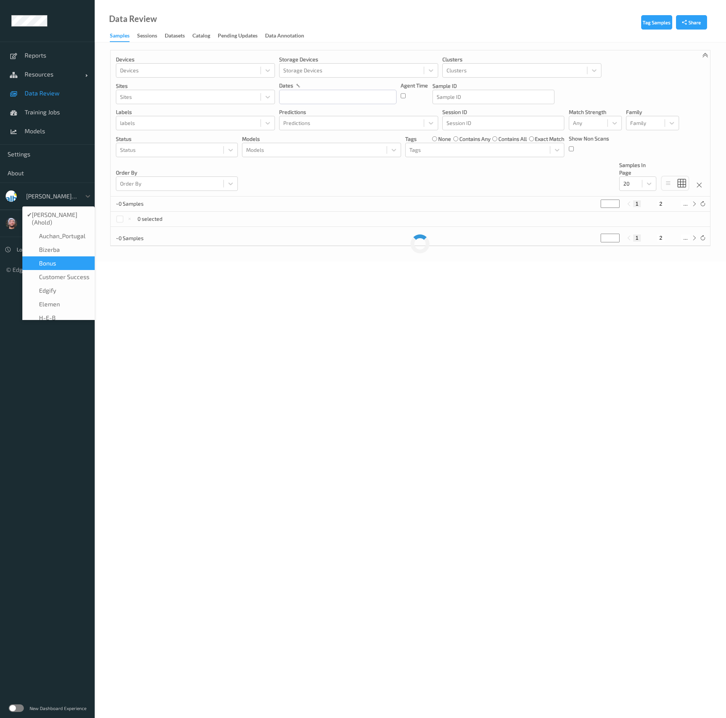
click at [47, 259] on span "Bonus" at bounding box center [47, 263] width 17 height 8
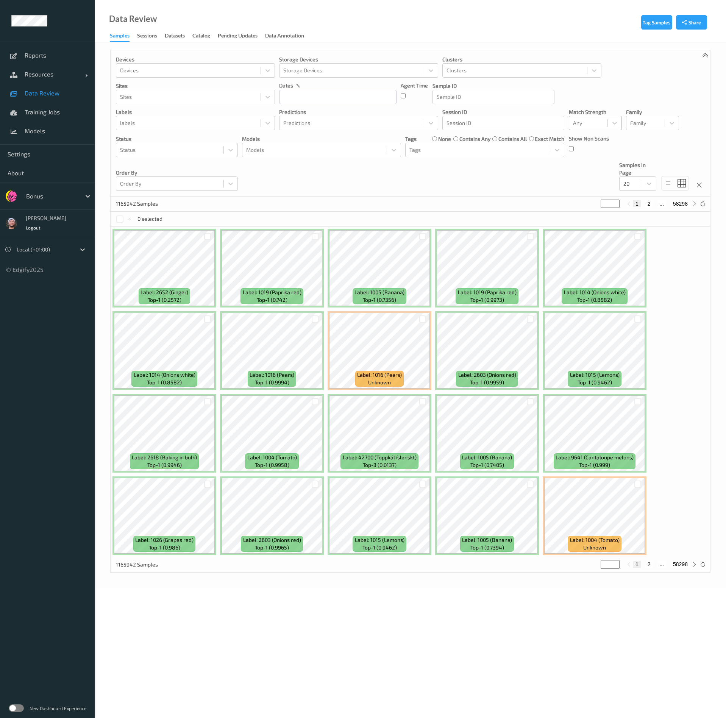
click at [592, 129] on div "Any" at bounding box center [588, 123] width 38 height 12
click at [591, 157] on span "Alert non-match" at bounding box center [600, 158] width 33 height 15
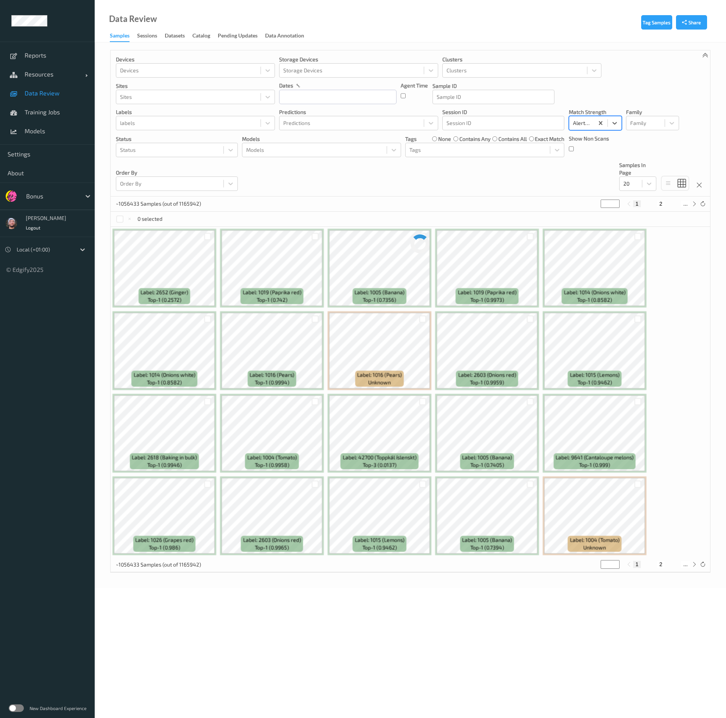
click at [503, 176] on div "Devices Devices Storage Devices Storage Devices Clusters Clusters Sites Sites d…" at bounding box center [410, 123] width 599 height 146
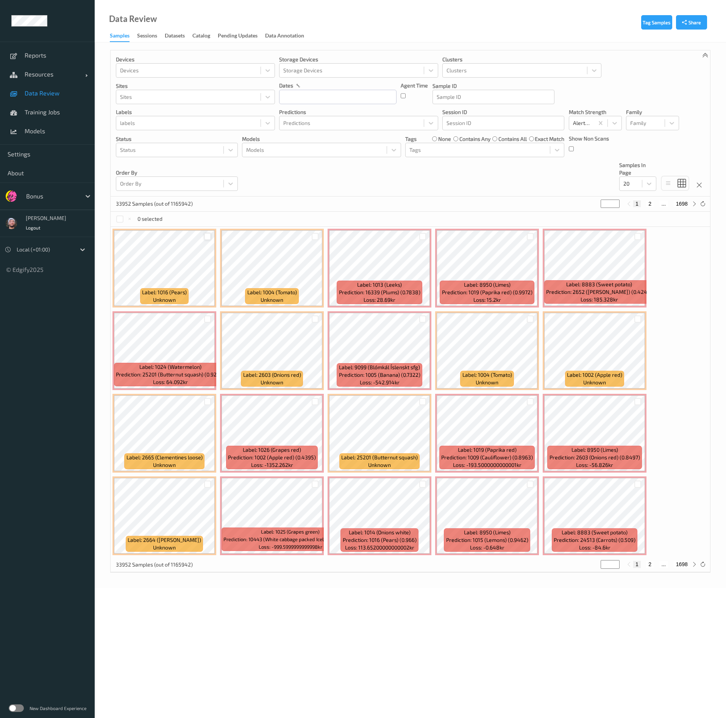
click at [207, 234] on div at bounding box center [207, 236] width 7 height 7
click at [318, 236] on div at bounding box center [315, 236] width 7 height 7
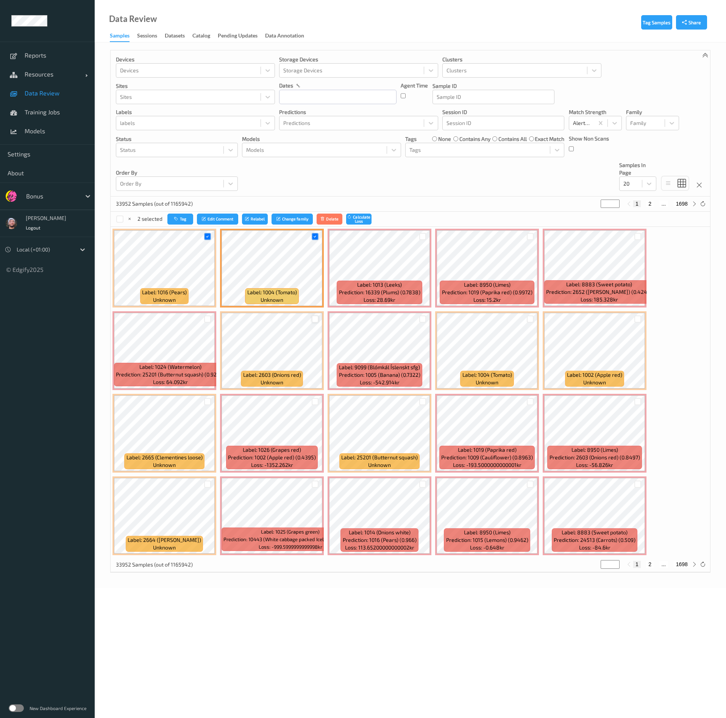
click at [313, 317] on div at bounding box center [315, 318] width 7 height 7
click at [527, 316] on div at bounding box center [530, 318] width 7 height 7
click at [636, 321] on div at bounding box center [637, 318] width 7 height 7
click at [190, 221] on button "Tag" at bounding box center [180, 219] width 26 height 11
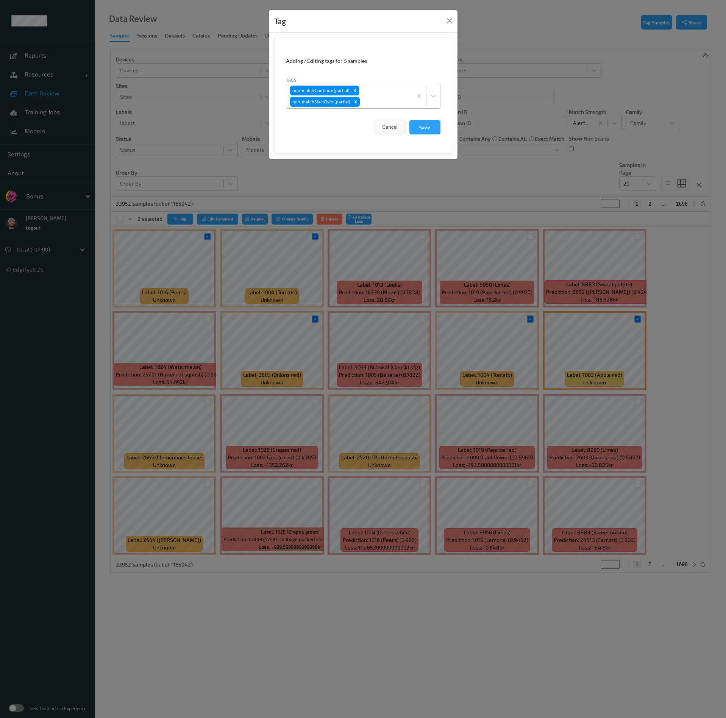
click at [386, 97] on div "non-matchContinue (partial) non-matchStartOver (partial)" at bounding box center [349, 96] width 126 height 24
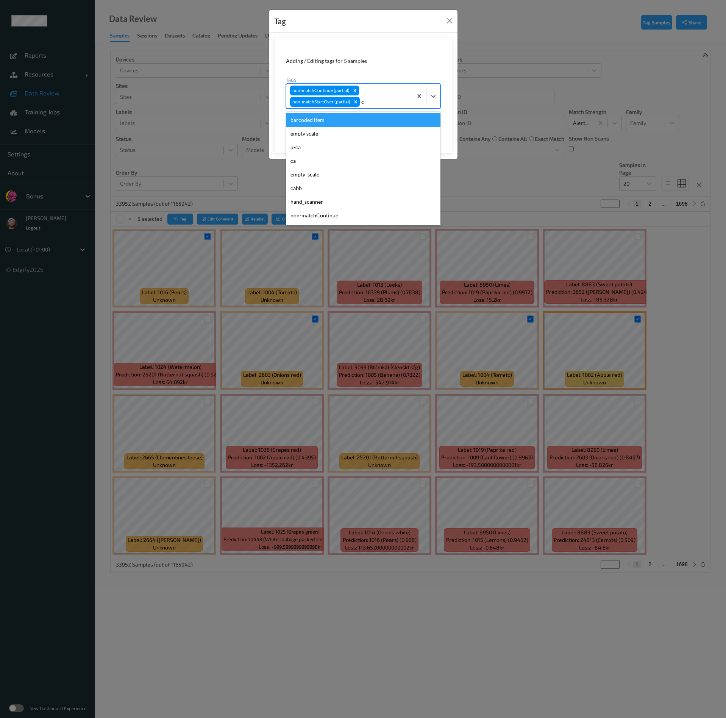
type input "ca"
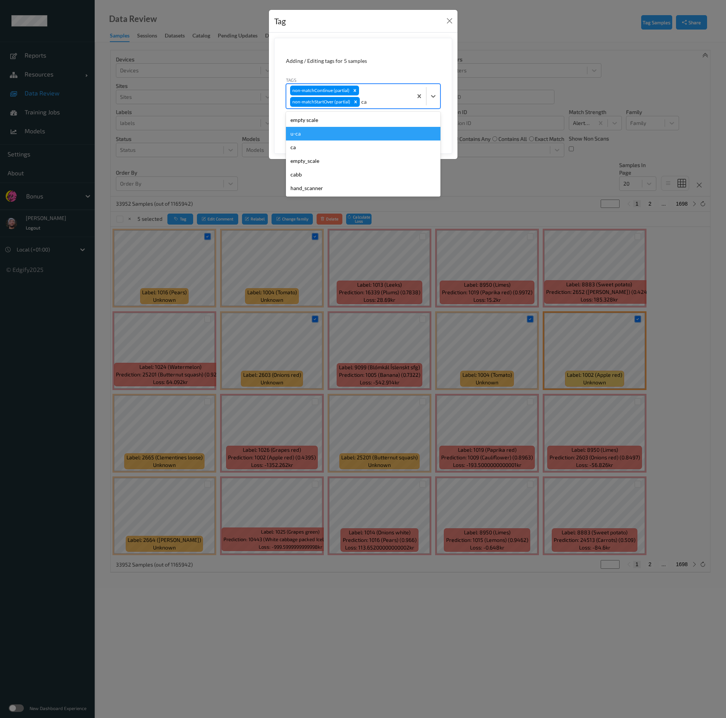
click at [344, 133] on div "u-ca" at bounding box center [363, 134] width 154 height 14
type input "s"
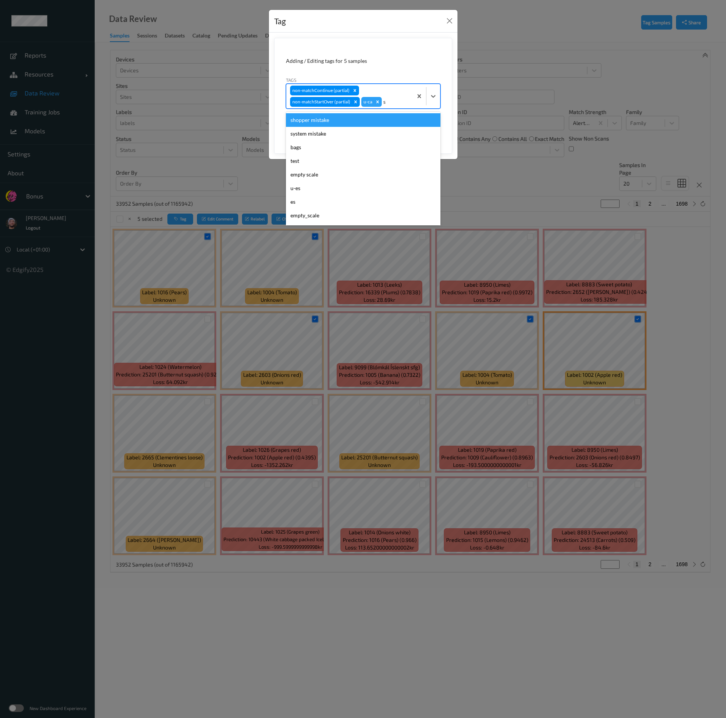
click at [351, 115] on div "shopper mistake" at bounding box center [363, 120] width 154 height 14
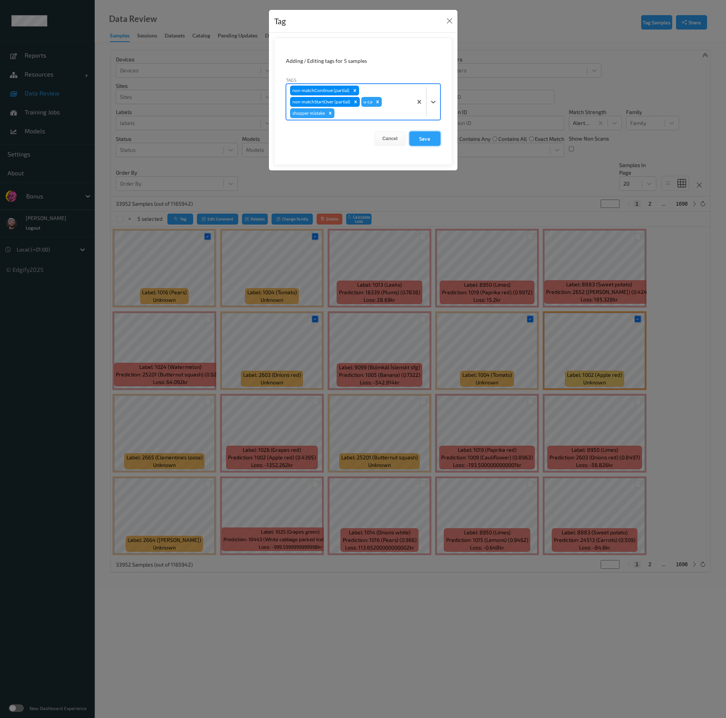
click at [415, 141] on button "Save" at bounding box center [424, 138] width 31 height 14
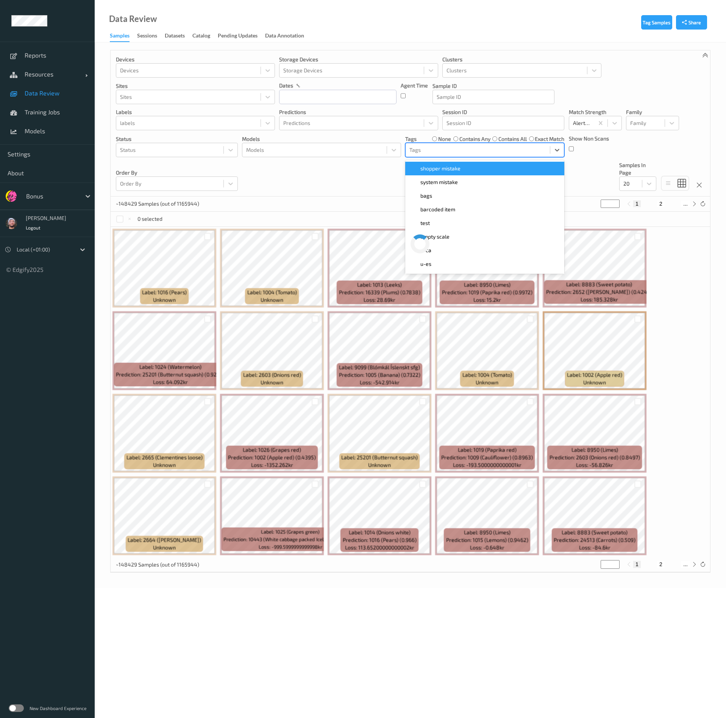
click at [434, 149] on div at bounding box center [477, 149] width 137 height 9
type input "ca"
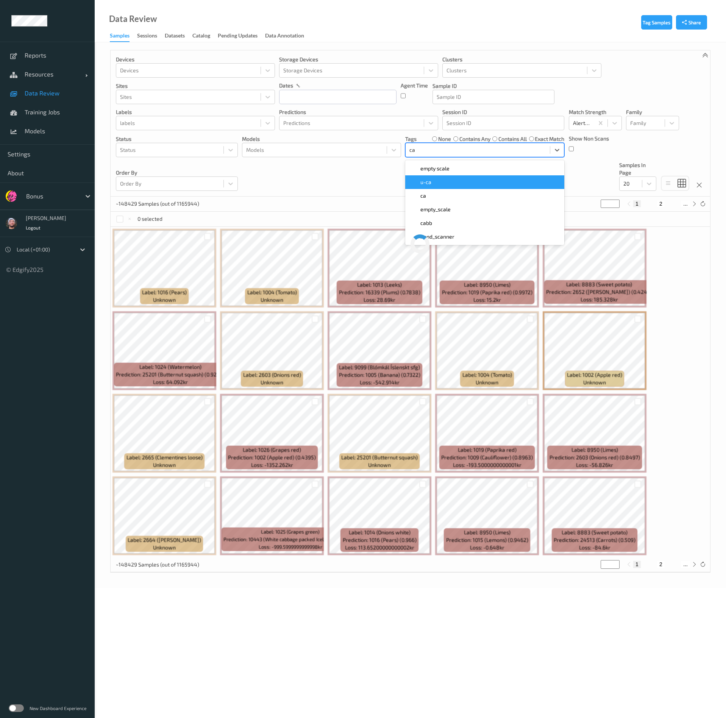
click at [436, 182] on div "u-ca" at bounding box center [485, 182] width 150 height 8
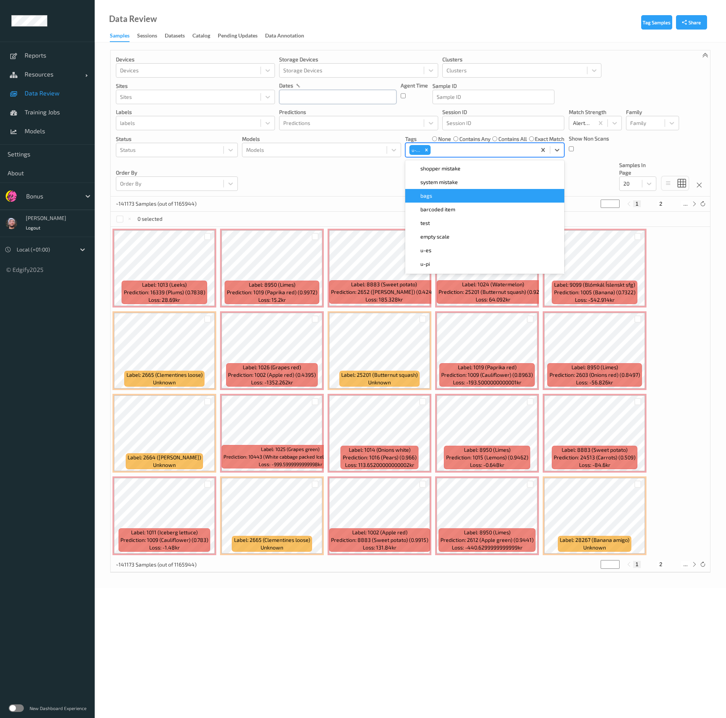
click at [320, 95] on input "text" at bounding box center [337, 97] width 117 height 14
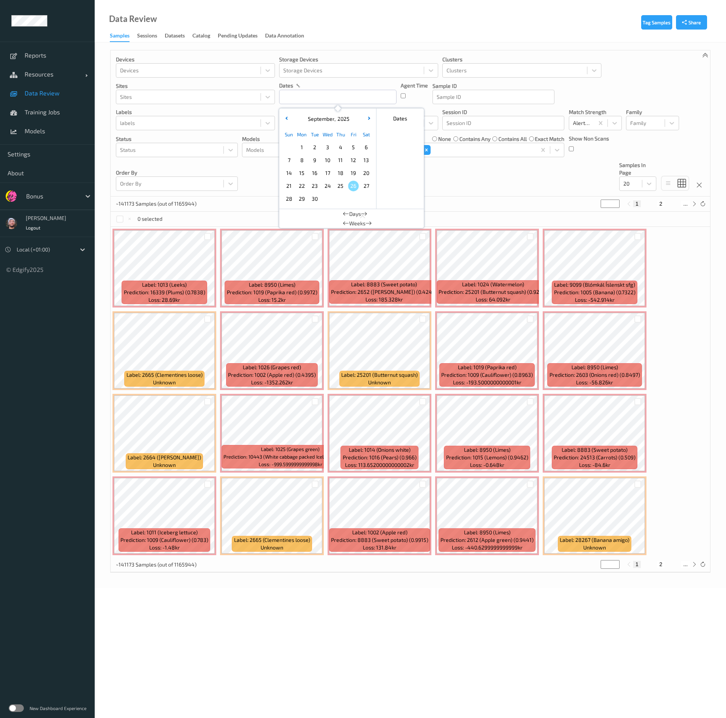
click at [357, 188] on span "26" at bounding box center [353, 186] width 11 height 11
type input "26/09/2025 00:00 -> 26/09/2025 23:59"
click at [478, 182] on div "Devices Devices Storage Devices Storage Devices Clusters Clusters Sites Sites d…" at bounding box center [410, 123] width 599 height 146
click at [449, 148] on div at bounding box center [482, 149] width 101 height 9
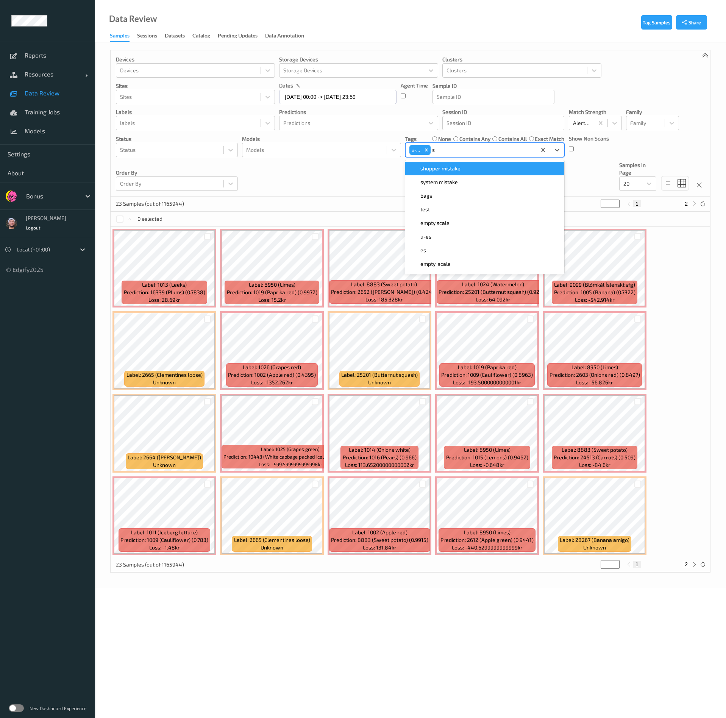
type input "sh"
click at [447, 166] on span "shopper mistake" at bounding box center [440, 169] width 40 height 8
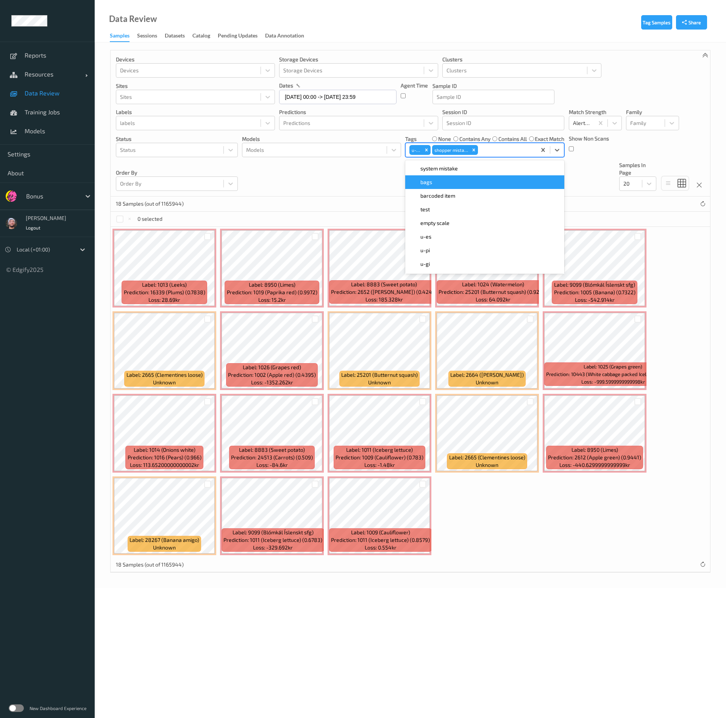
click at [327, 183] on div "Devices Devices Storage Devices Storage Devices Clusters Clusters Sites Sites d…" at bounding box center [410, 123] width 599 height 146
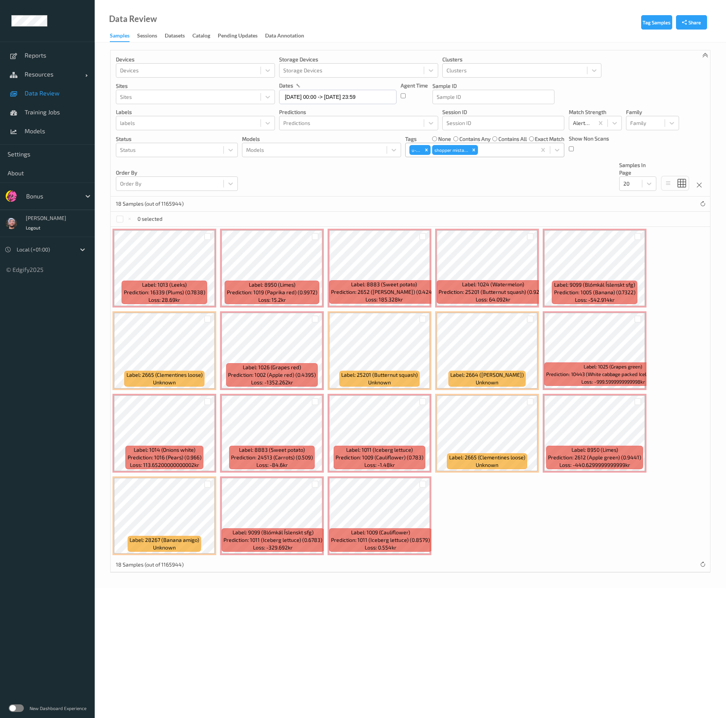
click at [491, 148] on div at bounding box center [505, 149] width 53 height 9
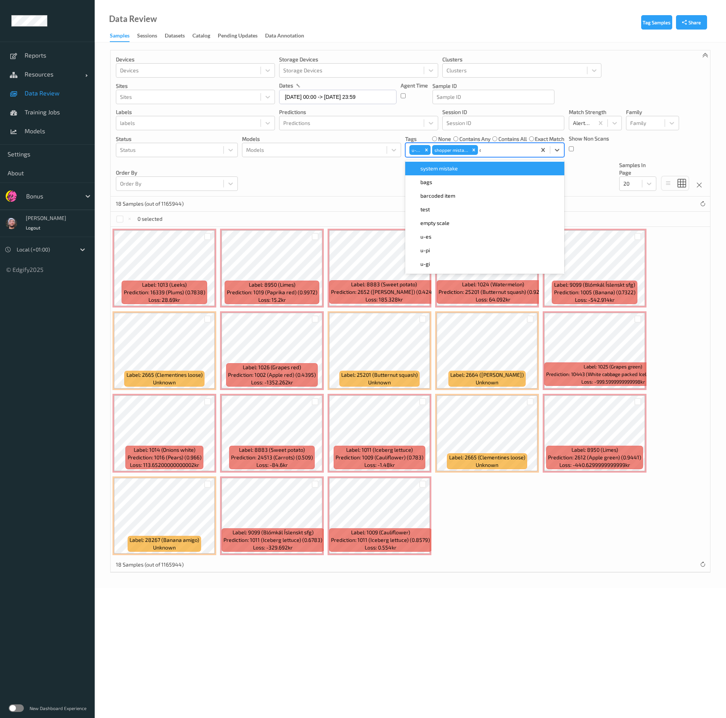
type input "ca"
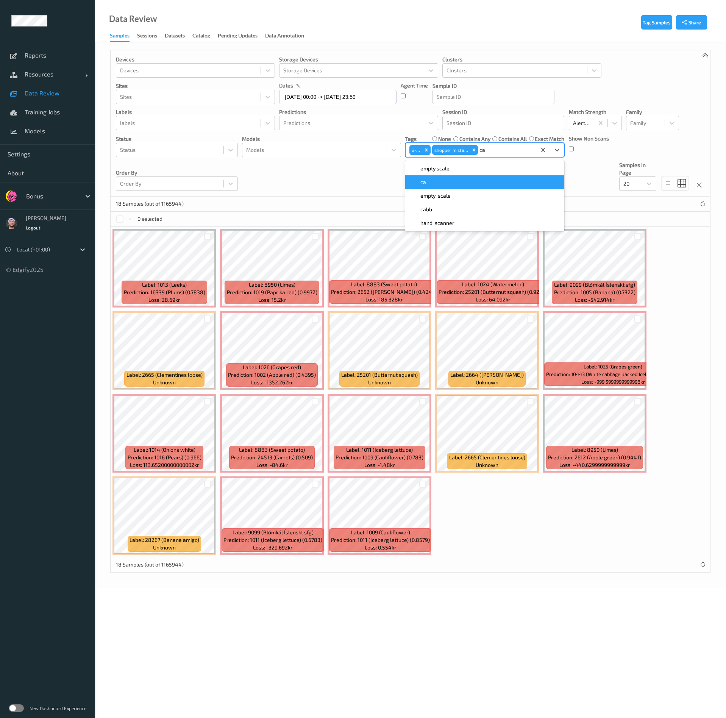
click at [478, 176] on div "ca" at bounding box center [484, 182] width 159 height 14
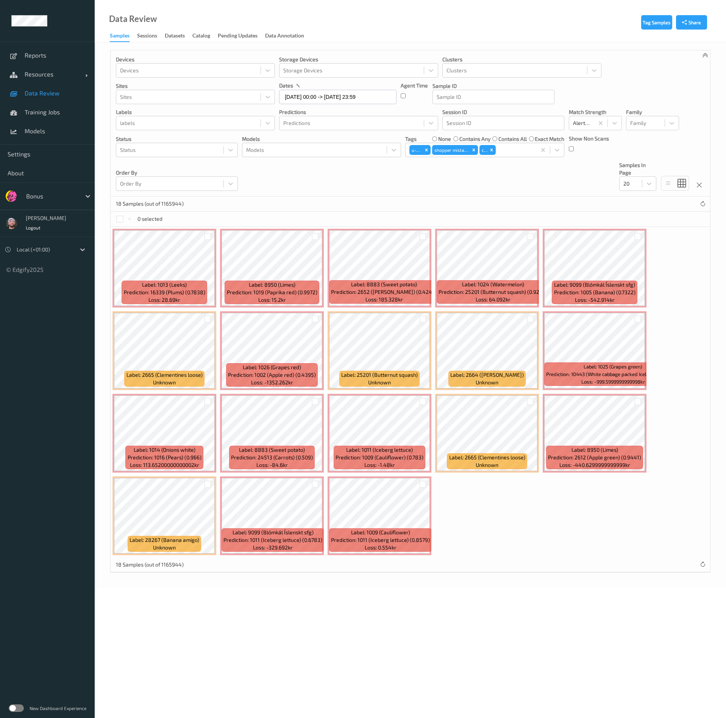
click at [324, 212] on div "0 selected" at bounding box center [410, 219] width 599 height 15
click at [207, 237] on div at bounding box center [207, 236] width 7 height 7
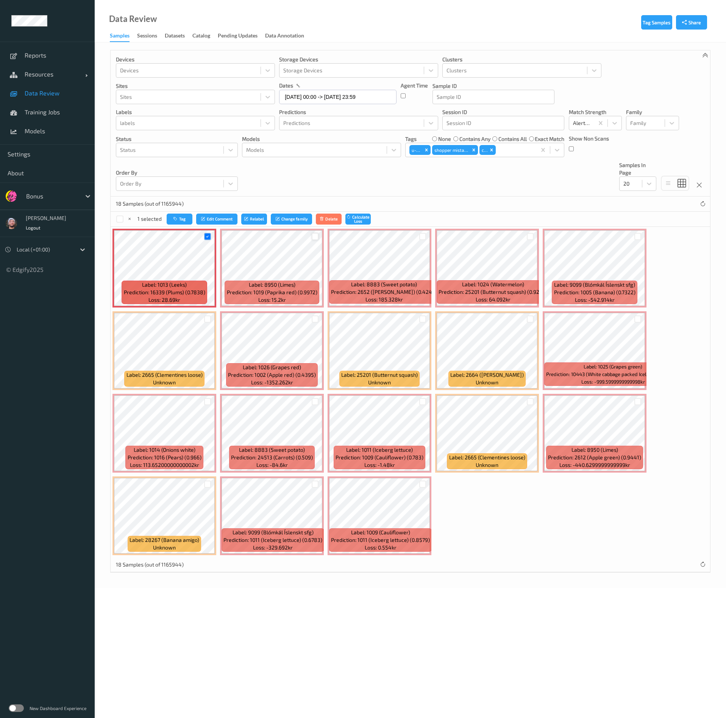
click at [312, 234] on div at bounding box center [315, 236] width 7 height 7
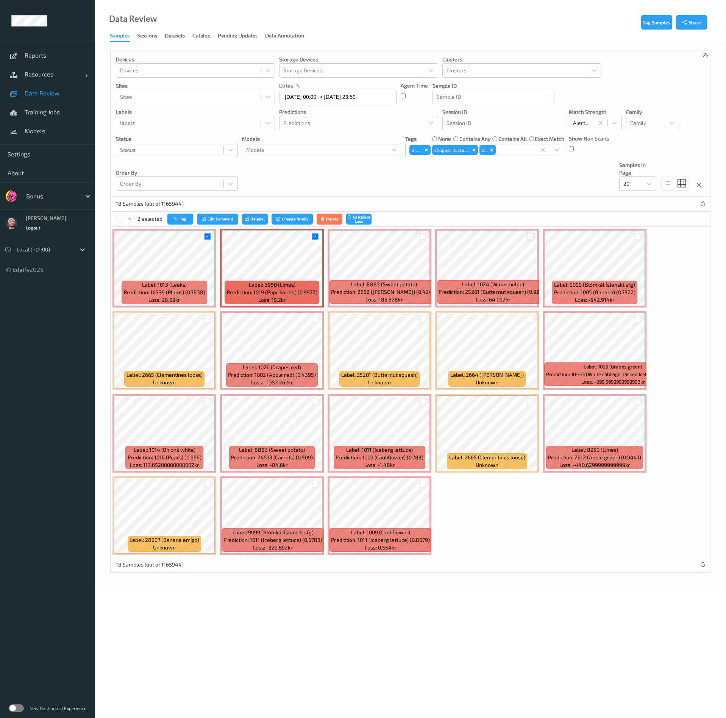
click at [528, 237] on div at bounding box center [530, 236] width 7 height 7
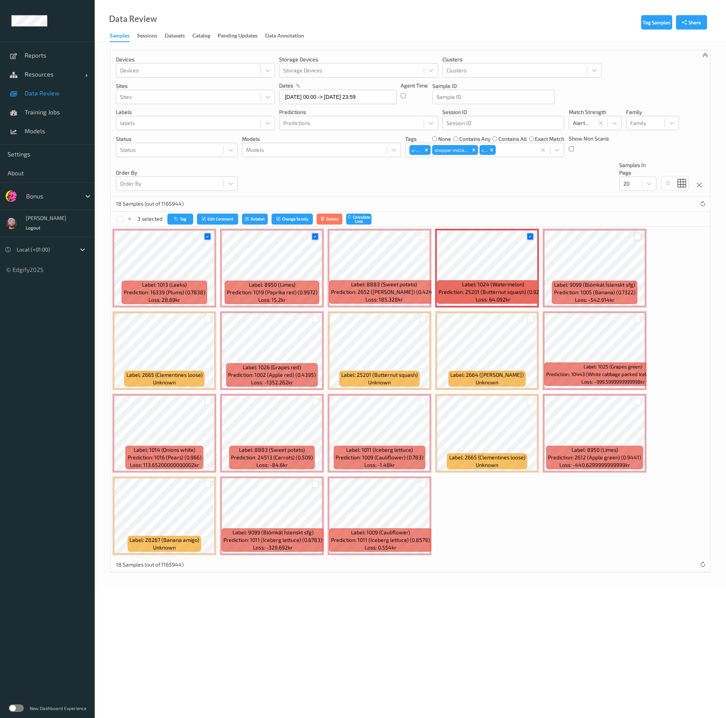
click at [638, 238] on div at bounding box center [637, 236] width 7 height 7
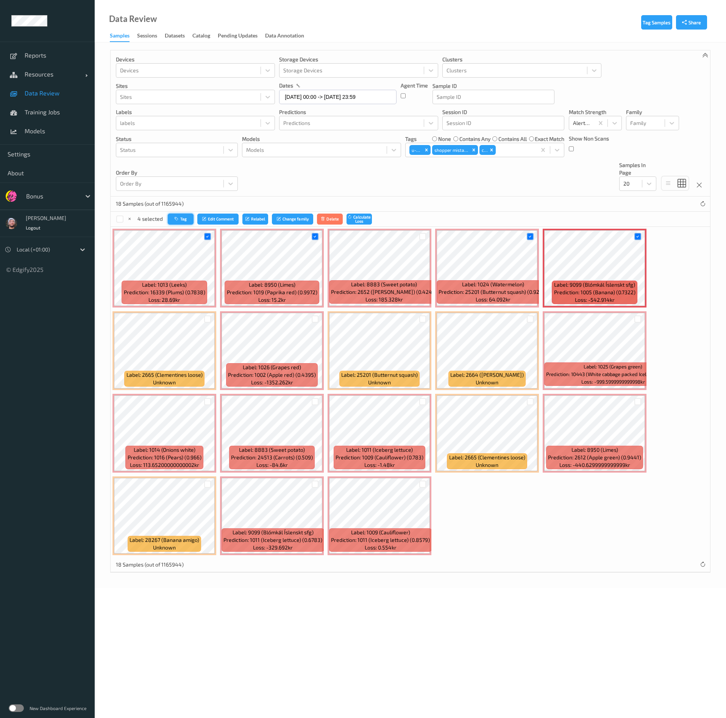
click at [190, 219] on button "Tag" at bounding box center [181, 219] width 26 height 11
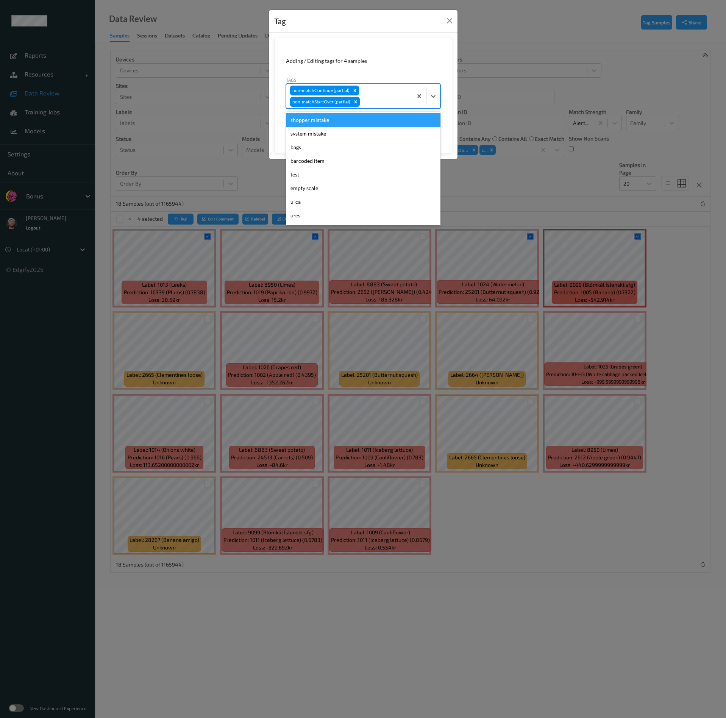
click at [377, 97] on div at bounding box center [384, 101] width 47 height 9
type input "ca"
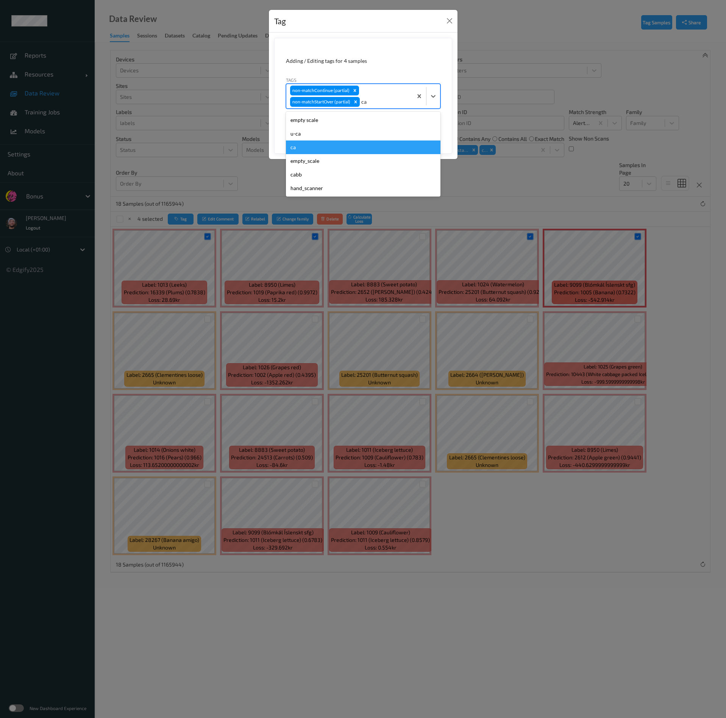
click at [318, 148] on div "ca" at bounding box center [363, 147] width 154 height 14
type input "s"
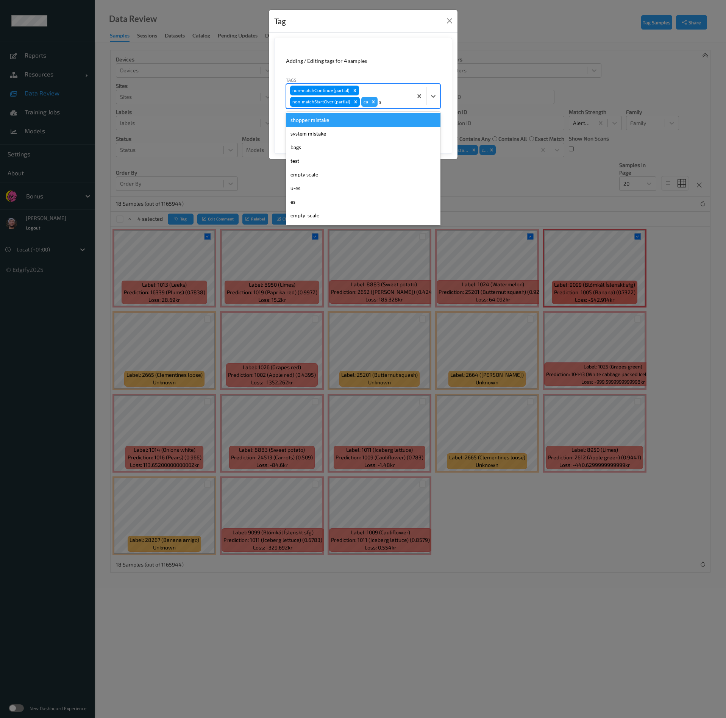
click at [343, 122] on div "shopper mistake" at bounding box center [363, 120] width 154 height 14
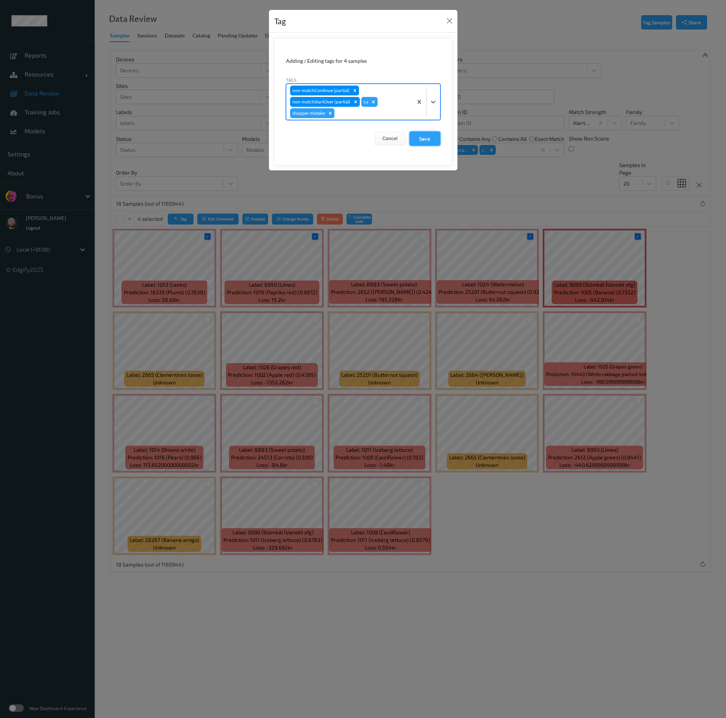
click at [415, 134] on button "Save" at bounding box center [424, 138] width 31 height 14
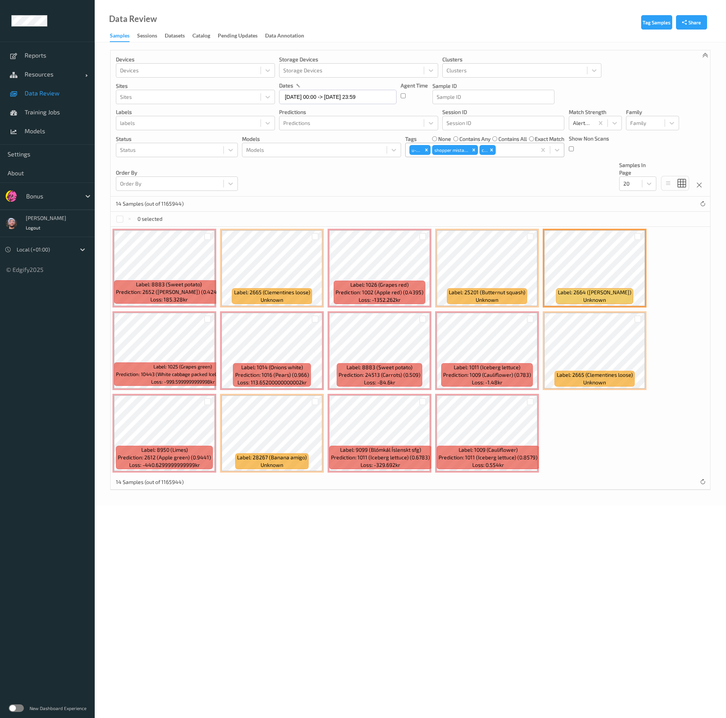
click at [501, 153] on div at bounding box center [514, 149] width 35 height 9
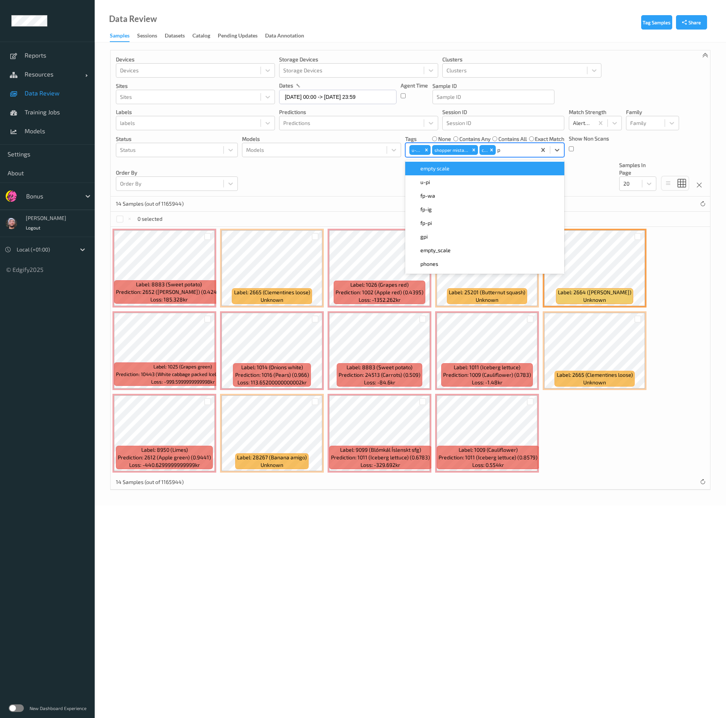
type input "pi"
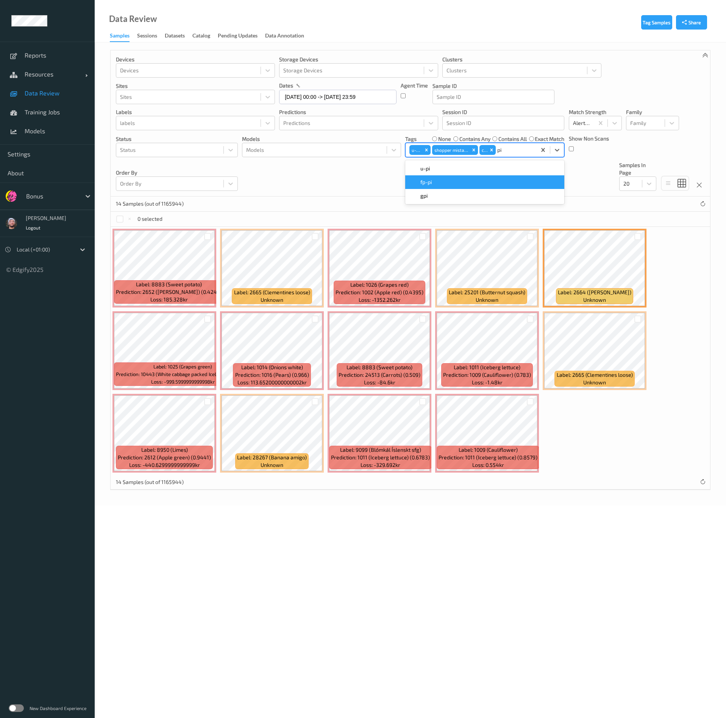
click at [438, 184] on div "fp-pi" at bounding box center [485, 182] width 150 height 8
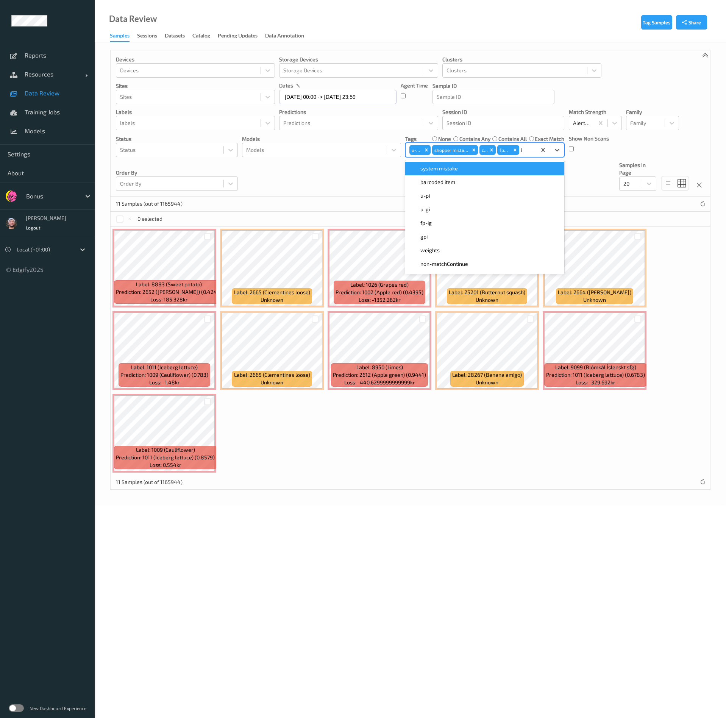
type input "ig"
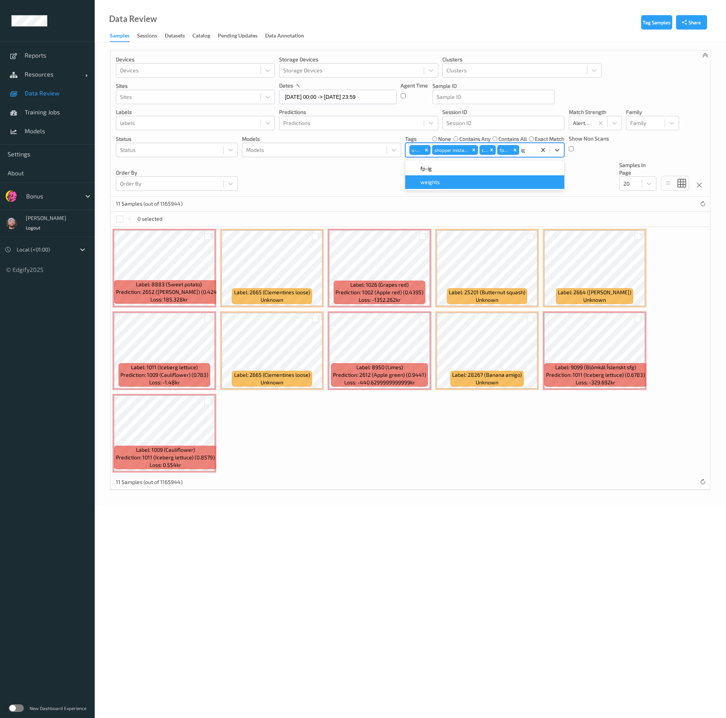
click at [443, 171] on div "fp-ig" at bounding box center [485, 169] width 150 height 8
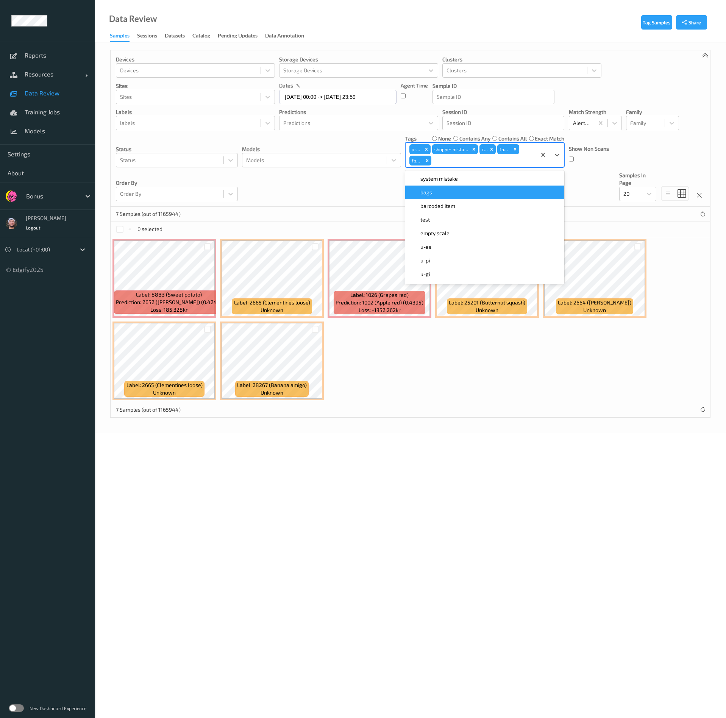
click at [351, 212] on div "7 Samples (out of 1165944)" at bounding box center [410, 214] width 599 height 15
click at [485, 166] on div "u-ca shopper mistake ca fp-pi fp-ig" at bounding box center [470, 155] width 131 height 24
type input "gi"
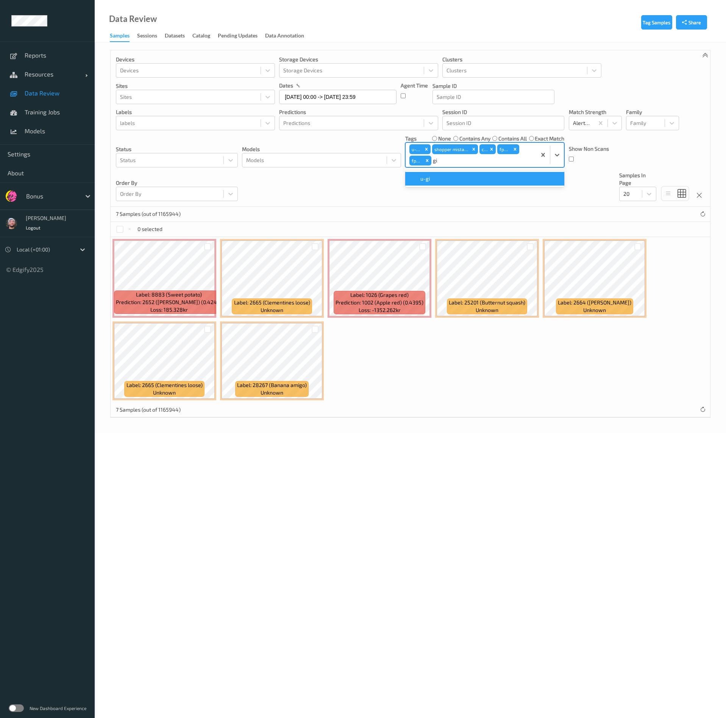
click at [471, 177] on div "u-gi" at bounding box center [485, 179] width 150 height 8
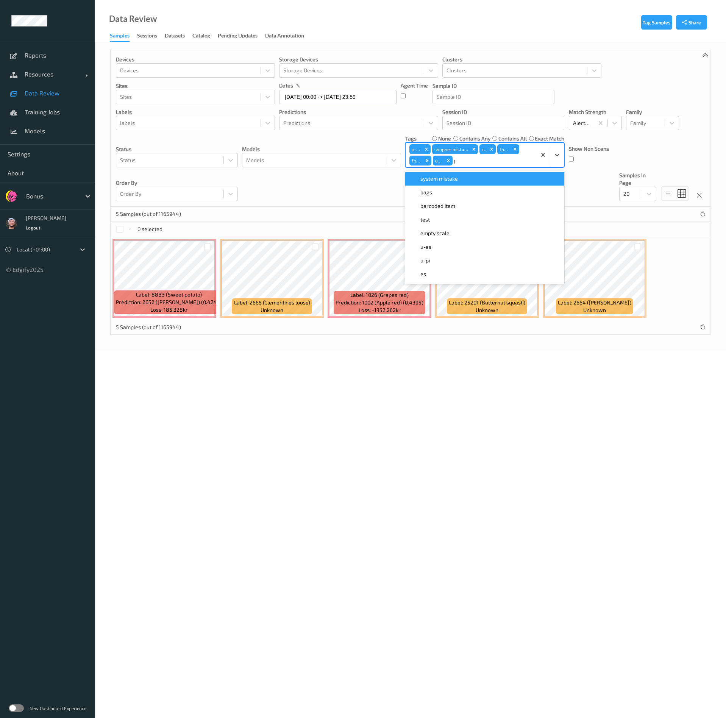
type input "pi"
click at [465, 180] on div "u-pi" at bounding box center [485, 179] width 150 height 8
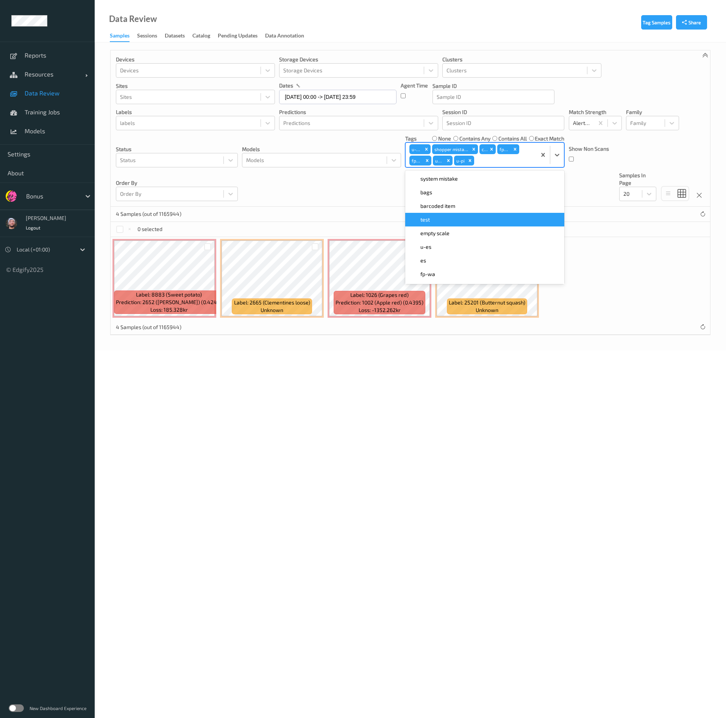
click at [390, 380] on body "Reports Resources Devices Clusters Sites Data Review Training Jobs Models Setti…" at bounding box center [363, 359] width 726 height 718
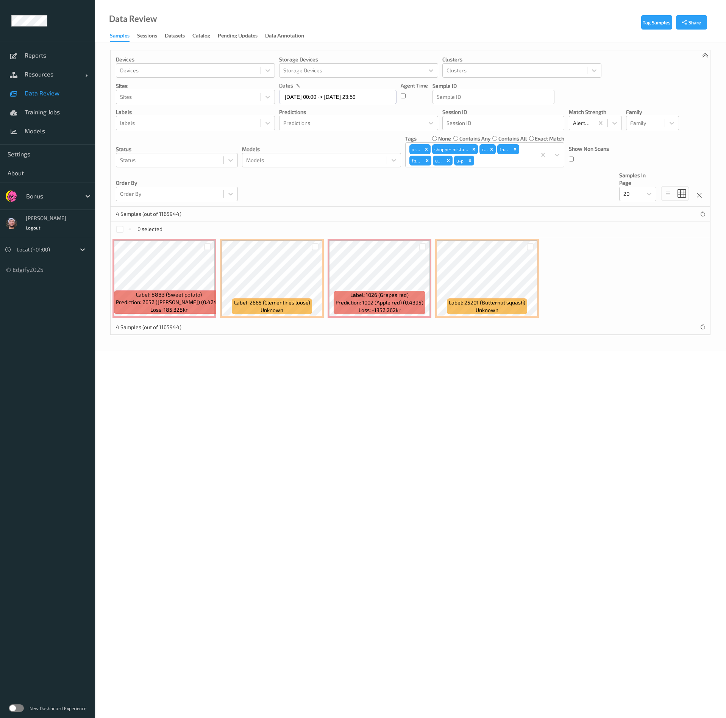
click at [527, 246] on div at bounding box center [530, 246] width 7 height 7
click at [184, 228] on button "Tag" at bounding box center [180, 229] width 26 height 11
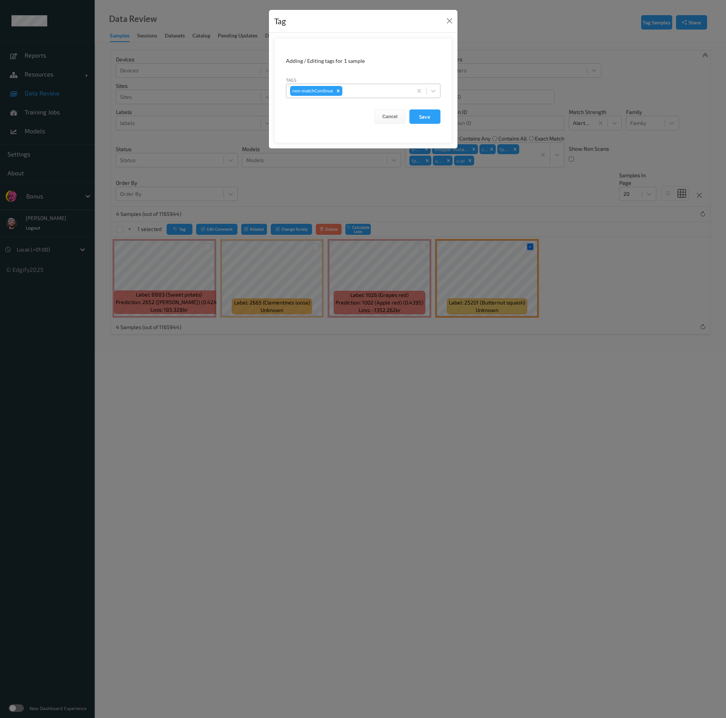
click at [366, 84] on div "non-matchContinue" at bounding box center [349, 90] width 126 height 13
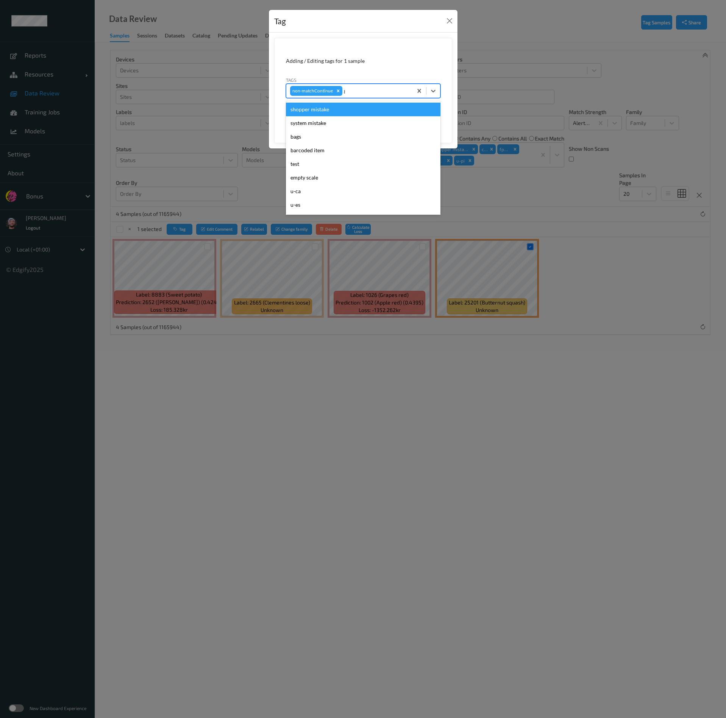
type input "gi"
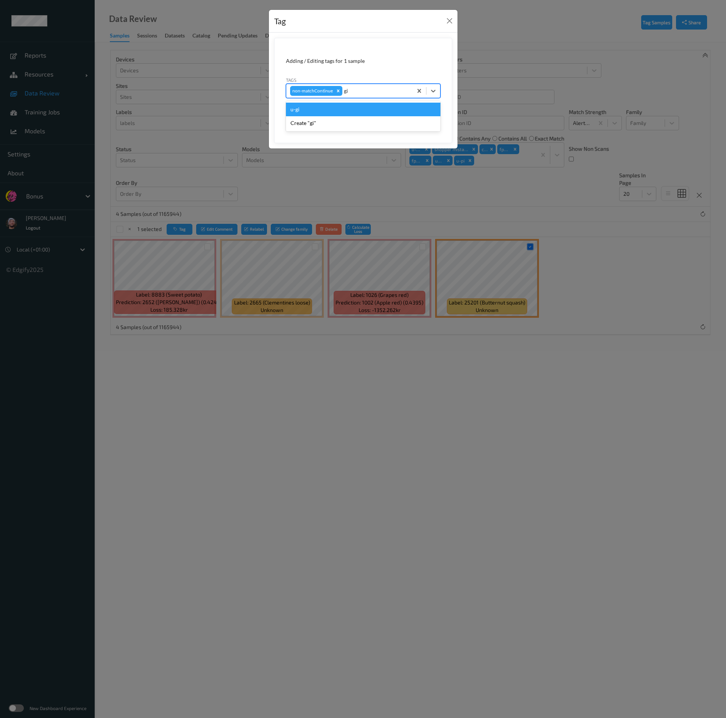
click at [346, 110] on div "u-gi" at bounding box center [363, 110] width 154 height 14
click at [426, 115] on button "Save" at bounding box center [424, 116] width 31 height 14
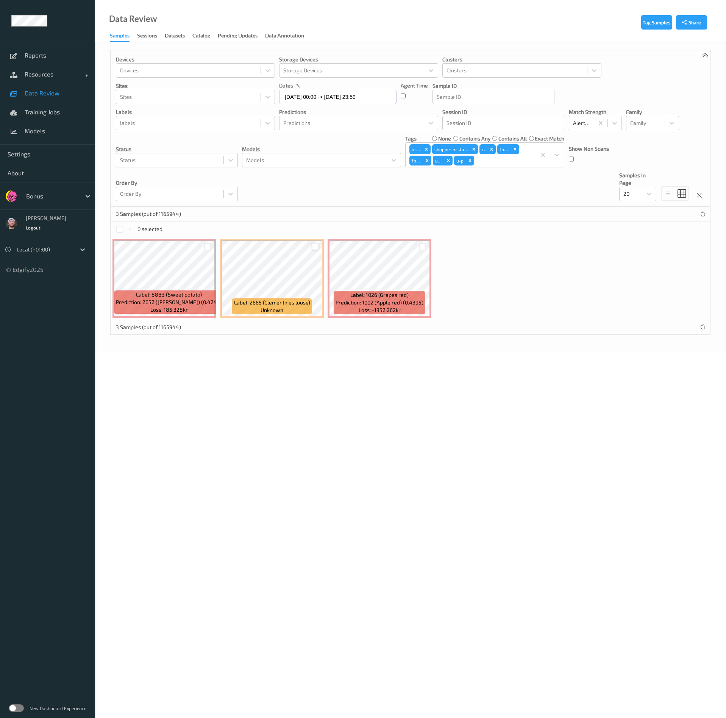
click at [316, 248] on div at bounding box center [315, 246] width 7 height 7
click at [186, 229] on button "Tag" at bounding box center [180, 229] width 26 height 11
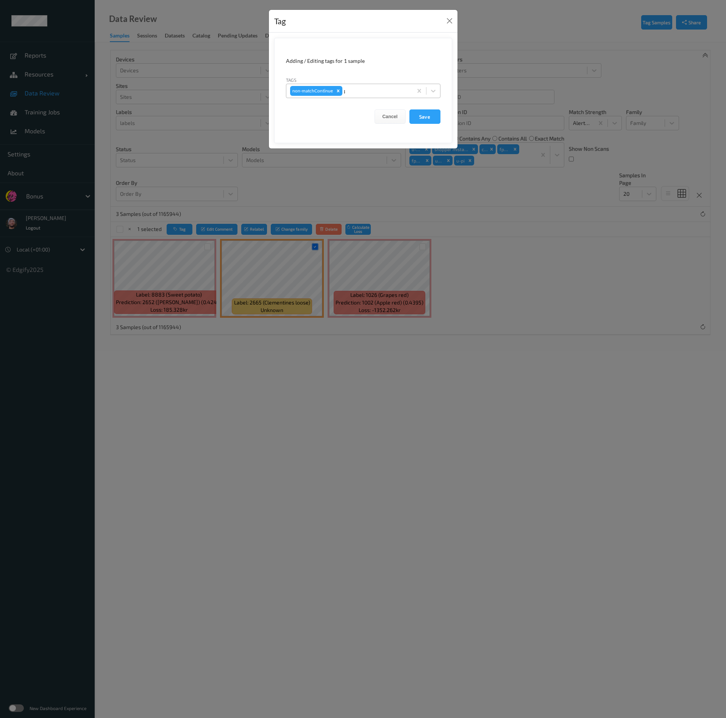
click at [376, 94] on div "p" at bounding box center [376, 90] width 65 height 9
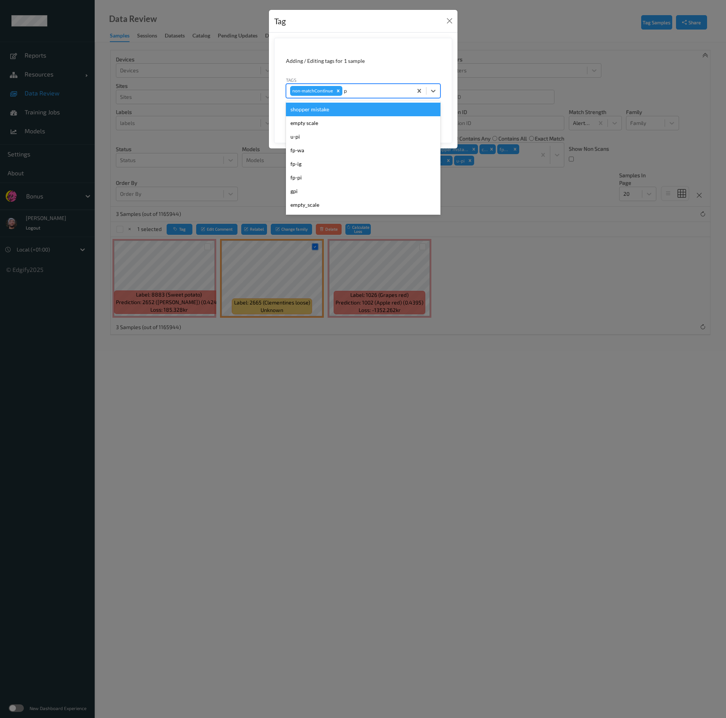
type input "pi"
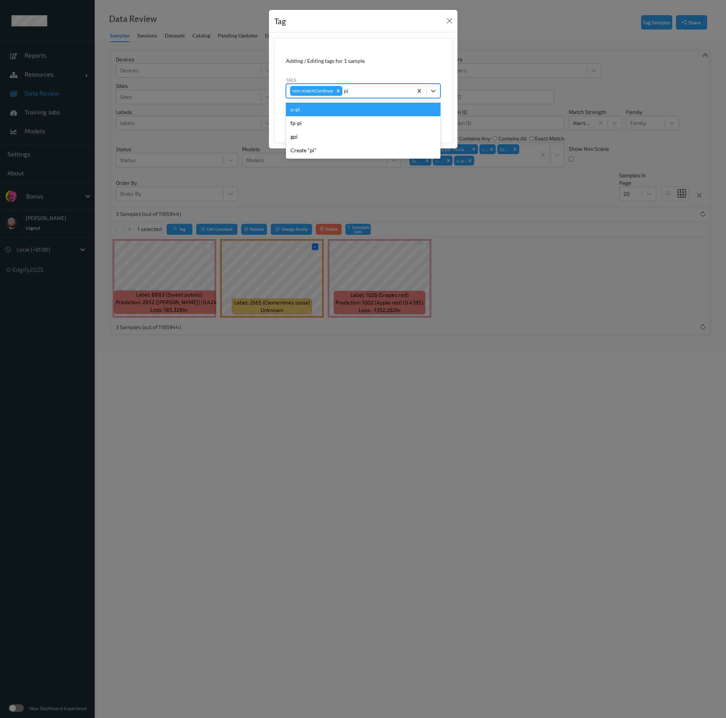
click at [336, 112] on div "u-pi" at bounding box center [363, 110] width 154 height 14
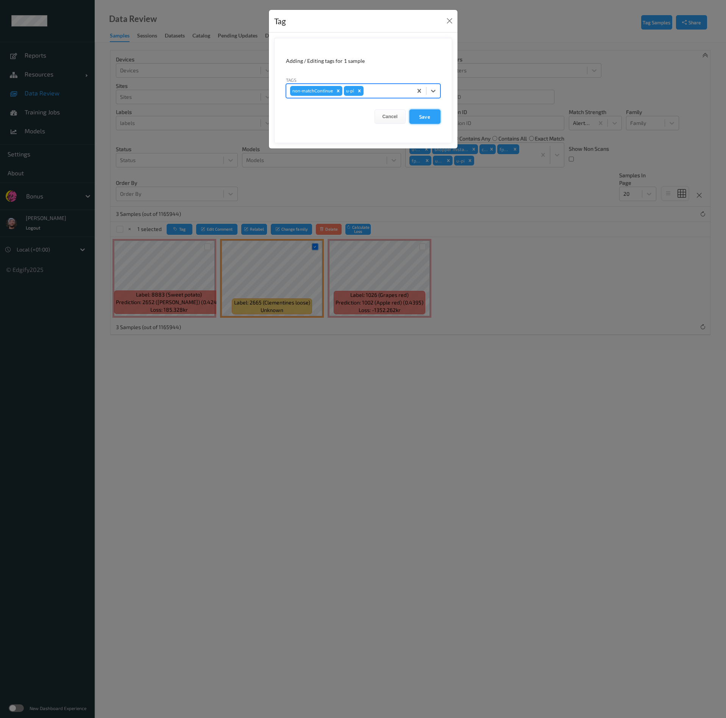
click at [426, 113] on button "Save" at bounding box center [424, 116] width 31 height 14
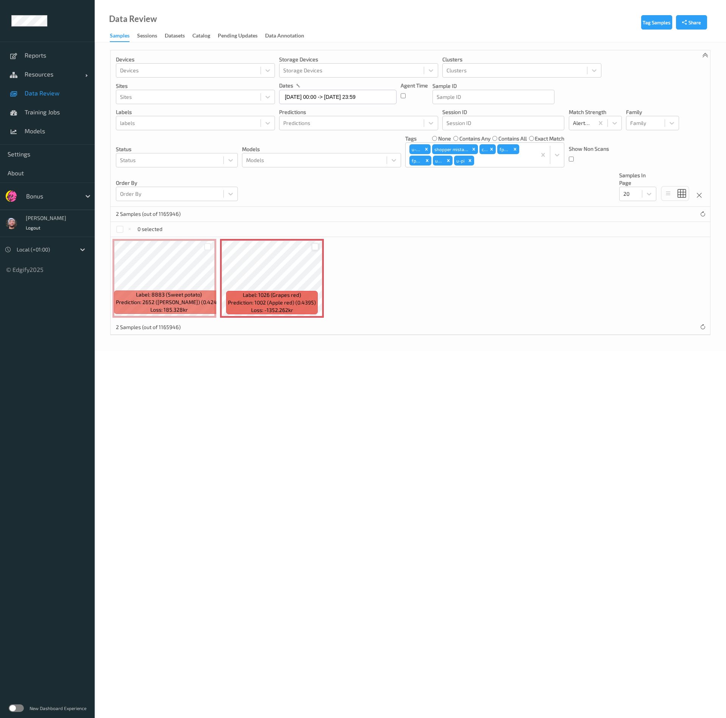
click at [314, 246] on div at bounding box center [315, 246] width 7 height 7
click at [181, 228] on button "Tag" at bounding box center [180, 229] width 26 height 11
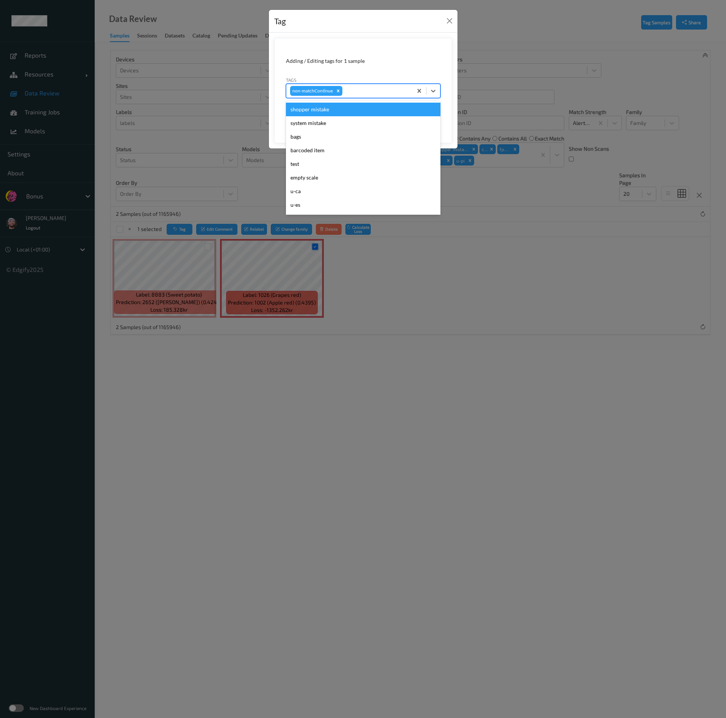
click at [353, 91] on div at bounding box center [376, 90] width 65 height 9
type input "ig"
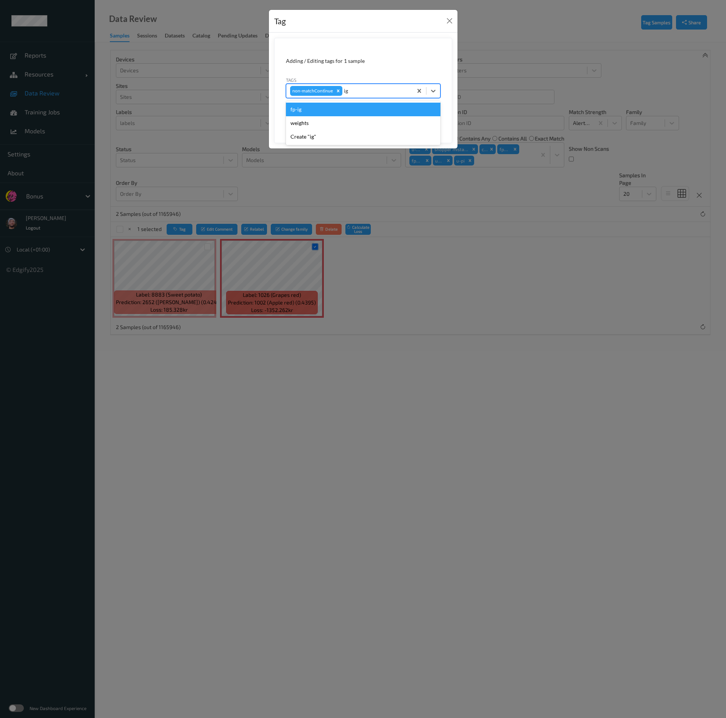
click at [337, 109] on div "fp-ig" at bounding box center [363, 110] width 154 height 14
click at [433, 118] on button "Save" at bounding box center [424, 116] width 31 height 14
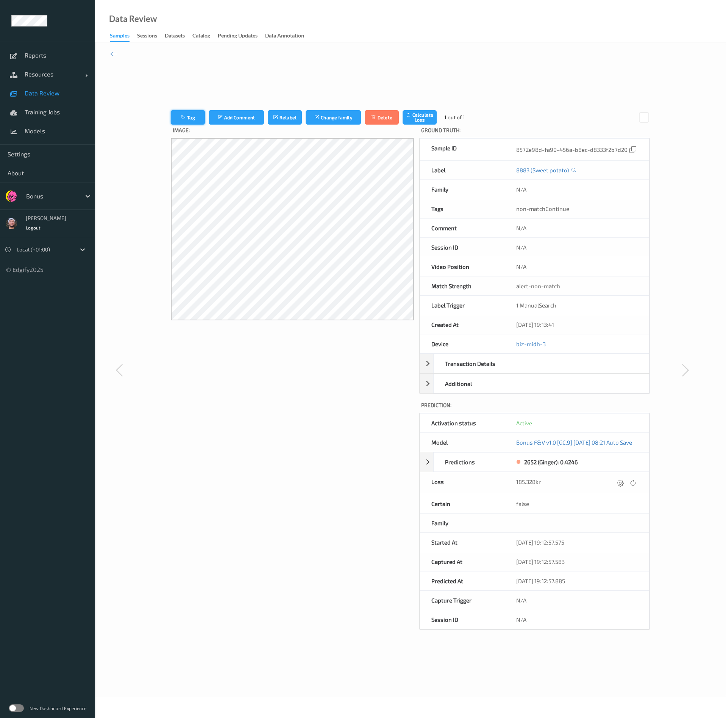
click at [189, 116] on button "Tag" at bounding box center [188, 117] width 34 height 14
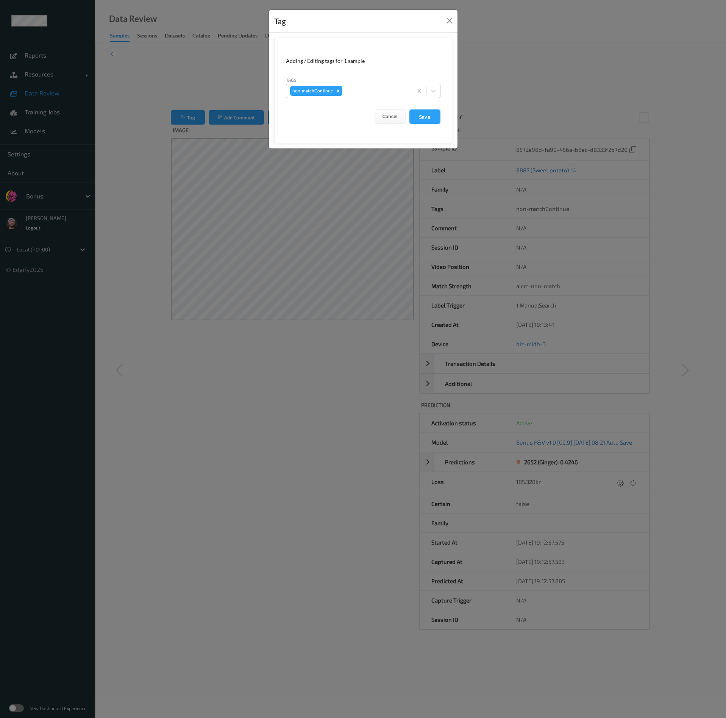
click at [341, 92] on div "Remove non-matchContinue" at bounding box center [338, 91] width 8 height 10
click at [349, 213] on div "Tag Adding / Editing tags for 1 sample Tags option , selected. Select is focuse…" at bounding box center [363, 359] width 726 height 718
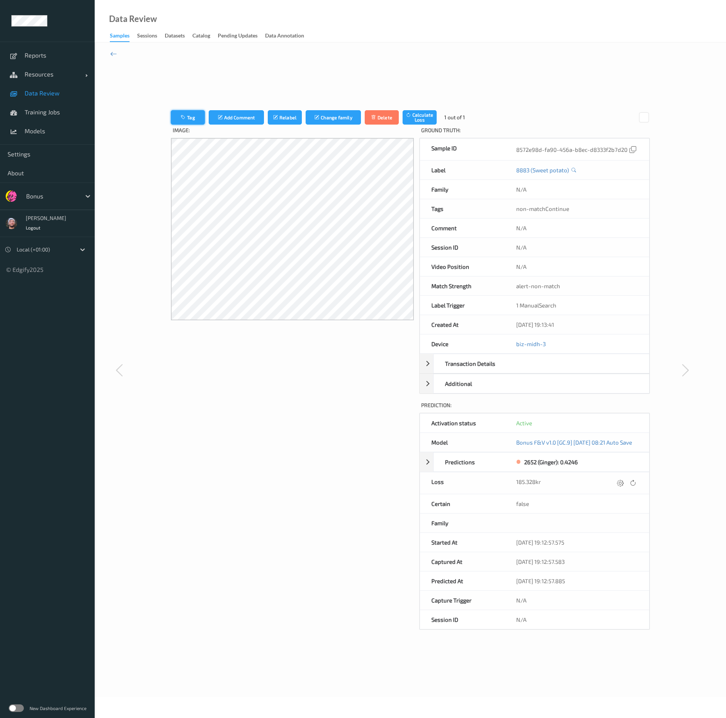
click at [194, 121] on button "Tag" at bounding box center [188, 117] width 34 height 14
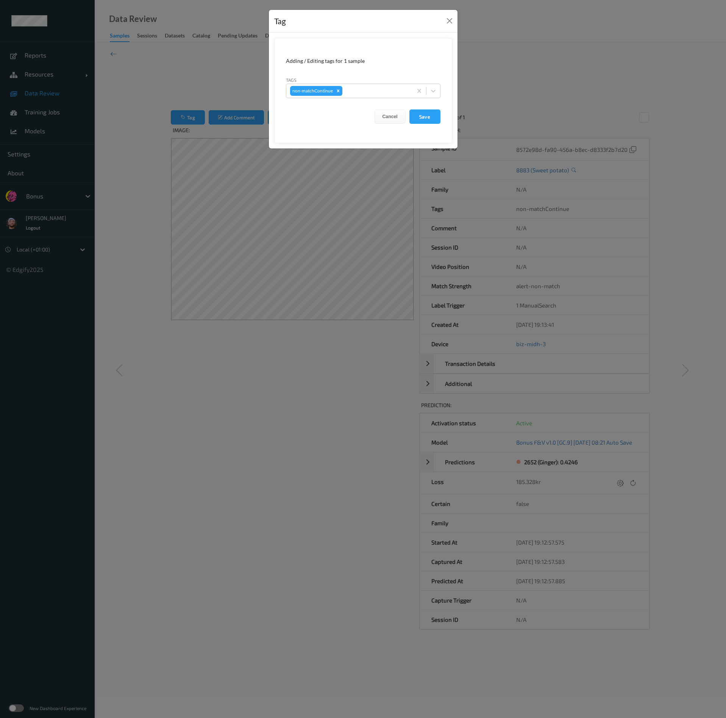
click at [370, 99] on form "Adding / Editing tags for 1 sample Tags non-matchContinue Cancel Save" at bounding box center [363, 90] width 178 height 105
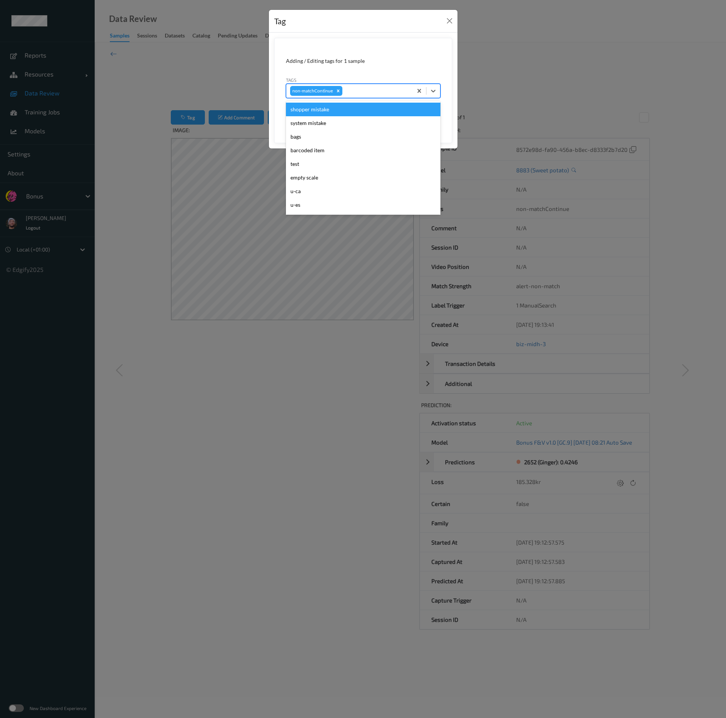
click at [360, 92] on div at bounding box center [376, 90] width 65 height 9
type input "pi"
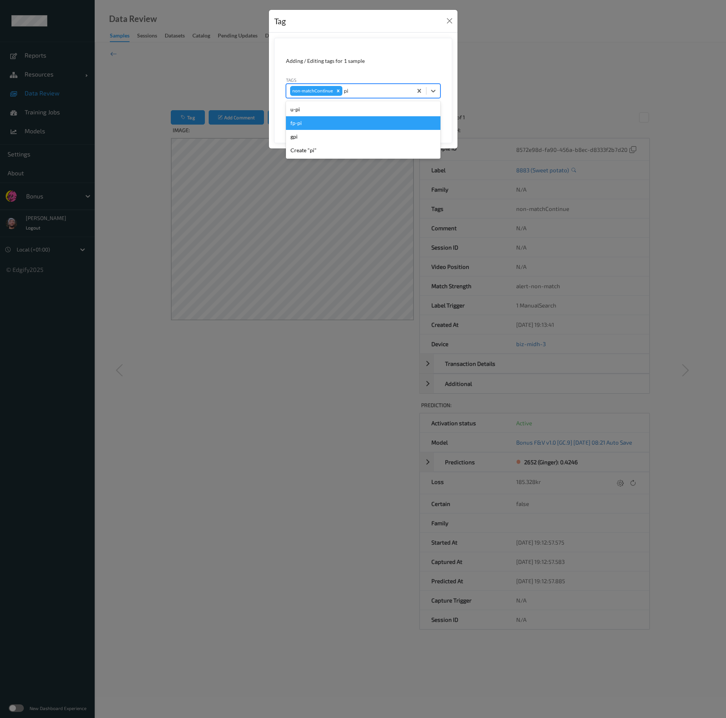
click at [328, 124] on div "fp-pi" at bounding box center [363, 123] width 154 height 14
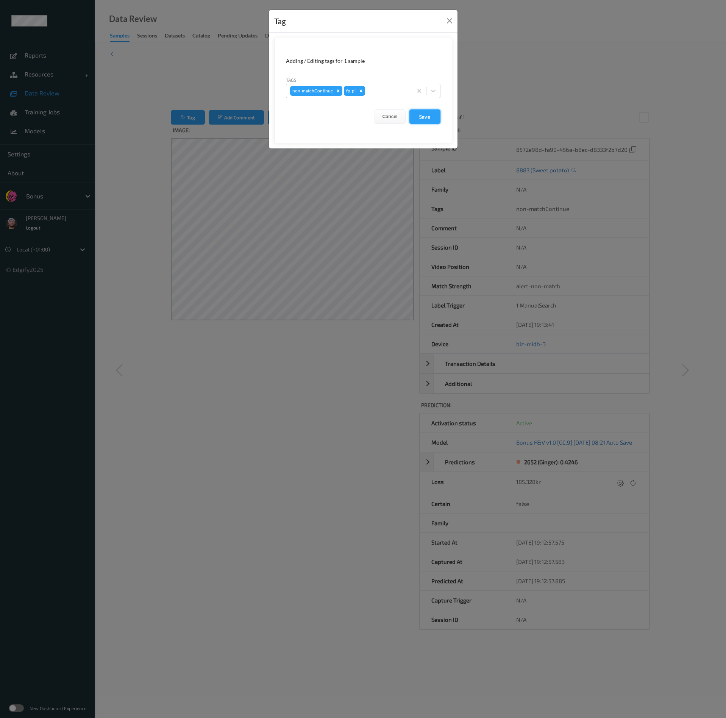
click at [420, 120] on button "Save" at bounding box center [424, 116] width 31 height 14
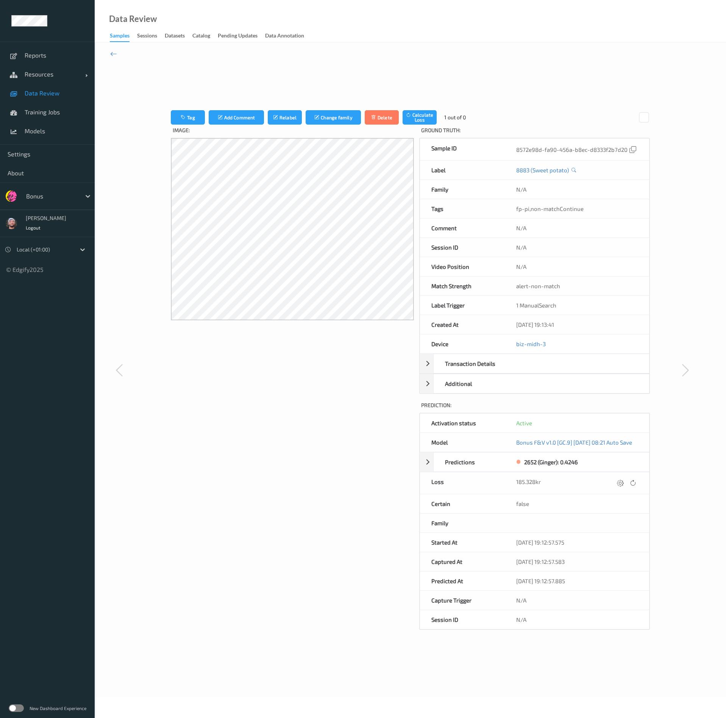
click at [65, 90] on span "Data Review" at bounding box center [56, 93] width 62 height 8
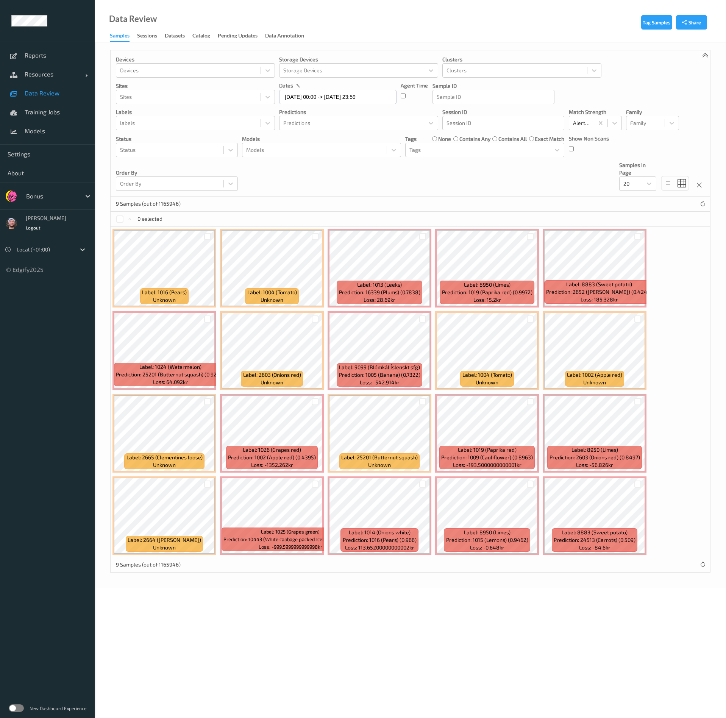
click at [378, 200] on div "9 Samples (out of 1165946)" at bounding box center [410, 203] width 599 height 15
click at [384, 182] on div "Devices Devices Storage Devices Storage Devices Clusters Clusters Sites Sites d…" at bounding box center [410, 123] width 599 height 146
click at [301, 201] on div "9 Samples (out of 1165946)" at bounding box center [410, 203] width 599 height 15
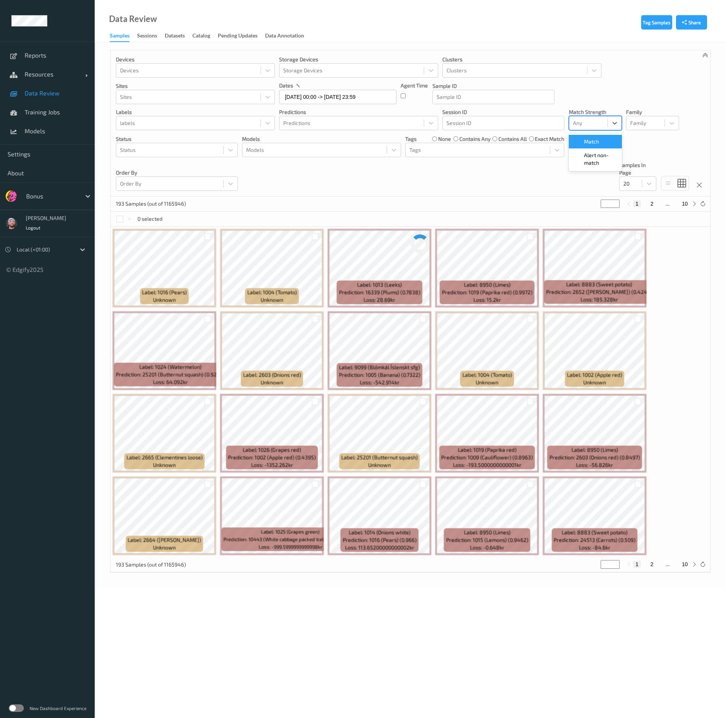
click at [600, 125] on div at bounding box center [588, 122] width 31 height 9
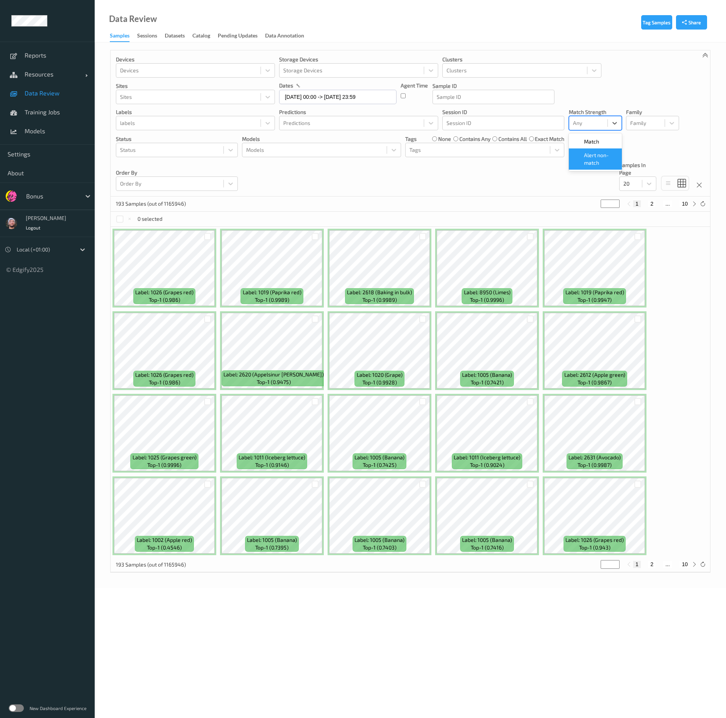
click at [587, 159] on span "Alert non-match" at bounding box center [600, 158] width 33 height 15
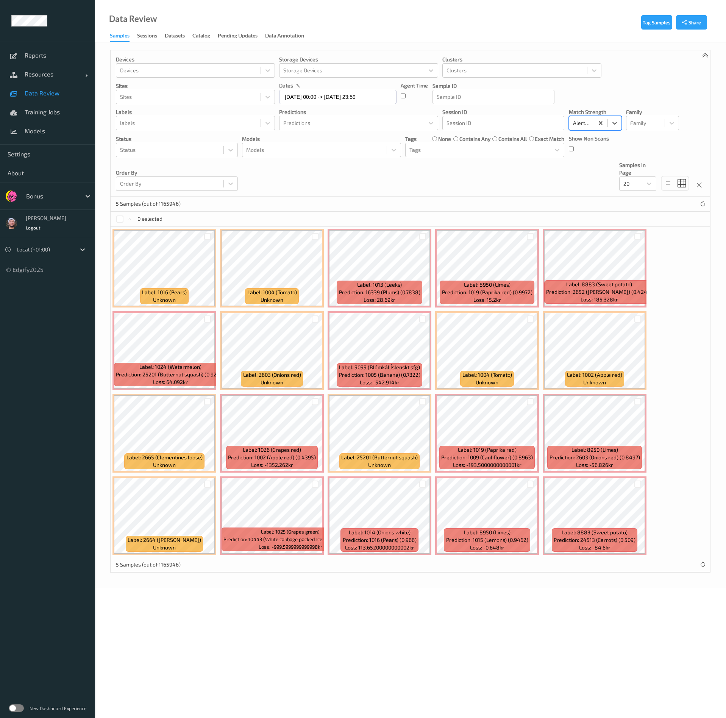
click at [44, 193] on div at bounding box center [51, 196] width 51 height 9
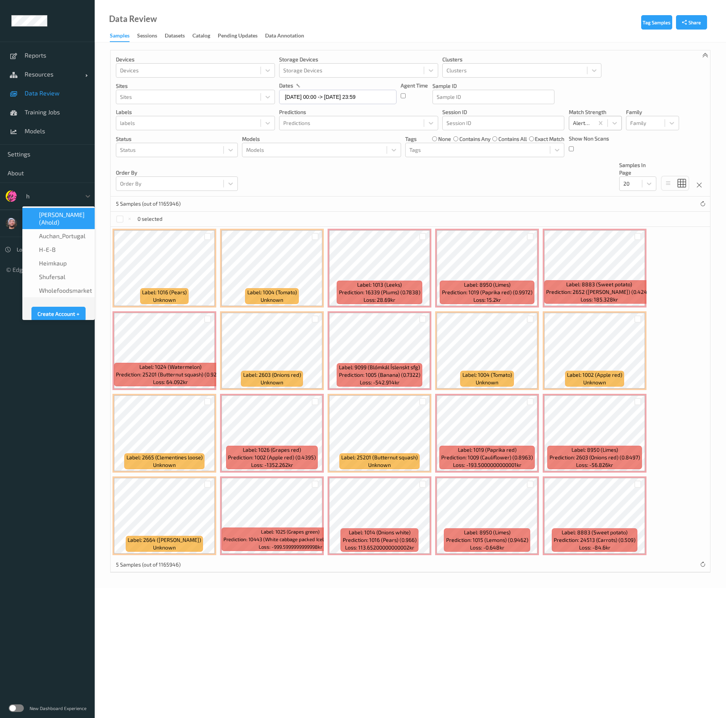
type input "h-"
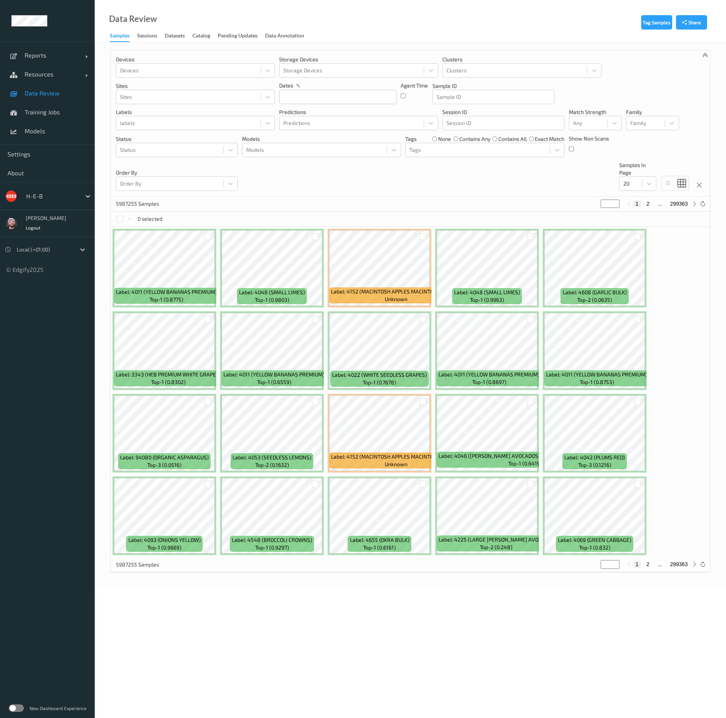
click at [52, 196] on div at bounding box center [51, 196] width 51 height 9
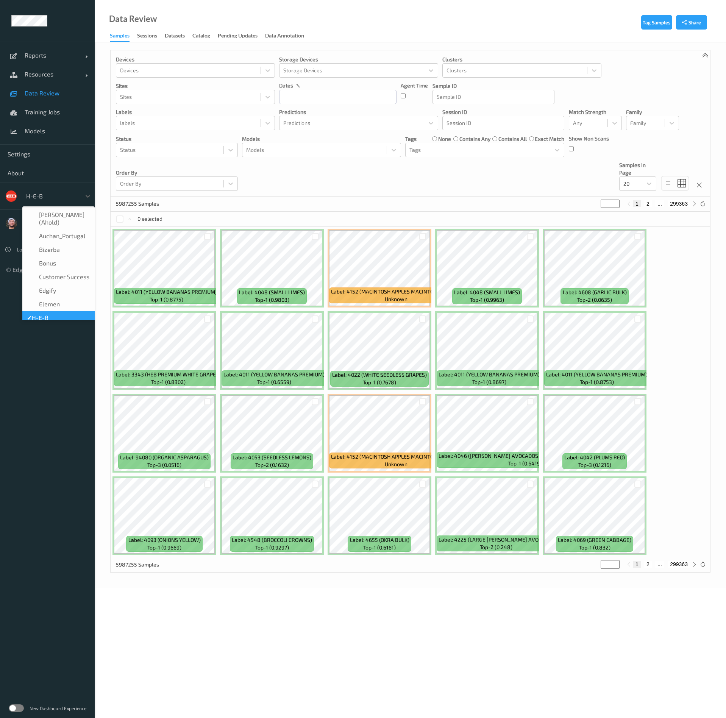
scroll to position [9, 0]
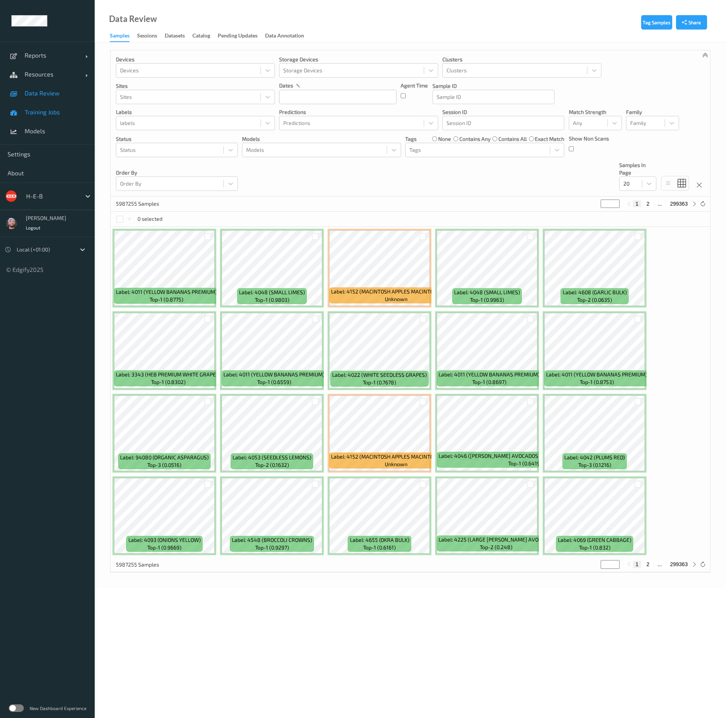
click at [57, 117] on link "Training Jobs" at bounding box center [47, 112] width 95 height 19
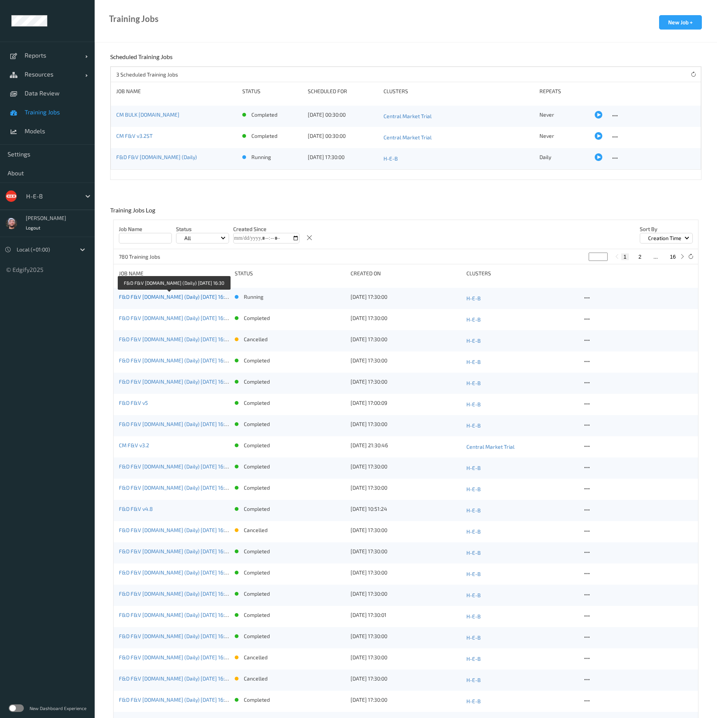
click at [166, 296] on link "F&D F&V v4.9.ST (Daily) 2025-09-26 16:30" at bounding box center [175, 296] width 112 height 6
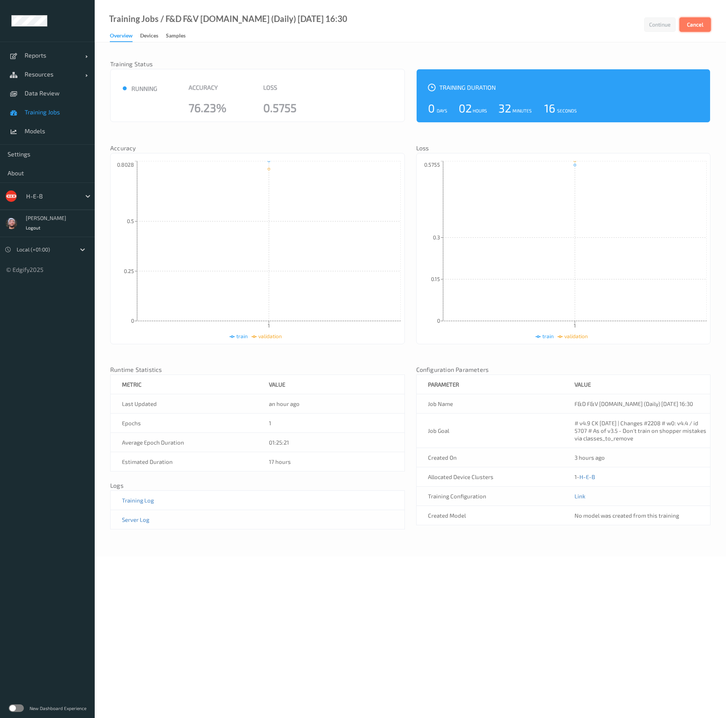
click at [704, 21] on button "Cancel" at bounding box center [694, 24] width 31 height 14
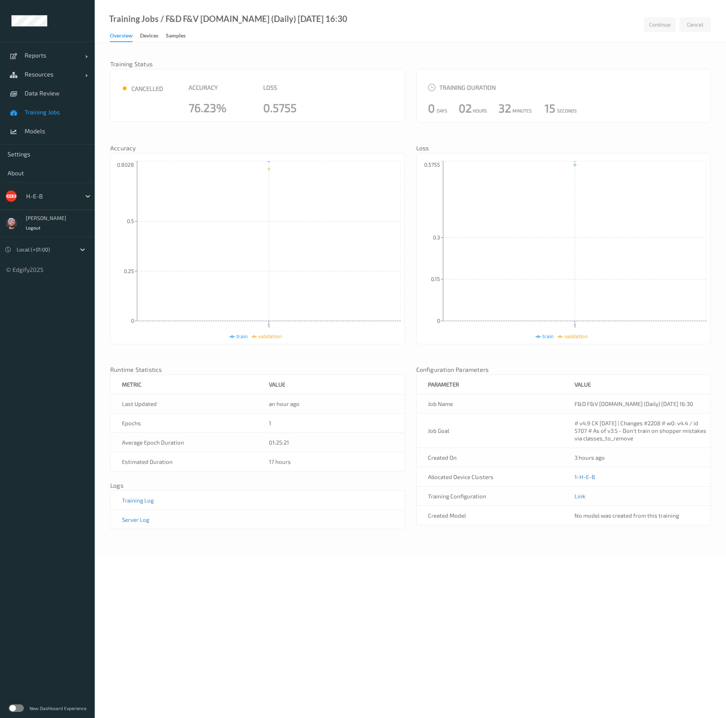
click at [42, 116] on link "Training Jobs" at bounding box center [47, 112] width 95 height 19
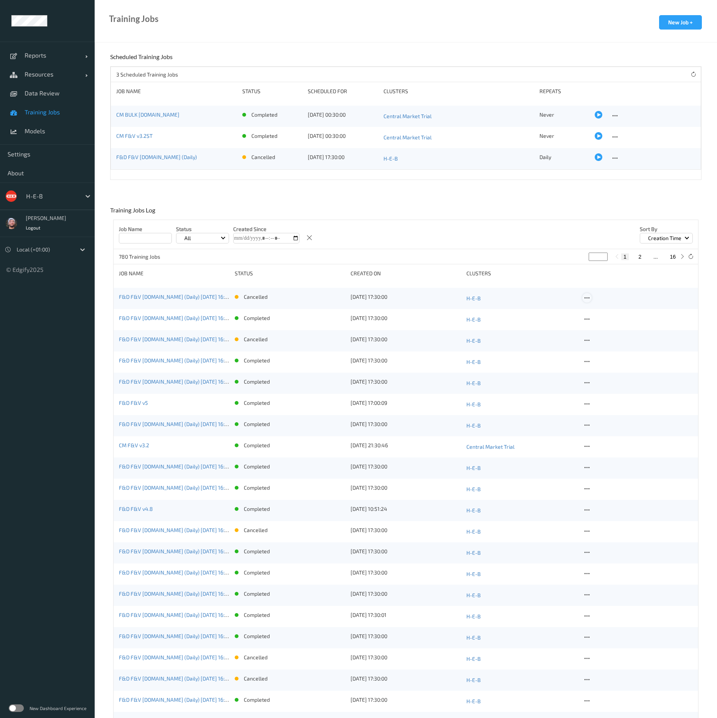
click at [588, 299] on icon at bounding box center [587, 298] width 6 height 7
click at [601, 336] on div "Delete Job" at bounding box center [606, 337] width 21 height 7
click at [585, 319] on icon at bounding box center [587, 319] width 6 height 7
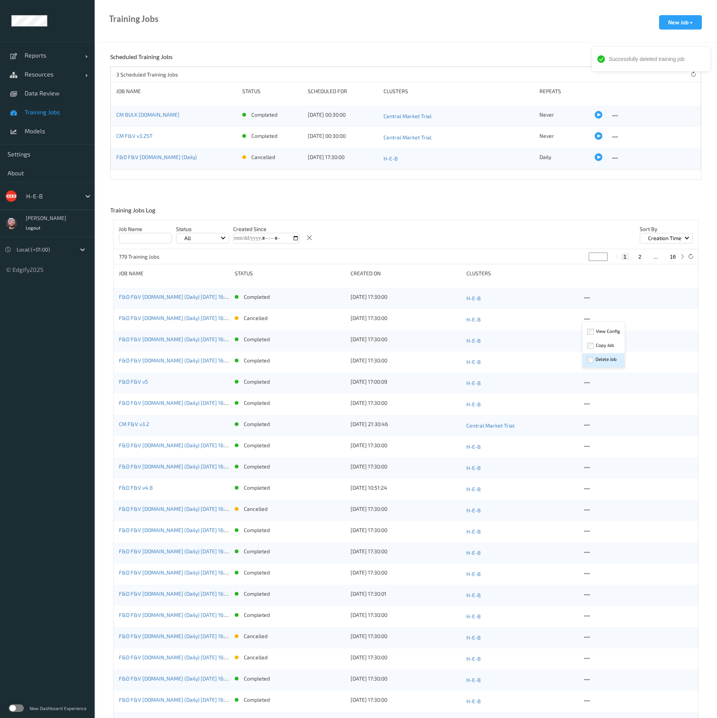
click at [596, 355] on div "Delete Job" at bounding box center [606, 358] width 21 height 7
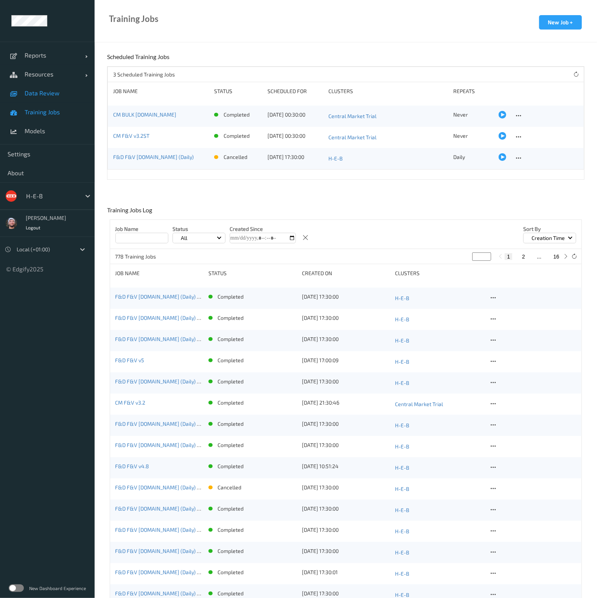
click at [50, 99] on link "Data Review" at bounding box center [47, 93] width 95 height 19
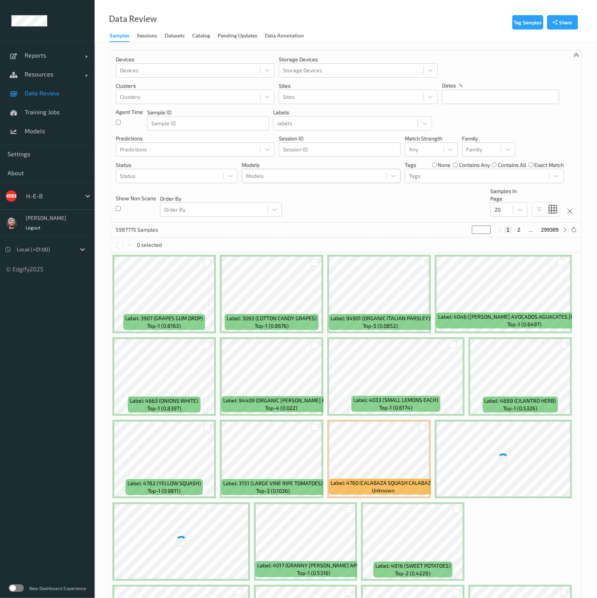
click at [265, 170] on div "Models" at bounding box center [314, 176] width 144 height 12
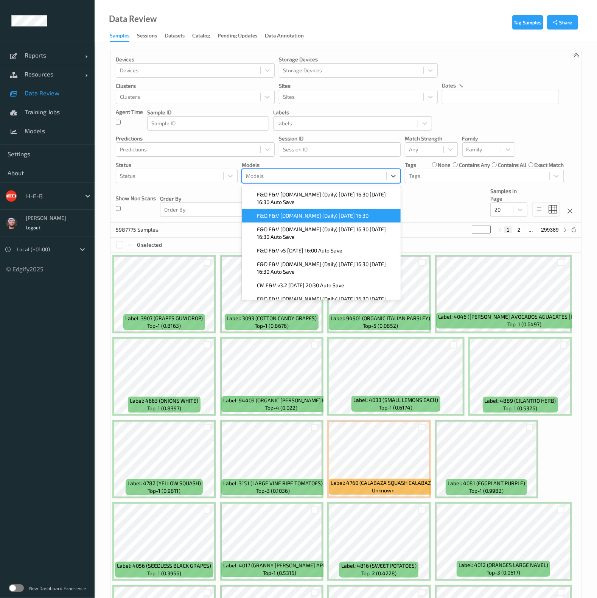
click at [67, 196] on div at bounding box center [51, 196] width 51 height 9
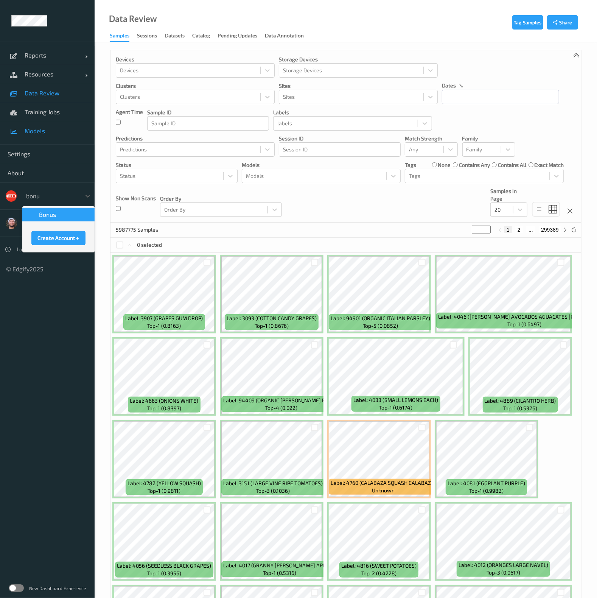
type input "bonu"
click at [56, 136] on link "Models" at bounding box center [47, 131] width 95 height 19
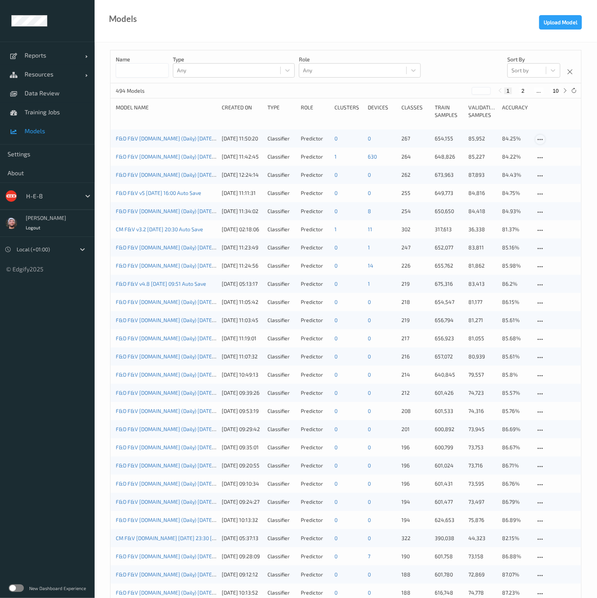
click at [540, 137] on icon at bounding box center [541, 139] width 6 height 7
click at [551, 183] on div "Delete Model" at bounding box center [562, 181] width 53 height 14
click at [50, 114] on span "Training Jobs" at bounding box center [56, 112] width 62 height 8
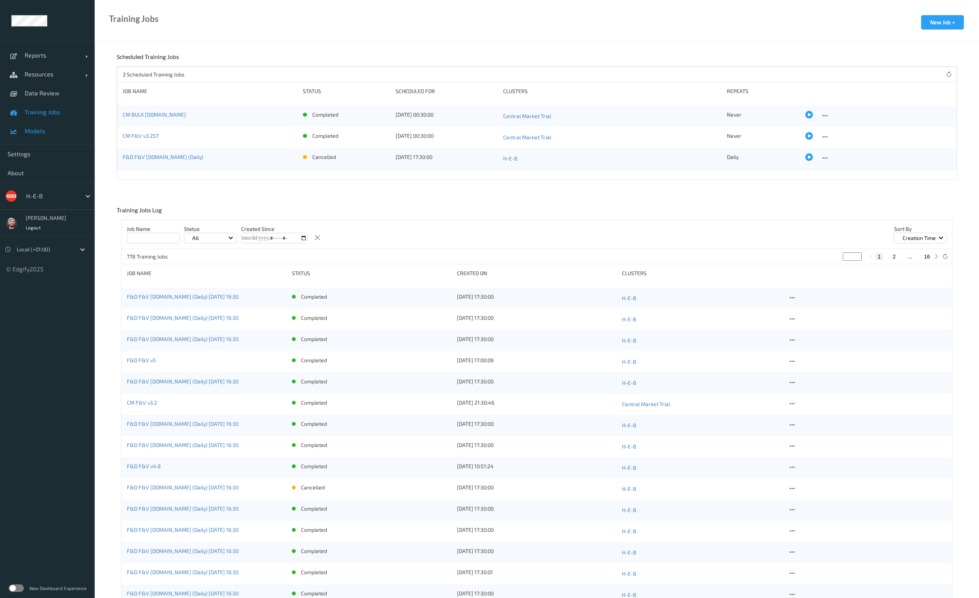
click at [69, 133] on span "Models" at bounding box center [56, 131] width 62 height 8
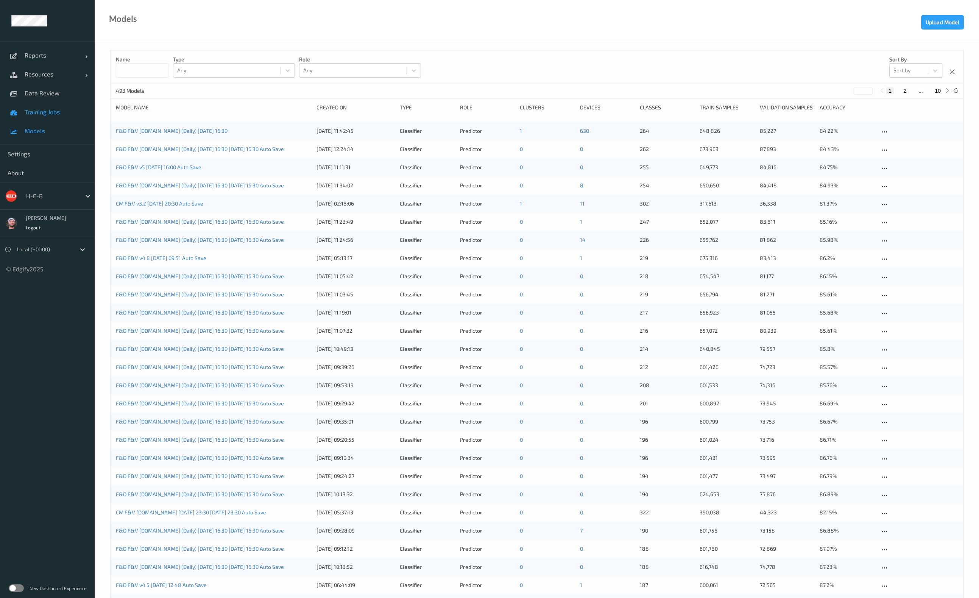
click at [27, 109] on span "Training Jobs" at bounding box center [56, 112] width 62 height 8
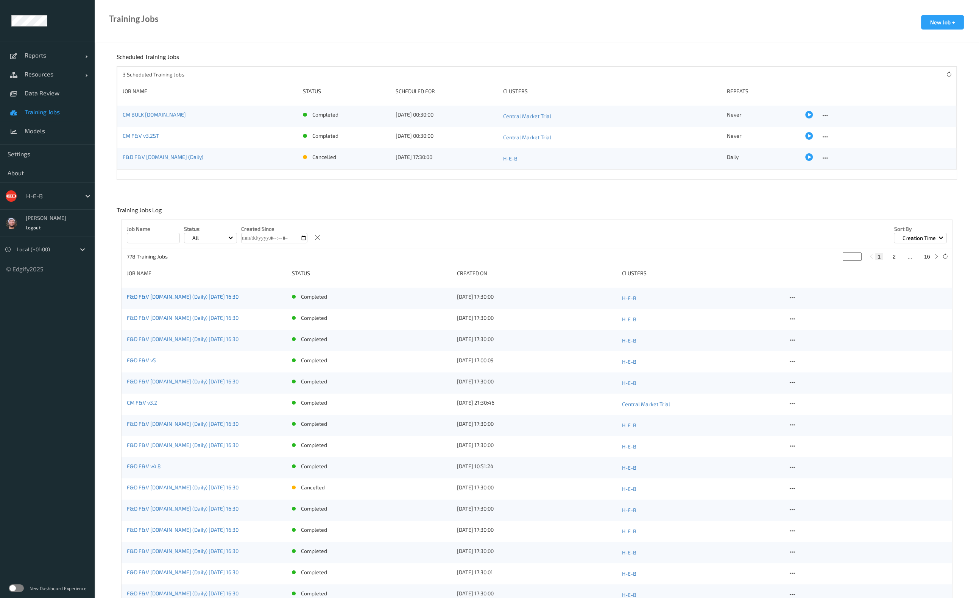
click at [173, 296] on link "F&D F&V v4.9.ST (Daily) 2025-09-25 16:30" at bounding box center [183, 296] width 112 height 6
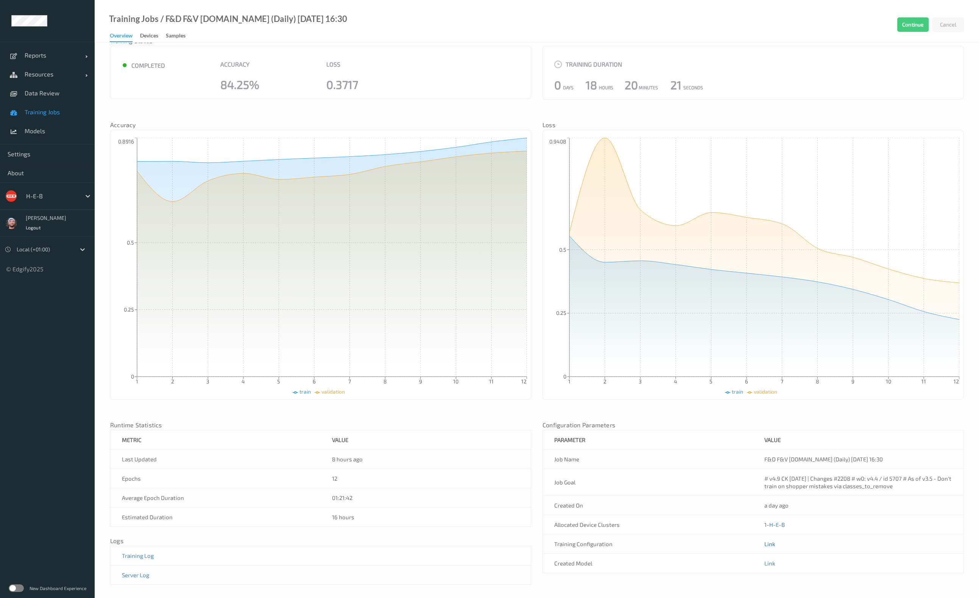
scroll to position [36, 0]
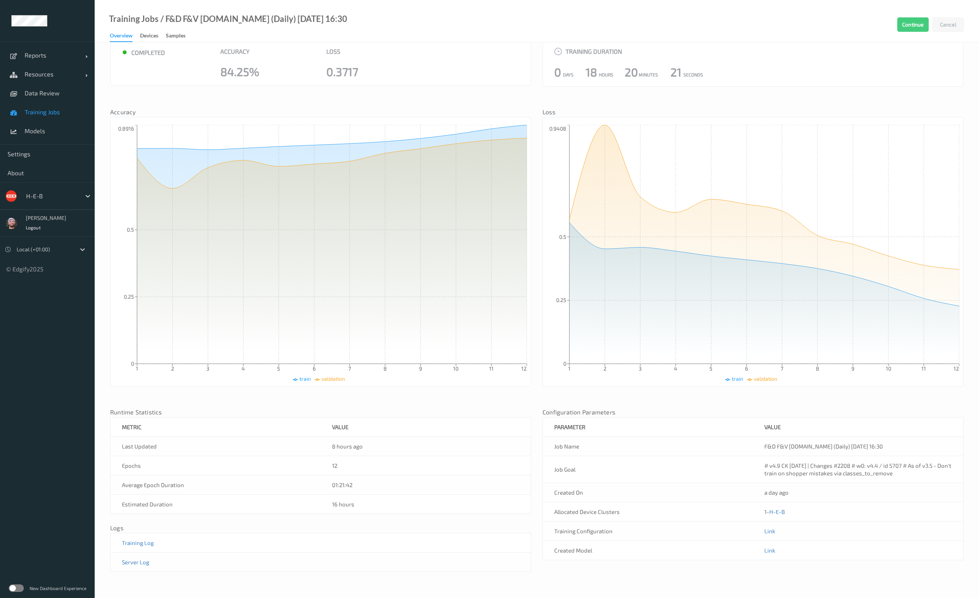
click at [725, 546] on td "Link" at bounding box center [858, 550] width 210 height 19
click at [725, 548] on link "Link" at bounding box center [769, 550] width 11 height 7
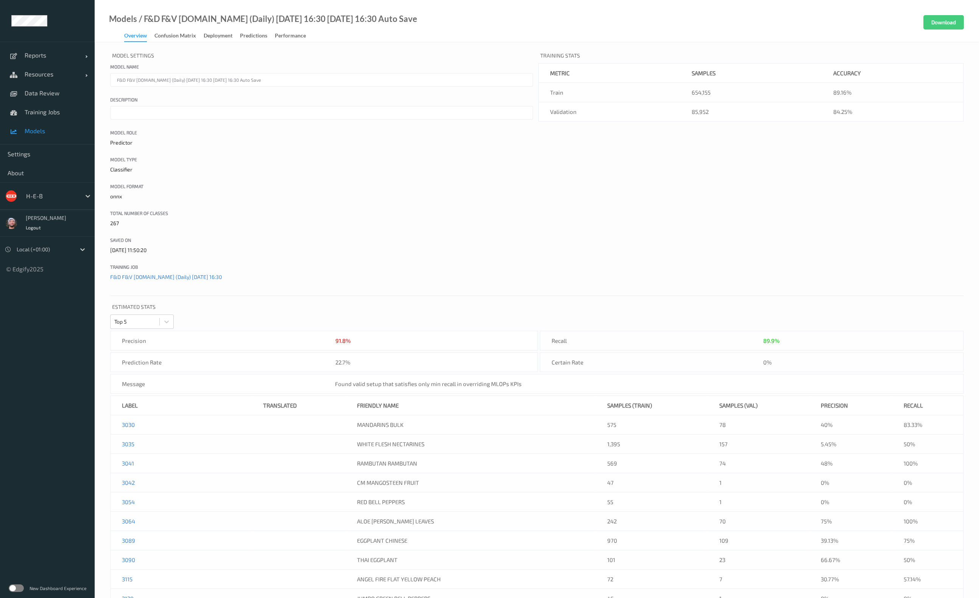
click at [44, 128] on span "Models" at bounding box center [56, 131] width 62 height 8
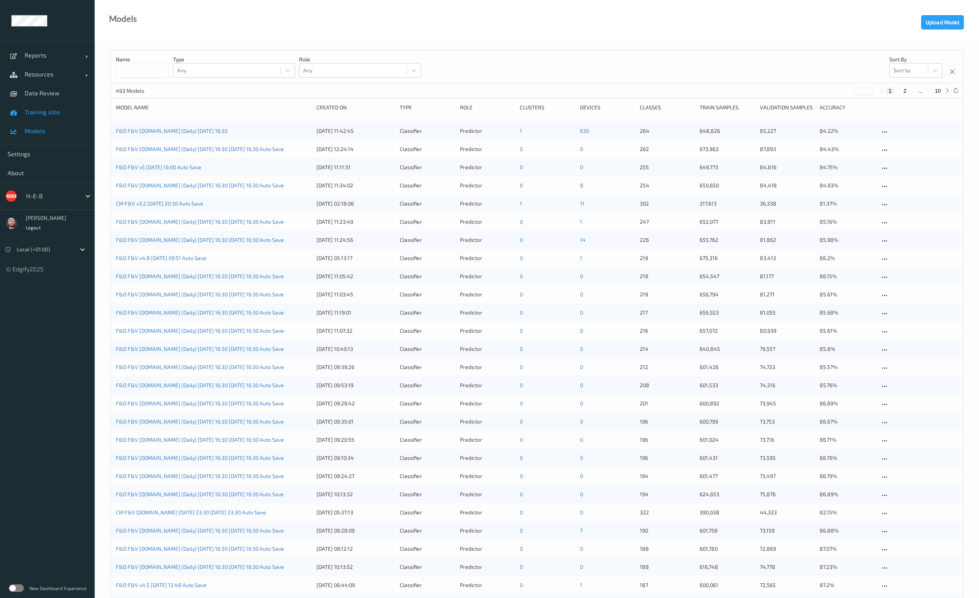
click at [49, 114] on span "Training Jobs" at bounding box center [56, 112] width 62 height 8
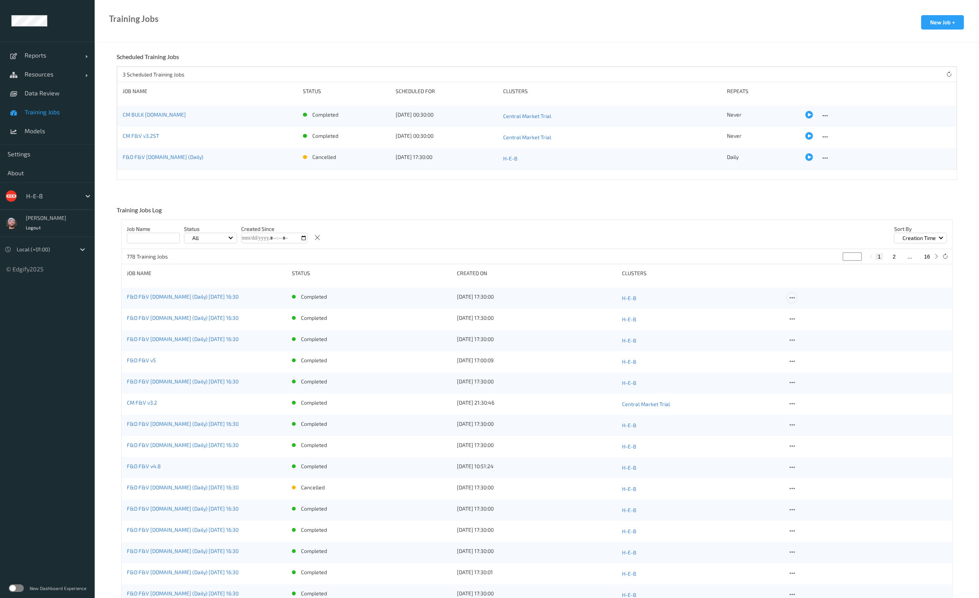
click at [725, 298] on icon at bounding box center [792, 298] width 6 height 7
click at [725, 338] on div "Delete Job" at bounding box center [810, 337] width 21 height 7
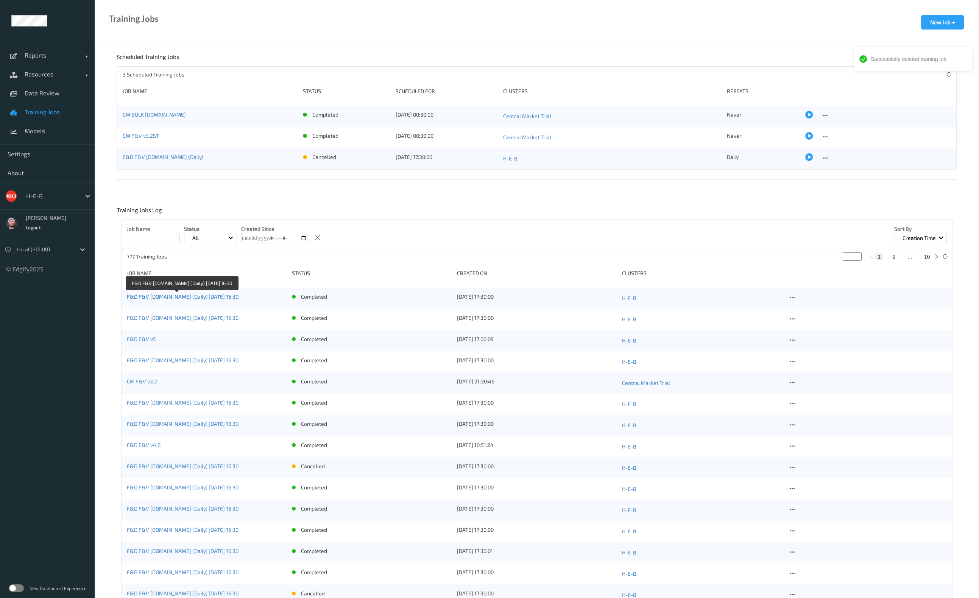
click at [220, 296] on link "F&D F&V v4.9.ST (Daily) 2025-09-23 16:30" at bounding box center [183, 296] width 112 height 6
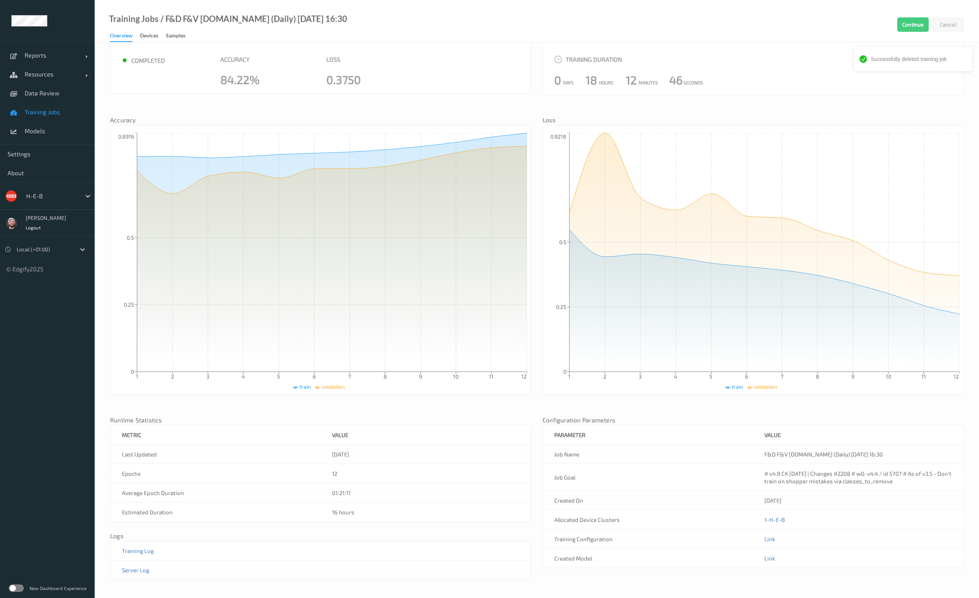
scroll to position [36, 0]
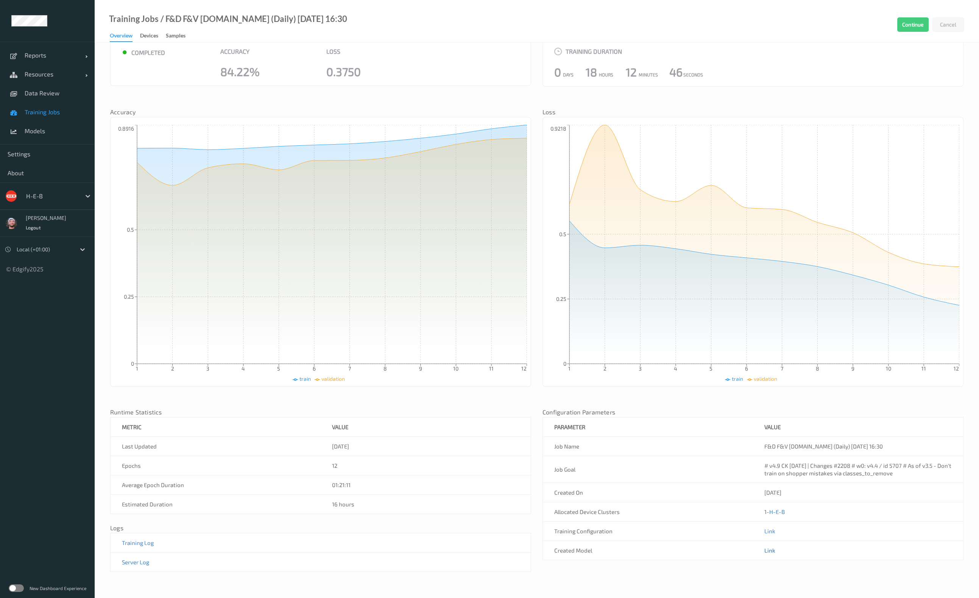
click at [725, 547] on link "Link" at bounding box center [769, 550] width 11 height 7
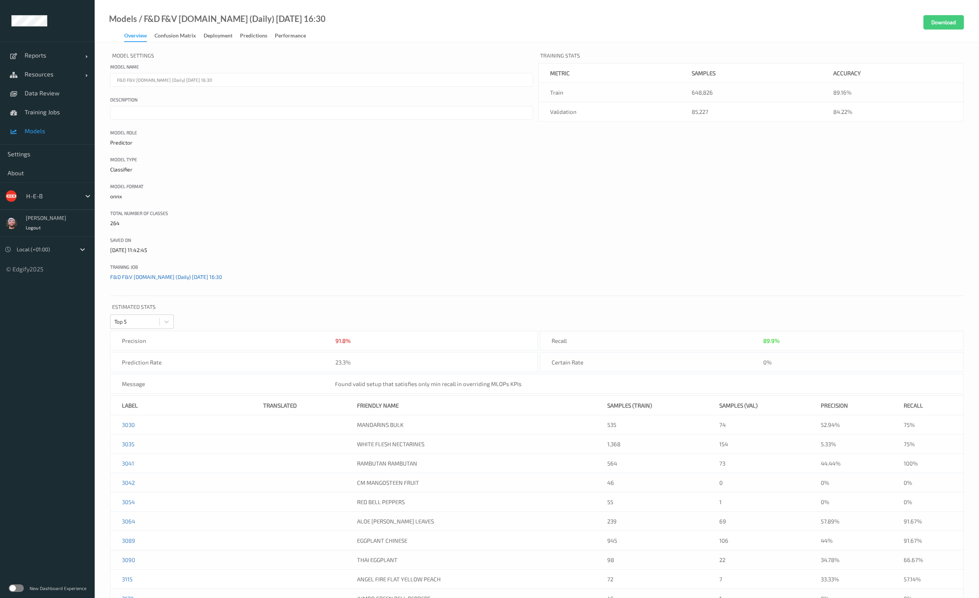
click at [176, 277] on link "F&D F&V v4.9.ST (Daily) 2025-09-23 16:30" at bounding box center [166, 277] width 112 height 6
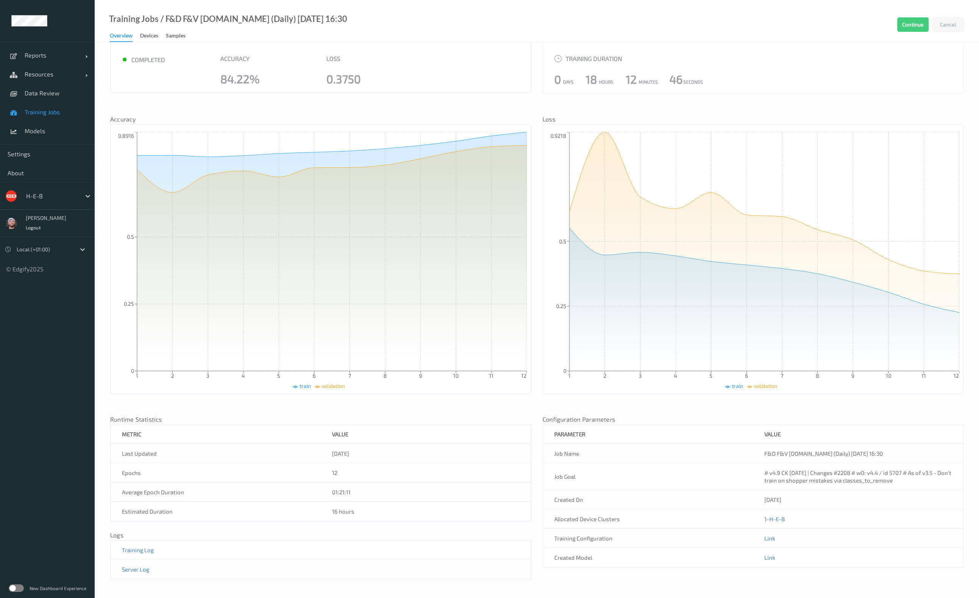
scroll to position [36, 0]
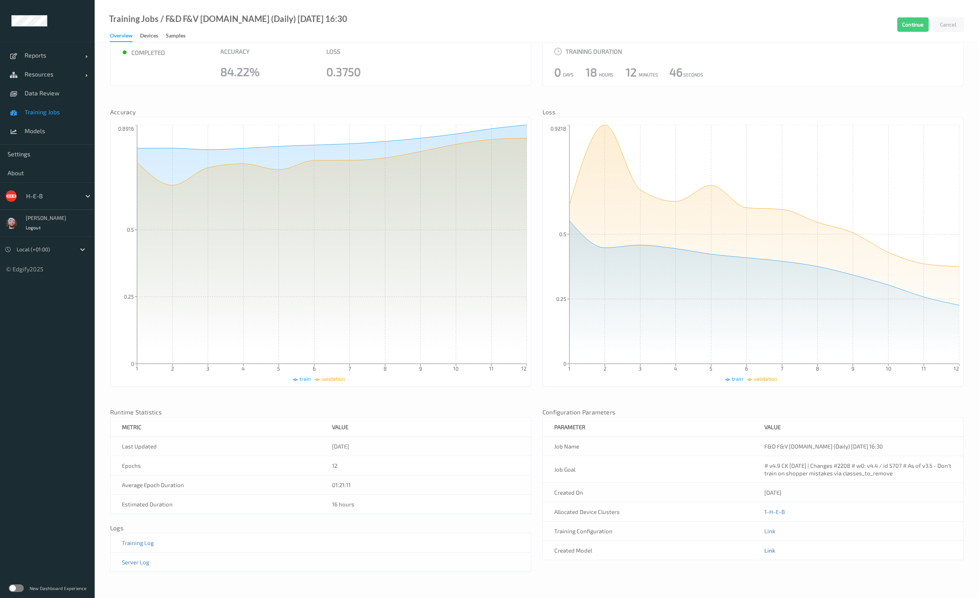
click at [725, 552] on link "Link" at bounding box center [769, 550] width 11 height 7
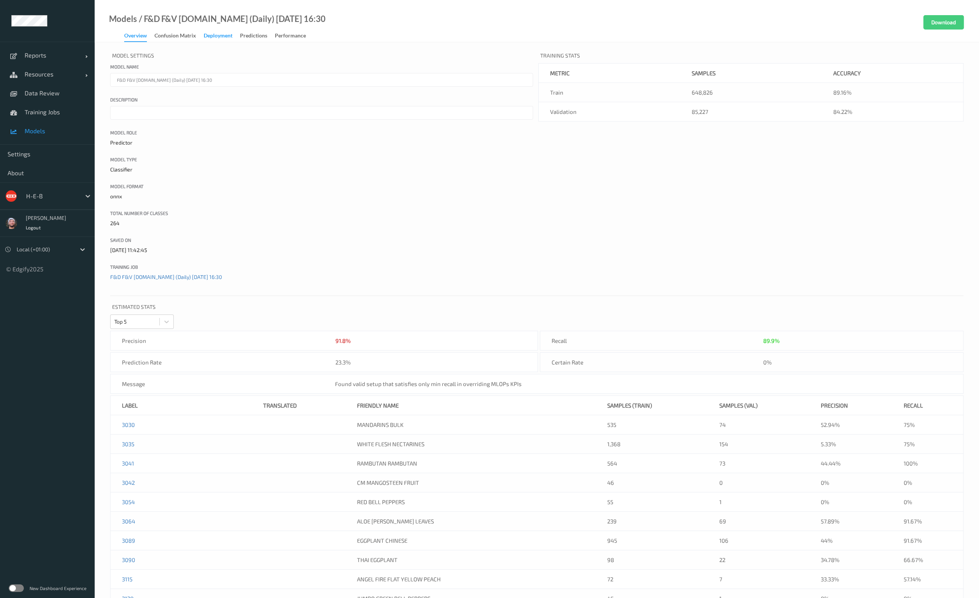
click at [225, 39] on div "Deployment" at bounding box center [218, 36] width 29 height 9
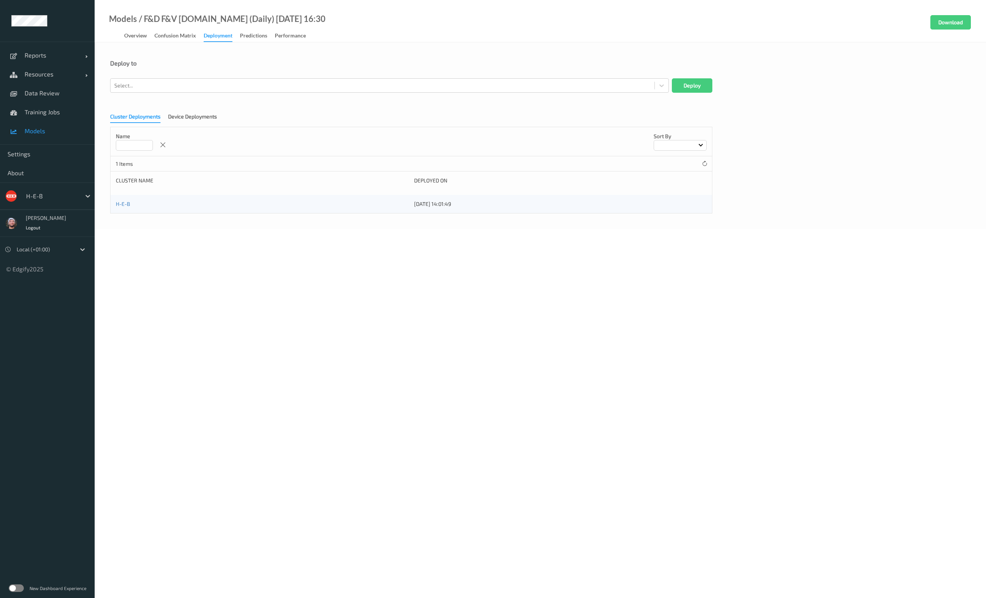
click at [204, 112] on div "Cluster Deployments Device Deployments Name Sort by 1 Items Cluster Name Deploy…" at bounding box center [540, 161] width 861 height 106
click at [190, 117] on div "Device Deployments" at bounding box center [192, 117] width 49 height 9
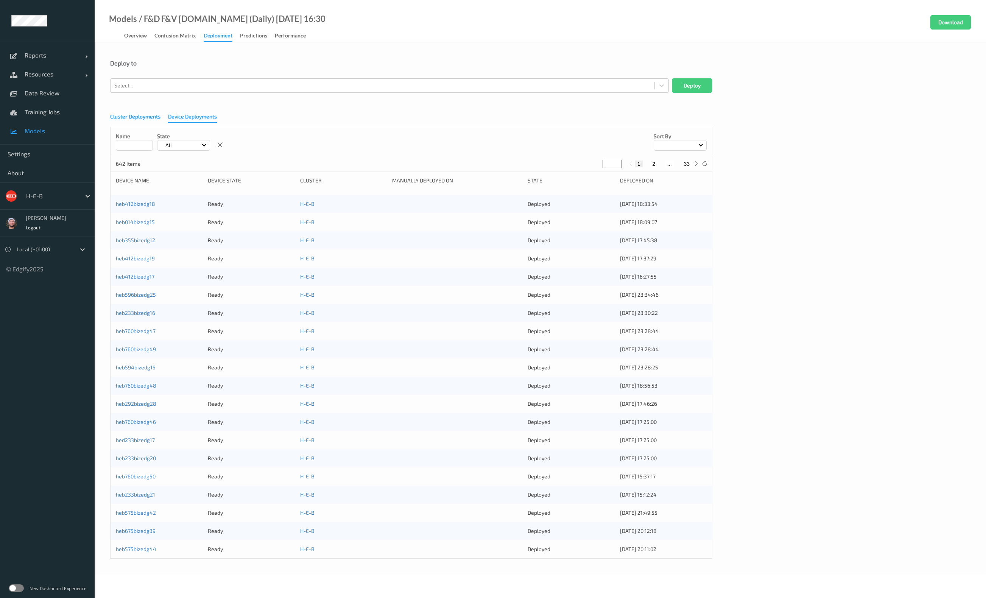
click at [155, 118] on div "Cluster Deployments" at bounding box center [135, 117] width 50 height 9
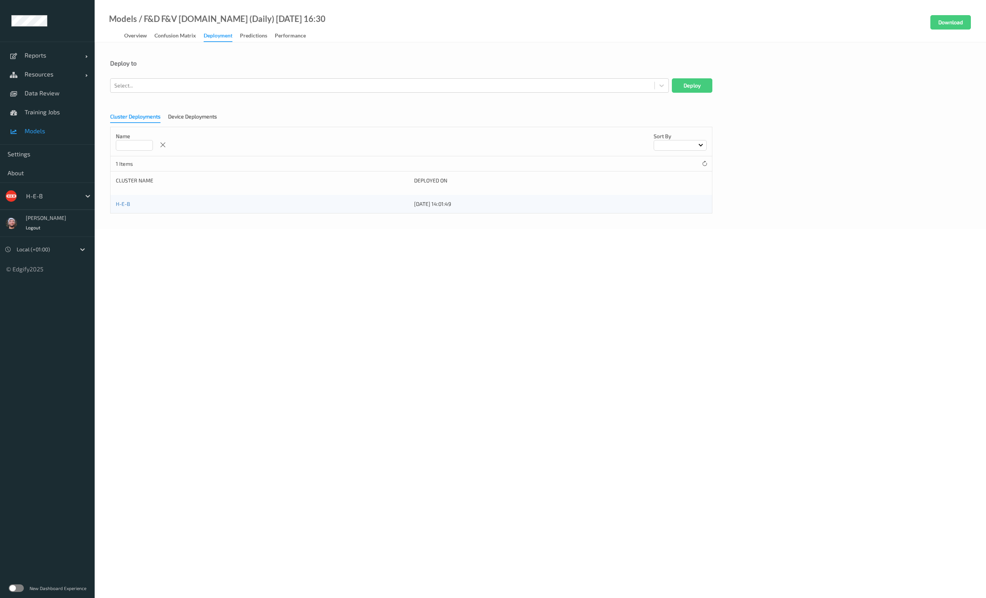
click at [35, 196] on div at bounding box center [51, 196] width 51 height 9
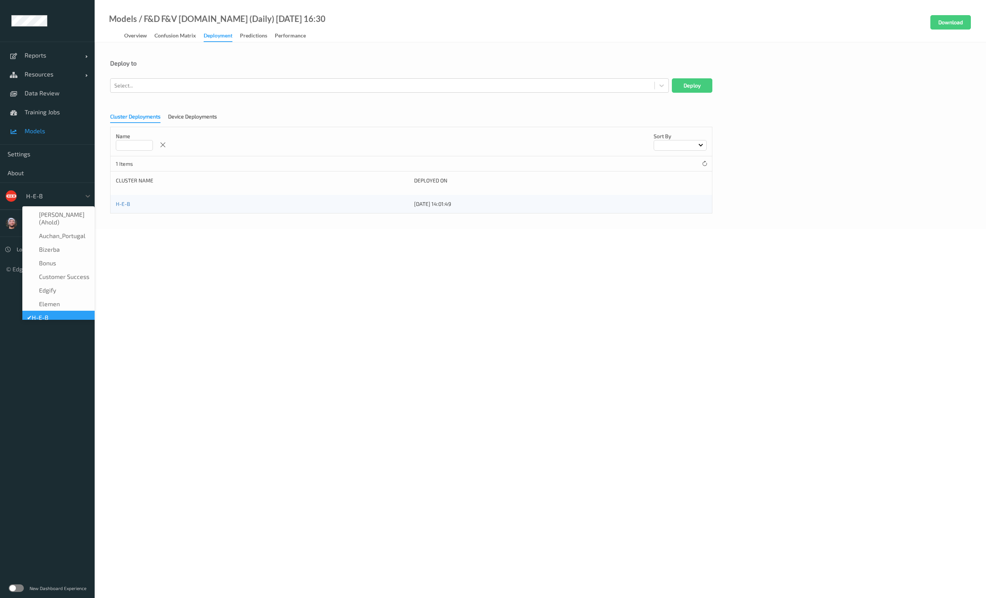
scroll to position [9, 0]
click at [18, 587] on label at bounding box center [16, 589] width 15 height 8
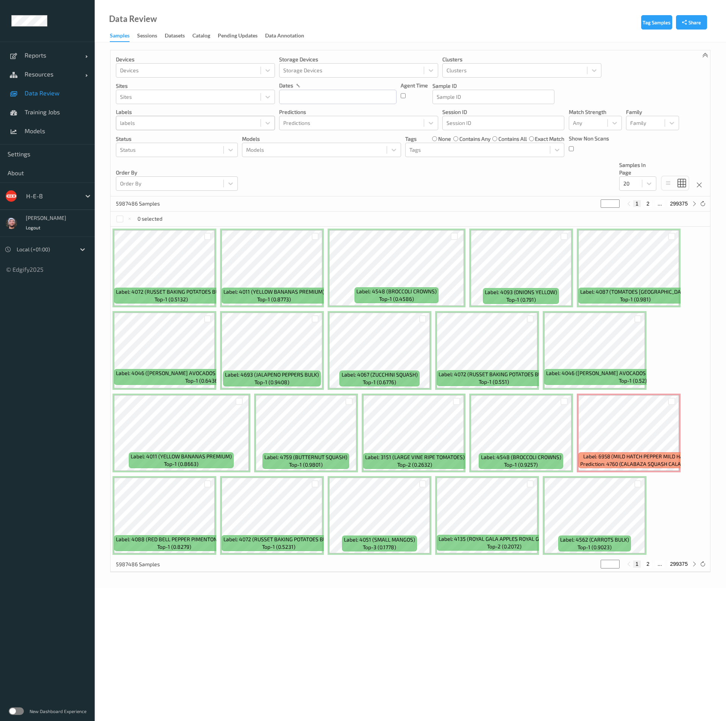
click at [177, 124] on div at bounding box center [188, 122] width 137 height 9
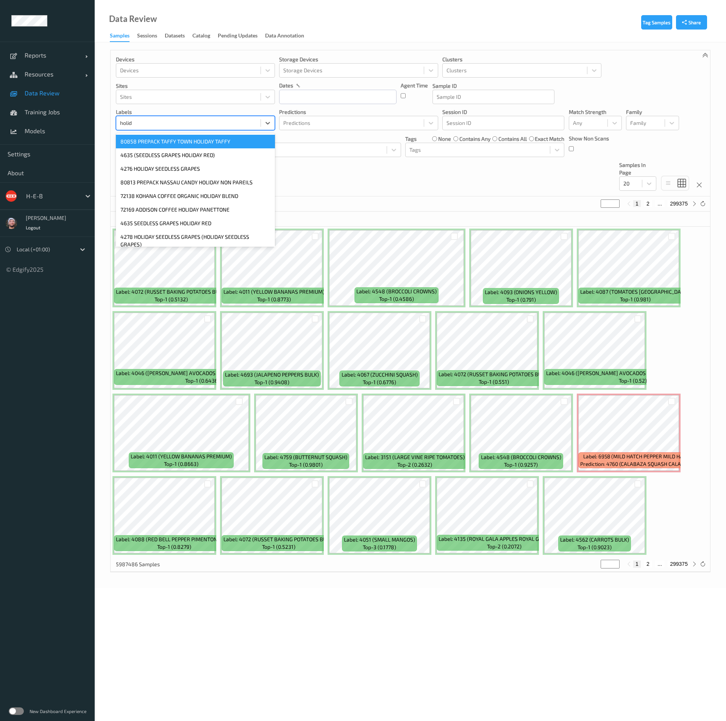
type input "holida"
click at [142, 122] on div at bounding box center [188, 122] width 137 height 9
type input "4276"
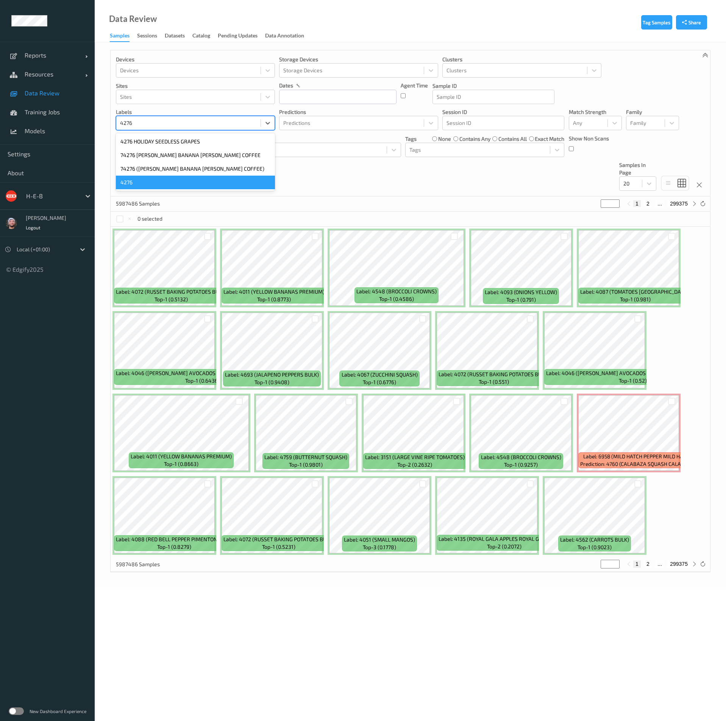
click at [149, 183] on div "4276" at bounding box center [195, 183] width 159 height 14
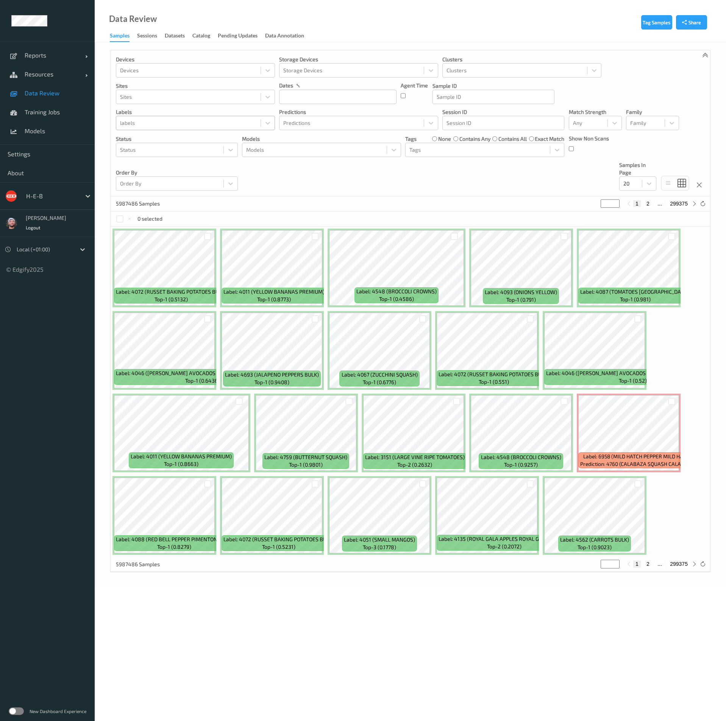
click at [158, 127] on div at bounding box center [188, 122] width 137 height 9
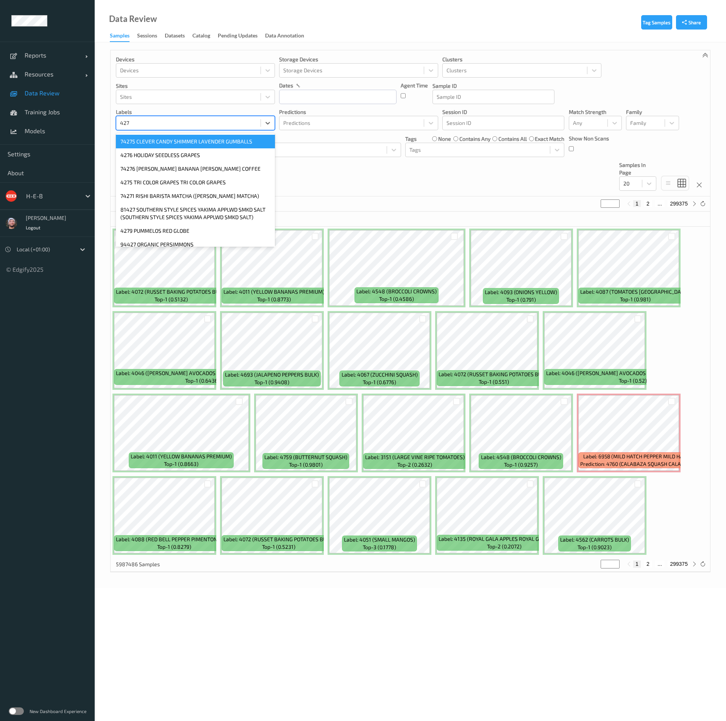
type input "4276"
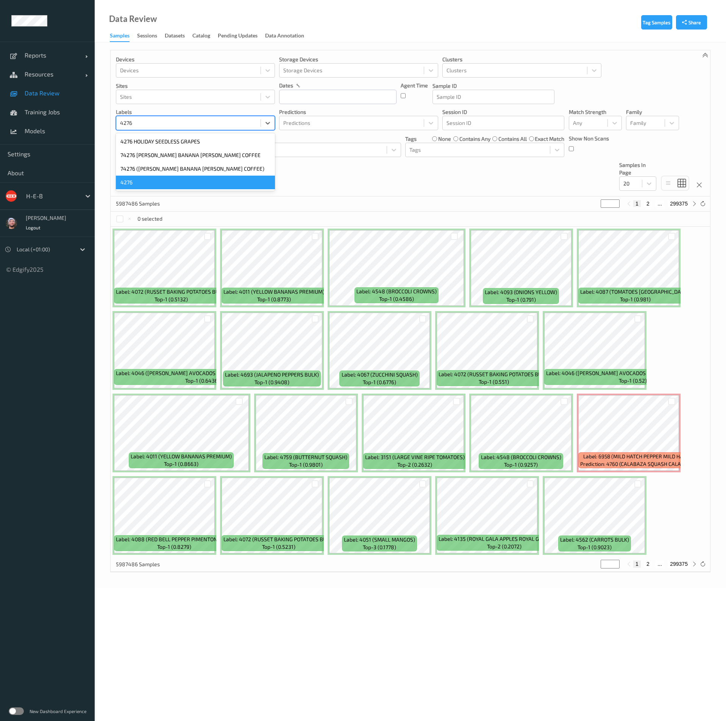
click at [149, 179] on div "4276" at bounding box center [195, 183] width 159 height 14
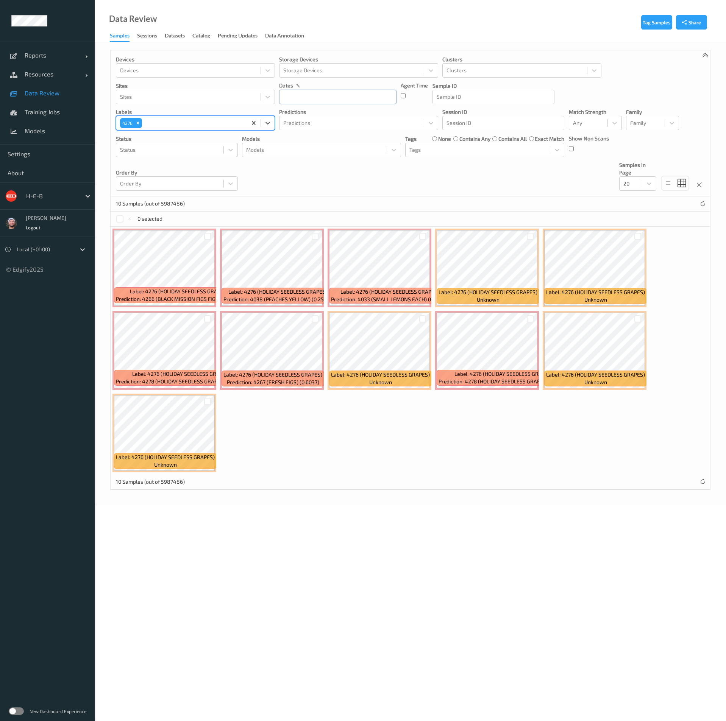
click at [320, 101] on input "text" at bounding box center [337, 97] width 117 height 14
click at [339, 175] on span "18" at bounding box center [340, 173] width 11 height 11
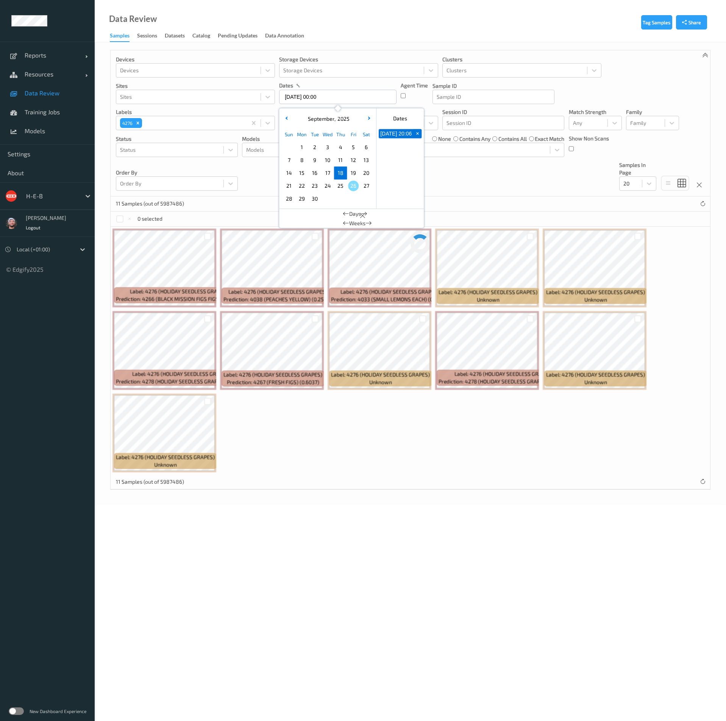
click at [339, 175] on span "18" at bounding box center [340, 173] width 11 height 11
type input "[DATE] 00:00 -> [DATE] 23:59"
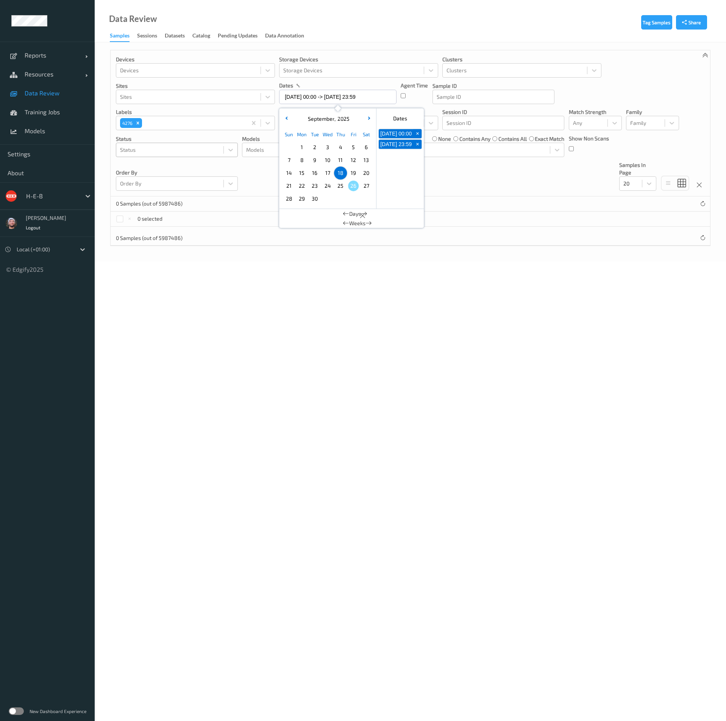
click at [210, 151] on div at bounding box center [170, 149] width 100 height 9
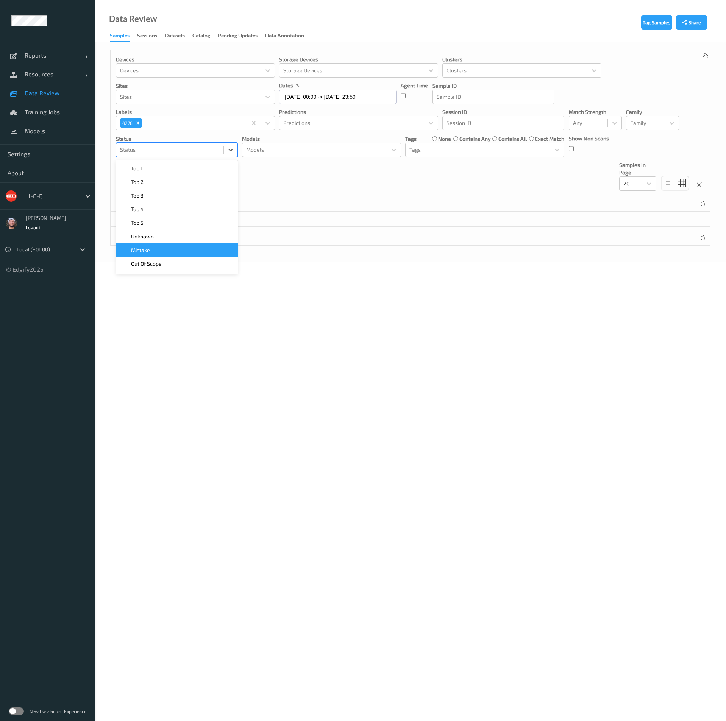
click at [197, 247] on div "Mistake" at bounding box center [176, 250] width 113 height 8
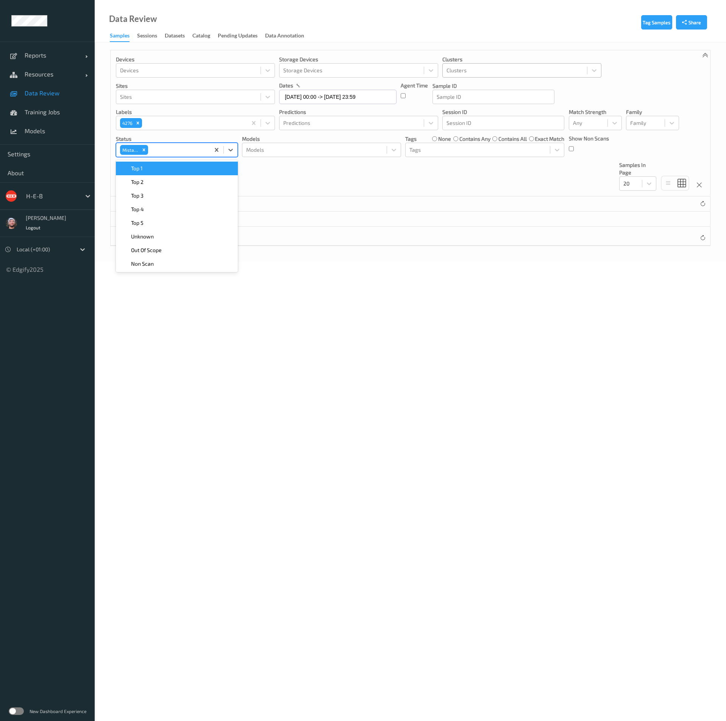
click at [463, 64] on div "Clusters" at bounding box center [521, 70] width 159 height 14
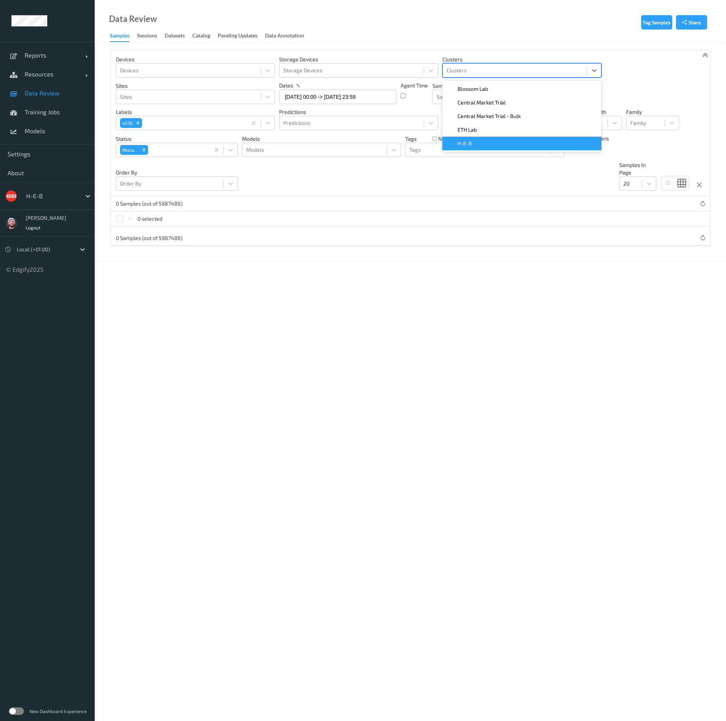
click at [461, 140] on span "H-E-B" at bounding box center [464, 144] width 14 height 8
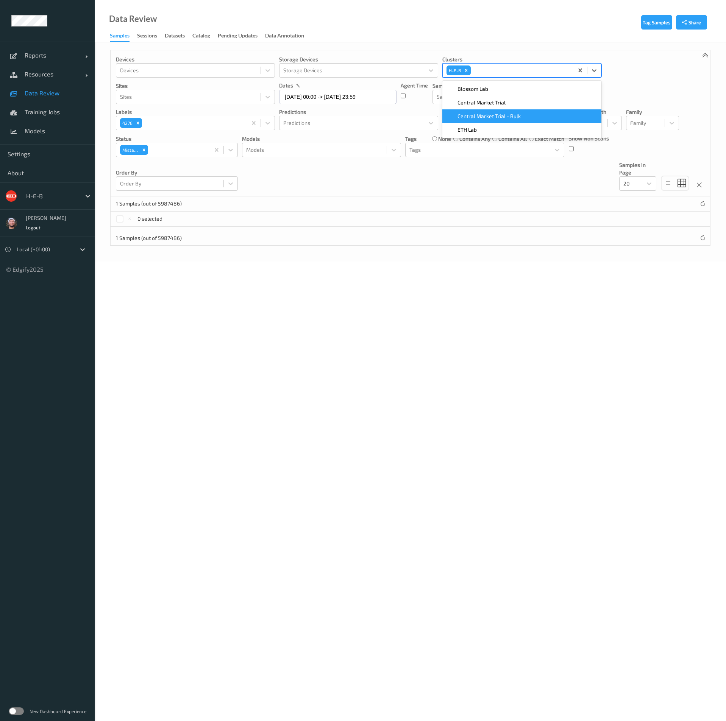
click at [408, 41] on div "Data Review Samples Sessions Datasets Catalog Pending Updates Data Annotation" at bounding box center [410, 21] width 631 height 42
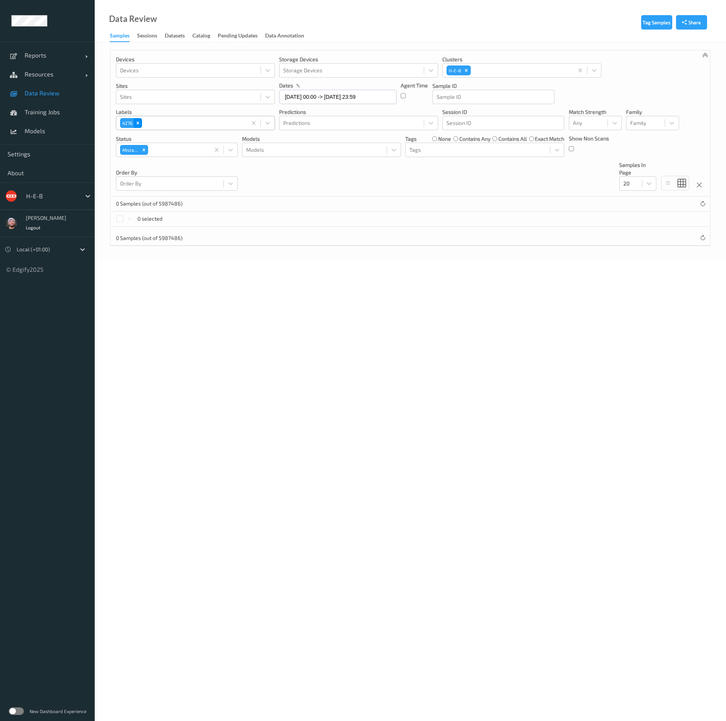
click at [139, 125] on icon "Remove 4276" at bounding box center [137, 122] width 5 height 5
click at [414, 197] on div "1496 Samples (out of 5987486) * 1 2 ... 75" at bounding box center [410, 203] width 599 height 15
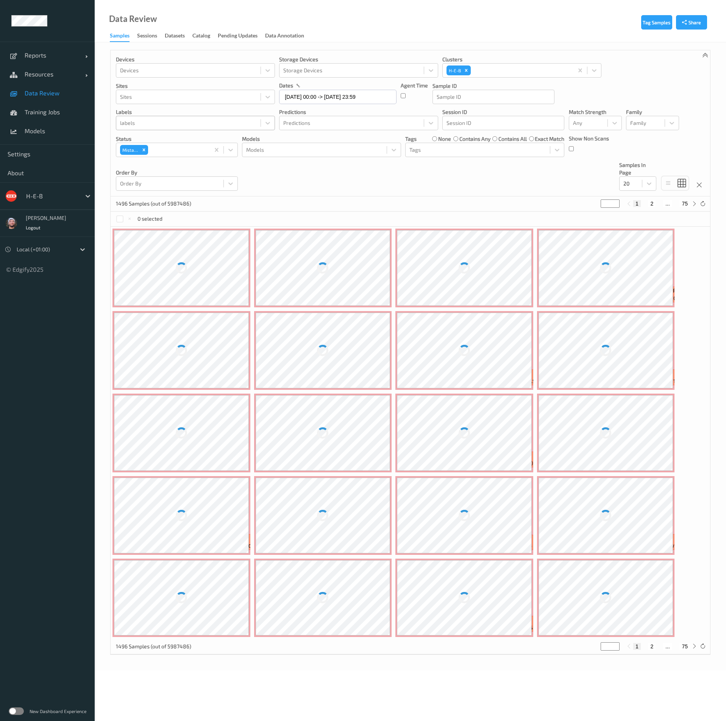
click at [63, 95] on span "Data Review" at bounding box center [56, 93] width 62 height 8
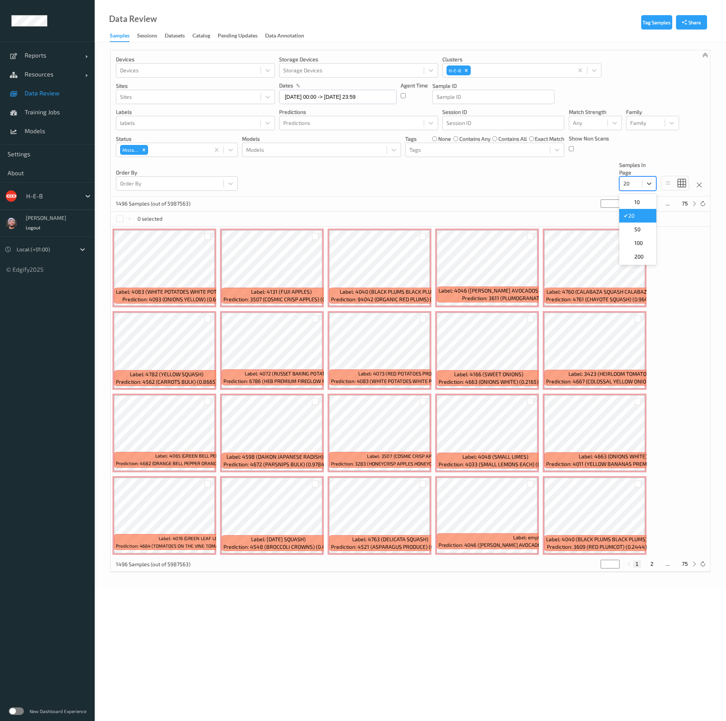
click at [639, 185] on div "20" at bounding box center [630, 184] width 22 height 12
click at [637, 255] on span "200" at bounding box center [638, 257] width 9 height 8
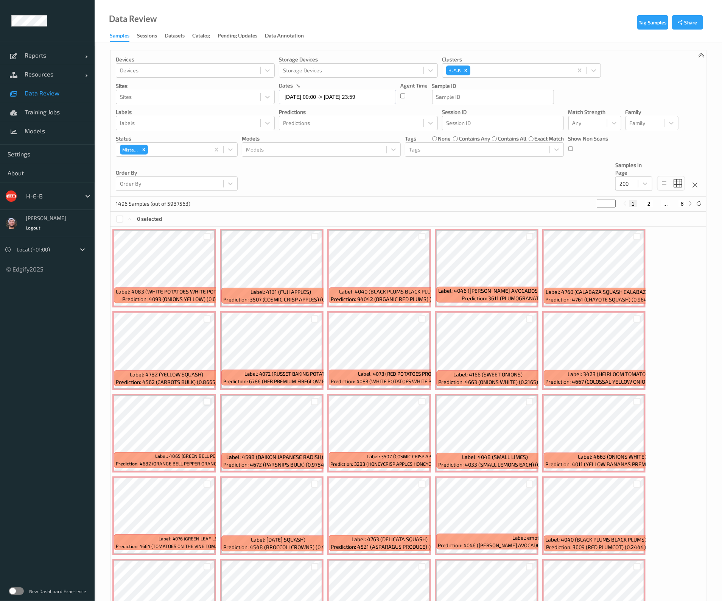
click at [204, 398] on div at bounding box center [207, 401] width 7 height 7
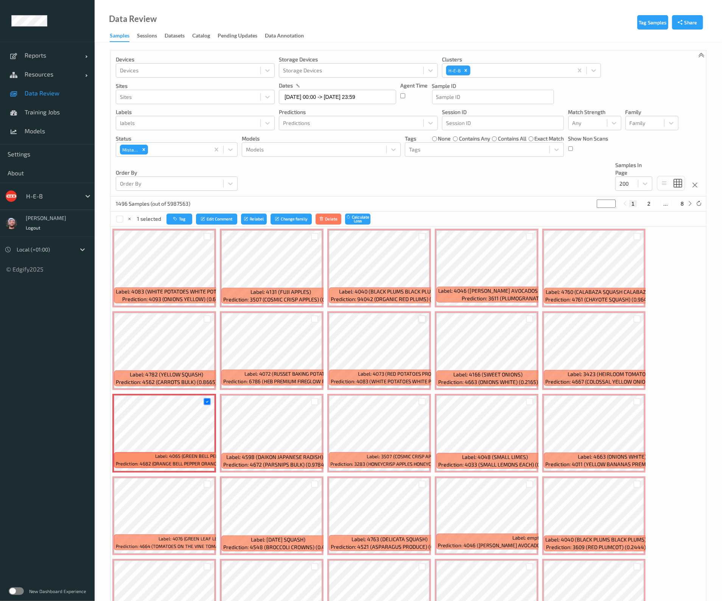
click at [419, 318] on div at bounding box center [422, 318] width 7 height 7
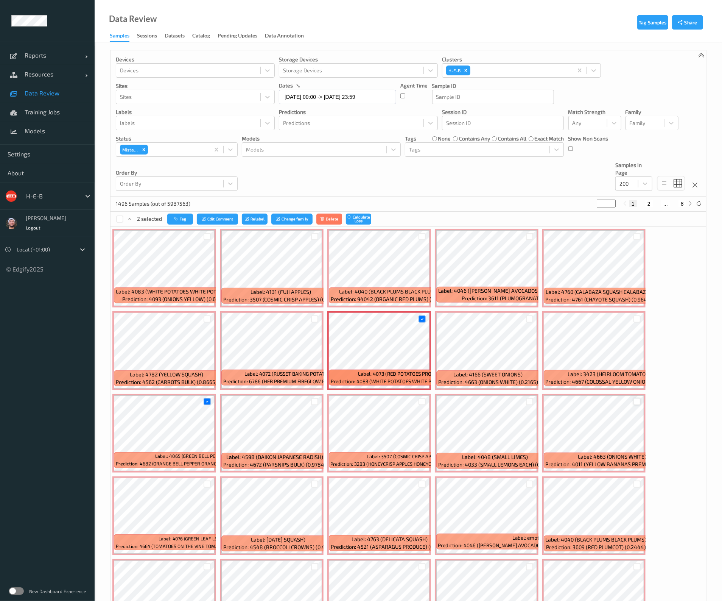
click at [634, 398] on div at bounding box center [637, 401] width 7 height 7
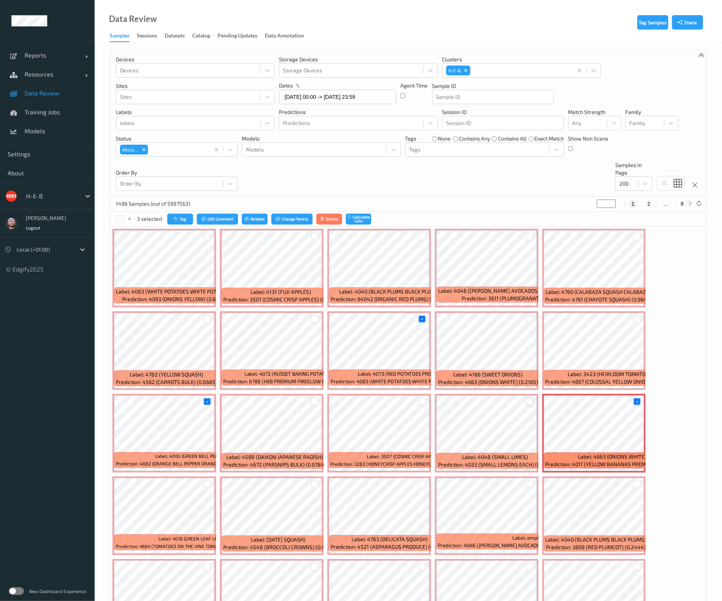
click at [530, 399] on div at bounding box center [529, 401] width 7 height 7
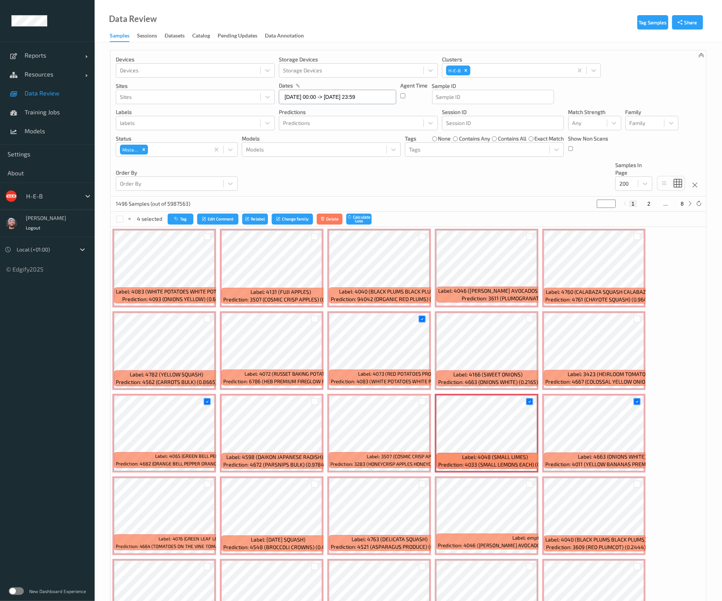
click at [358, 97] on input "[DATE] 00:00 -> [DATE] 23:59" at bounding box center [337, 97] width 117 height 14
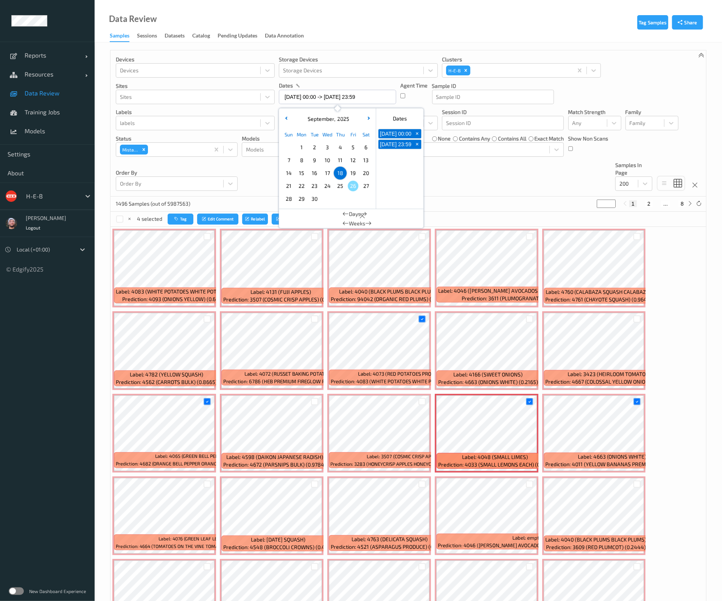
click at [300, 150] on span "1" at bounding box center [301, 147] width 11 height 11
type input "[DATE] 00:00 -> [DATE] 23:59"
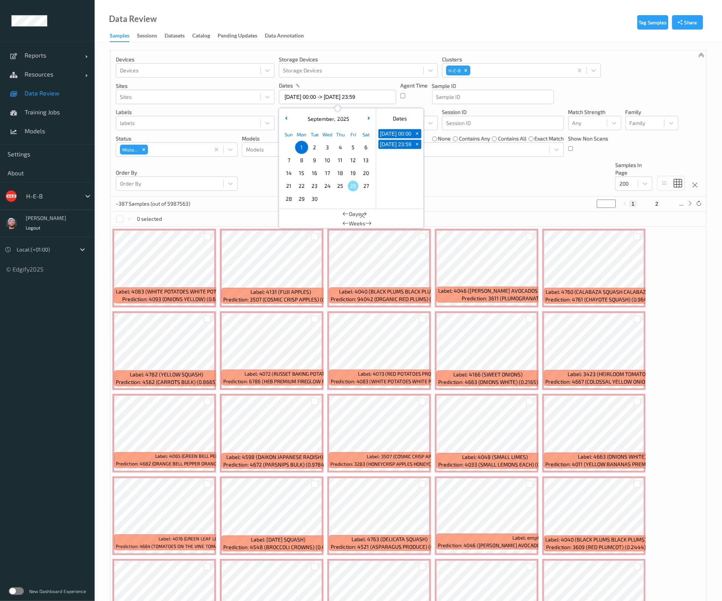
click at [490, 180] on div "Devices Devices Storage Devices Storage Devices Clusters H-E-B Sites Sites date…" at bounding box center [409, 123] width 596 height 146
click at [55, 94] on span "Data Review" at bounding box center [56, 93] width 62 height 8
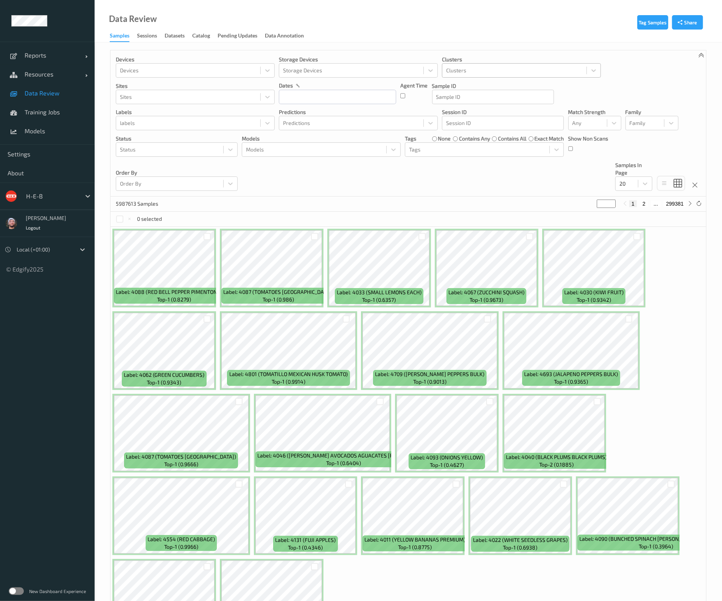
click at [481, 75] on div at bounding box center [514, 70] width 137 height 9
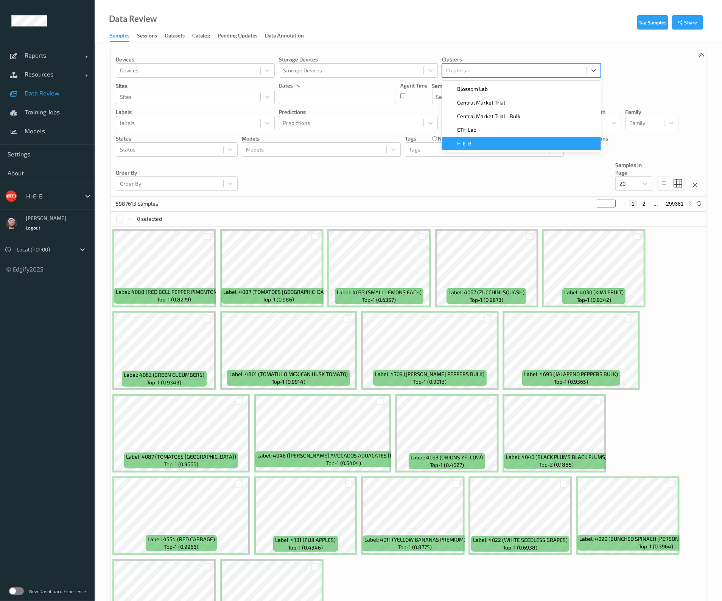
click at [488, 146] on div "H-E-B" at bounding box center [522, 144] width 150 height 8
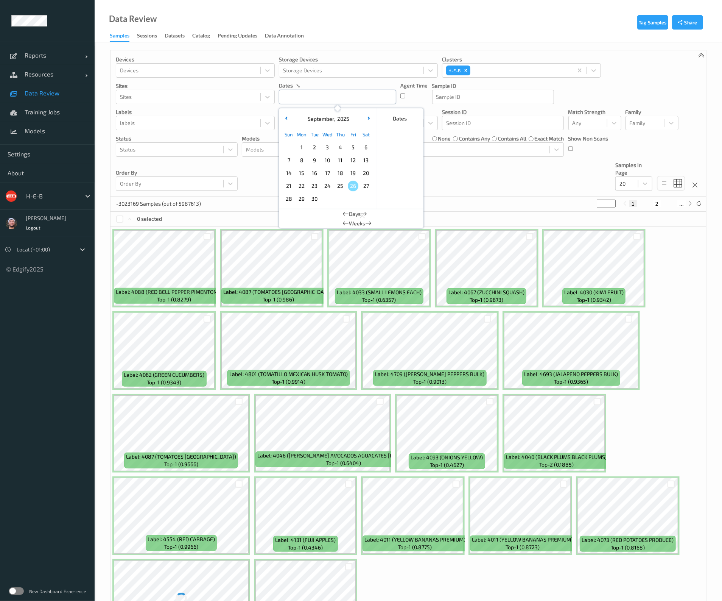
click at [330, 96] on input "text" at bounding box center [337, 97] width 117 height 14
click at [313, 144] on span "2" at bounding box center [314, 147] width 11 height 11
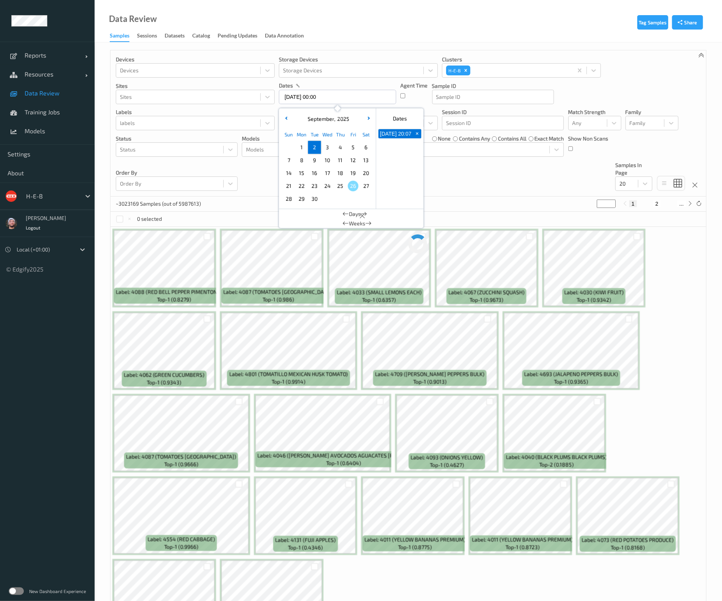
click at [313, 144] on span "2" at bounding box center [314, 147] width 11 height 11
type input "02/09/2025 00:00 -> 02/09/2025 23:59"
click at [474, 177] on div "Devices Devices Storage Devices Storage Devices Clusters H-E-B Sites Sites date…" at bounding box center [409, 123] width 596 height 146
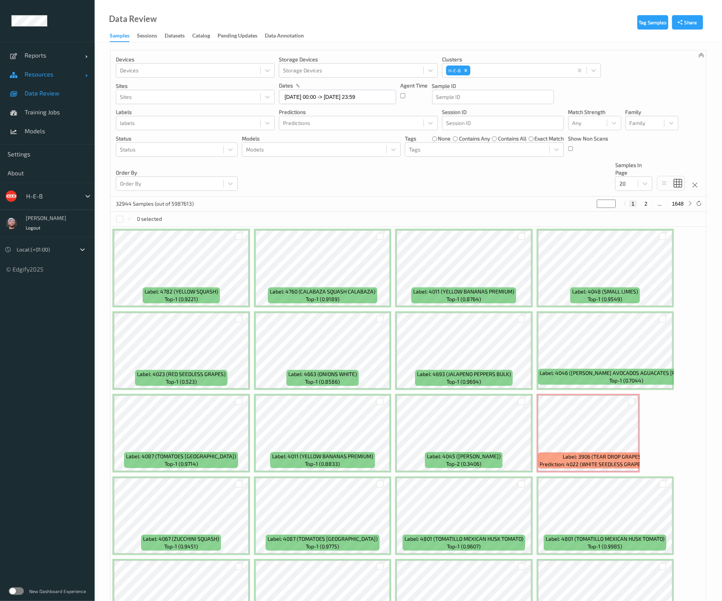
click at [72, 77] on span "Resources" at bounding box center [55, 74] width 61 height 8
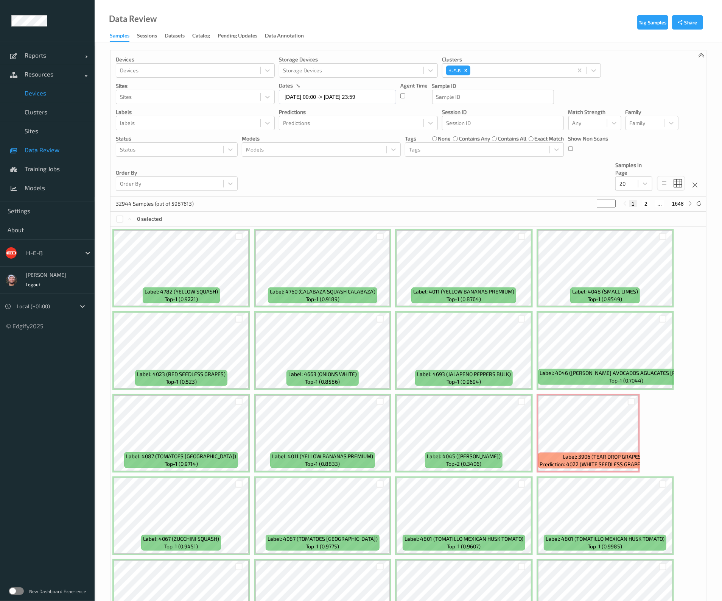
click at [58, 92] on span "Devices" at bounding box center [56, 93] width 62 height 8
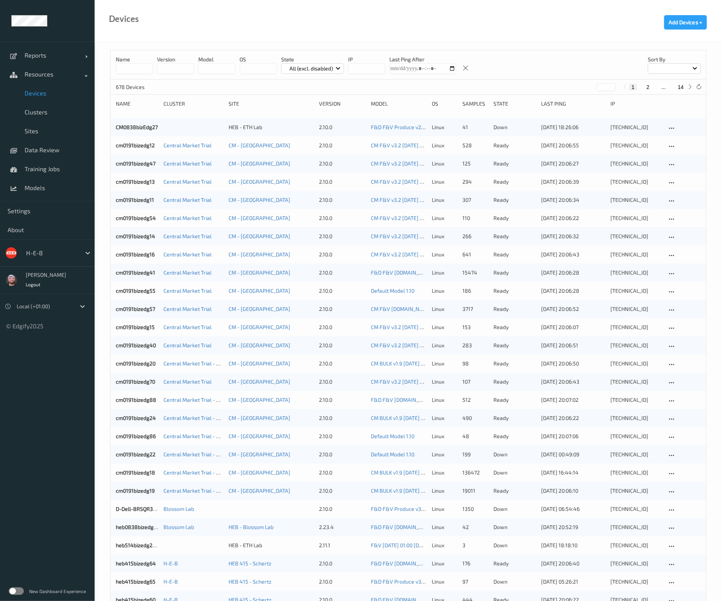
click at [680, 87] on button "14" at bounding box center [681, 87] width 11 height 7
type input "**"
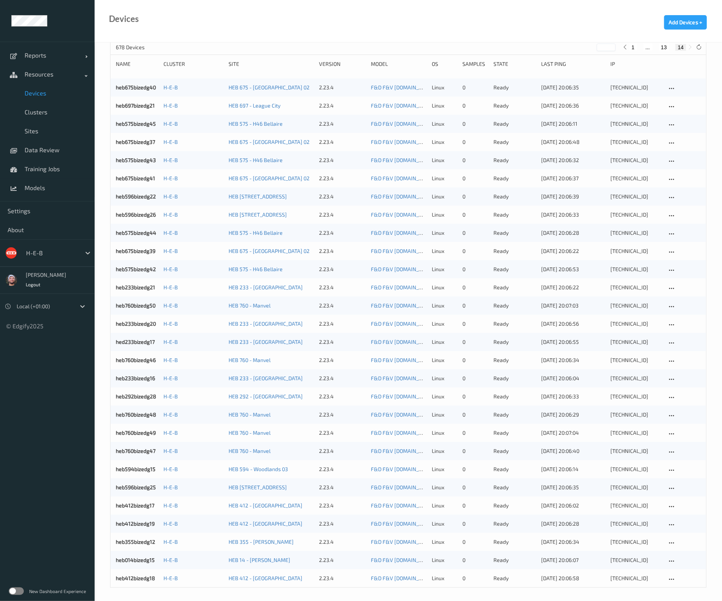
scroll to position [41, 0]
click at [132, 577] on link "heb412bizedg18" at bounding box center [135, 576] width 39 height 6
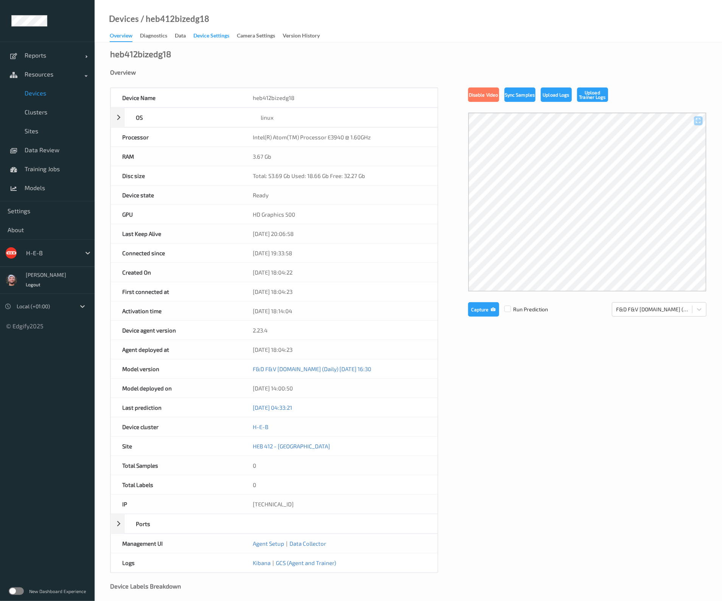
click at [201, 40] on div "Device Settings" at bounding box center [211, 36] width 36 height 9
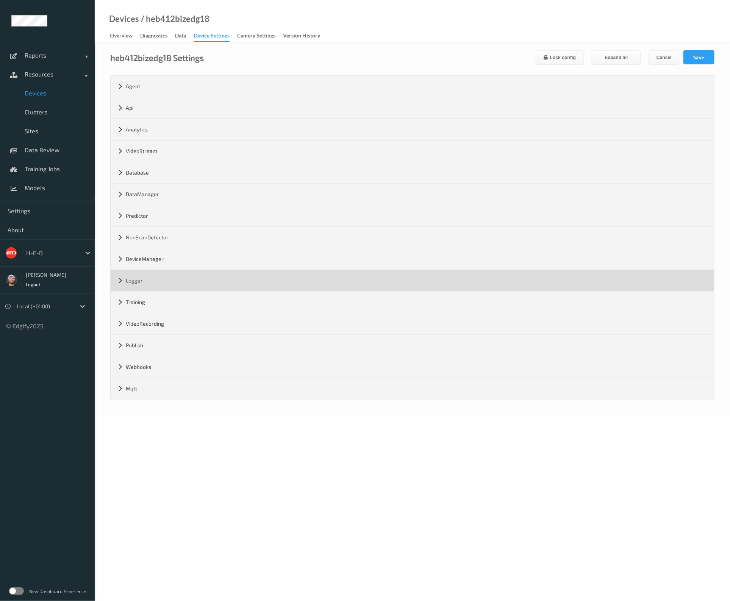
click at [149, 281] on div "Logger" at bounding box center [412, 280] width 603 height 21
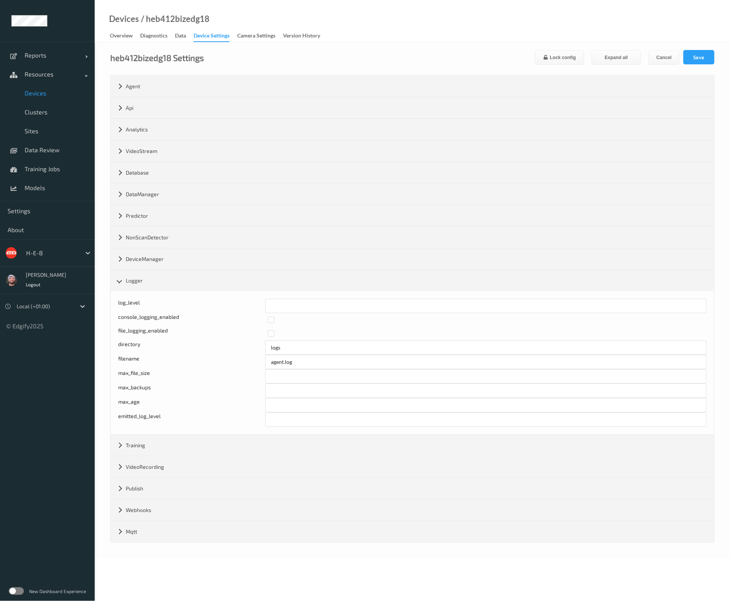
click at [42, 93] on span "Devices" at bounding box center [56, 93] width 62 height 8
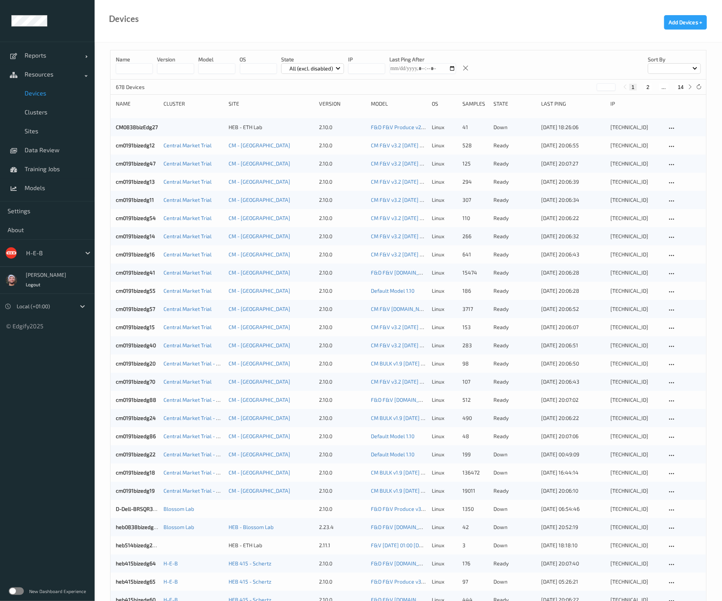
click at [682, 88] on button "14" at bounding box center [681, 87] width 11 height 7
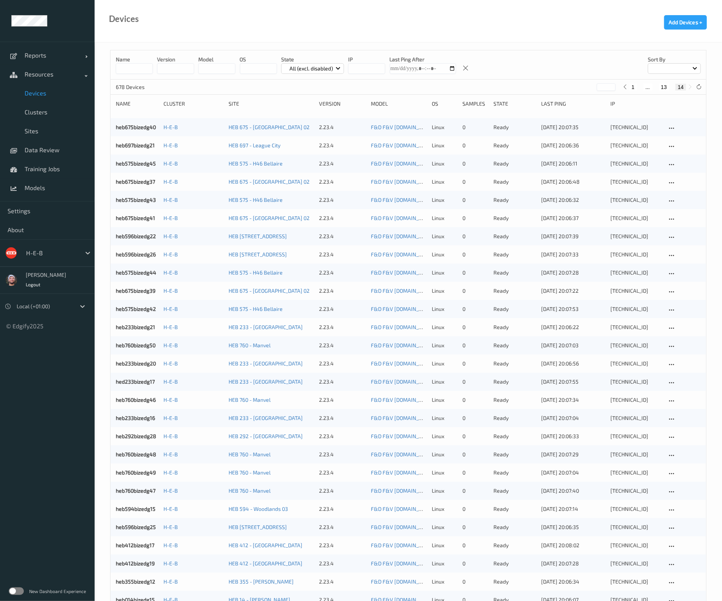
click at [664, 90] on button "13" at bounding box center [664, 87] width 11 height 7
click at [655, 87] on button "12" at bounding box center [655, 87] width 11 height 7
type input "**"
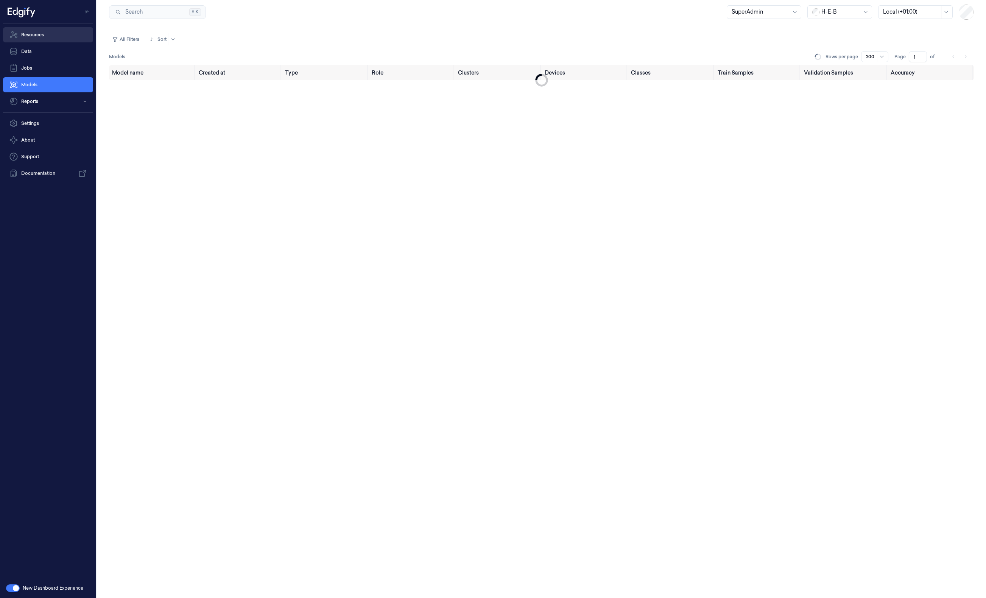
click at [54, 41] on link "Resources" at bounding box center [48, 34] width 90 height 15
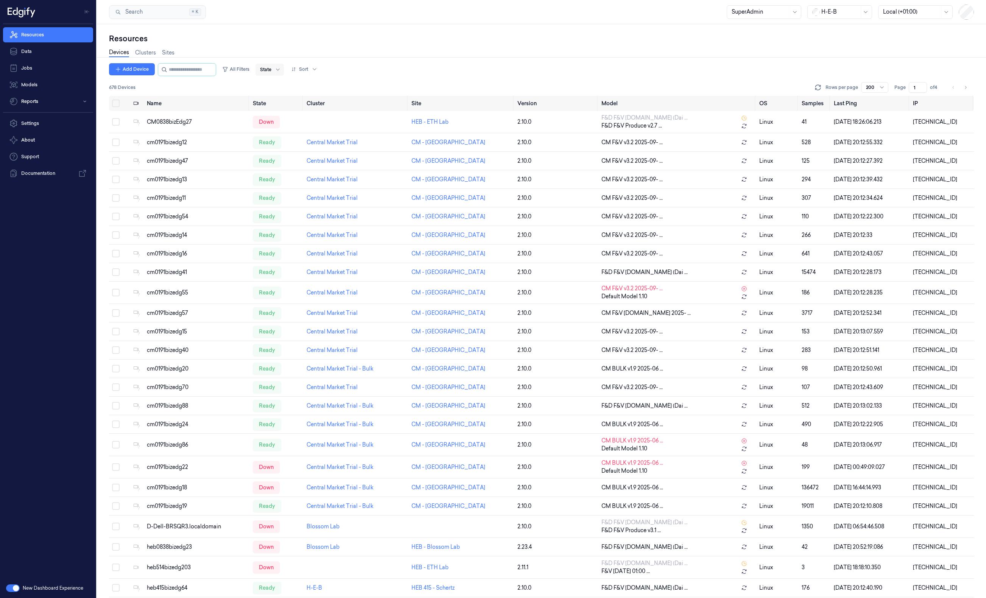
click at [271, 69] on div at bounding box center [265, 69] width 11 height 7
click at [245, 68] on button "All Filters" at bounding box center [235, 69] width 33 height 12
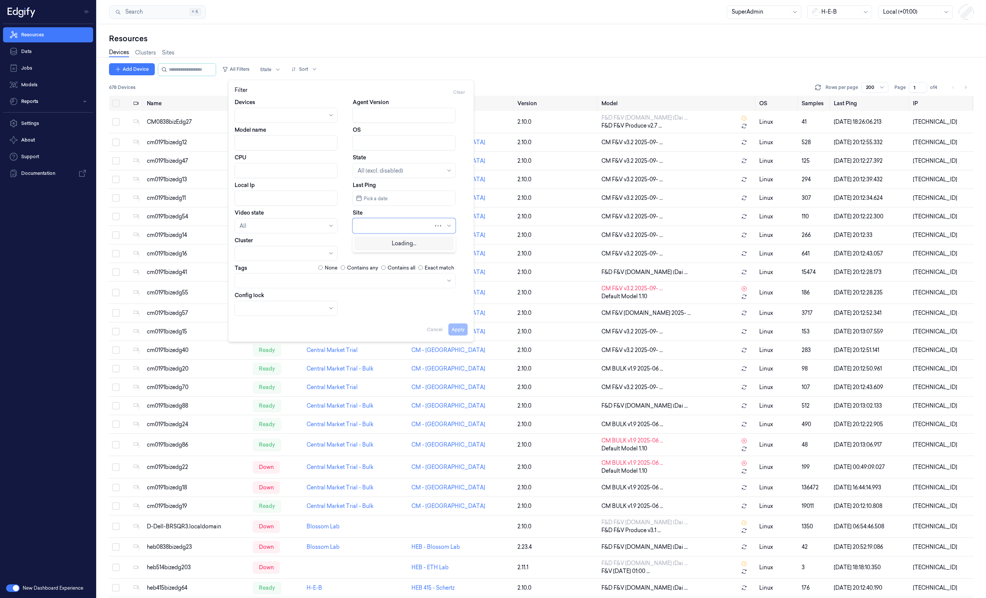
click at [383, 227] on div at bounding box center [396, 226] width 76 height 8
click at [282, 225] on div at bounding box center [282, 226] width 85 height 8
click at [260, 269] on div "Disconnected" at bounding box center [257, 268] width 36 height 8
click at [455, 330] on button "Apply" at bounding box center [458, 329] width 19 height 12
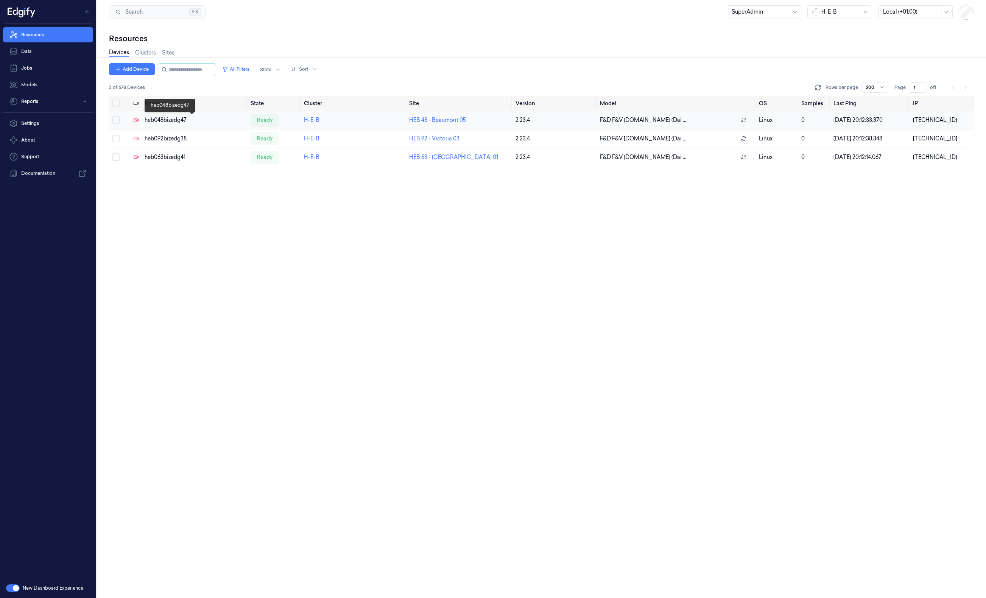
click at [206, 119] on div "heb048bizedg47" at bounding box center [195, 120] width 100 height 8
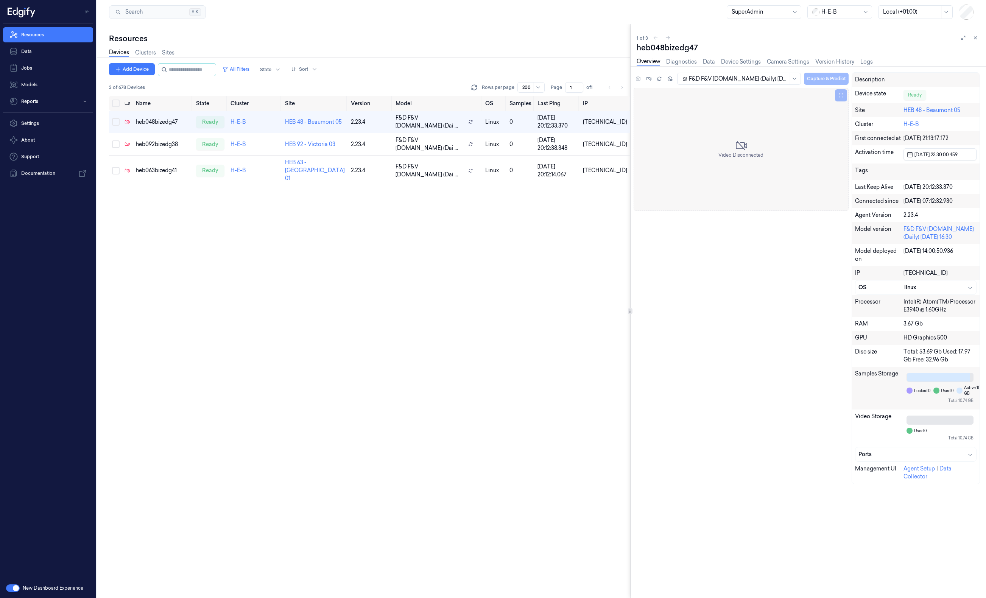
click at [793, 379] on div "F&D F&V v4.9.ST (Daily) 2025-09-23 16:30 Capture & Predict Video Disconnected D…" at bounding box center [807, 281] width 346 height 418
click at [415, 273] on div "Add Device All Filters State Sort 3 of 678 Devices Rows per page 200 Page 1 of …" at bounding box center [369, 330] width 521 height 535
click at [502, 290] on div "Add Device All Filters State Sort 3 of 678 Devices Rows per page 200 Page 1 of …" at bounding box center [369, 330] width 521 height 535
click at [165, 138] on td "heb092bizedg38" at bounding box center [163, 144] width 61 height 22
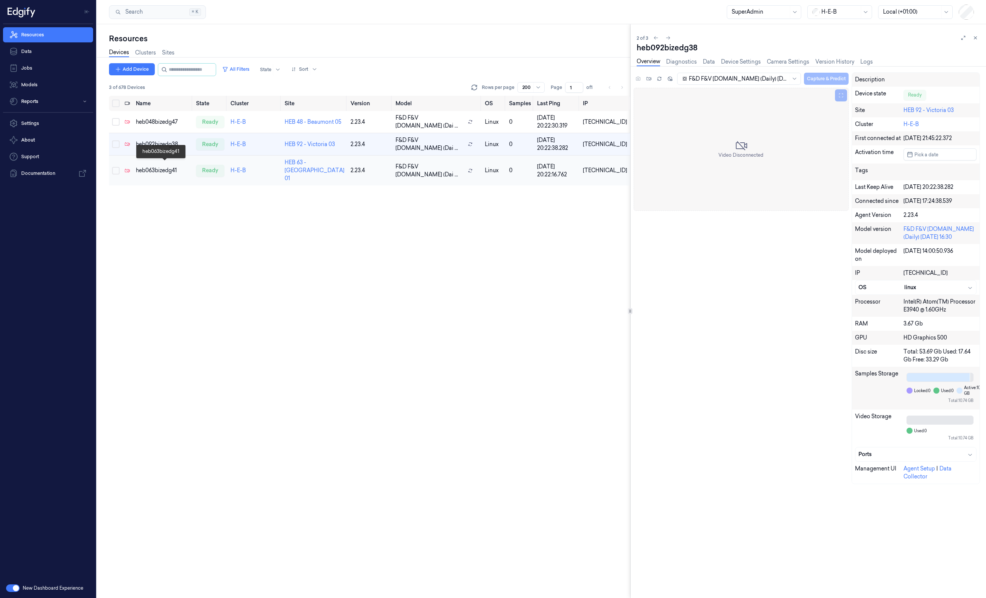
click at [168, 167] on div "heb063bizedg41" at bounding box center [163, 171] width 55 height 8
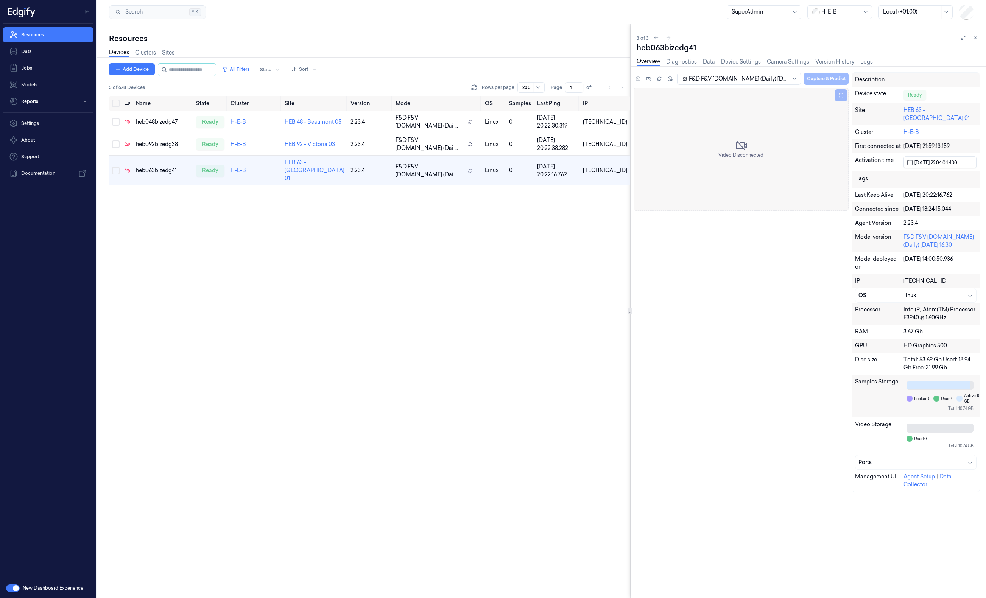
click at [672, 275] on div "F&D F&V v4.9.ST (Daily) 2025-09-23 16:30 Capture & Predict Video Disconnected D…" at bounding box center [807, 285] width 346 height 426
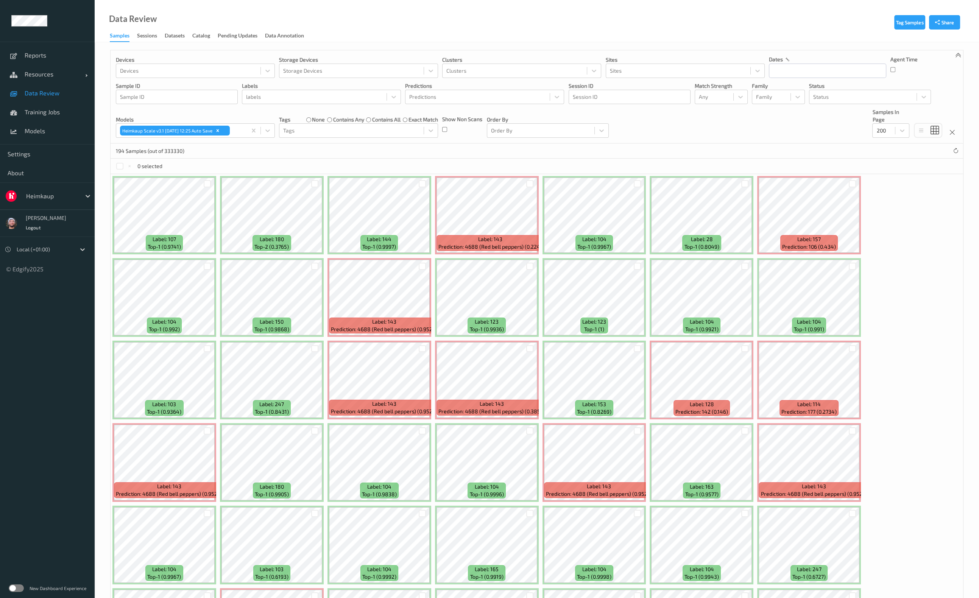
click at [62, 202] on div "Heimkaup" at bounding box center [58, 196] width 72 height 14
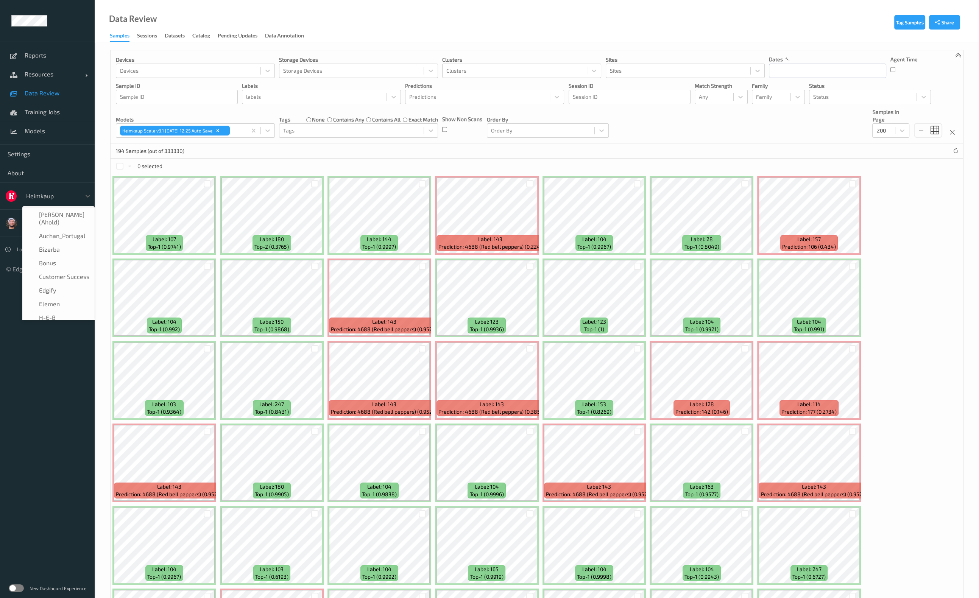
scroll to position [22, 0]
click at [66, 297] on div "H-E-B" at bounding box center [58, 296] width 63 height 8
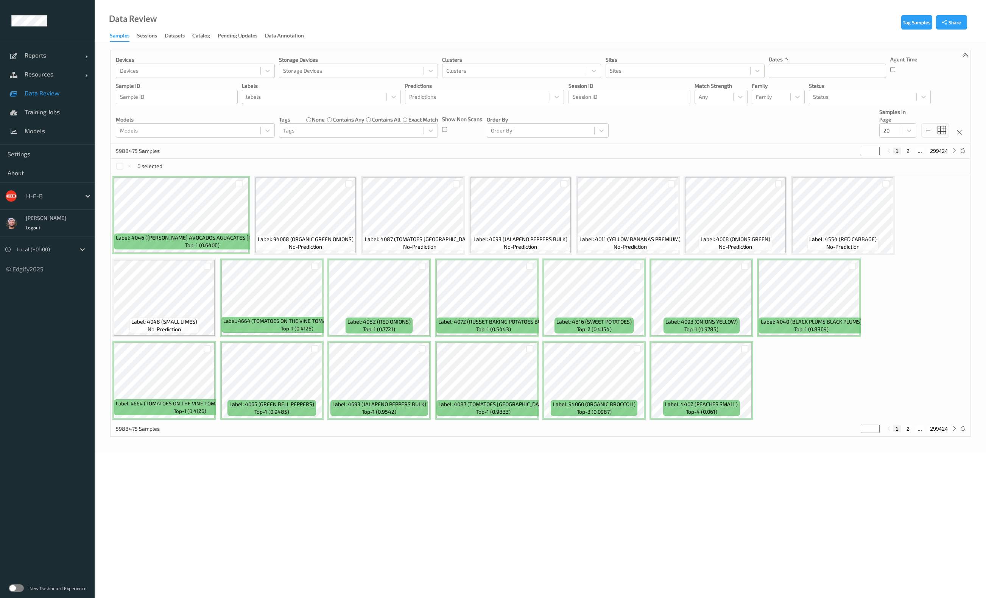
click at [440, 150] on div "5988475 Samples * 1 2 ... 299424" at bounding box center [541, 150] width 860 height 15
drag, startPoint x: 50, startPoint y: 92, endPoint x: 77, endPoint y: 233, distance: 143.8
click at [50, 92] on span "Data Review" at bounding box center [56, 93] width 62 height 8
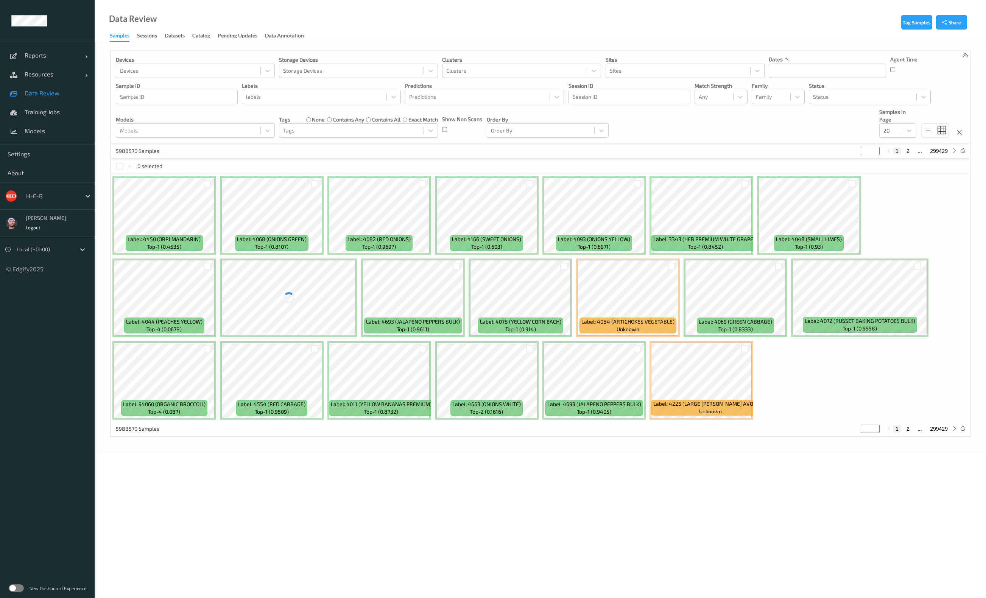
drag, startPoint x: 14, startPoint y: 591, endPoint x: 18, endPoint y: 589, distance: 4.7
click at [14, 591] on label at bounding box center [16, 589] width 15 height 8
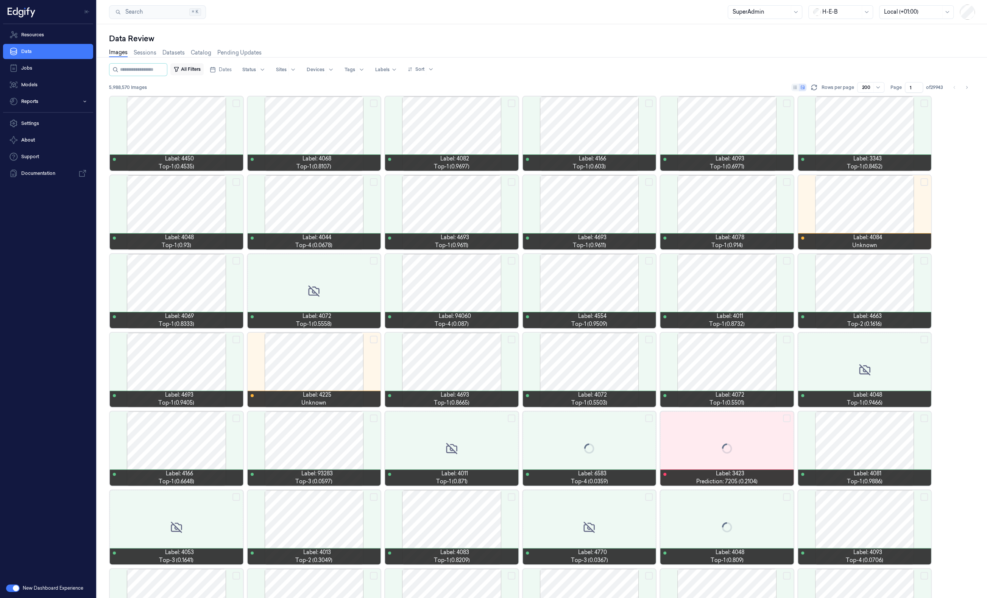
click at [204, 70] on button "All Filters" at bounding box center [186, 69] width 33 height 12
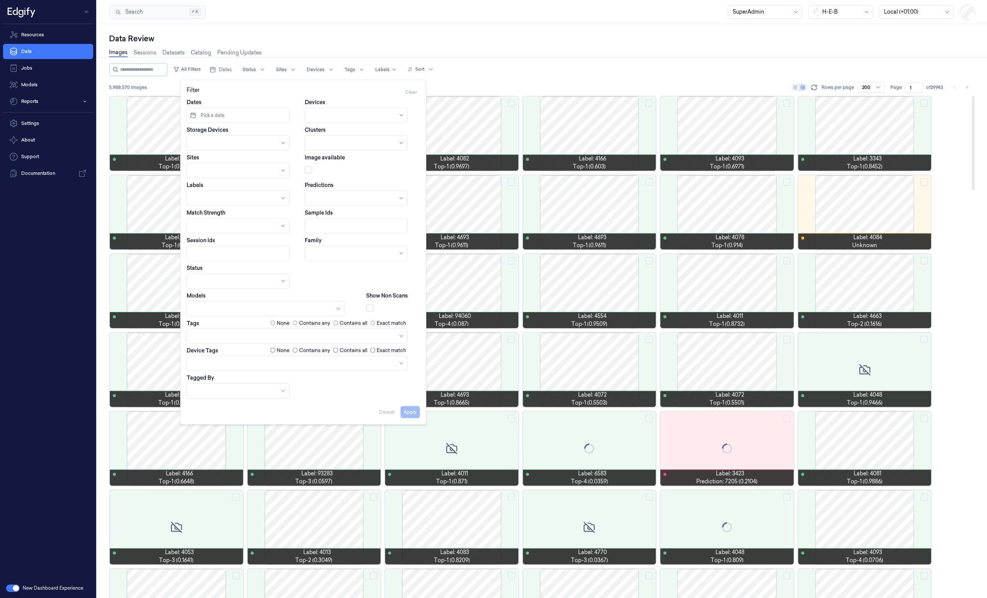
click at [483, 62] on div "Images Sessions Datasets Catalog Pending Updates" at bounding box center [542, 53] width 866 height 19
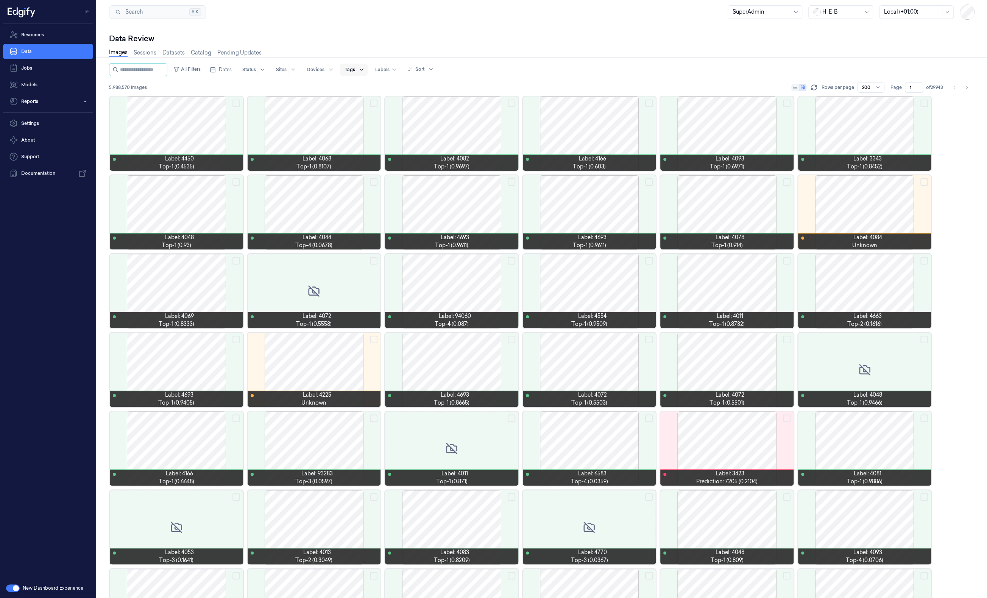
click at [365, 70] on icon at bounding box center [362, 70] width 6 height 6
click at [359, 42] on div "Data Review" at bounding box center [542, 38] width 866 height 11
click at [201, 65] on button "All Filters" at bounding box center [186, 69] width 33 height 12
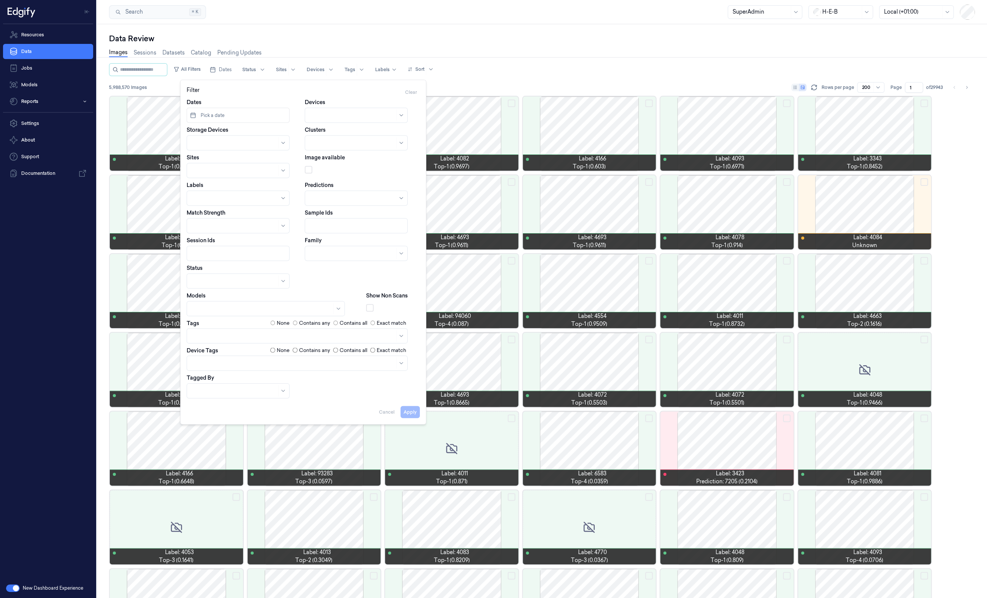
click at [422, 35] on div "Data Review" at bounding box center [542, 38] width 866 height 11
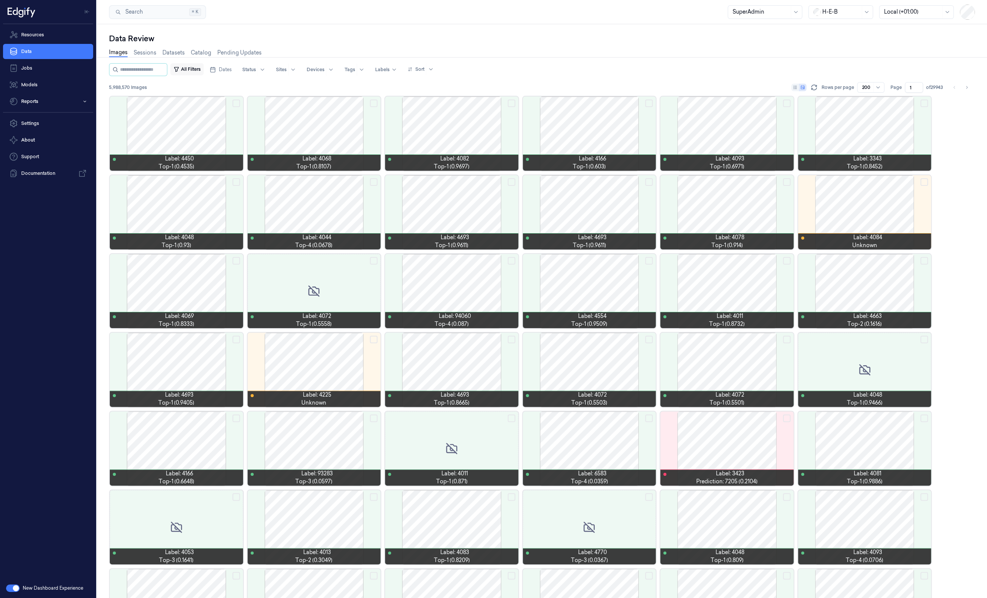
click at [204, 69] on button "All Filters" at bounding box center [186, 69] width 33 height 12
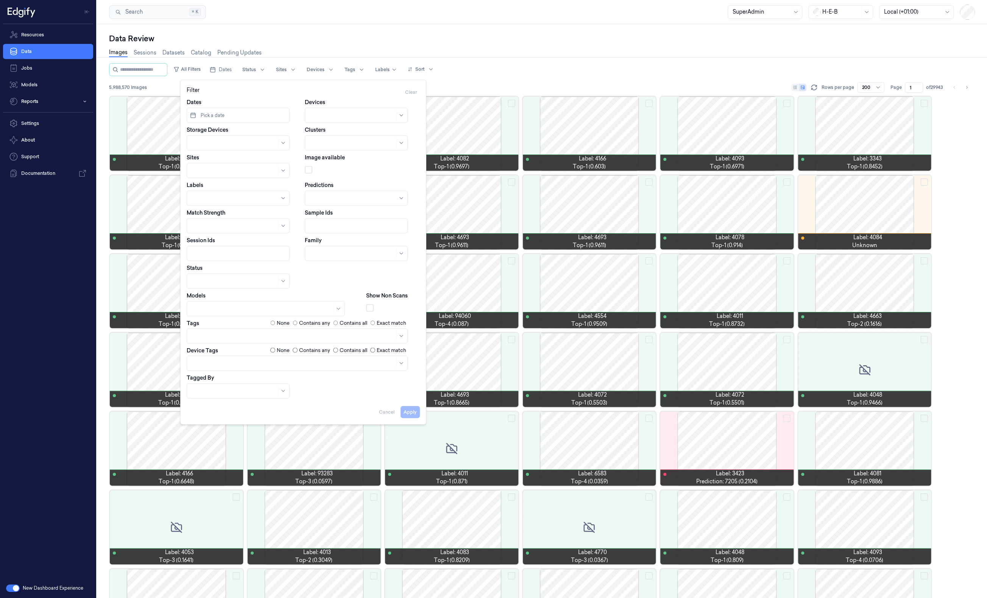
click at [330, 145] on div at bounding box center [352, 143] width 85 height 8
click at [338, 170] on div "Central Market Trial" at bounding box center [335, 172] width 51 height 8
click at [217, 304] on div at bounding box center [262, 309] width 140 height 11
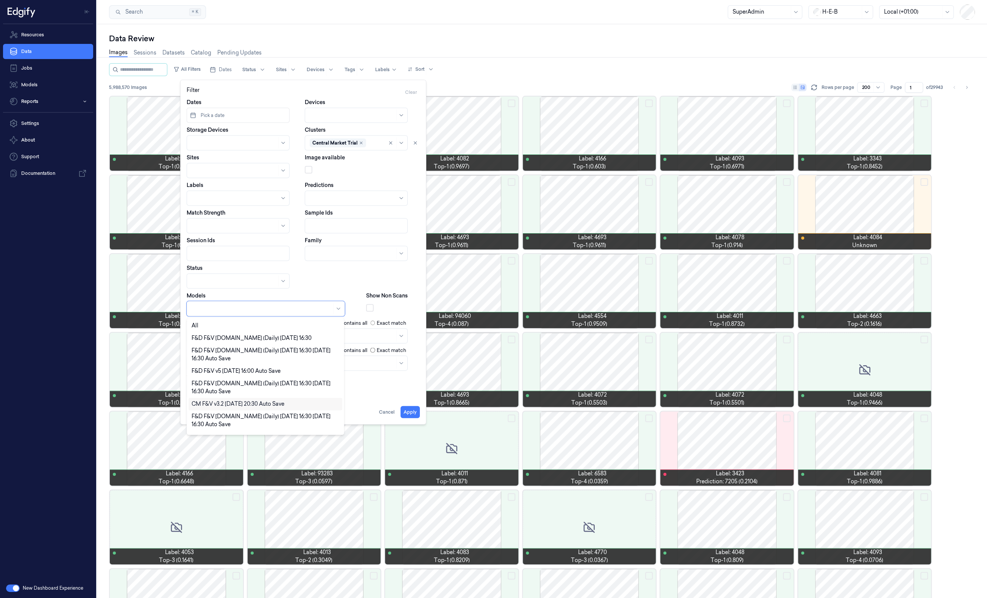
click at [260, 399] on div "CM F&V v3.2 2025-09-14 20:30 Auto Save" at bounding box center [266, 404] width 154 height 12
drag, startPoint x: 404, startPoint y: 410, endPoint x: 479, endPoint y: 201, distance: 222.2
click at [403, 410] on button "Apply" at bounding box center [410, 412] width 19 height 12
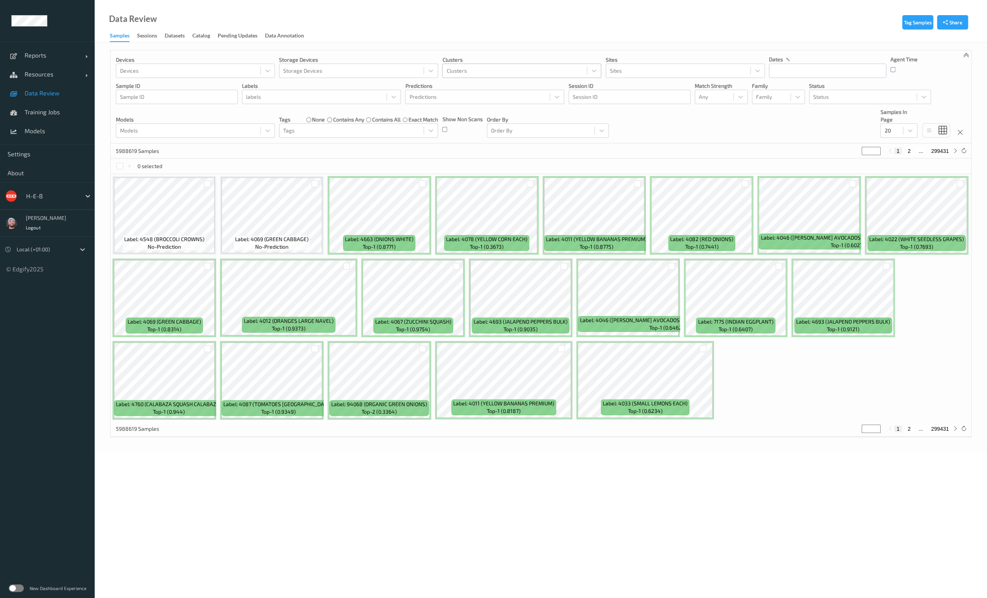
click at [528, 76] on div "Clusters" at bounding box center [515, 71] width 144 height 12
click at [512, 104] on div "Central Market Trial" at bounding box center [522, 103] width 150 height 8
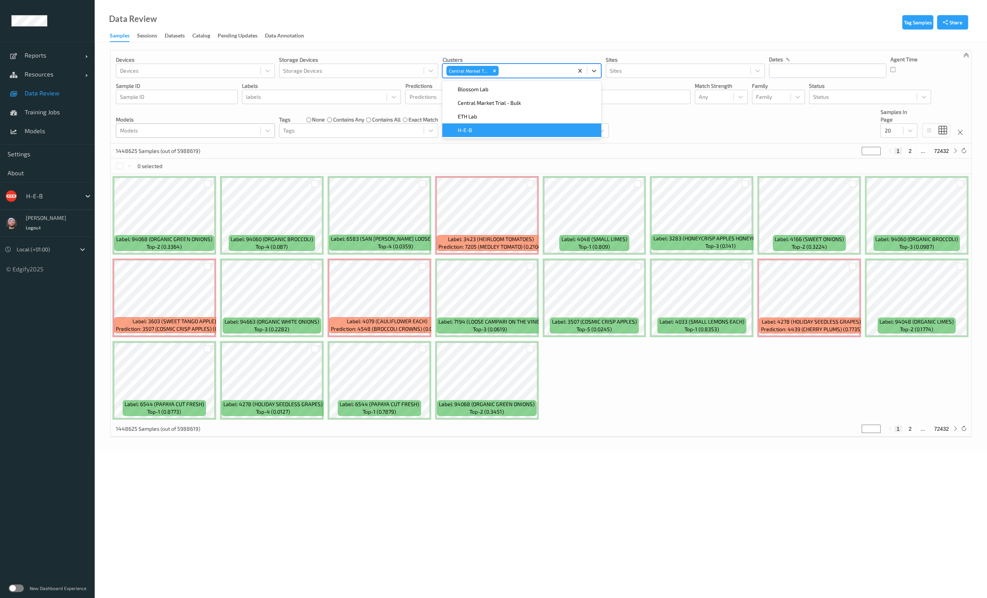
click at [199, 125] on div "Models" at bounding box center [188, 131] width 144 height 12
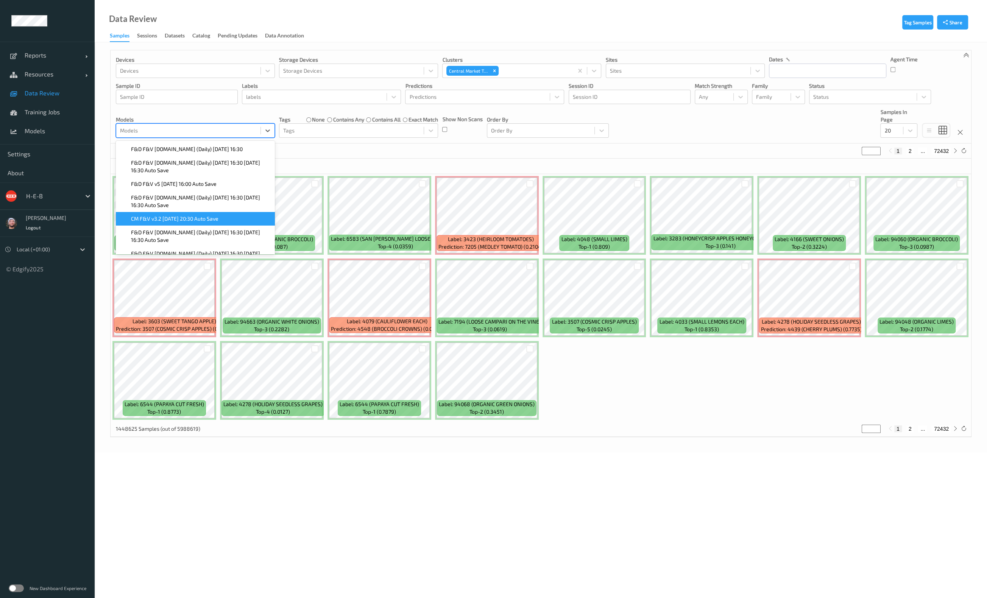
click at [187, 216] on span "CM F&V v3.2 2025-09-14 20:30 Auto Save" at bounding box center [174, 219] width 87 height 8
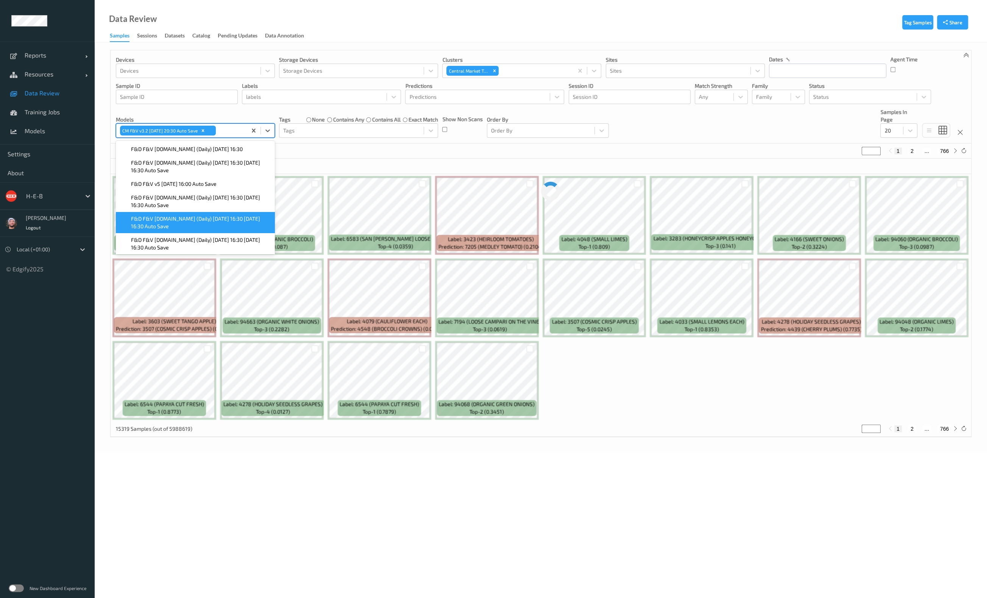
click at [321, 150] on div "15319 Samples (out of 5988619) * 1 2 ... 766" at bounding box center [541, 150] width 861 height 15
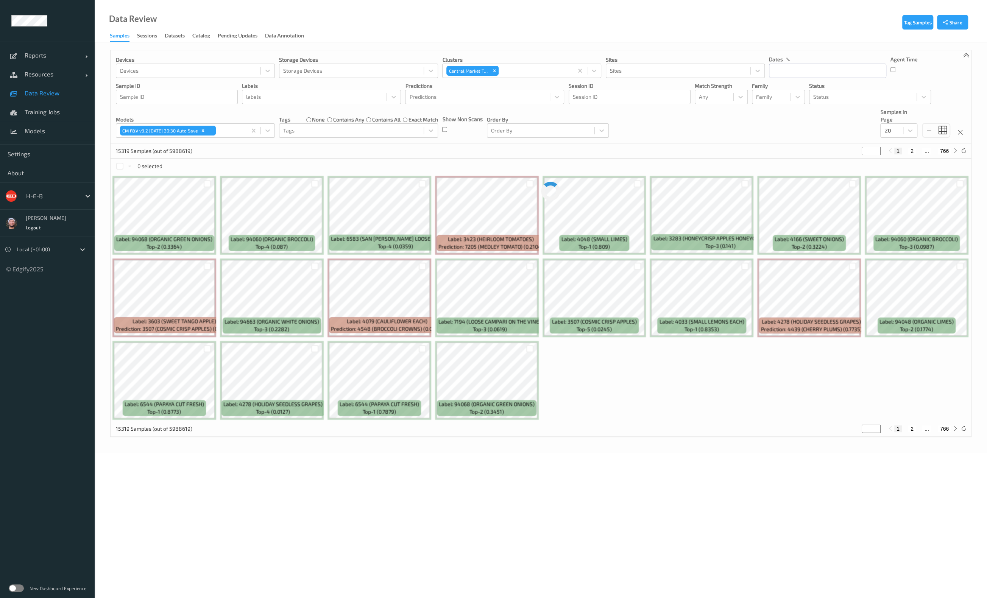
click at [64, 91] on span "Data Review" at bounding box center [56, 93] width 62 height 8
click at [832, 76] on input "text" at bounding box center [827, 71] width 117 height 14
click at [835, 160] on span "25" at bounding box center [830, 159] width 11 height 11
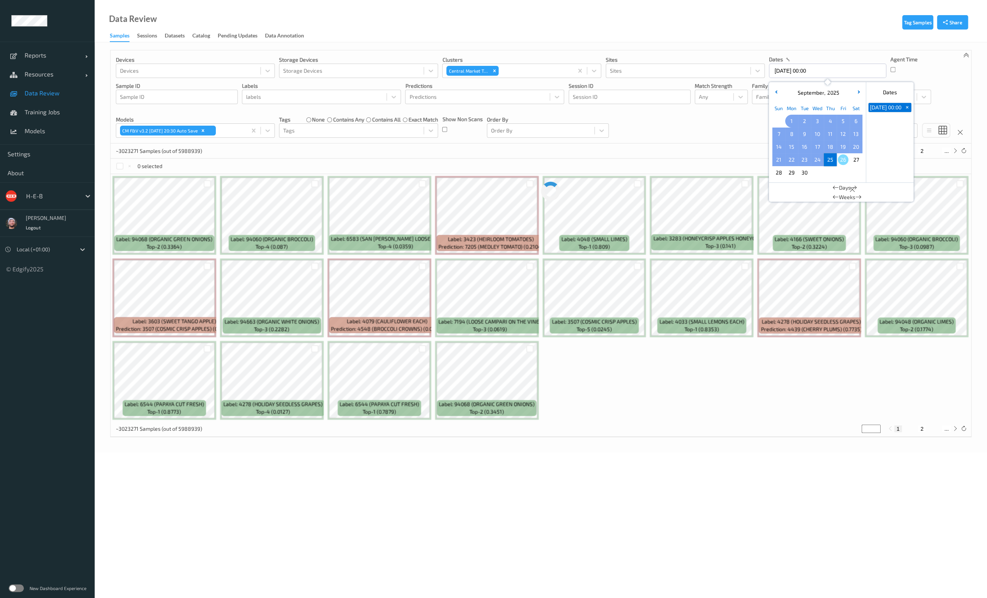
click at [793, 122] on span "1" at bounding box center [791, 121] width 11 height 11
type input "01/09/2025 00:00 -> 25/09/2025 23:59"
